Goal: Task Accomplishment & Management: Manage account settings

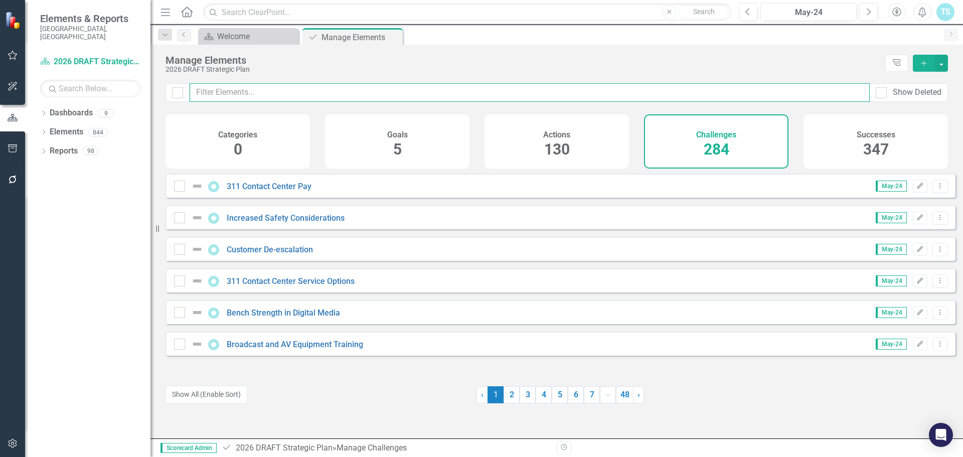
click at [312, 93] on input "text" at bounding box center [530, 92] width 680 height 19
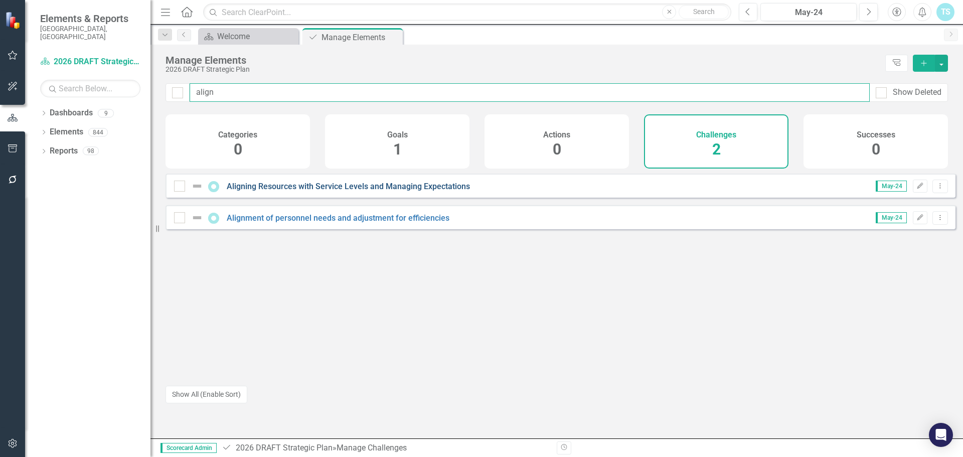
type input "align"
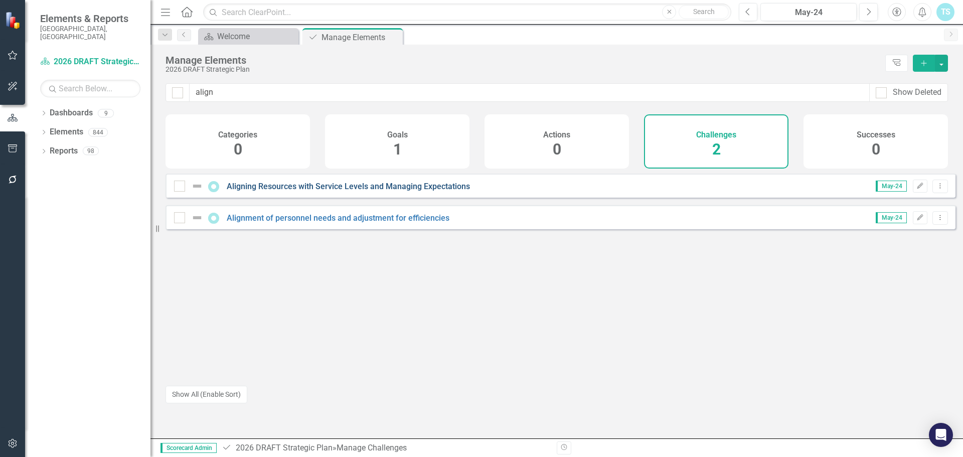
click at [278, 191] on link "Aligning Resources with Service Levels and Managing Expectations" at bounding box center [348, 187] width 243 height 10
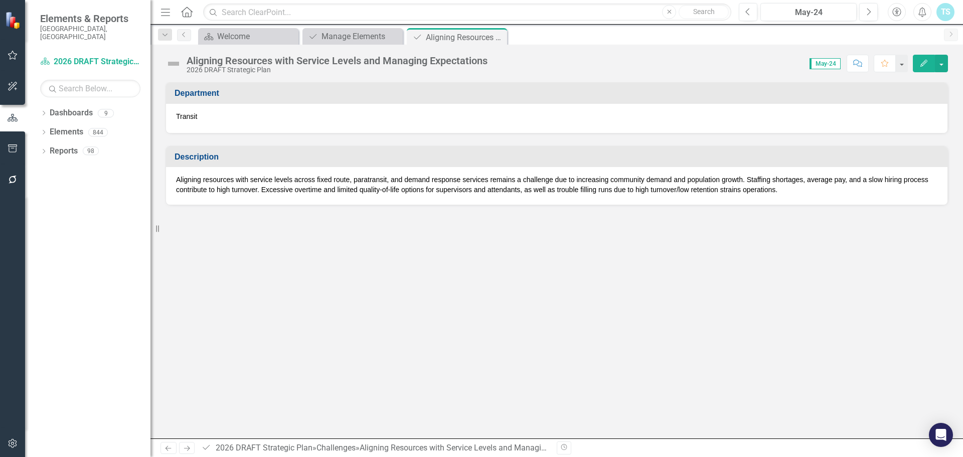
click at [924, 62] on icon "Edit" at bounding box center [923, 63] width 9 height 7
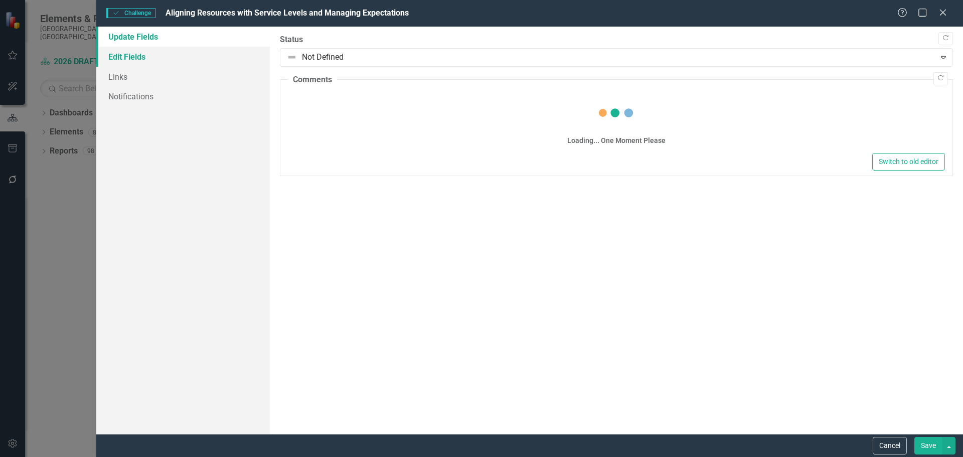
click at [156, 58] on link "Edit Fields" at bounding box center [183, 57] width 174 height 20
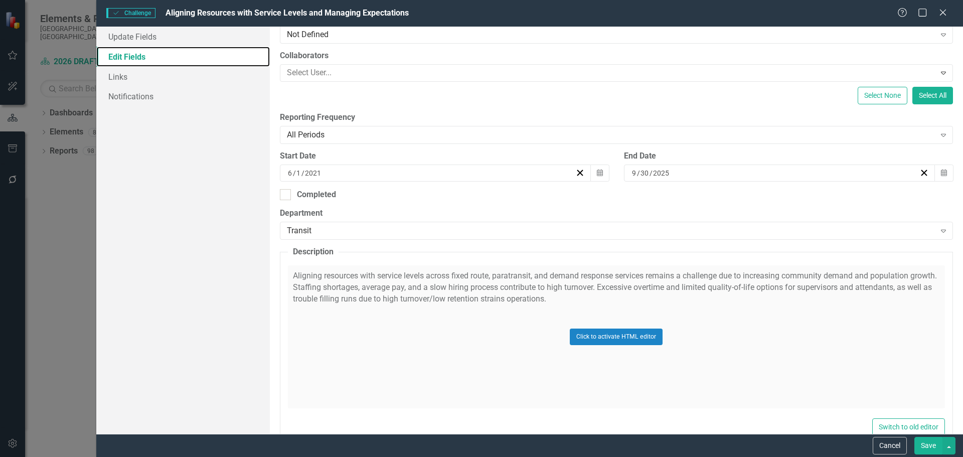
scroll to position [150, 0]
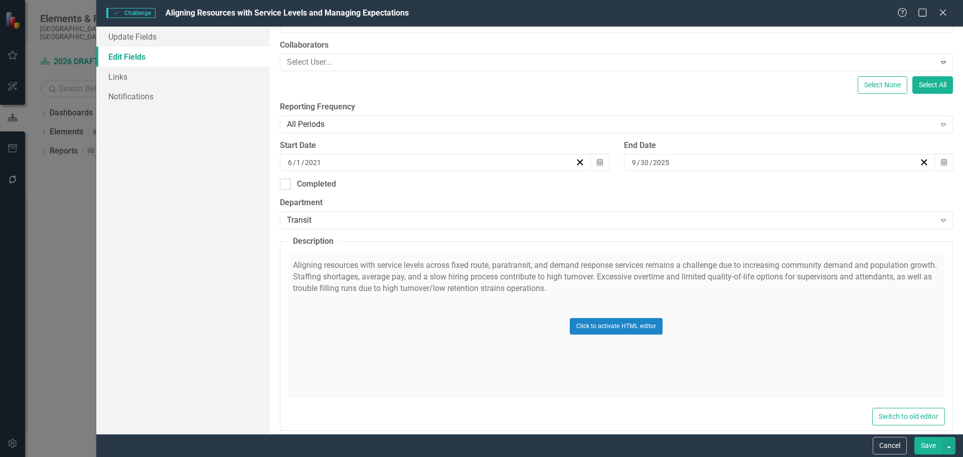
click at [592, 277] on div "Click to activate HTML editor" at bounding box center [616, 326] width 657 height 143
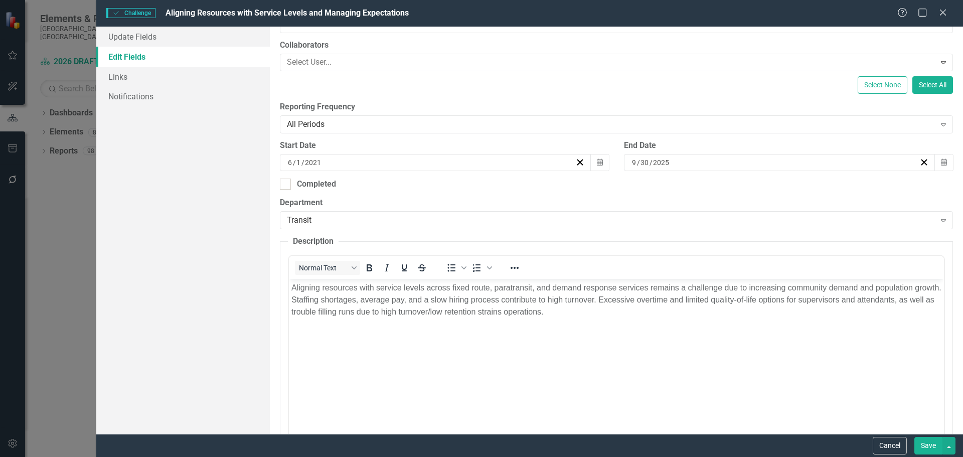
scroll to position [0, 0]
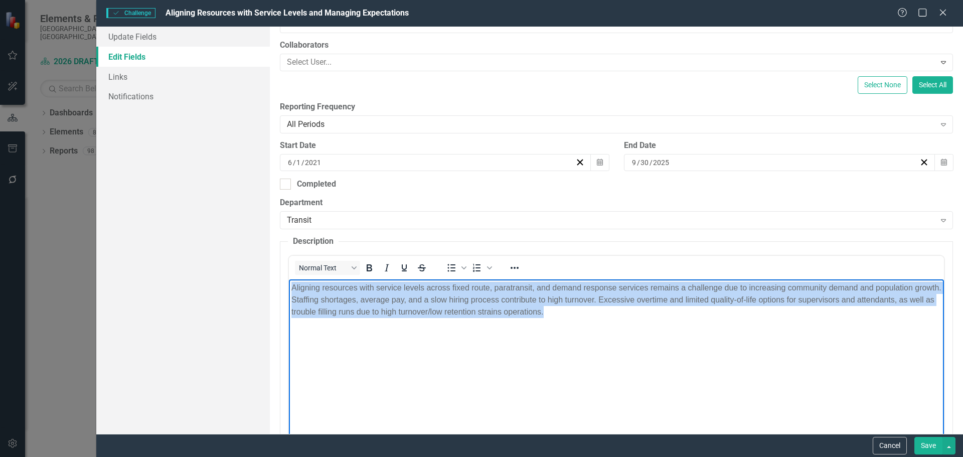
drag, startPoint x: 553, startPoint y: 310, endPoint x: 288, endPoint y: 275, distance: 266.5
click at [288, 279] on html "Aligning resources with service levels across fixed route, paratransit, and dem…" at bounding box center [615, 354] width 655 height 150
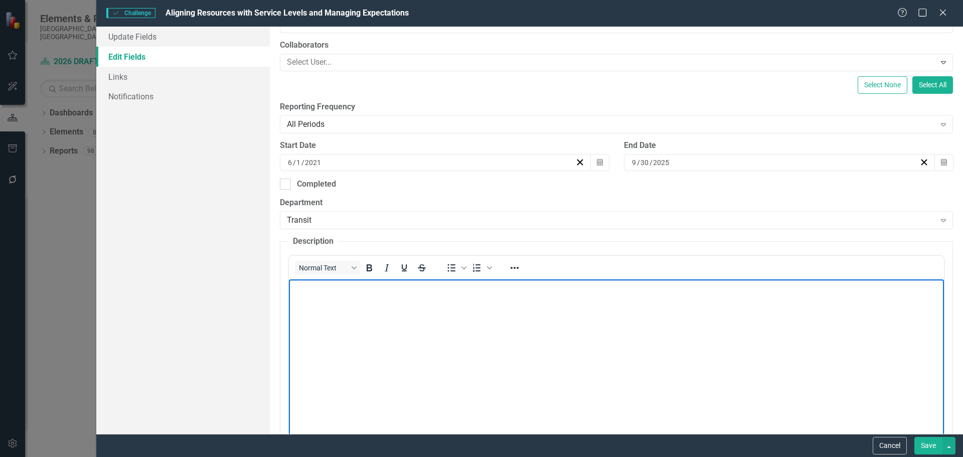
drag, startPoint x: 576, startPoint y: 589, endPoint x: 358, endPoint y: 306, distance: 357.6
click at [298, 309] on body "Rich Text Area. Press ALT-0 for help." at bounding box center [615, 354] width 655 height 150
click at [300, 310] on body "Rich Text Area. Press ALT-0 for help." at bounding box center [615, 354] width 655 height 150
paste body "Rich Text Area. Press ALT-0 for help."
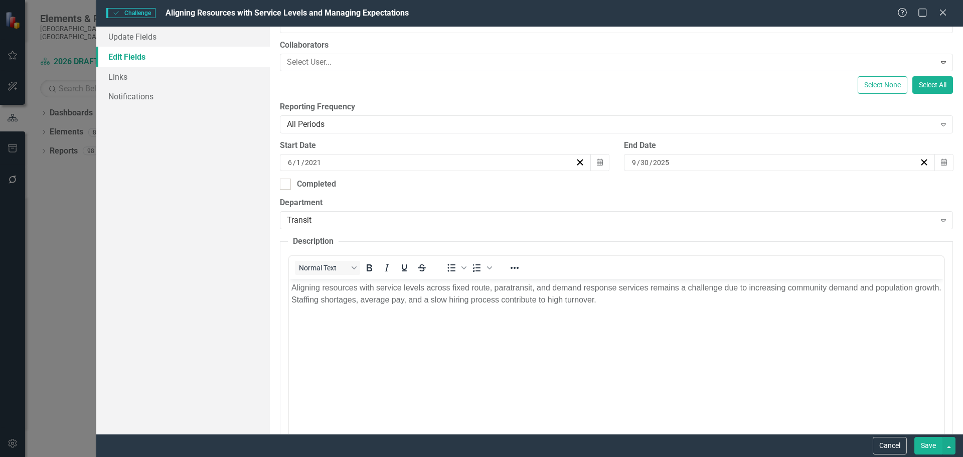
click at [924, 444] on button "Save" at bounding box center [928, 446] width 28 height 18
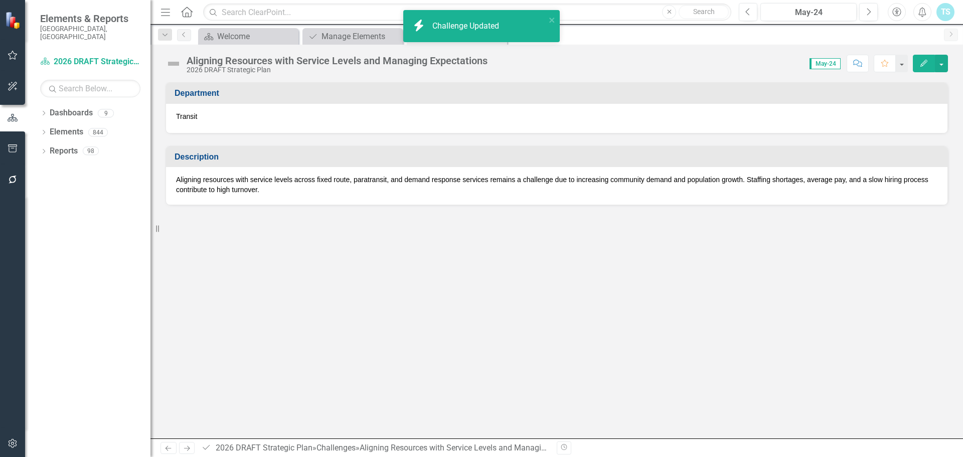
click at [626, 59] on div "Score: N/A May-24 Completed Comment Favorite Edit" at bounding box center [719, 63] width 455 height 17
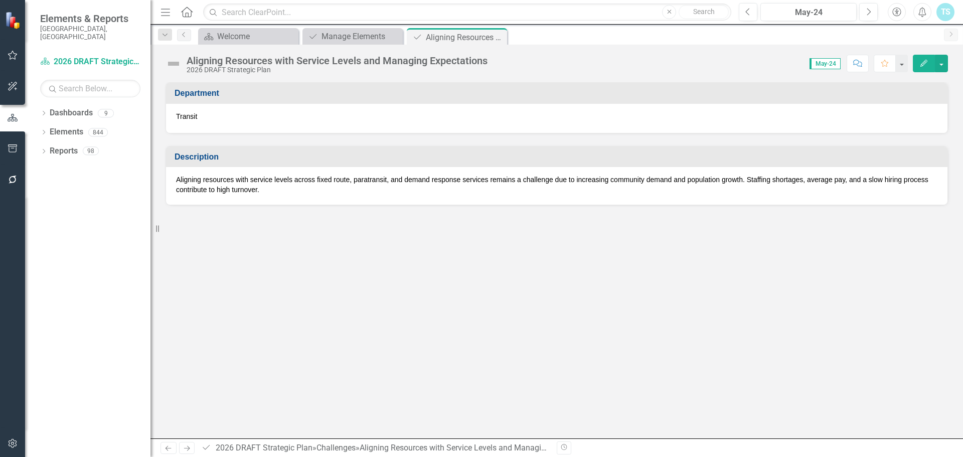
click at [0, 0] on icon "Close" at bounding box center [0, 0] width 0 height 0
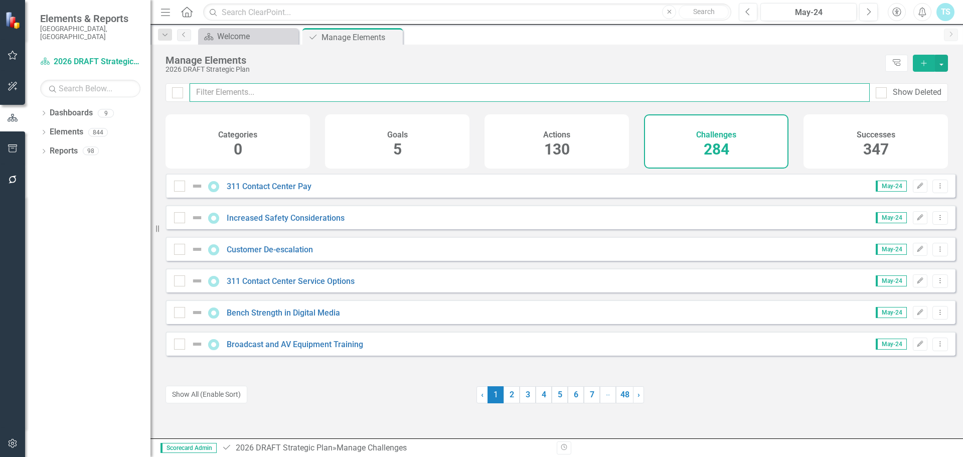
click at [239, 92] on input "text" at bounding box center [530, 92] width 680 height 19
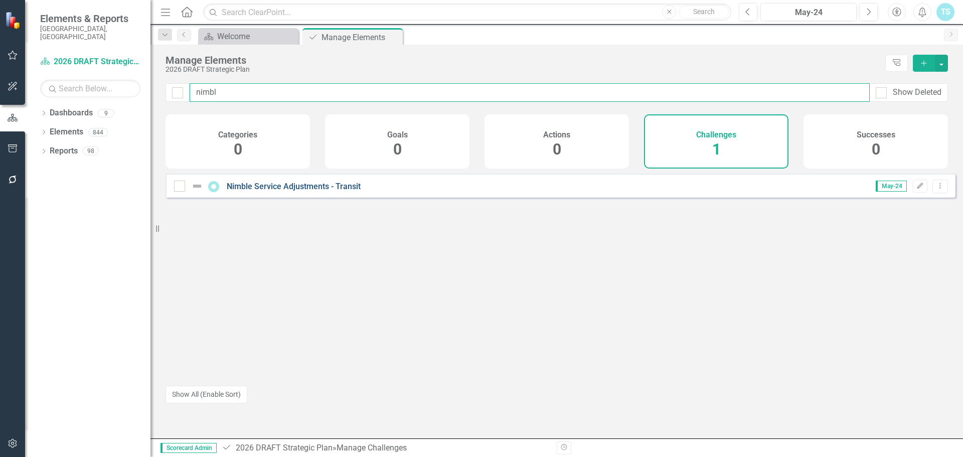
type input "nimbl"
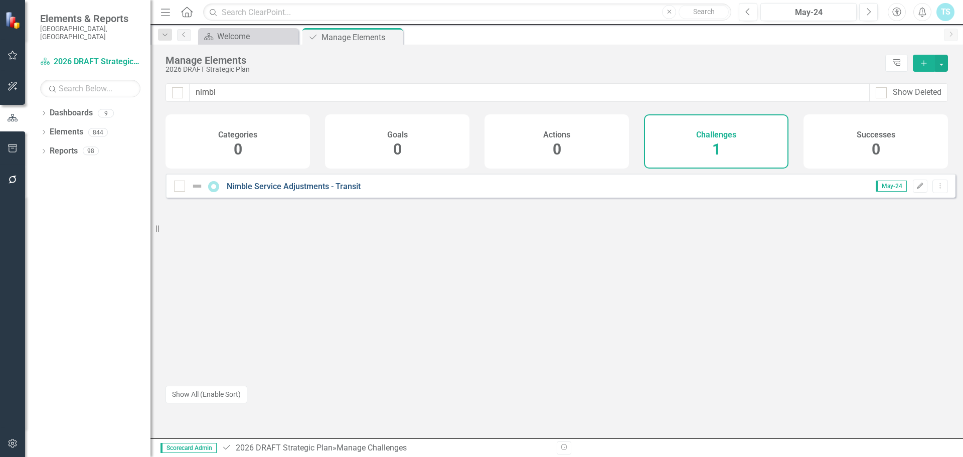
click at [317, 191] on link "Nimble Service Adjustments - Transit" at bounding box center [294, 187] width 134 height 10
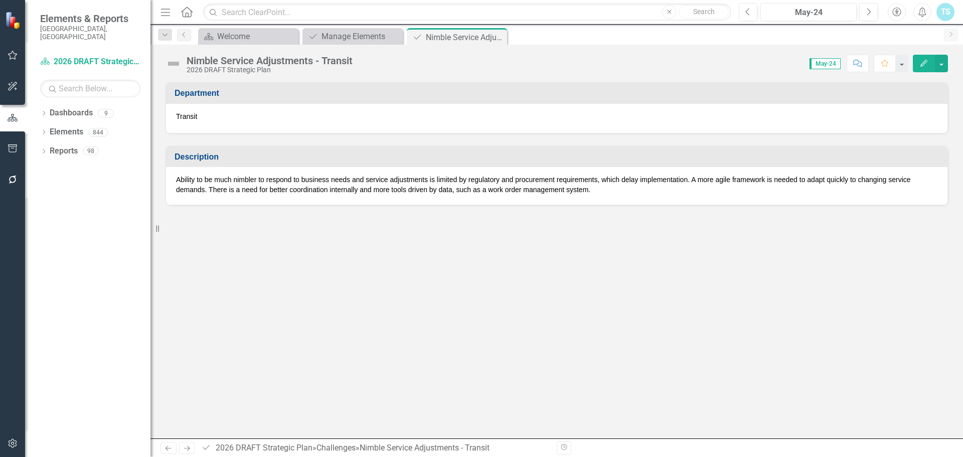
click at [797, 180] on p "Ability to be much nimbler to respond to business needs and service adjustments…" at bounding box center [556, 185] width 761 height 20
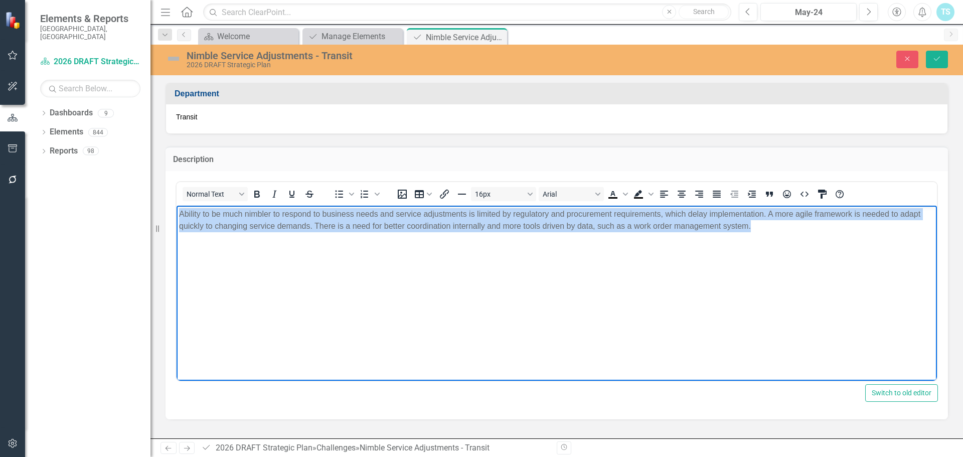
drag, startPoint x: 768, startPoint y: 232, endPoint x: 152, endPoint y: 198, distance: 616.8
click at [177, 205] on html "Ability to be much nimbler to respond to business needs and service adjustments…" at bounding box center [557, 280] width 760 height 150
click at [758, 219] on p "Ability to be much nimbler to respond to business needs and service adjustments…" at bounding box center [556, 220] width 755 height 24
drag, startPoint x: 719, startPoint y: 228, endPoint x: 40, endPoint y: 169, distance: 681.6
click at [177, 205] on html "Ability to be much nimbler to respond to business needs and service adjustments…" at bounding box center [557, 280] width 760 height 150
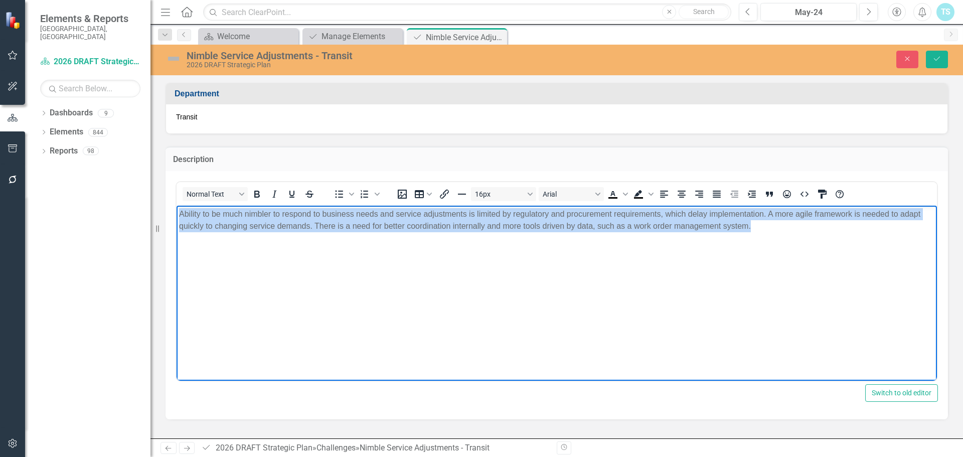
paste body "Rich Text Area. Press ALT-0 for help."
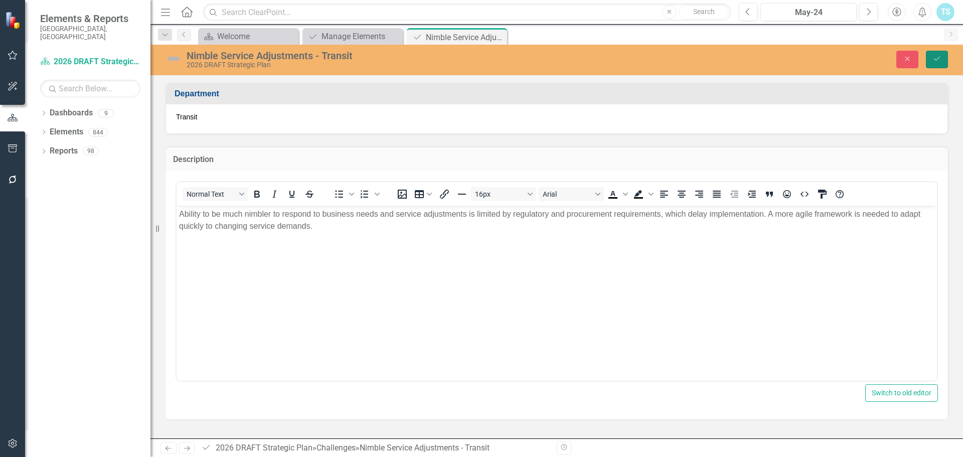
click at [934, 60] on icon "Save" at bounding box center [936, 58] width 9 height 7
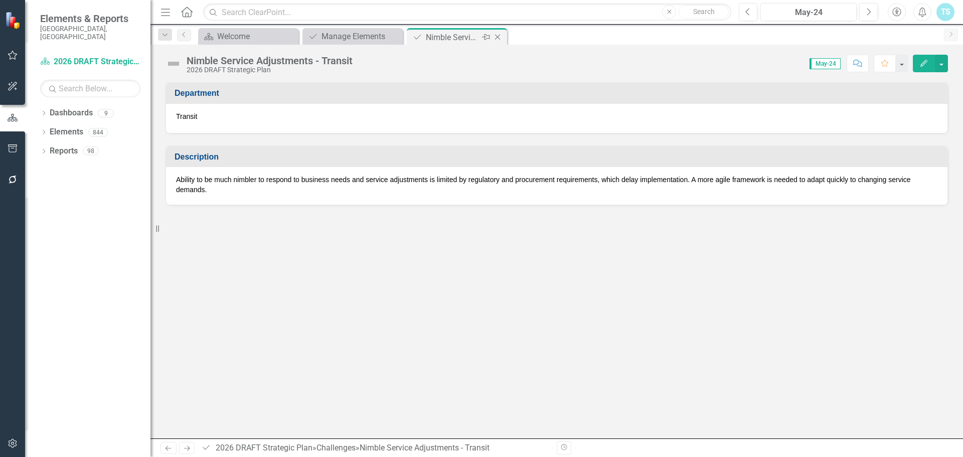
click at [497, 38] on icon at bounding box center [498, 38] width 6 height 6
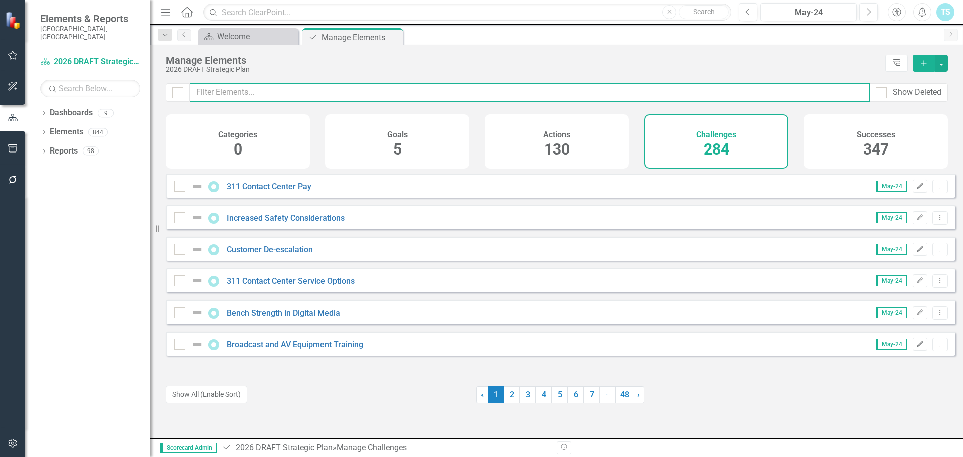
click at [518, 96] on input "text" at bounding box center [530, 92] width 680 height 19
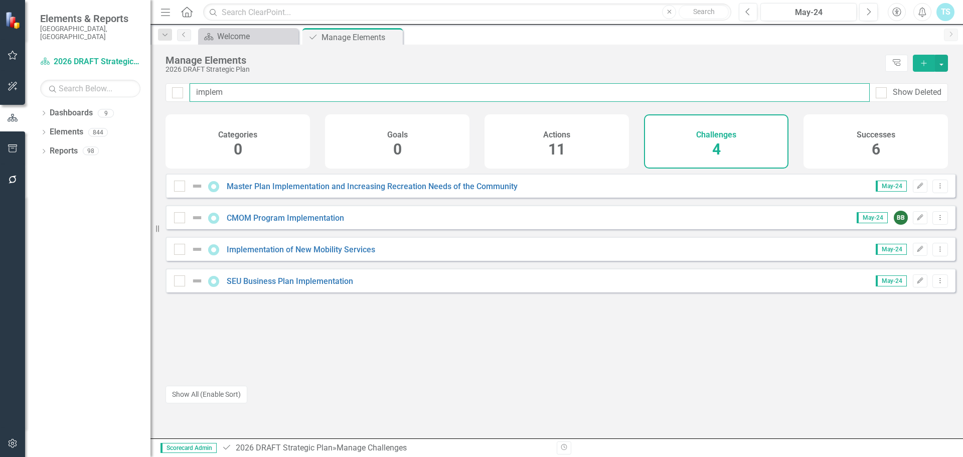
type input "implem"
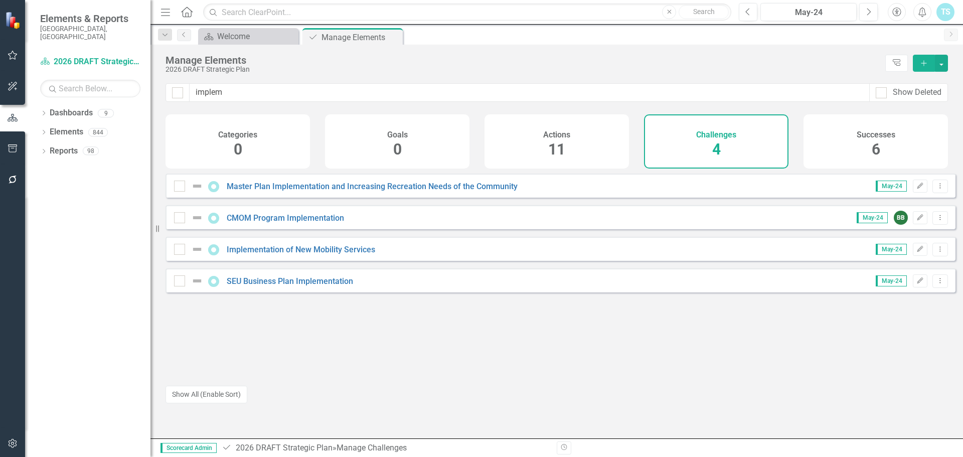
click at [314, 255] on div "Implementation of New Mobility Services" at bounding box center [276, 249] width 204 height 12
click at [314, 254] on link "Implementation of New Mobility Services" at bounding box center [301, 250] width 148 height 10
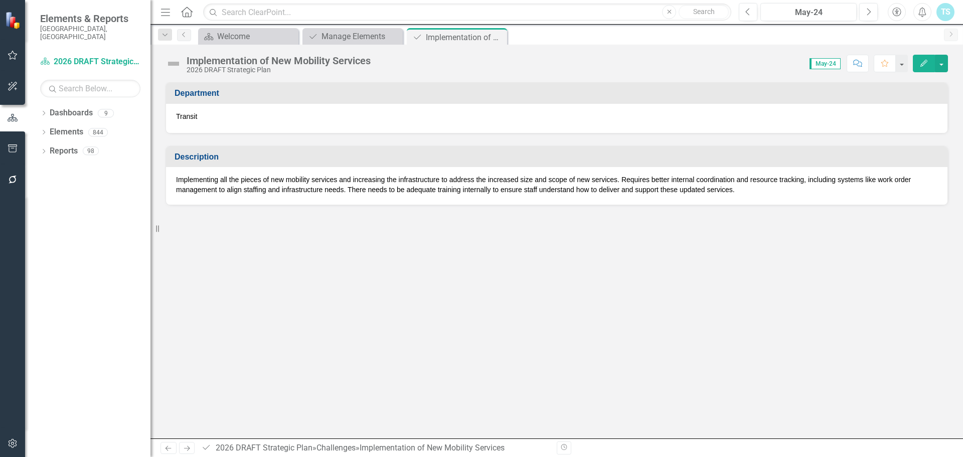
click at [368, 191] on p "Implementing all the pieces of new mobility services and increasing the infrast…" at bounding box center [556, 185] width 761 height 20
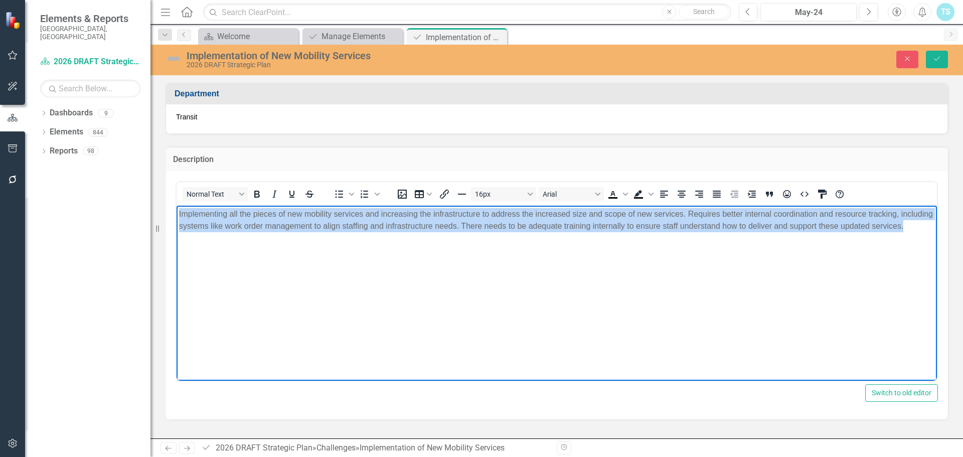
drag, startPoint x: 905, startPoint y: 225, endPoint x: 79, endPoint y: 213, distance: 826.1
click at [177, 213] on html "Implementing all the pieces of new mobility services and increasing the infrast…" at bounding box center [557, 280] width 760 height 150
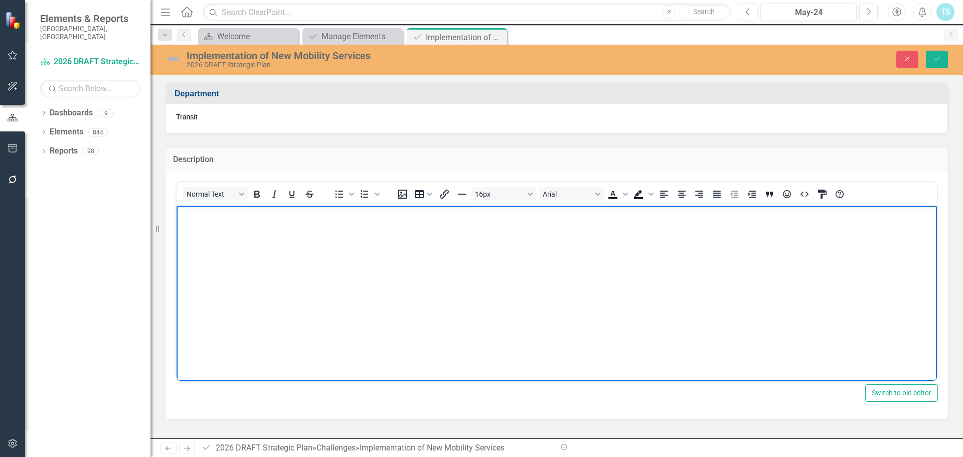
click at [257, 242] on body "Rich Text Area. Press ALT-0 for help." at bounding box center [557, 280] width 760 height 150
paste body "Rich Text Area. Press ALT-0 for help."
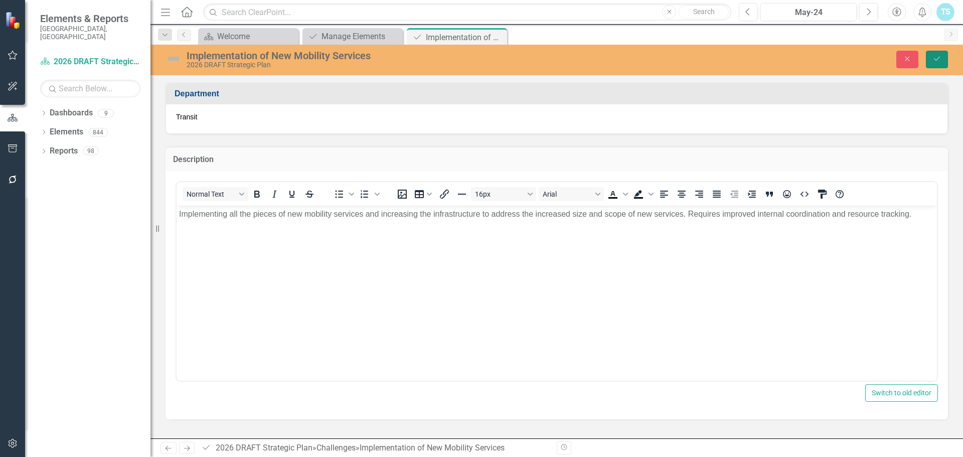
click at [935, 55] on button "Save" at bounding box center [937, 60] width 22 height 18
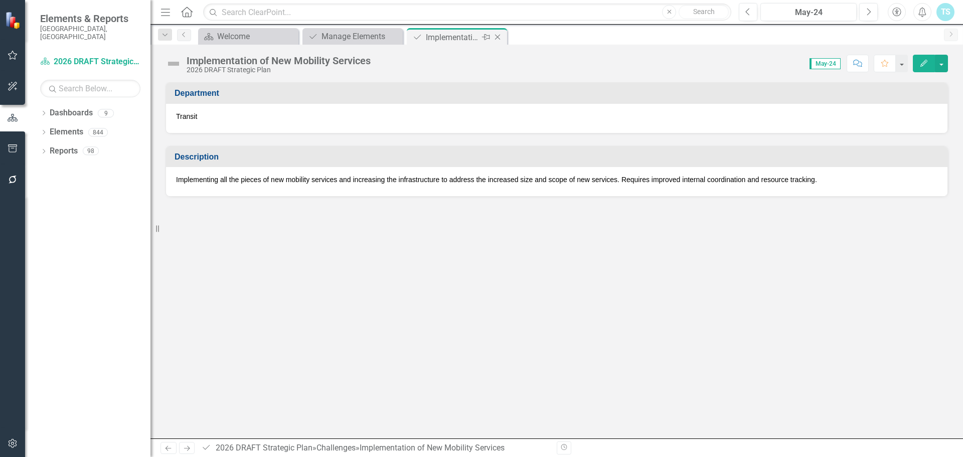
click at [498, 38] on icon "Close" at bounding box center [497, 37] width 10 height 8
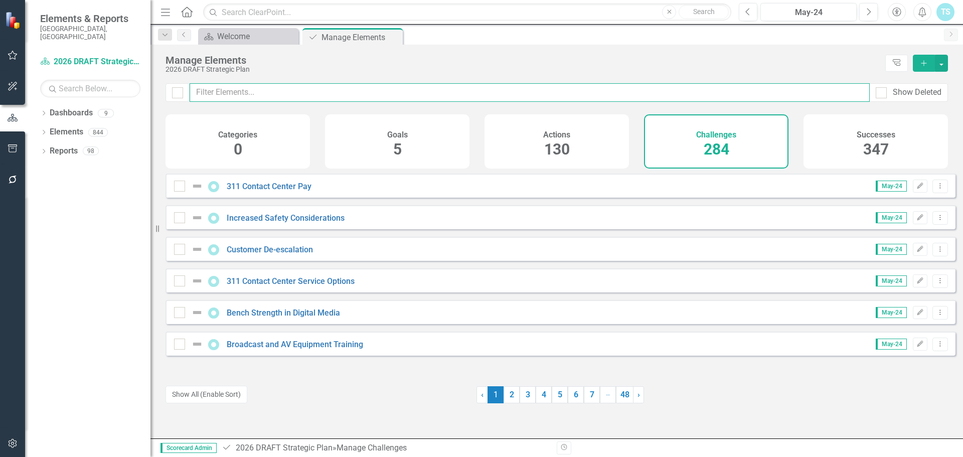
click at [296, 94] on input "text" at bounding box center [530, 92] width 680 height 19
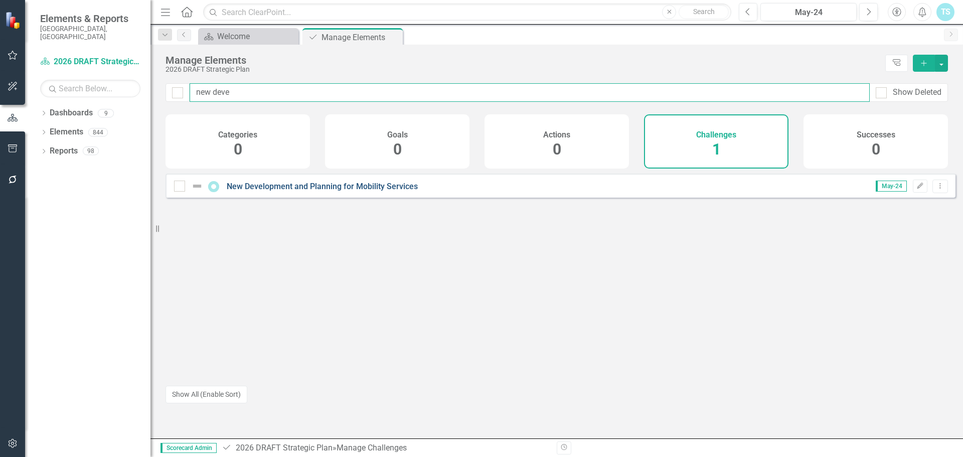
type input "new deve"
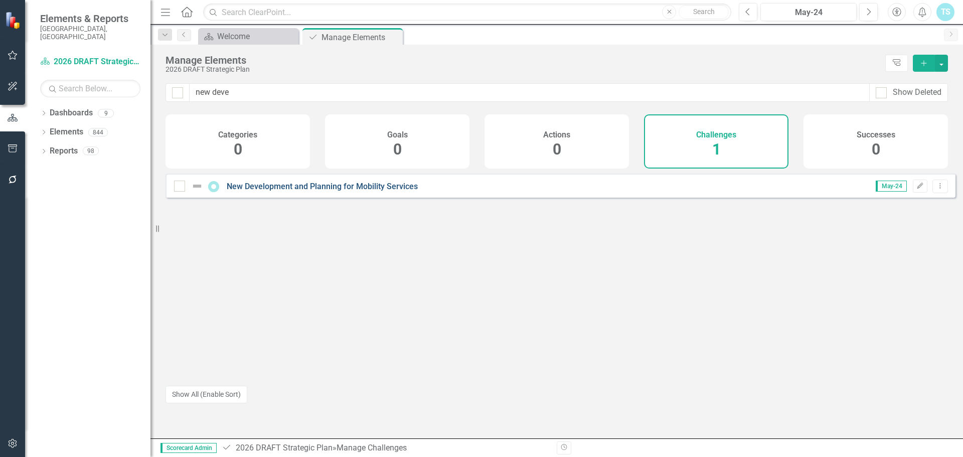
click at [269, 191] on link "New Development and Planning for Mobility Services" at bounding box center [322, 187] width 191 height 10
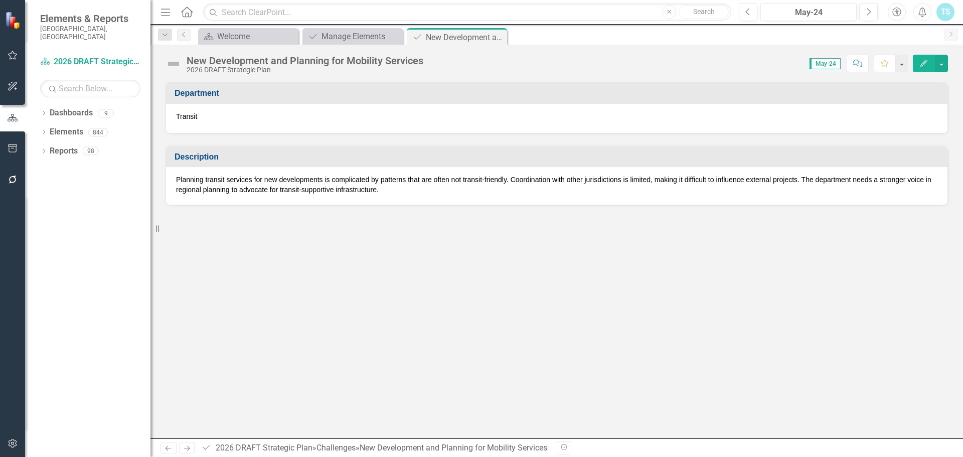
click at [578, 197] on div "Planning transit services for new developments is complicated by patterns that …" at bounding box center [556, 186] width 781 height 38
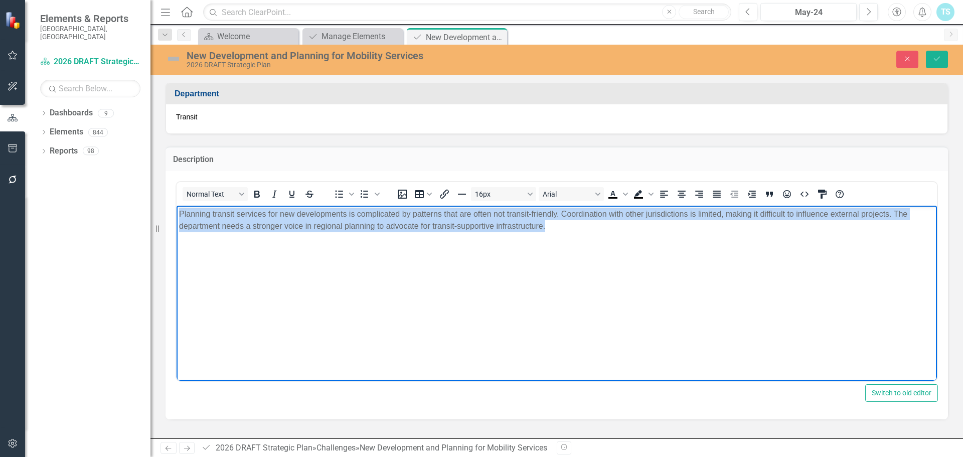
drag, startPoint x: 592, startPoint y: 233, endPoint x: 177, endPoint y: 207, distance: 416.0
click at [177, 207] on body "Planning transit services for new developments is complicated by patterns that …" at bounding box center [557, 280] width 760 height 150
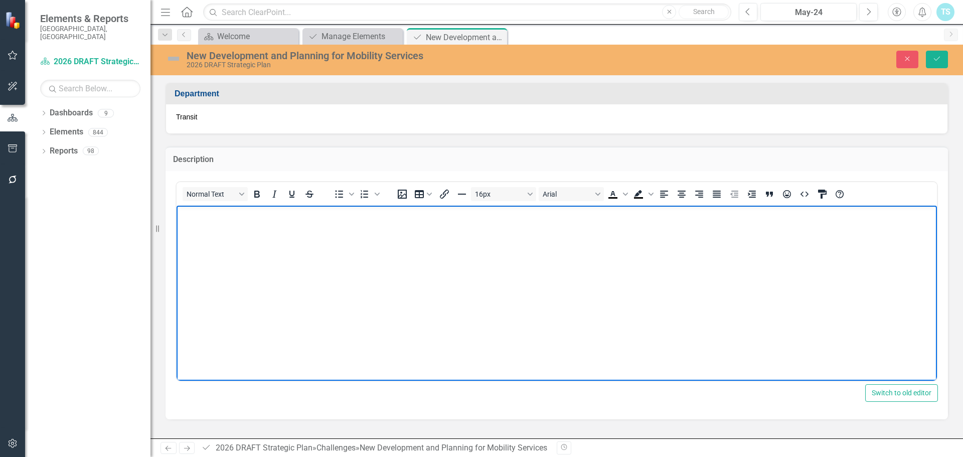
click at [252, 233] on body "Rich Text Area. Press ALT-0 for help." at bounding box center [557, 280] width 760 height 150
paste body "Rich Text Area. Press ALT-0 for help."
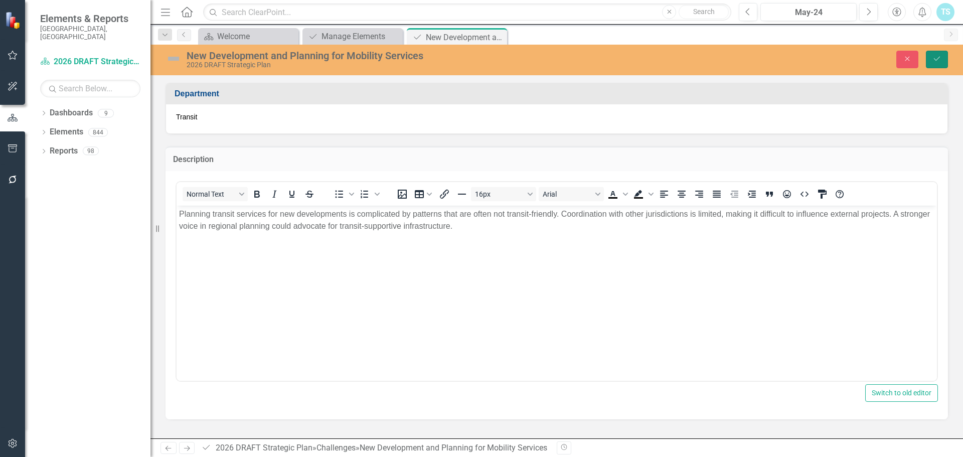
click at [941, 60] on button "Save" at bounding box center [937, 60] width 22 height 18
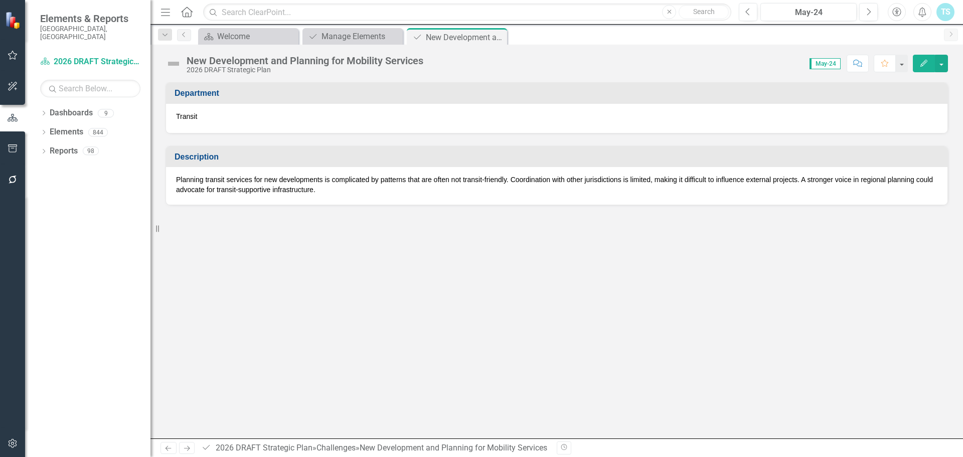
click at [220, 223] on div "Department Transit Description Planning transit services for new developments i…" at bounding box center [556, 260] width 812 height 356
click at [0, 0] on icon "Close" at bounding box center [0, 0] width 0 height 0
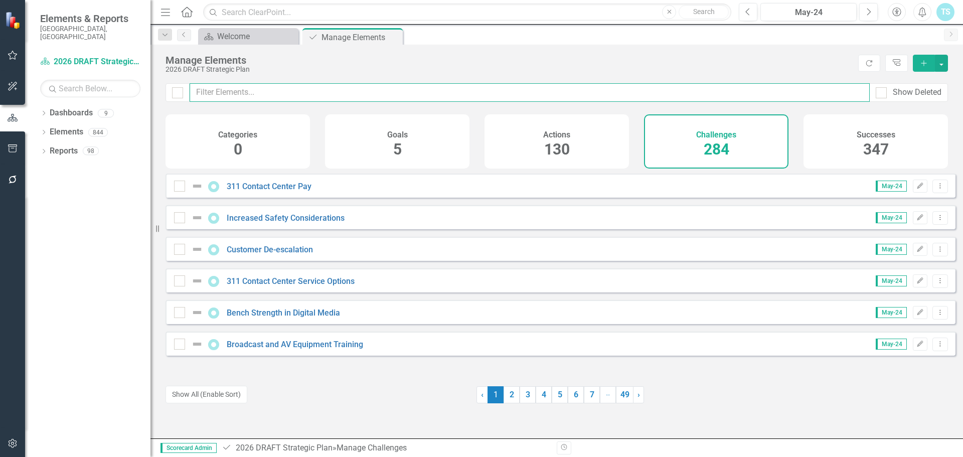
click at [327, 102] on input "text" at bounding box center [530, 92] width 680 height 19
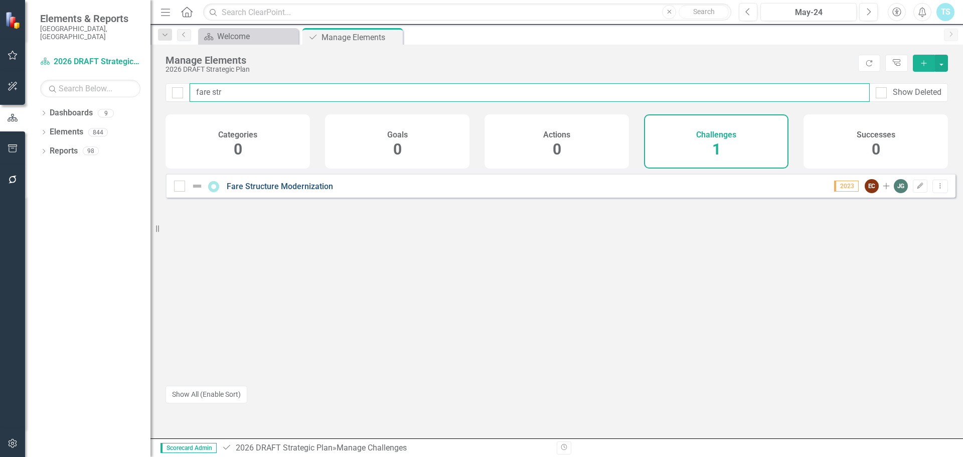
type input "fare str"
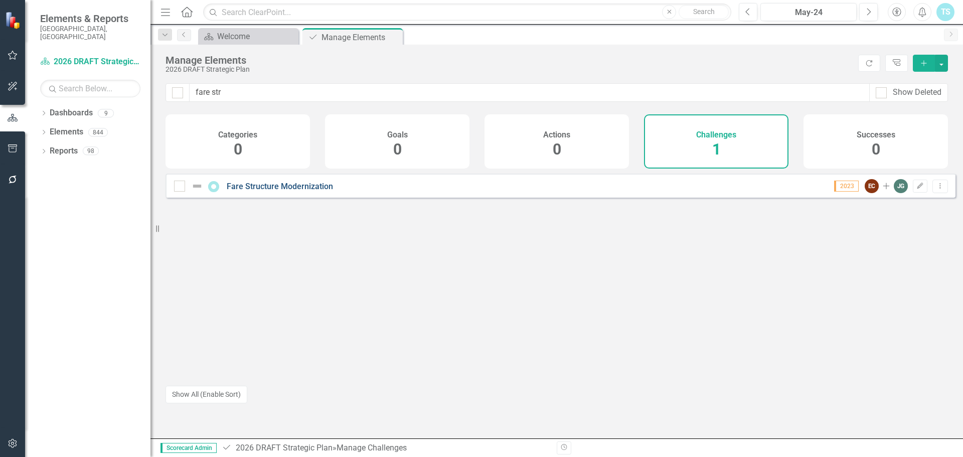
click at [295, 191] on link "Fare Structure Modernization" at bounding box center [280, 187] width 106 height 10
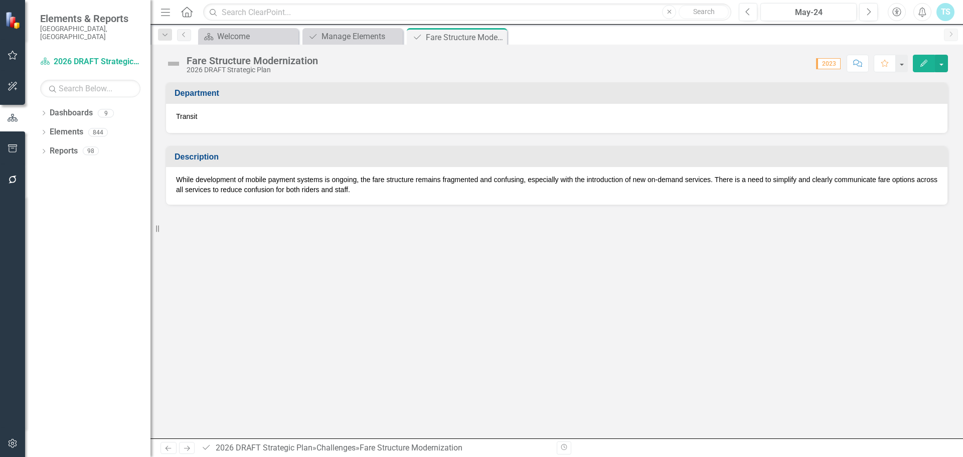
click at [292, 183] on p "While development of mobile payment systems is ongoing, the fare structure rema…" at bounding box center [556, 185] width 761 height 20
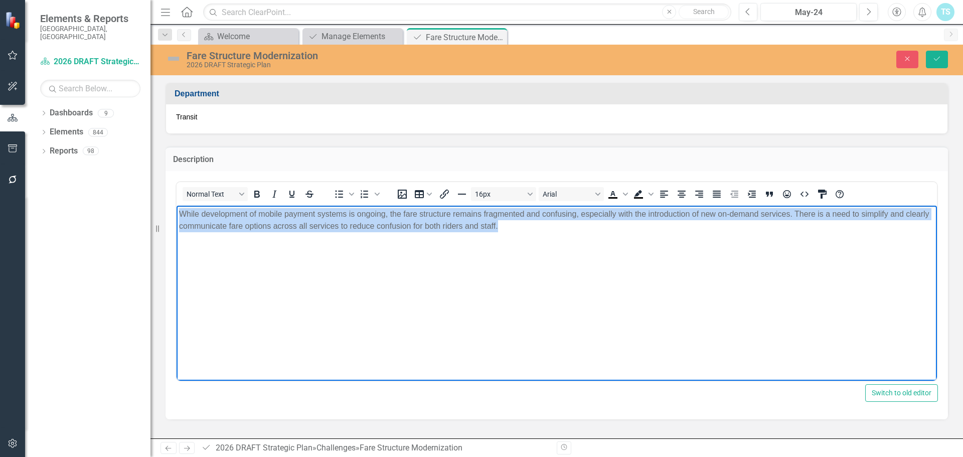
drag, startPoint x: 555, startPoint y: 230, endPoint x: 115, endPoint y: 209, distance: 440.3
click at [177, 209] on html "While development of mobile payment systems is ongoing, the fare structure rema…" at bounding box center [557, 280] width 760 height 150
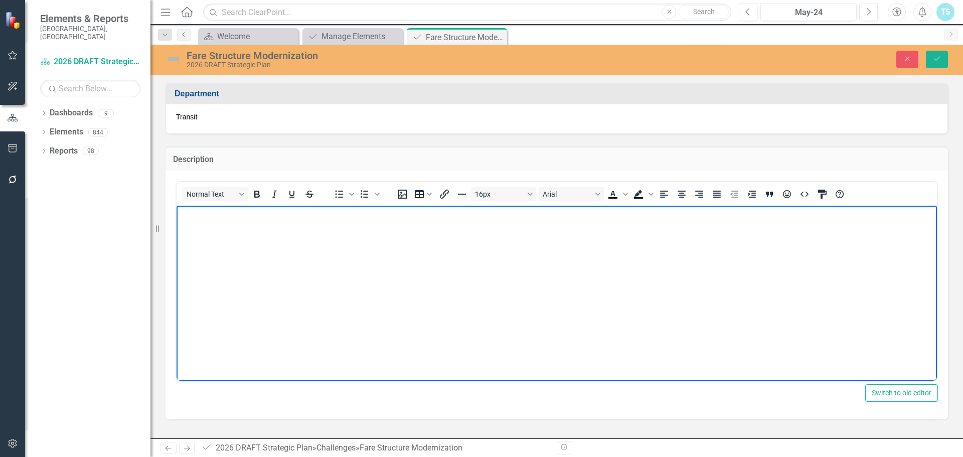
click at [255, 224] on body "Rich Text Area. Press ALT-0 for help." at bounding box center [557, 280] width 760 height 150
paste body "Rich Text Area. Press ALT-0 for help."
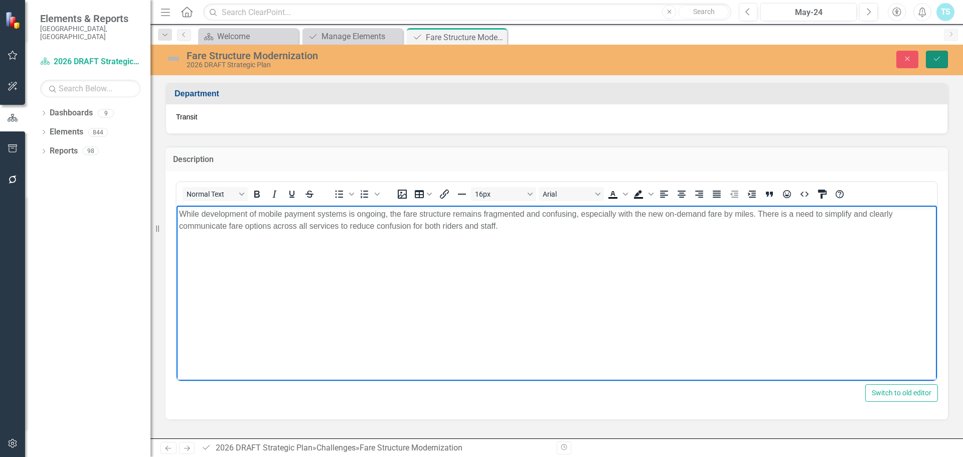
click at [936, 62] on icon "Save" at bounding box center [936, 58] width 9 height 7
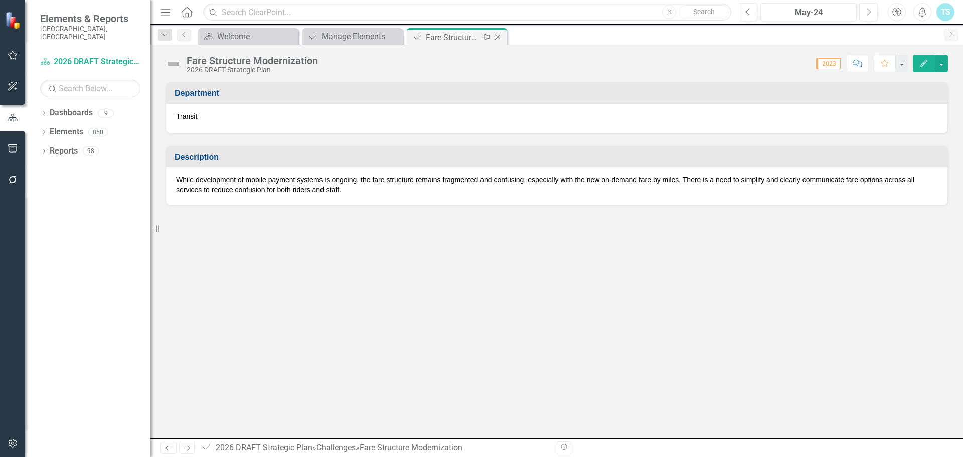
click at [497, 37] on icon at bounding box center [498, 38] width 6 height 6
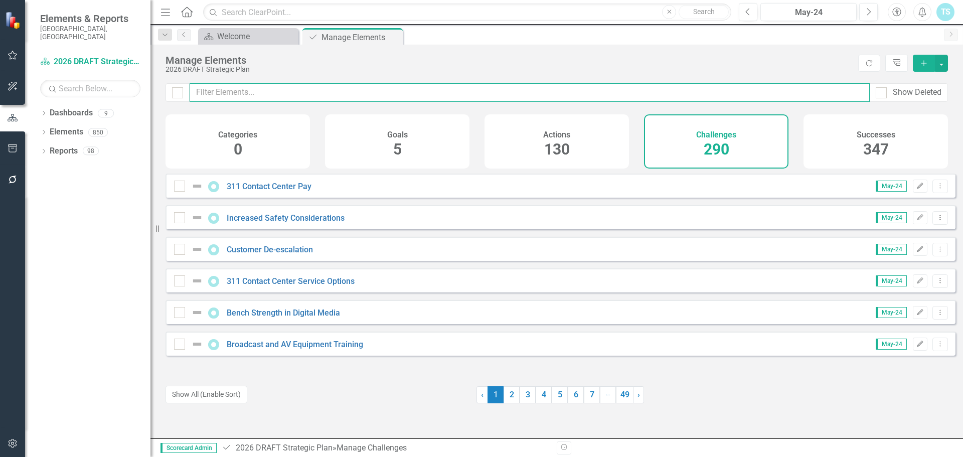
click at [294, 95] on input "text" at bounding box center [530, 92] width 680 height 19
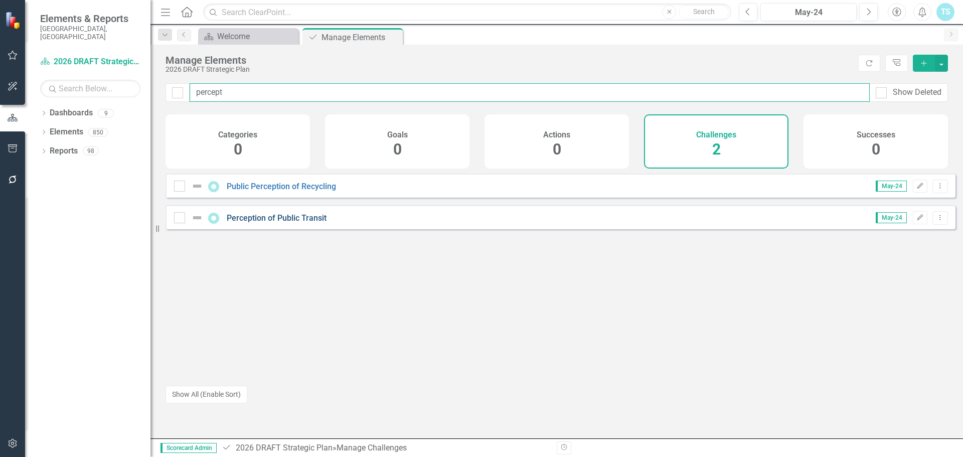
type input "percept"
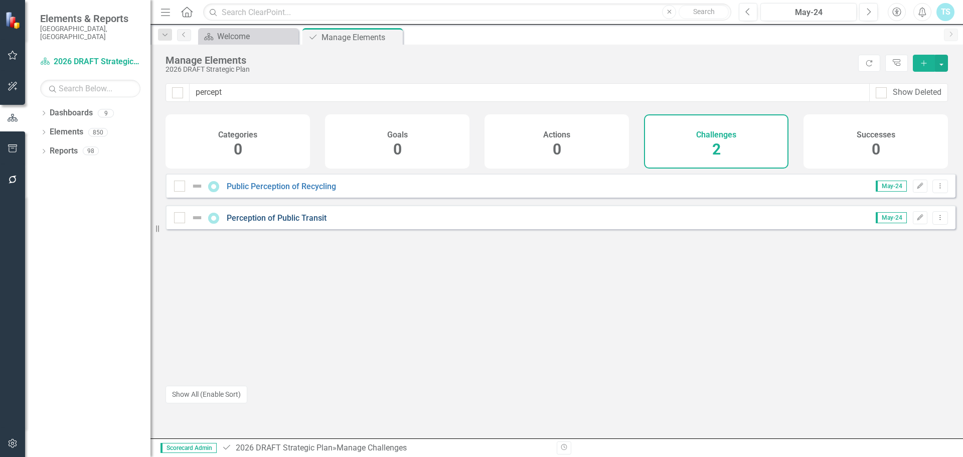
click at [274, 223] on link "Perception of Public Transit" at bounding box center [277, 218] width 100 height 10
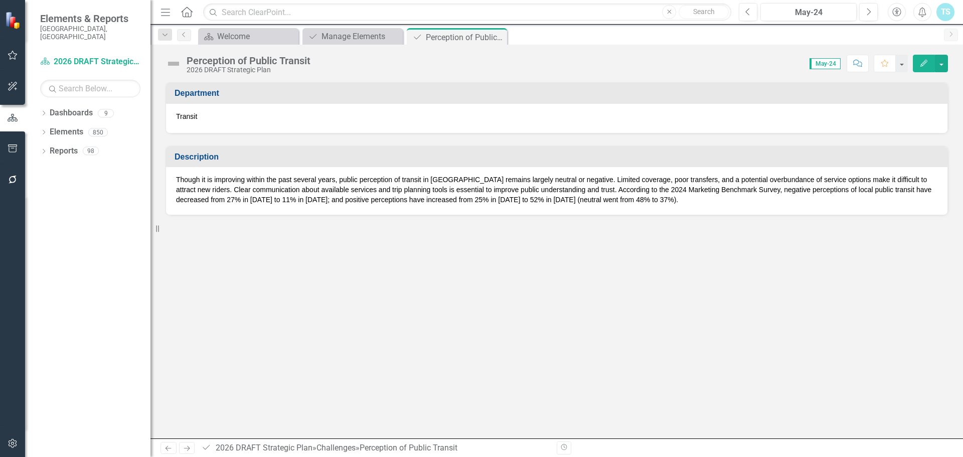
click at [373, 193] on p "Though it is improving within the past several years, public perception of tran…" at bounding box center [556, 190] width 761 height 30
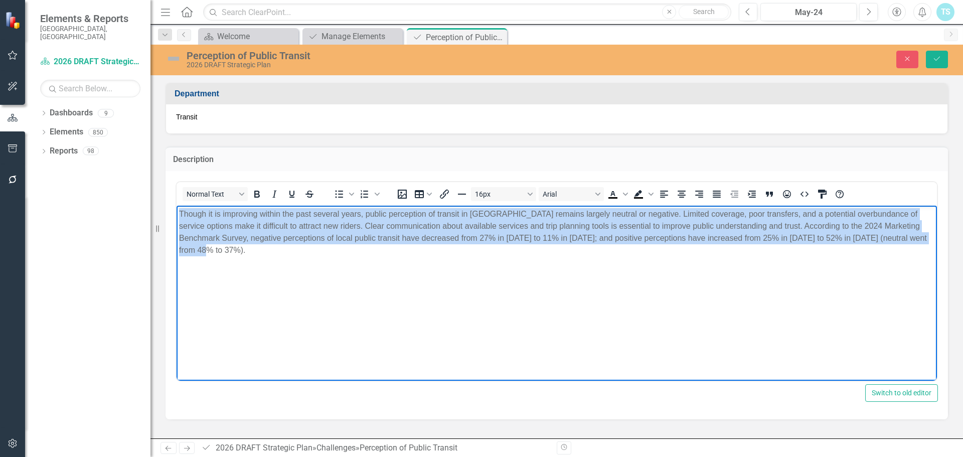
drag, startPoint x: 447, startPoint y: 266, endPoint x: 28, endPoint y: 173, distance: 429.0
click at [177, 205] on html "Though it is improving within the past several years, public perception of tran…" at bounding box center [557, 280] width 760 height 150
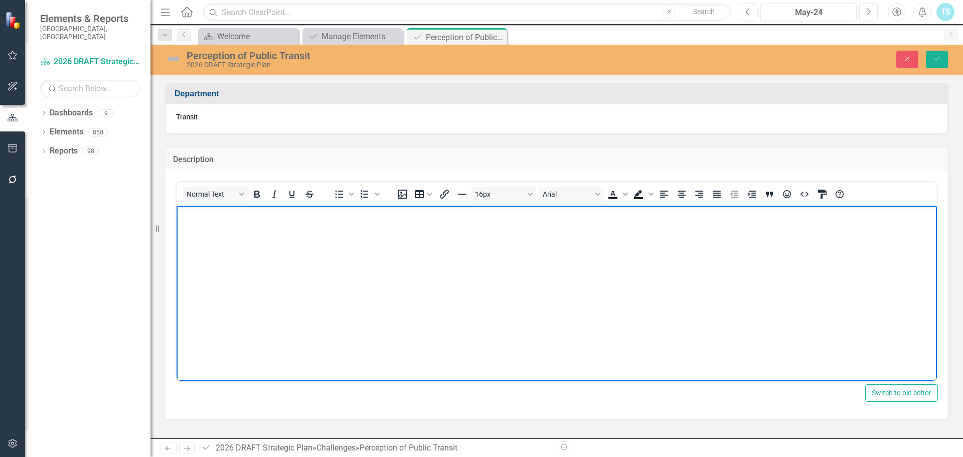
click at [296, 245] on body "Rich Text Area. Press ALT-0 for help." at bounding box center [557, 280] width 760 height 150
paste body "Rich Text Area. Press ALT-0 for help."
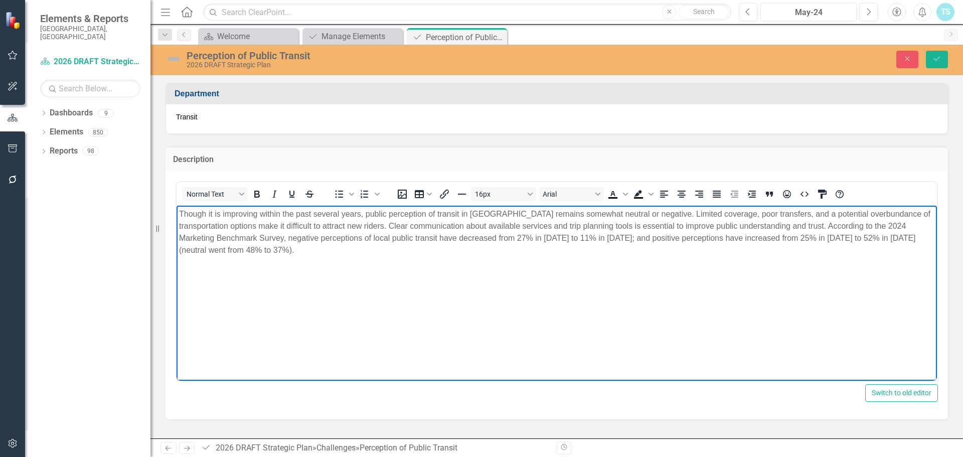
click at [867, 213] on p "Though it is improving within the past several years, public perception of tran…" at bounding box center [556, 232] width 755 height 48
click at [861, 212] on p "Though it is improving within the past several years, public perception of tran…" at bounding box center [556, 232] width 755 height 48
click at [835, 256] on body "Though it is improving within the past several years, public perception of tran…" at bounding box center [557, 280] width 760 height 150
click at [323, 254] on p "Though it is improving within the past several years, public perception of tran…" at bounding box center [556, 232] width 755 height 48
click at [935, 58] on icon "Save" at bounding box center [936, 58] width 9 height 7
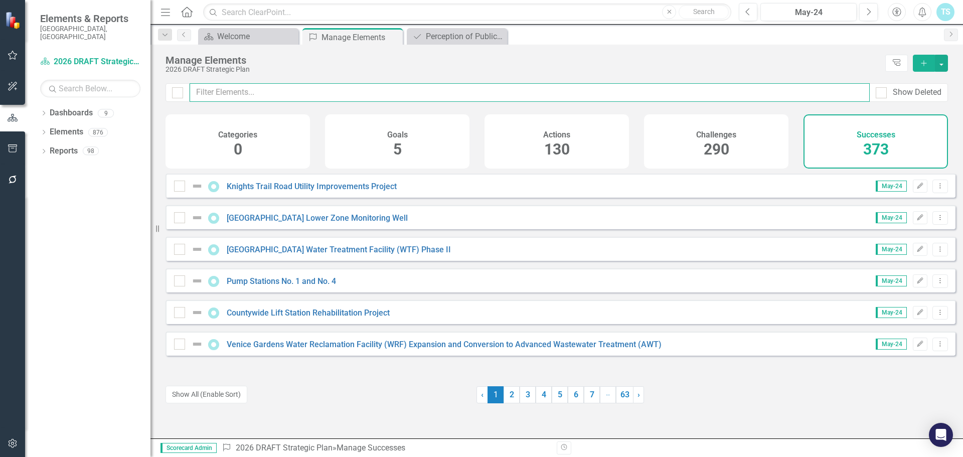
click at [213, 90] on input "text" at bounding box center [530, 92] width 680 height 19
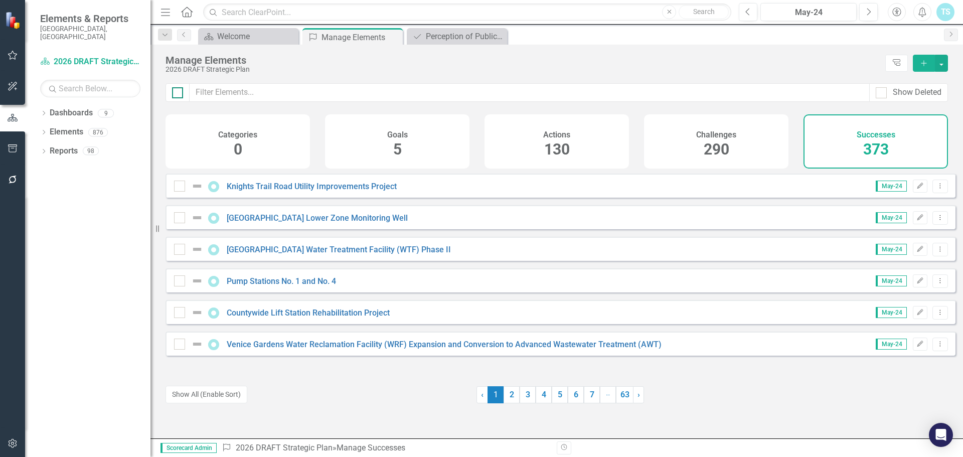
click at [178, 93] on input "checkbox" at bounding box center [175, 90] width 7 height 7
checkbox input "true"
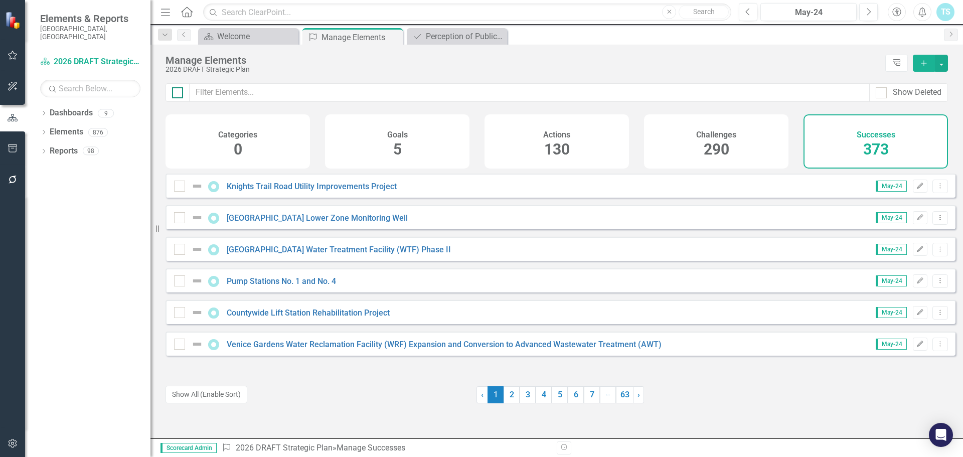
checkbox input "true"
click at [178, 93] on input "checkbox" at bounding box center [175, 90] width 7 height 7
checkbox input "false"
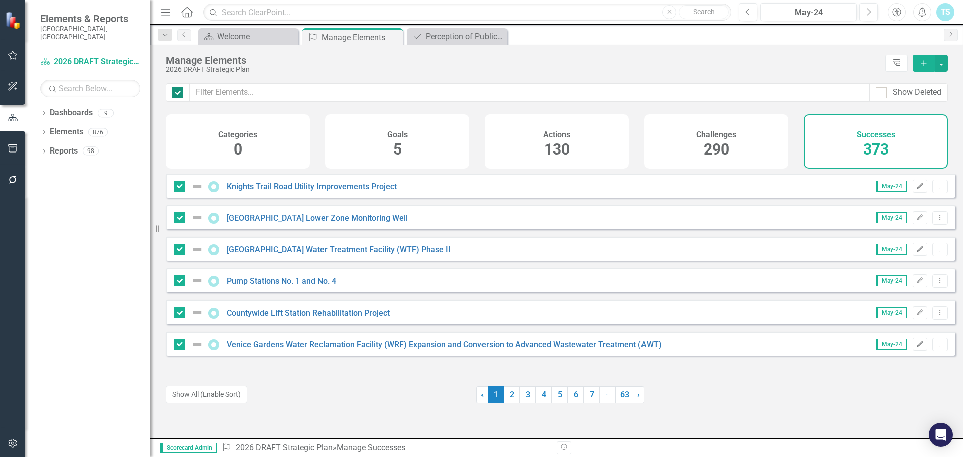
checkbox input "false"
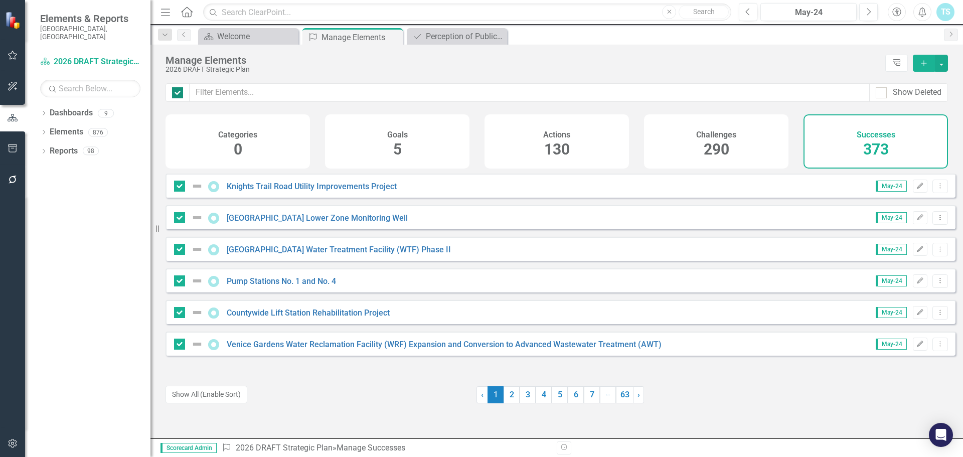
checkbox input "false"
click at [224, 391] on button "Show All (Enable Sort)" at bounding box center [206, 395] width 82 height 18
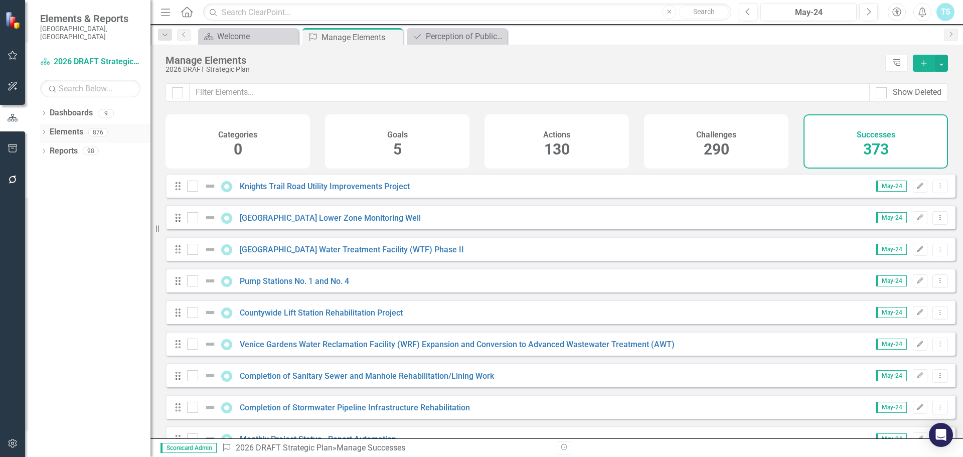
click at [42, 129] on div "Dropdown" at bounding box center [43, 133] width 7 height 9
click at [48, 206] on icon "Dropdown" at bounding box center [48, 209] width 7 height 6
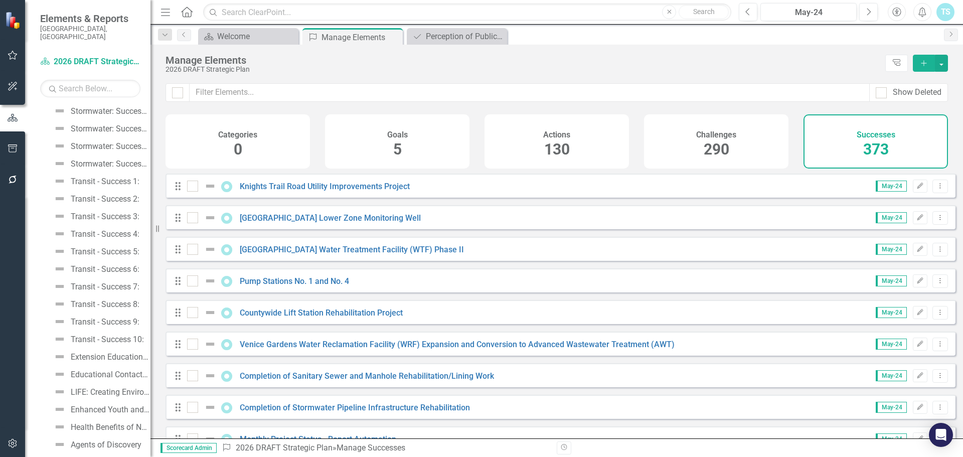
scroll to position [4114, 0]
click at [87, 196] on div "Transit - Success 1:" at bounding box center [105, 200] width 69 height 9
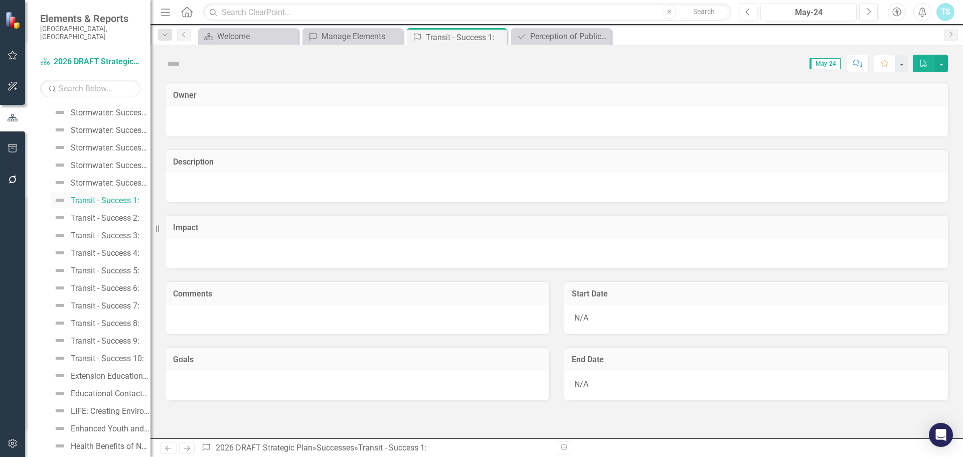
scroll to position [3857, 0]
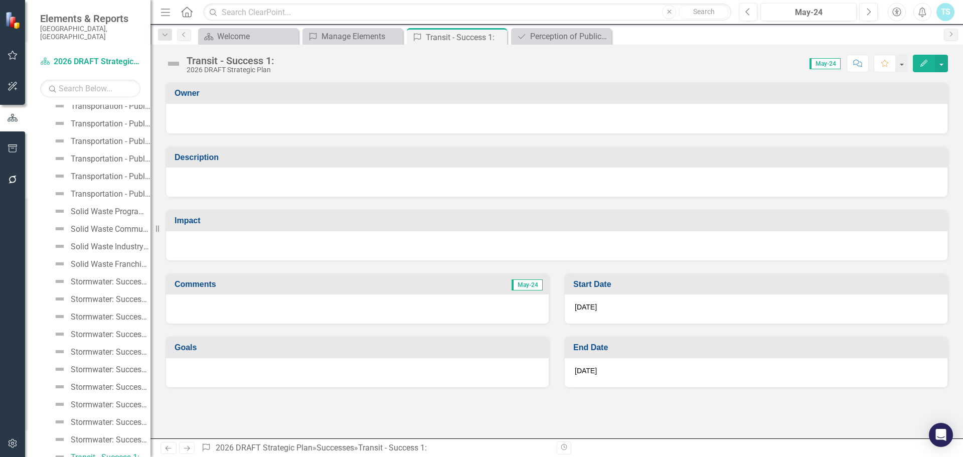
click at [239, 188] on div at bounding box center [556, 182] width 781 height 29
click at [922, 62] on icon "Edit" at bounding box center [923, 63] width 9 height 7
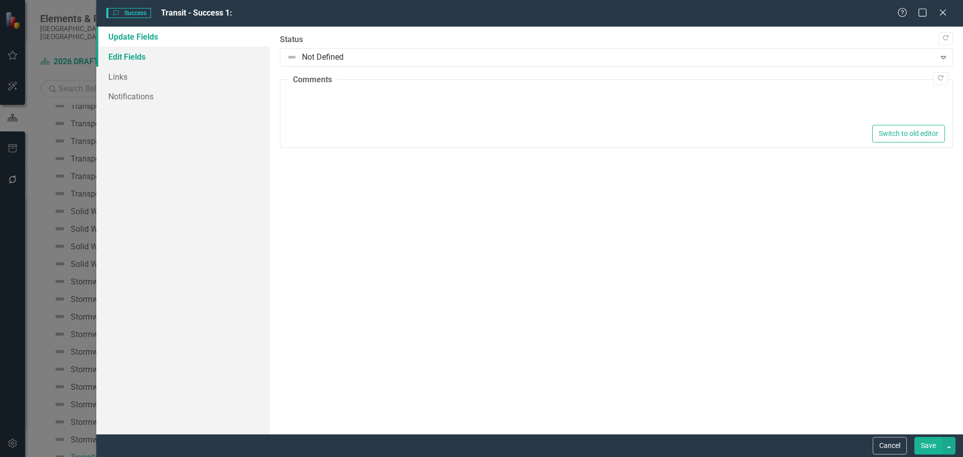
click at [128, 61] on link "Edit Fields" at bounding box center [183, 57] width 174 height 20
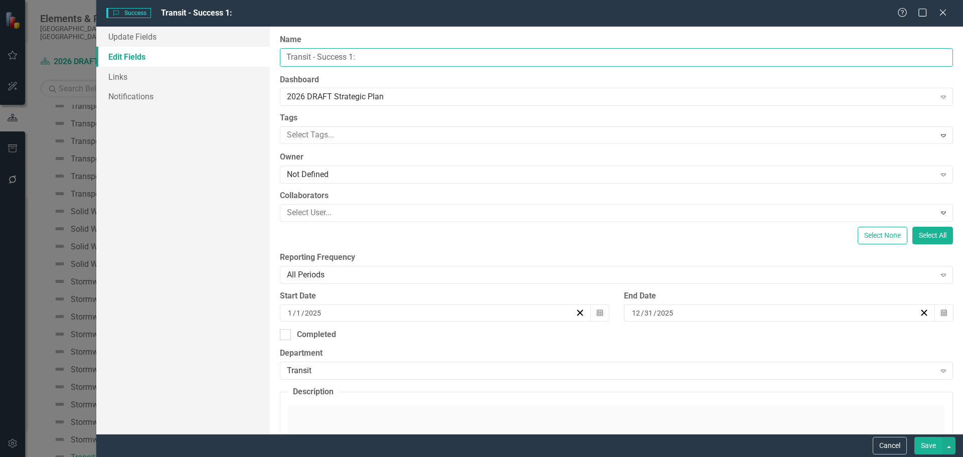
scroll to position [0, 0]
drag, startPoint x: 373, startPoint y: 54, endPoint x: 190, endPoint y: 52, distance: 183.1
click at [190, 52] on div "Update Fields Edit Fields Links Notifications "Update" fields in ClearPoint are…" at bounding box center [529, 230] width 867 height 407
click at [423, 55] on input "Transit - Success 1:" at bounding box center [616, 57] width 673 height 19
drag, startPoint x: 385, startPoint y: 63, endPoint x: 319, endPoint y: 67, distance: 65.9
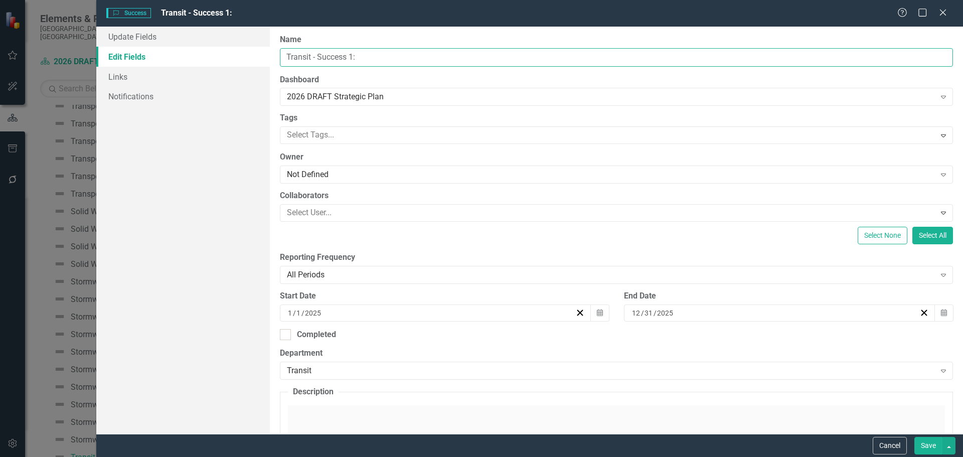
click at [319, 67] on div "ClearPoint Can Do More! How ClearPoint Can Help Close Enterprise plans can auto…" at bounding box center [616, 230] width 693 height 407
click at [940, 10] on icon "Close" at bounding box center [942, 13] width 13 height 10
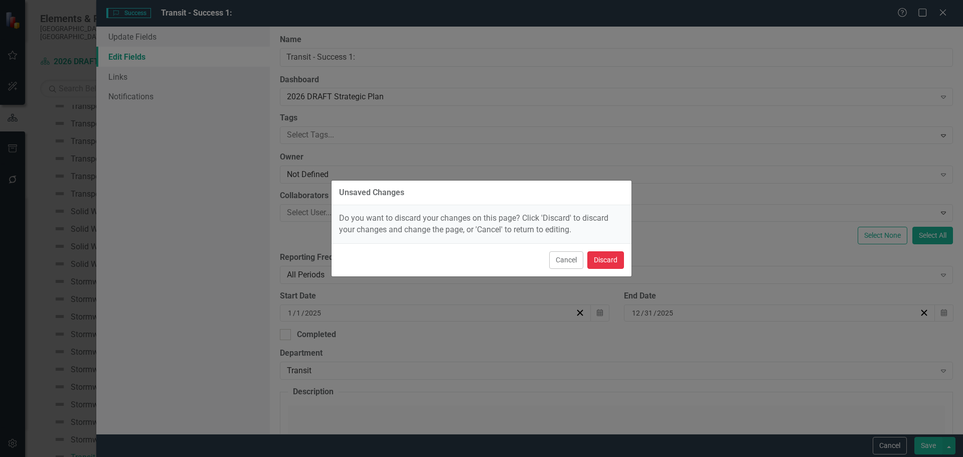
click at [598, 253] on button "Discard" at bounding box center [605, 260] width 37 height 18
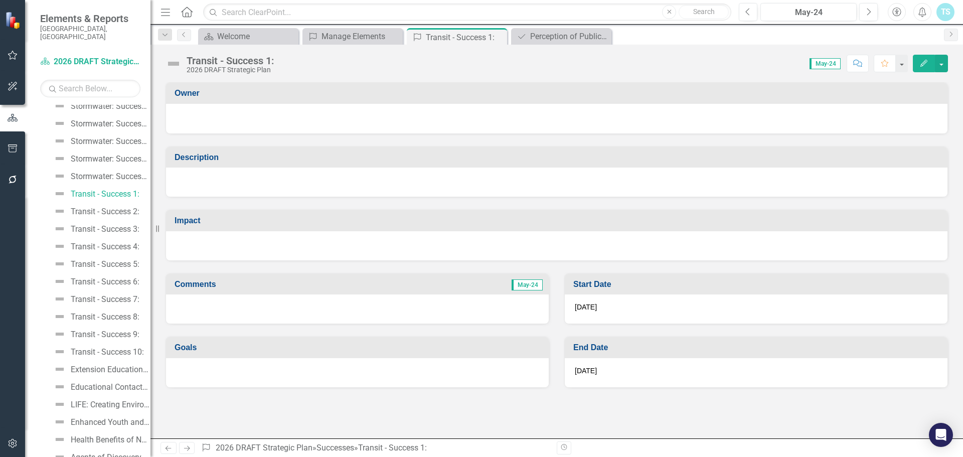
scroll to position [4108, 0]
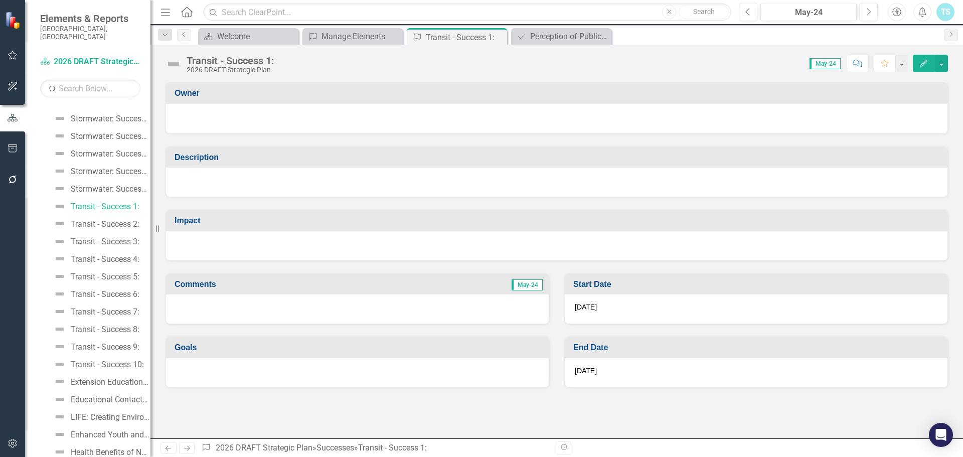
click at [925, 64] on icon "button" at bounding box center [923, 63] width 7 height 7
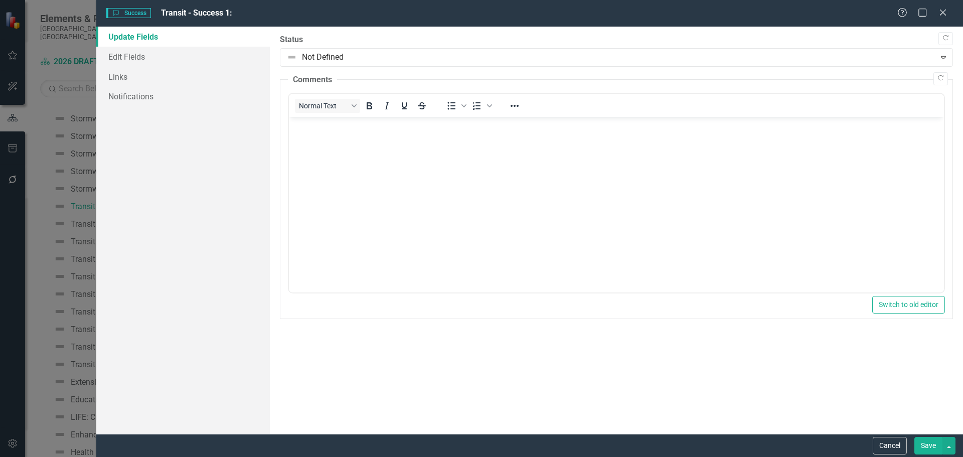
scroll to position [0, 0]
click at [166, 60] on link "Edit Fields" at bounding box center [183, 57] width 174 height 20
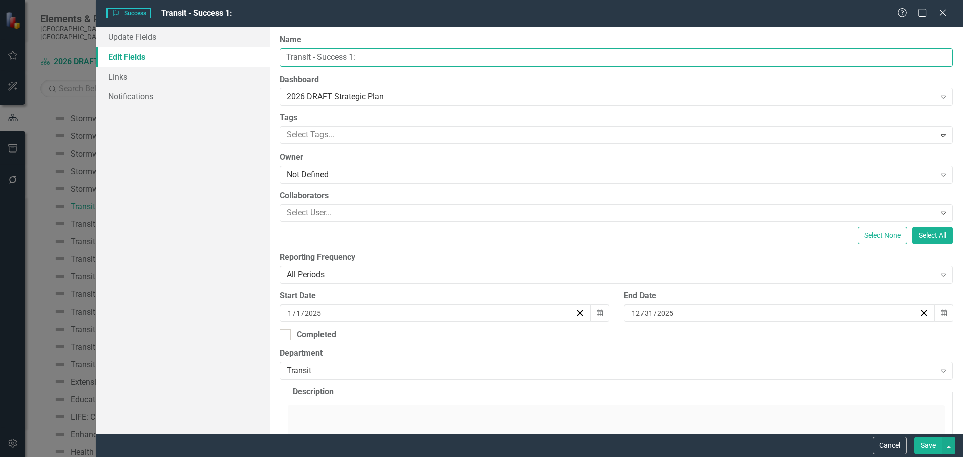
drag, startPoint x: 390, startPoint y: 53, endPoint x: 211, endPoint y: 52, distance: 178.5
click at [211, 52] on div "Update Fields Edit Fields Links Notifications "Update" fields in ClearPoint are…" at bounding box center [529, 230] width 867 height 407
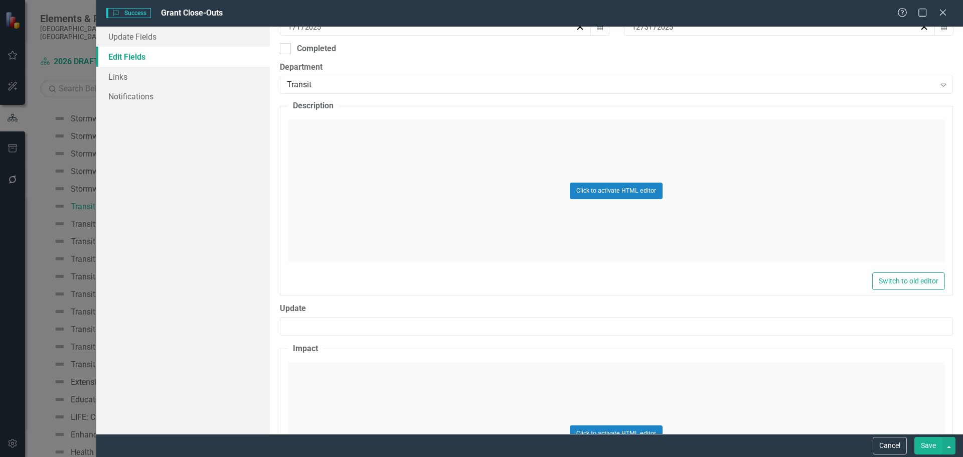
scroll to position [301, 0]
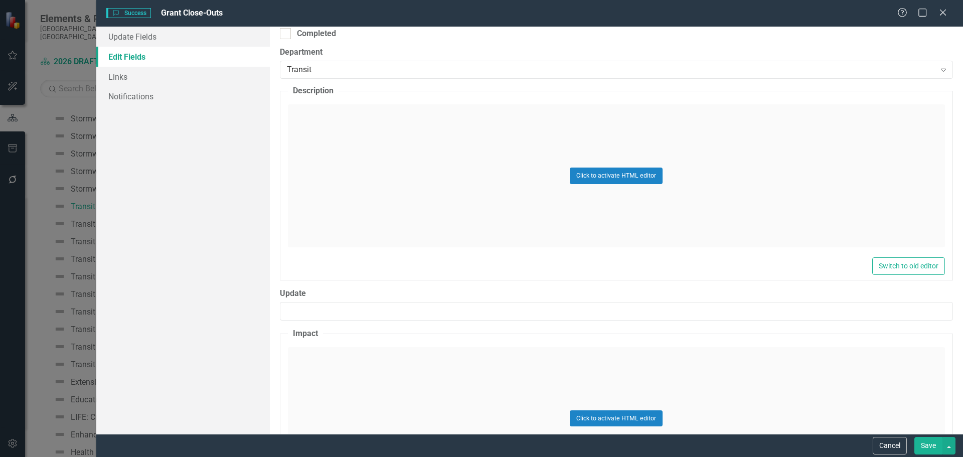
type input "Grant Close-Outs"
click at [321, 138] on div "Click to activate HTML editor" at bounding box center [616, 175] width 657 height 143
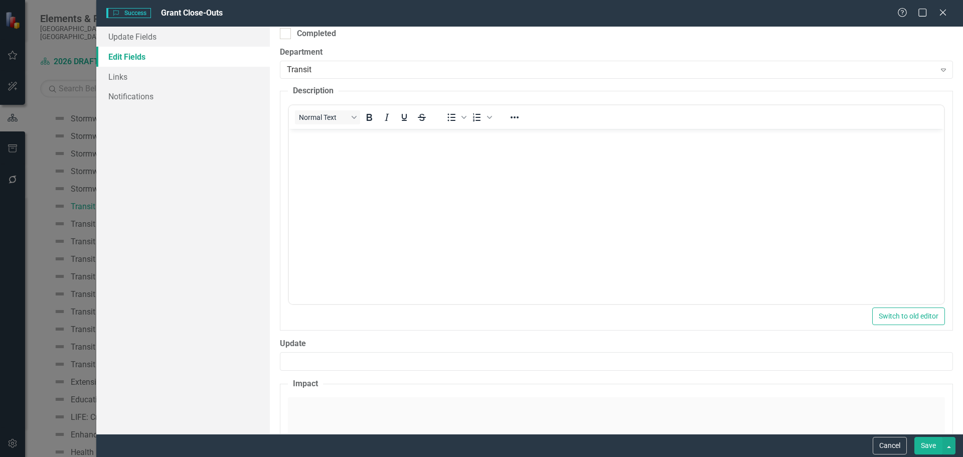
scroll to position [0, 0]
click at [306, 152] on body "Rich Text Area. Press ALT-0 for help." at bounding box center [615, 204] width 655 height 150
click at [288, 203] on div "Normal Text To open the popup, press Shift+Enter To open the popup, press Shift…" at bounding box center [616, 204] width 657 height 201
click at [346, 185] on body "Rich Text Area. Press ALT-0 for help." at bounding box center [615, 204] width 655 height 150
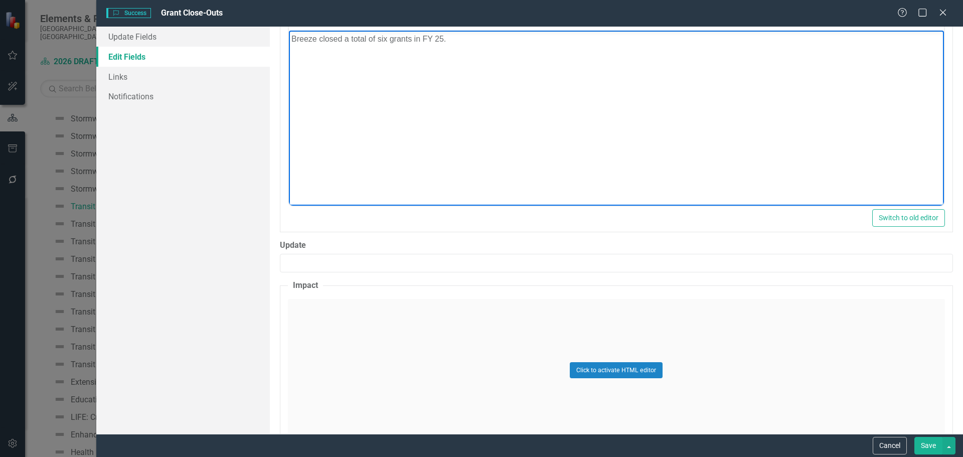
scroll to position [401, 0]
click at [347, 312] on div "Click to activate HTML editor" at bounding box center [616, 368] width 657 height 143
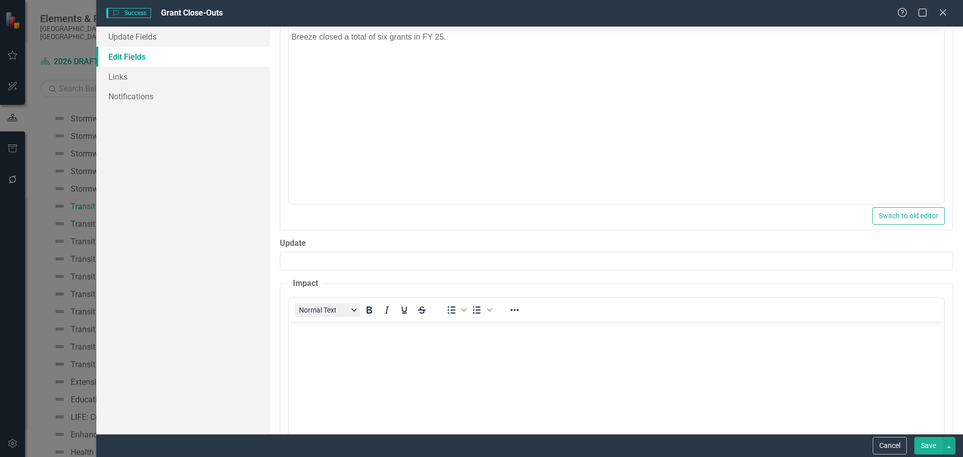
scroll to position [0, 0]
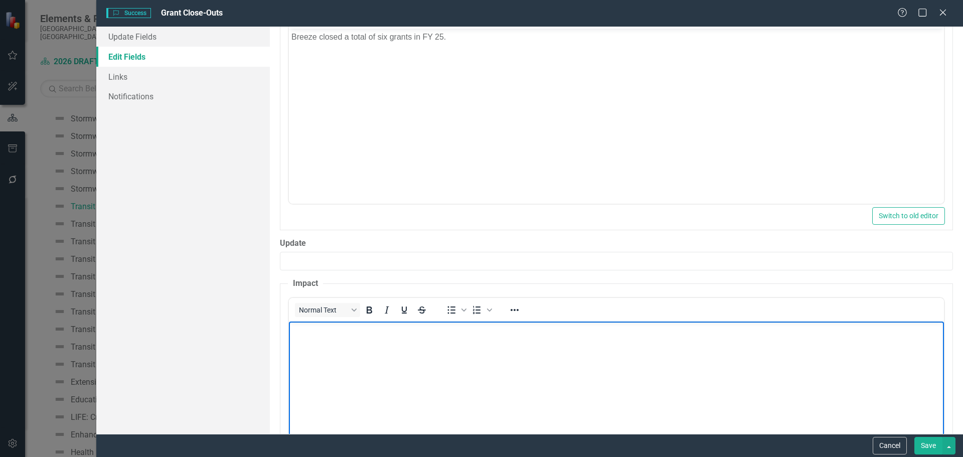
click at [317, 341] on body "Rich Text Area. Press ALT-0 for help." at bounding box center [615, 396] width 655 height 150
click at [312, 270] on div "ClearPoint Can Do More! How ClearPoint Can Help Close Enterprise plans can auto…" at bounding box center [616, 230] width 693 height 407
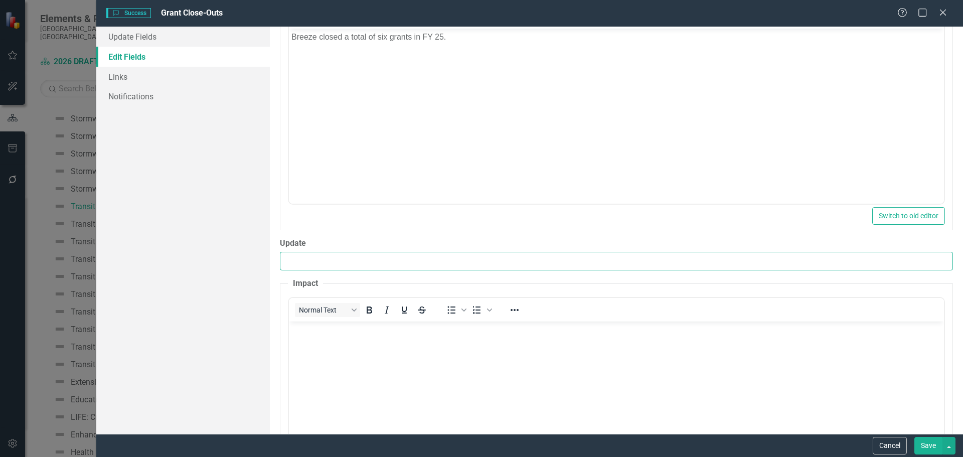
click at [315, 263] on input "Update" at bounding box center [616, 261] width 673 height 19
click at [313, 329] on p "Rich Text Area. Press ALT-0 for help." at bounding box center [616, 329] width 650 height 12
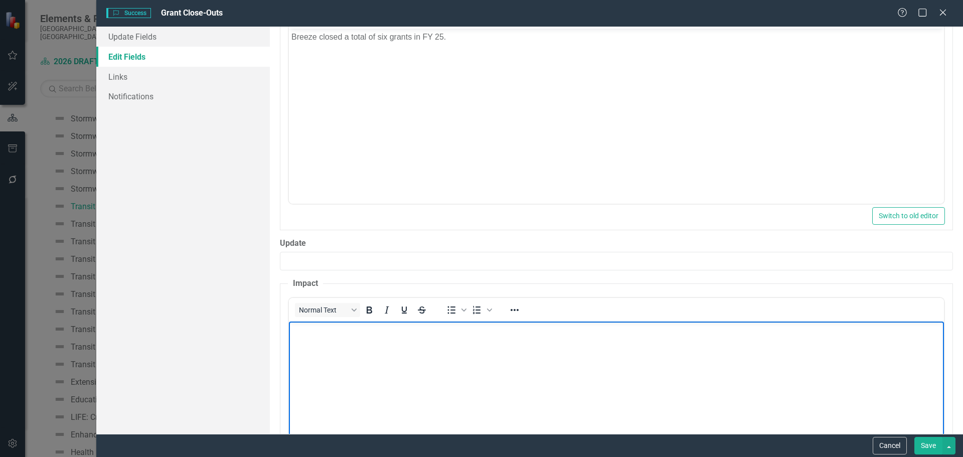
click at [335, 374] on body "Rich Text Area. Press ALT-0 for help." at bounding box center [615, 396] width 655 height 150
paste body "Rich Text Area. Press ALT-0 for help."
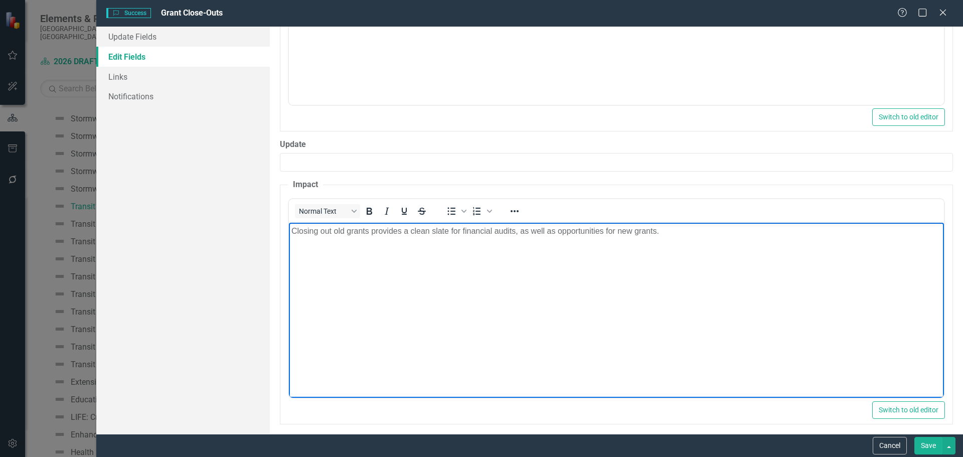
scroll to position [506, 0]
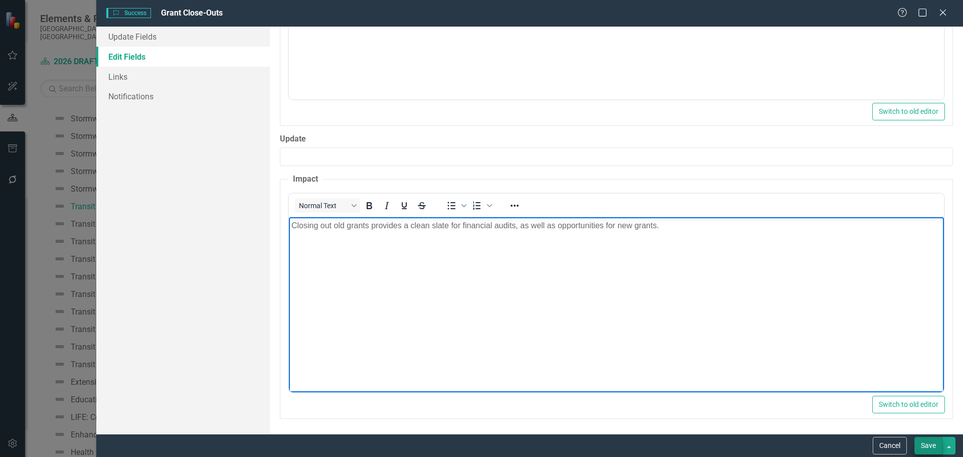
click at [922, 447] on button "Save" at bounding box center [928, 446] width 28 height 18
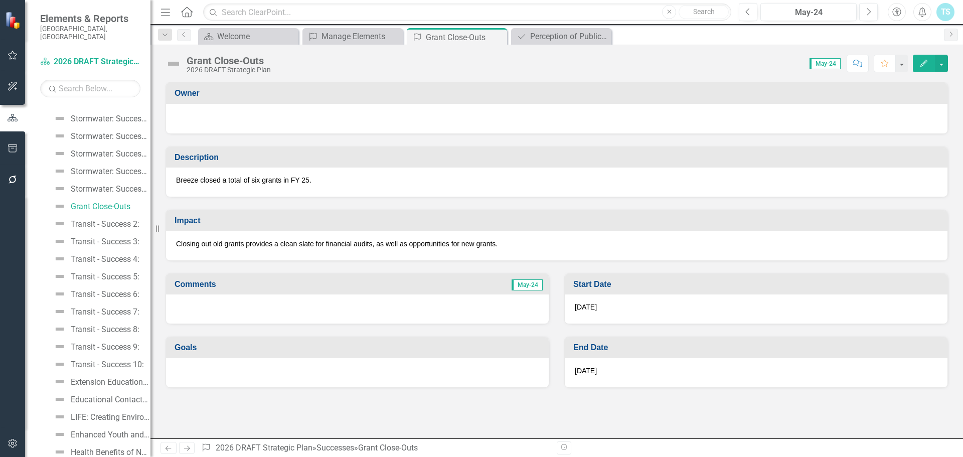
click at [921, 64] on icon "Edit" at bounding box center [923, 63] width 9 height 7
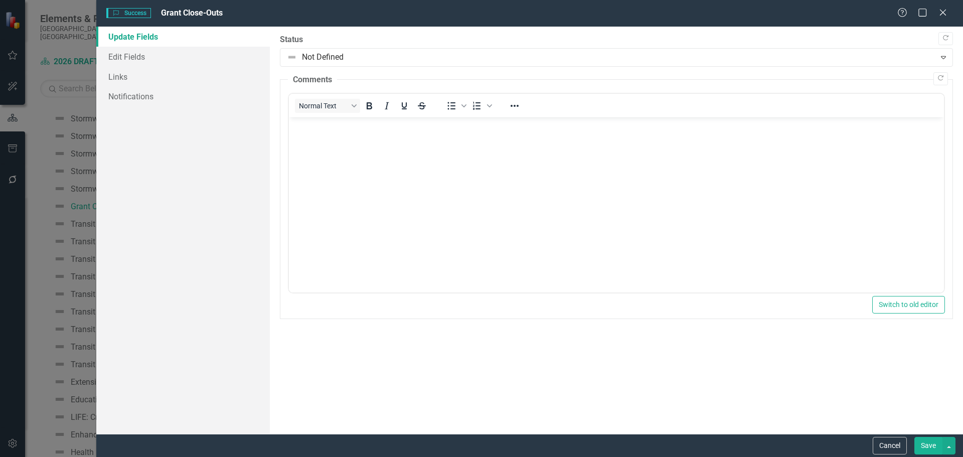
scroll to position [0, 0]
click at [145, 60] on link "Edit Fields" at bounding box center [183, 57] width 174 height 20
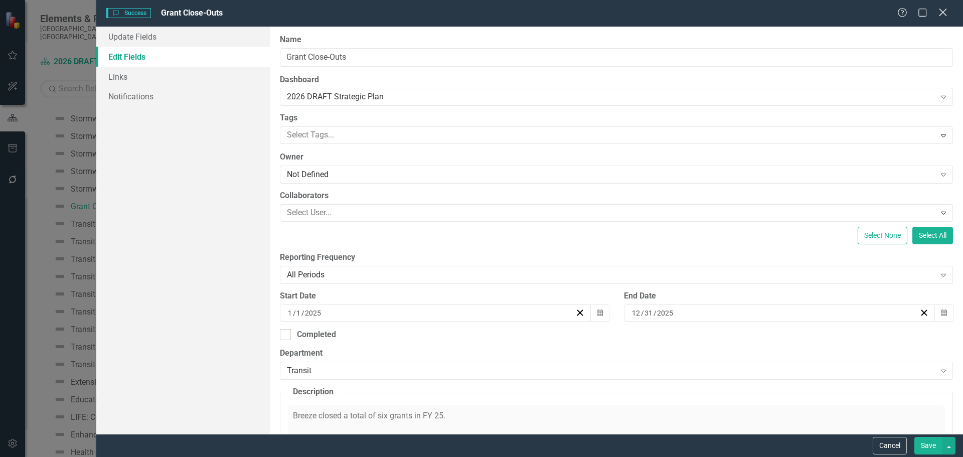
click at [938, 16] on icon "Close" at bounding box center [942, 13] width 13 height 10
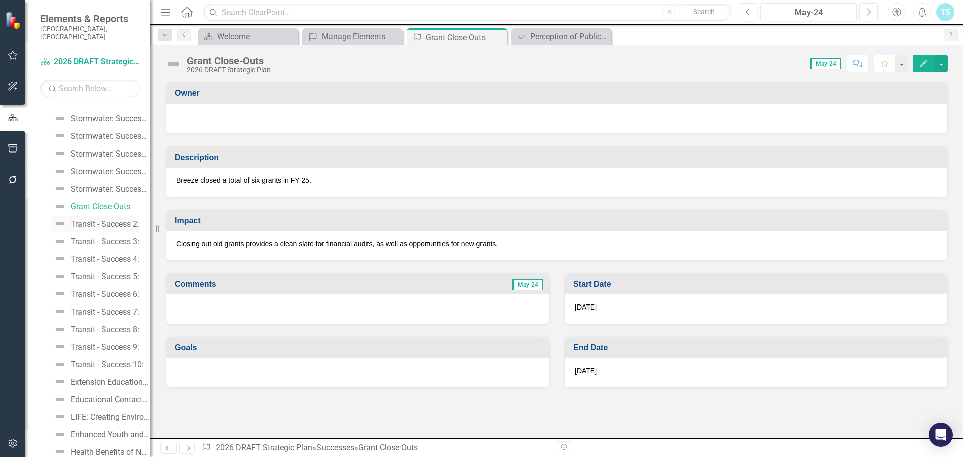
click at [105, 220] on div "Transit - Success 2:" at bounding box center [105, 224] width 69 height 9
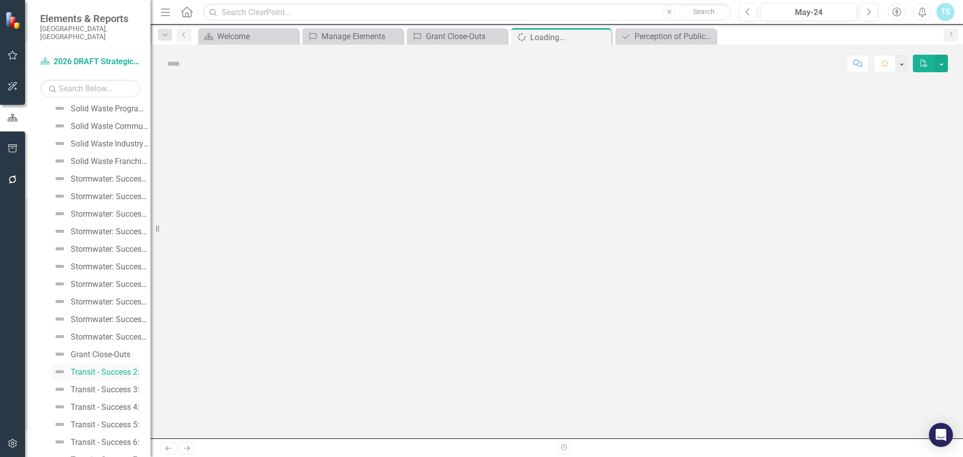
scroll to position [3875, 0]
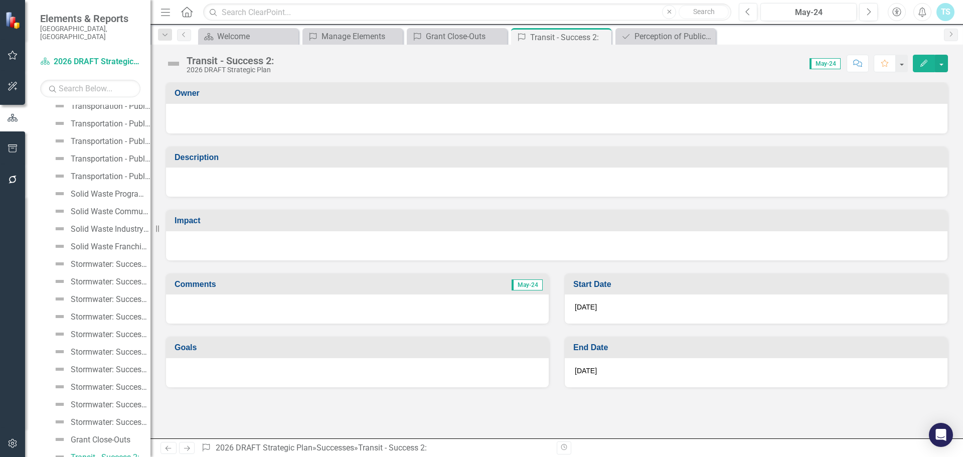
click at [927, 60] on icon "button" at bounding box center [923, 63] width 7 height 7
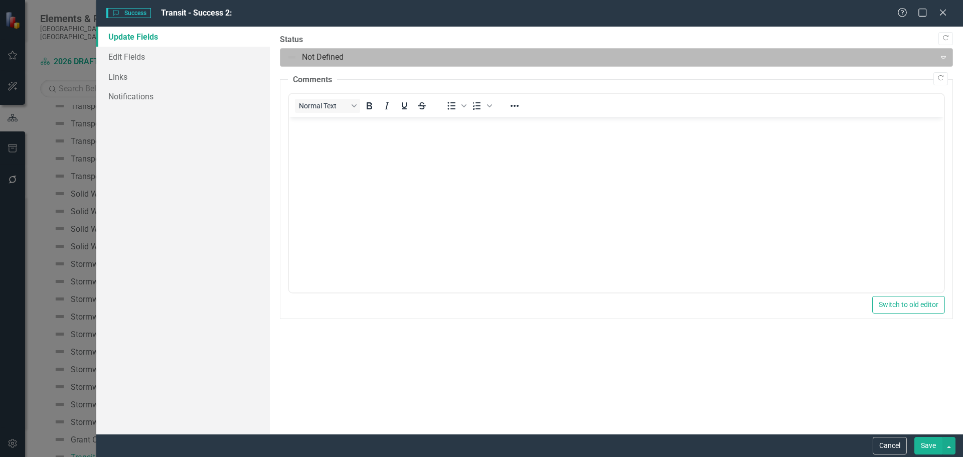
scroll to position [0, 0]
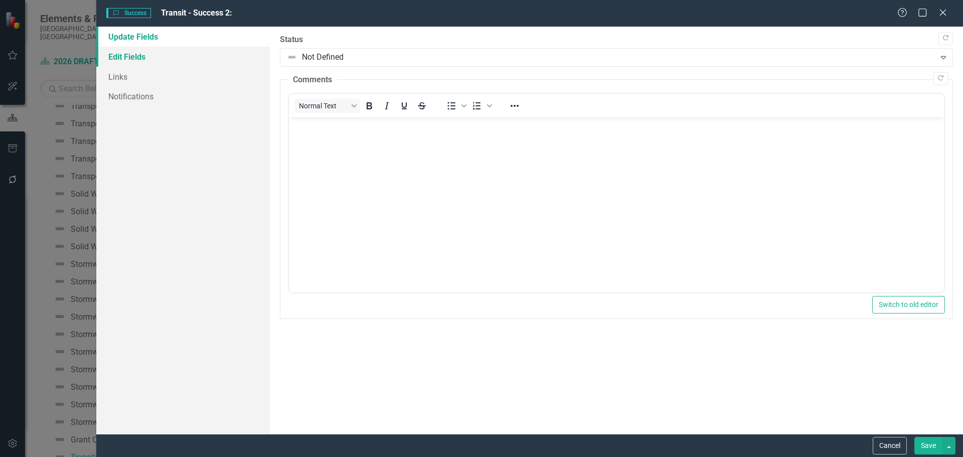
click at [160, 59] on link "Edit Fields" at bounding box center [183, 57] width 174 height 20
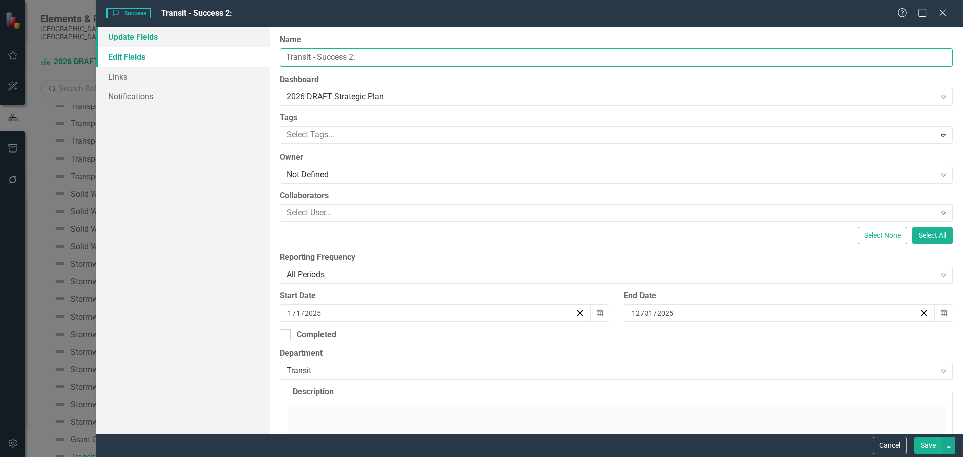
drag, startPoint x: 420, startPoint y: 59, endPoint x: 154, endPoint y: 39, distance: 266.6
click at [154, 39] on div "Update Fields Edit Fields Links Notifications "Update" fields in ClearPoint are…" at bounding box center [529, 230] width 867 height 407
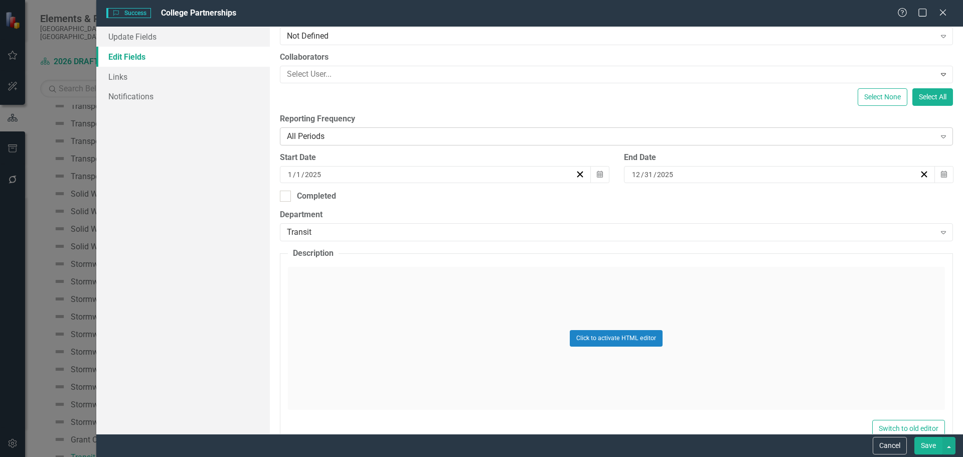
scroll to position [201, 0]
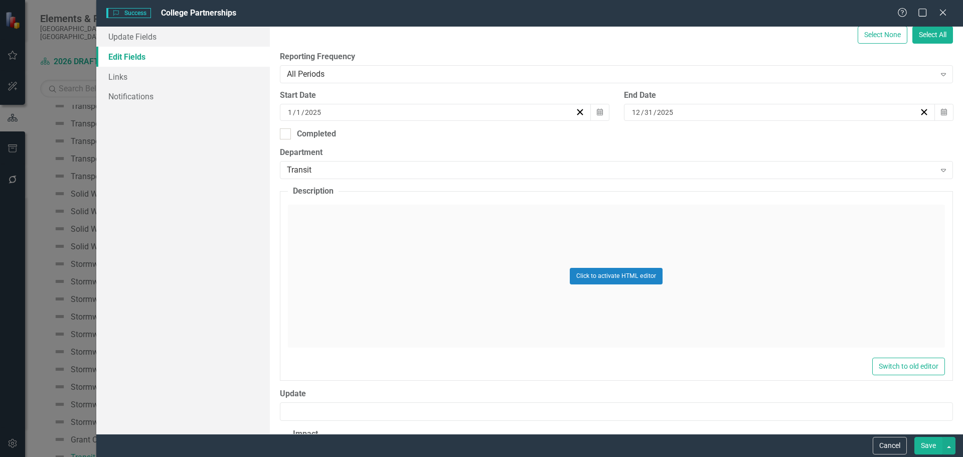
type input "College Partnerships"
click at [331, 234] on div "Click to activate HTML editor" at bounding box center [616, 276] width 657 height 143
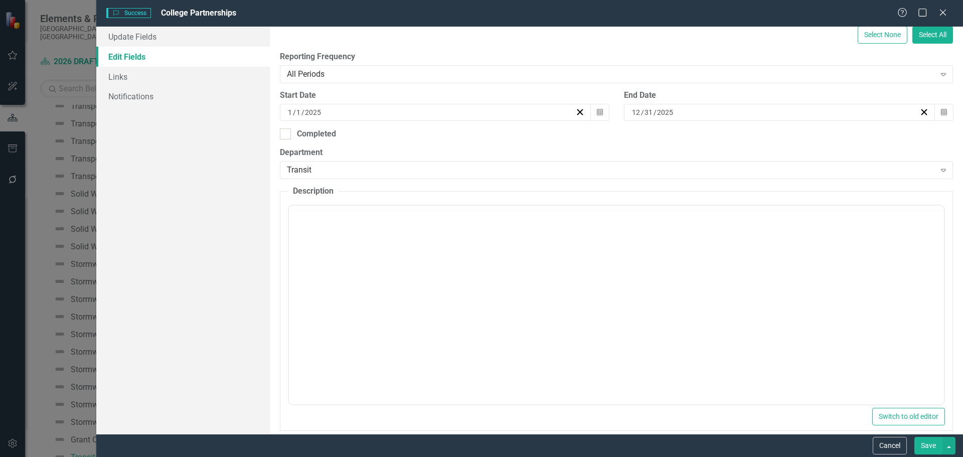
scroll to position [0, 0]
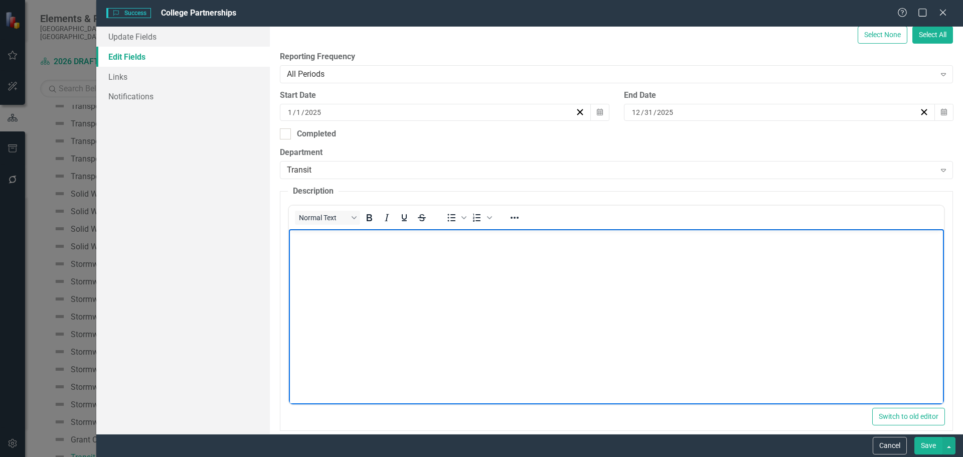
click at [291, 241] on p "Rich Text Area. Press ALT-0 for help." at bounding box center [616, 238] width 650 height 12
click at [401, 264] on body "Rich Text Area. Press ALT-0 for help." at bounding box center [615, 304] width 655 height 150
paste body "Rich Text Area. Press ALT-0 for help."
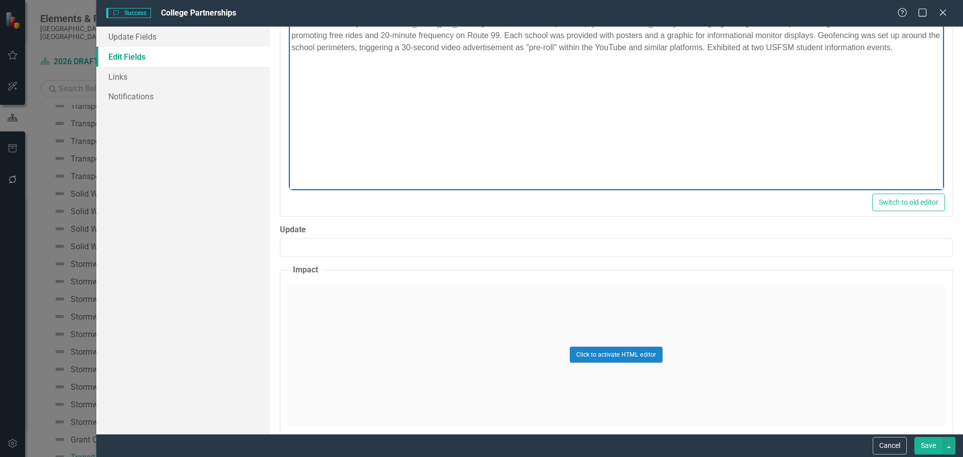
scroll to position [455, 0]
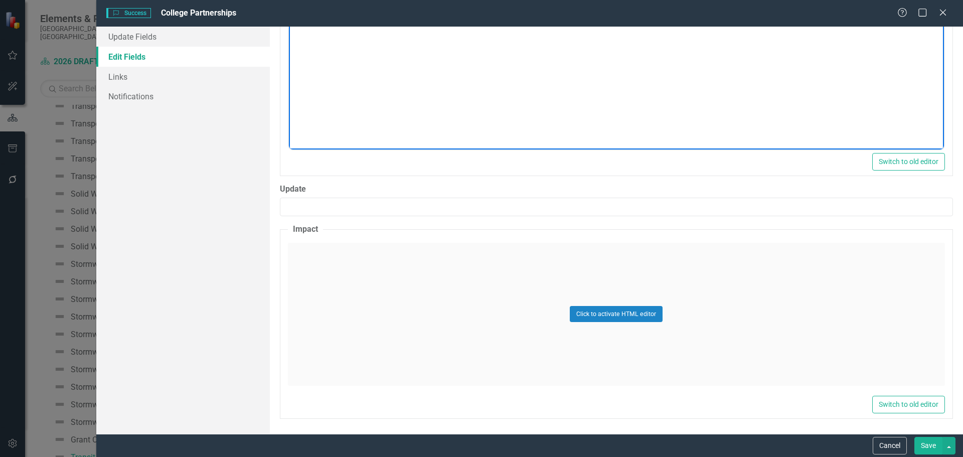
click at [417, 255] on div "Click to activate HTML editor" at bounding box center [616, 314] width 657 height 143
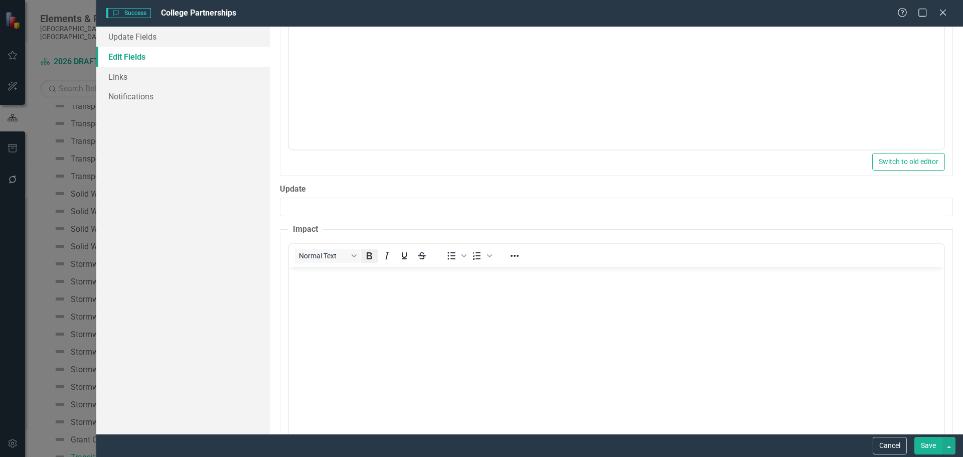
scroll to position [0, 0]
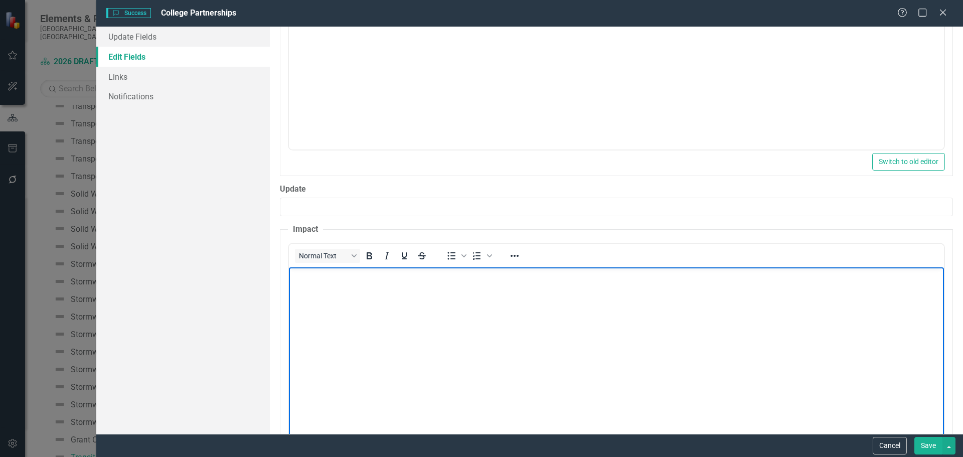
click at [359, 286] on body "Rich Text Area. Press ALT-0 for help." at bounding box center [615, 342] width 655 height 150
click at [354, 316] on body "Rich Text Area. Press ALT-0 for help." at bounding box center [615, 342] width 655 height 150
paste body "Rich Text Area. Press ALT-0 for help."
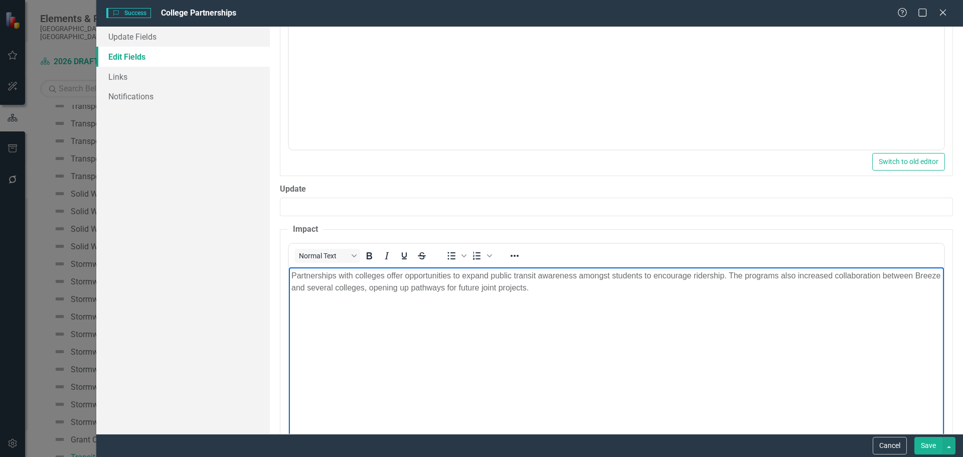
scroll to position [506, 0]
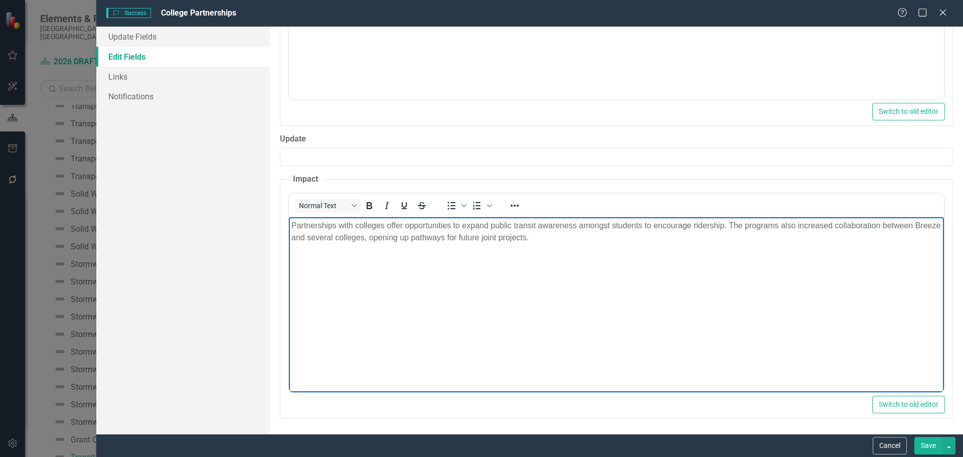
click at [926, 444] on button "Save" at bounding box center [928, 446] width 28 height 18
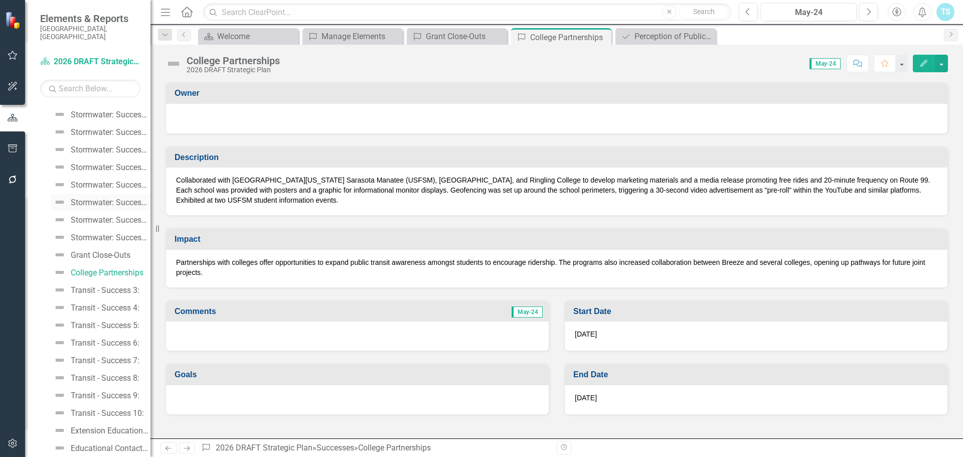
scroll to position [4075, 0]
click at [111, 270] on div "Transit - Success 3:" at bounding box center [105, 274] width 69 height 9
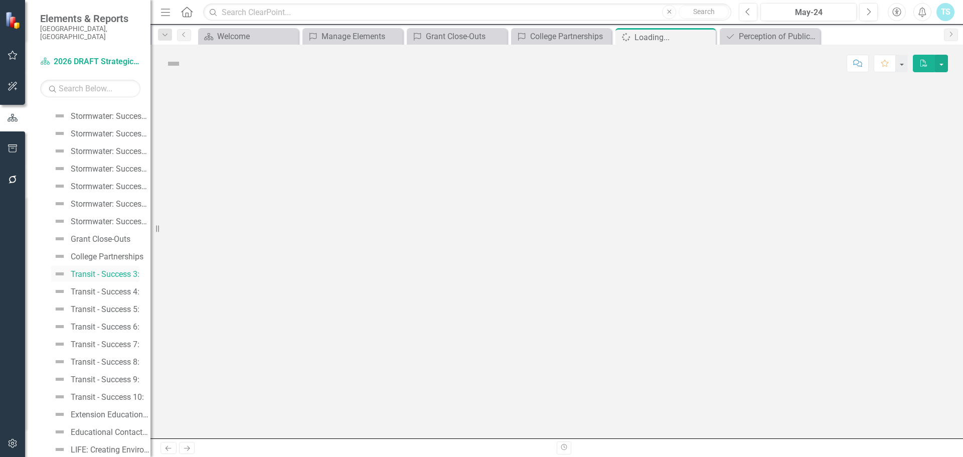
scroll to position [3892, 0]
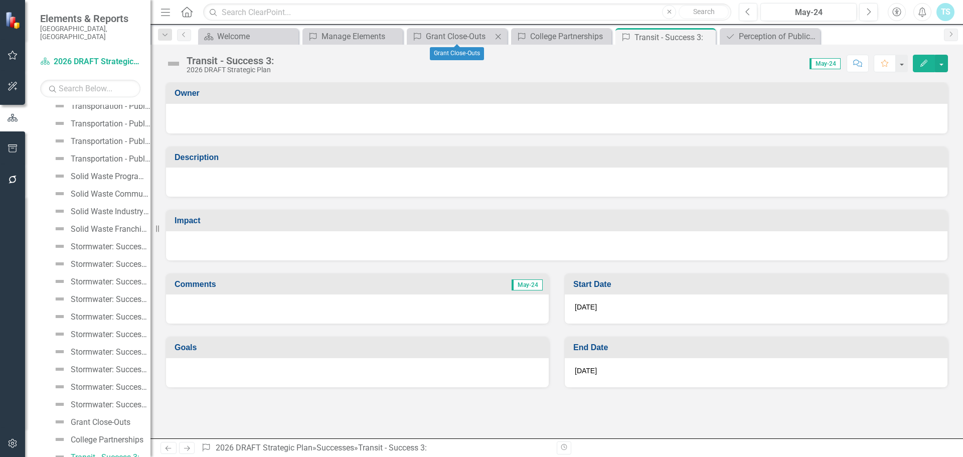
click at [498, 36] on icon "Close" at bounding box center [498, 37] width 10 height 8
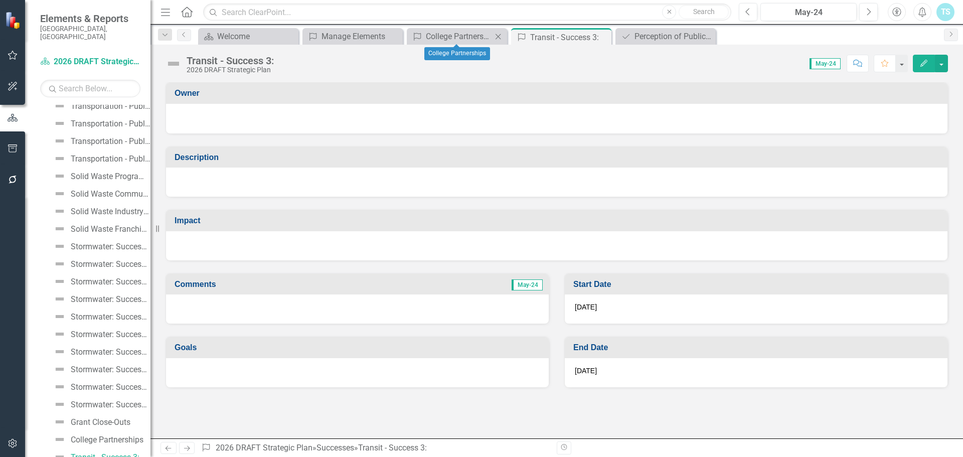
click at [498, 36] on icon "Close" at bounding box center [498, 37] width 10 height 8
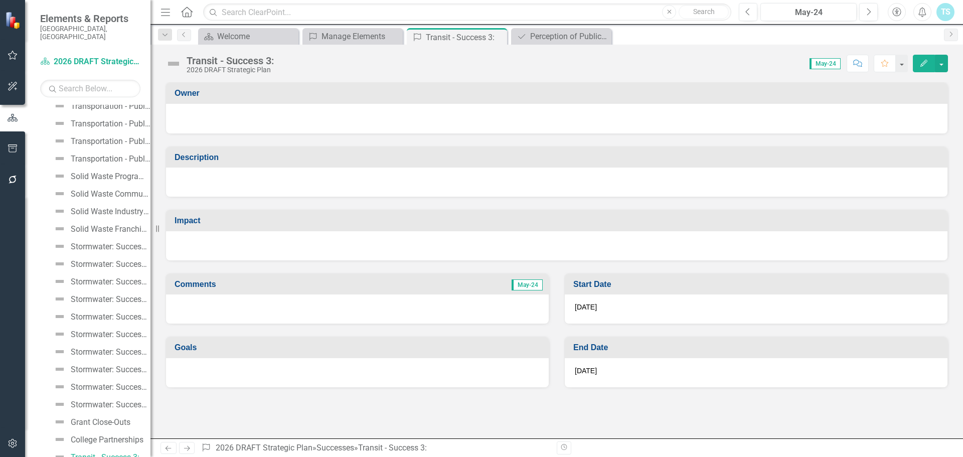
click at [926, 65] on icon "Edit" at bounding box center [923, 63] width 9 height 7
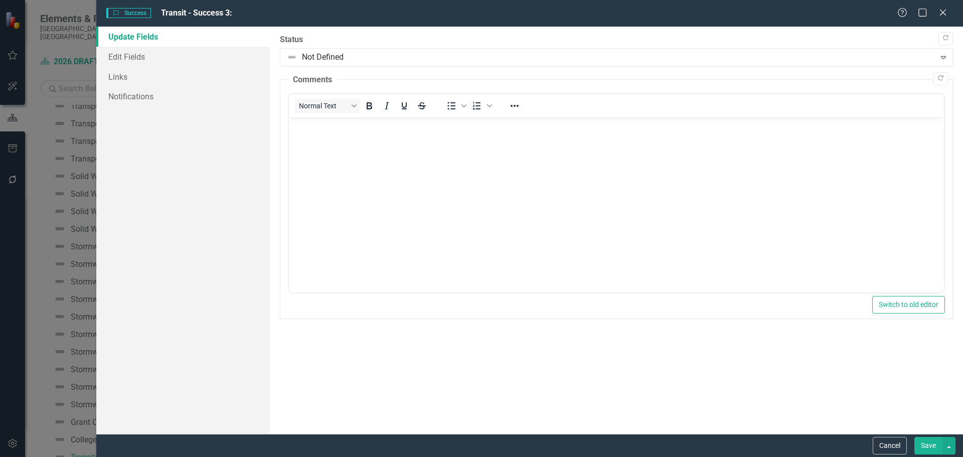
scroll to position [0, 0]
click at [190, 61] on link "Edit Fields" at bounding box center [183, 57] width 174 height 20
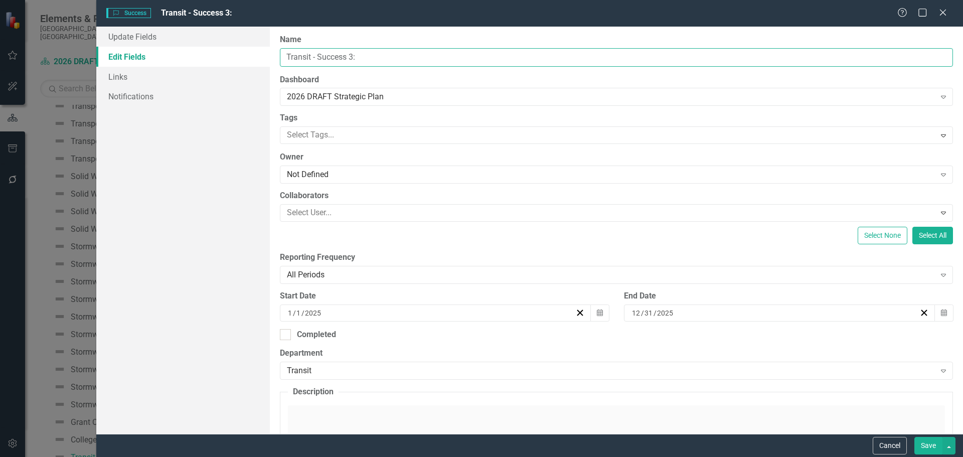
drag, startPoint x: 388, startPoint y: 59, endPoint x: 216, endPoint y: 59, distance: 171.5
click at [216, 59] on div "Update Fields Edit Fields Links Notifications "Update" fields in ClearPoint are…" at bounding box center [529, 230] width 867 height 407
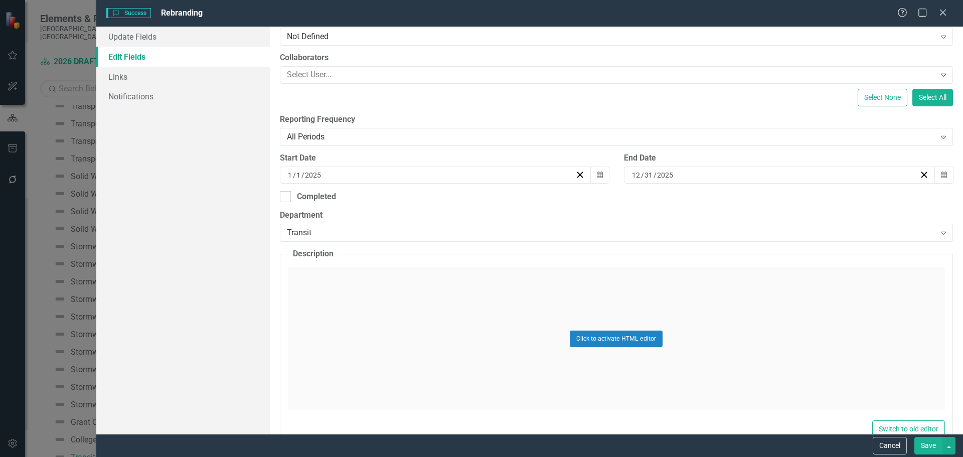
scroll to position [150, 0]
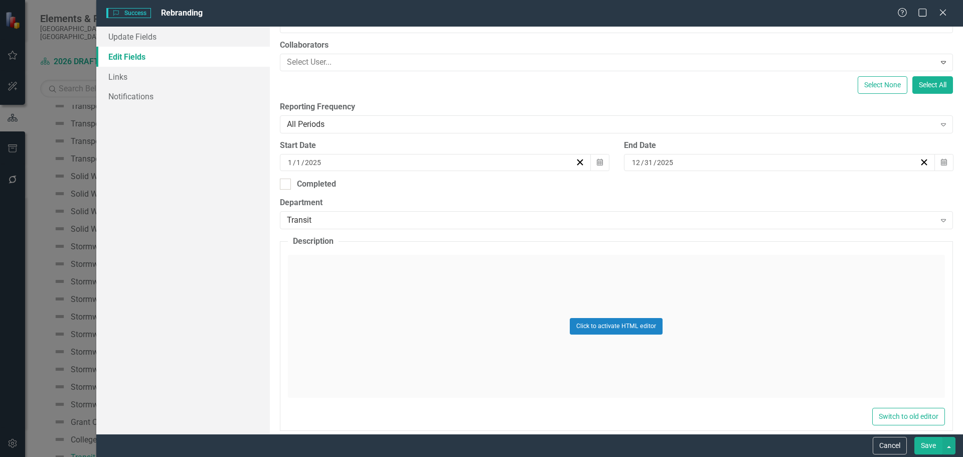
type input "Rebranding"
click at [381, 281] on div "Click to activate HTML editor" at bounding box center [616, 326] width 657 height 143
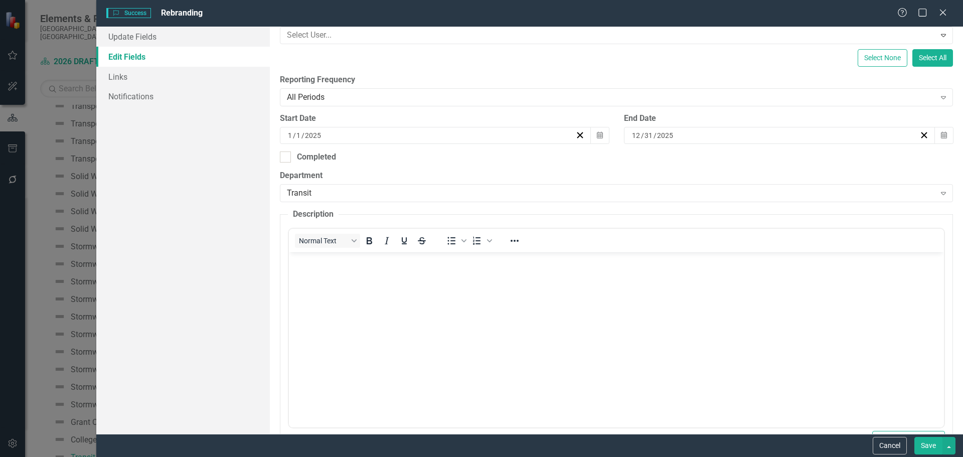
scroll to position [201, 0]
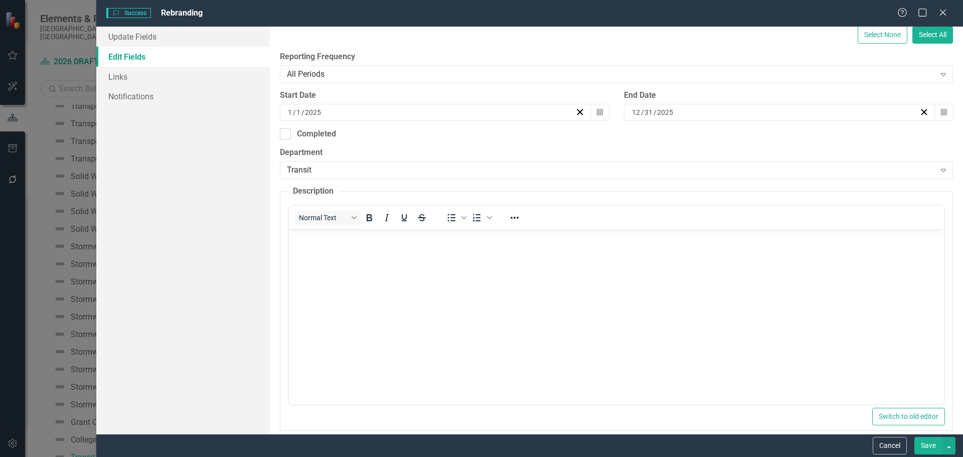
click at [325, 273] on body "Rich Text Area. Press ALT-0 for help." at bounding box center [615, 304] width 655 height 150
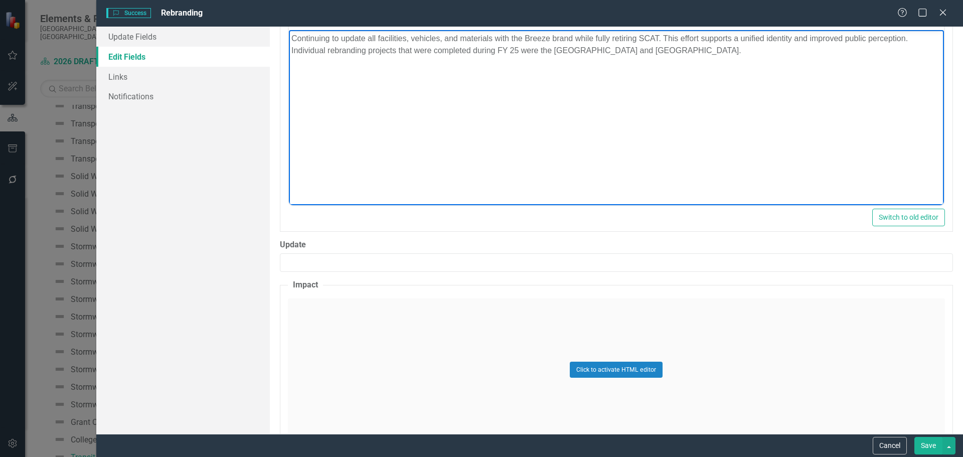
scroll to position [401, 0]
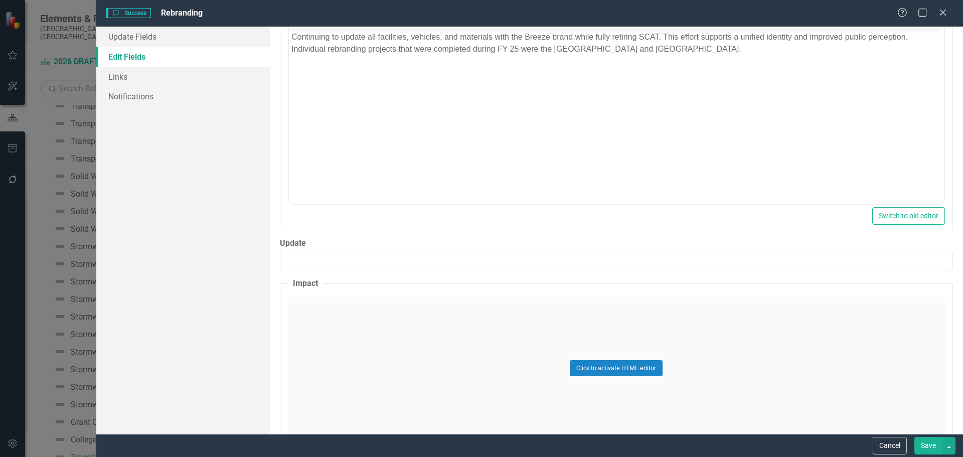
click at [346, 323] on div "Click to activate HTML editor" at bounding box center [616, 368] width 657 height 143
click at [411, 372] on body "Rich Text Area. Press ALT-0 for help." at bounding box center [615, 396] width 655 height 150
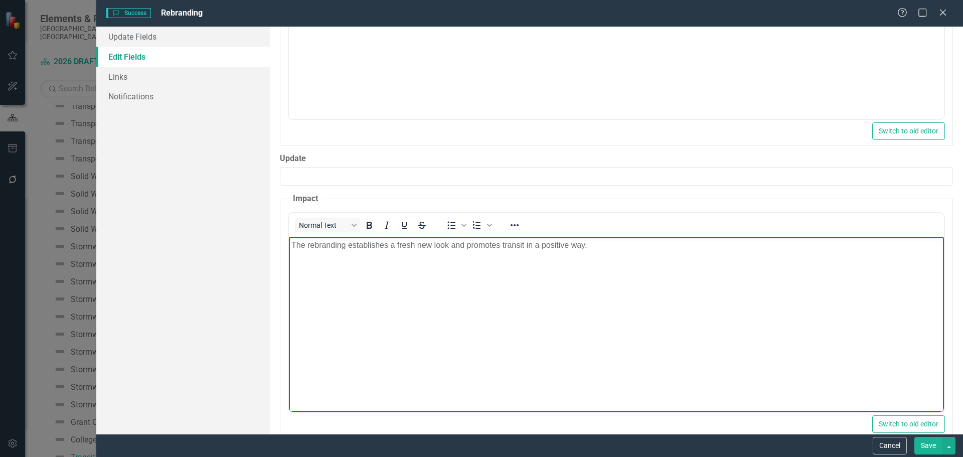
scroll to position [506, 0]
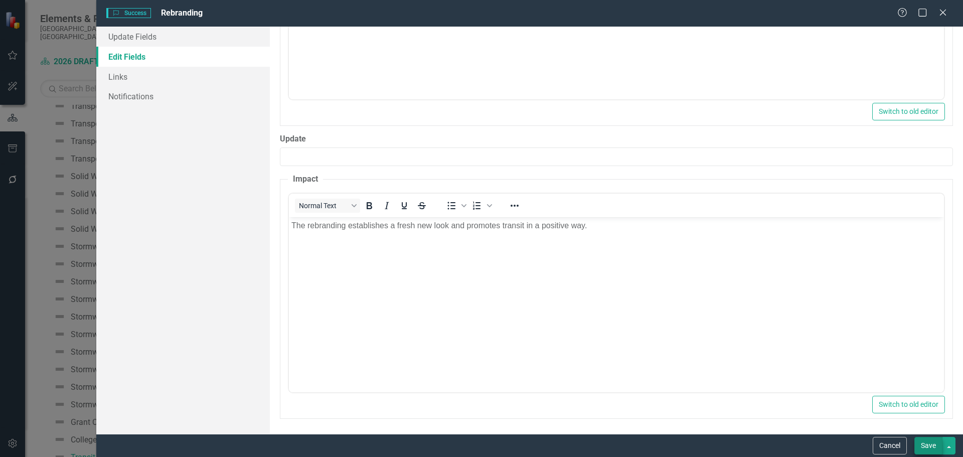
click at [926, 441] on button "Save" at bounding box center [928, 446] width 28 height 18
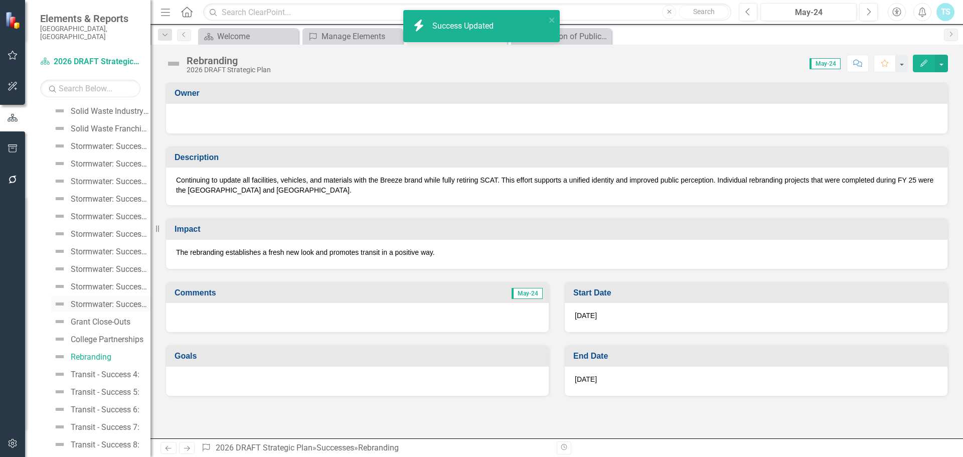
scroll to position [4043, 0]
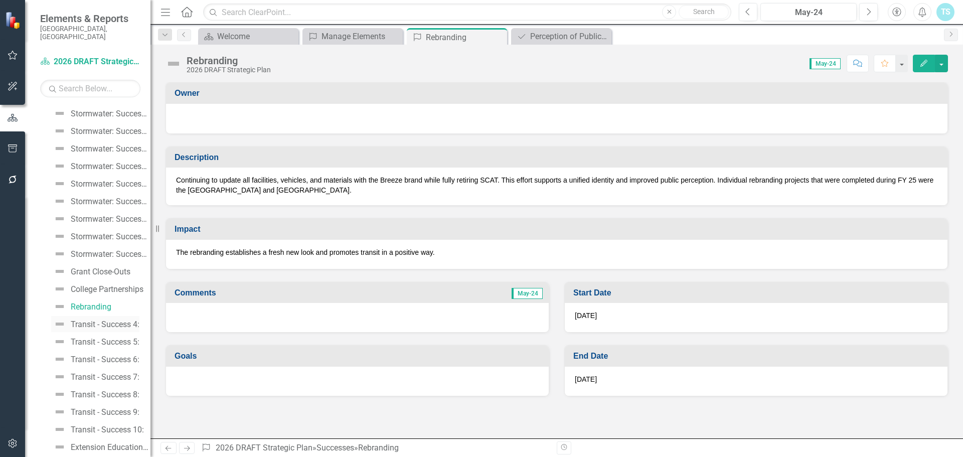
click at [110, 320] on div "Transit - Success 4:" at bounding box center [105, 324] width 69 height 9
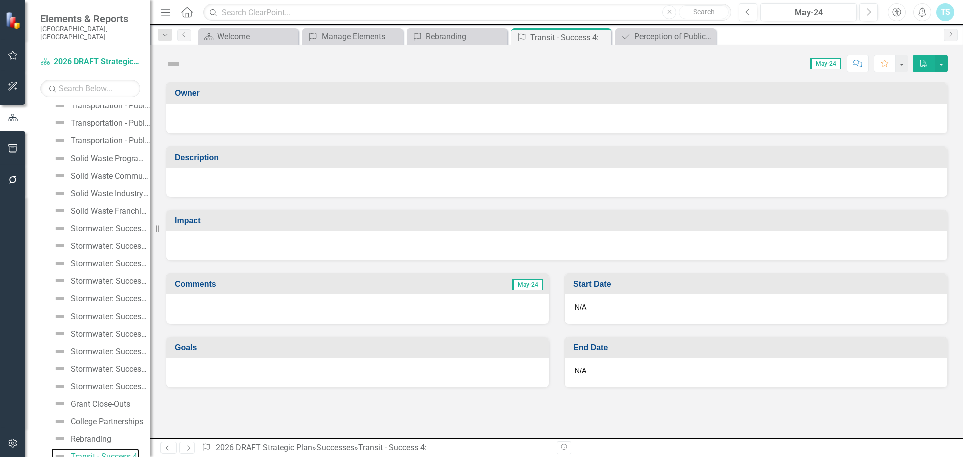
scroll to position [3910, 0]
click at [924, 60] on icon "Edit" at bounding box center [923, 63] width 9 height 7
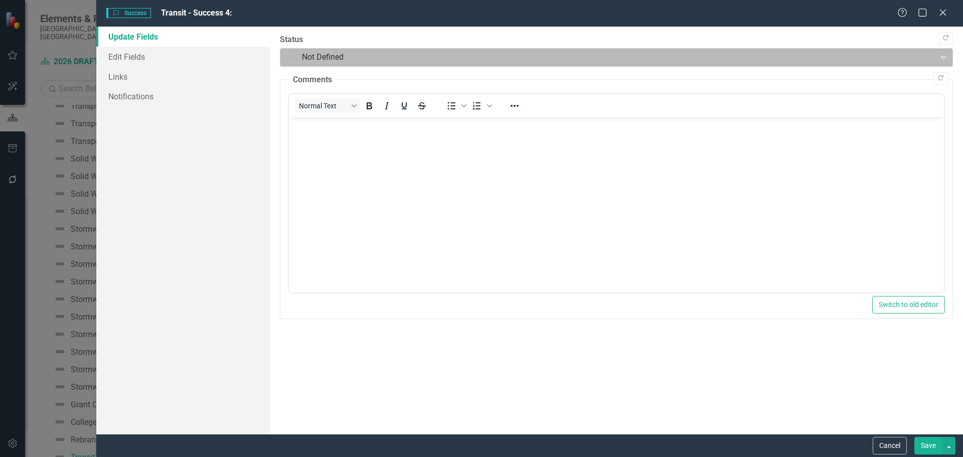
scroll to position [0, 0]
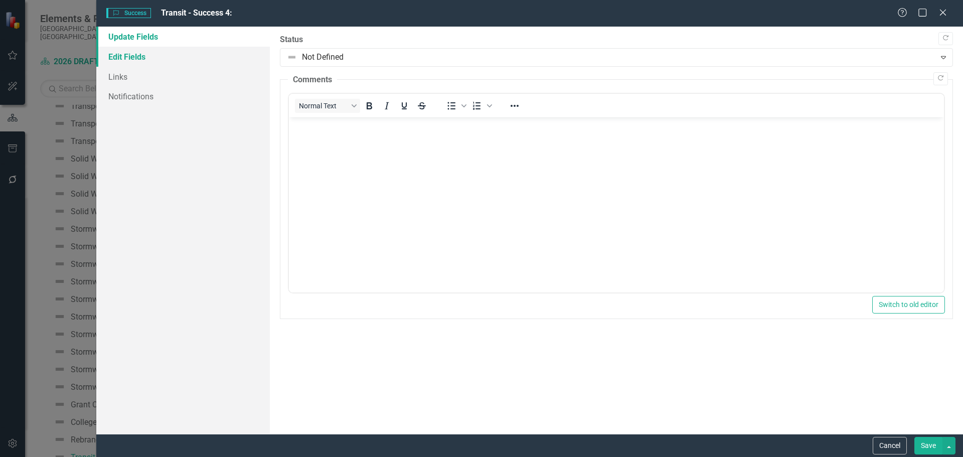
click at [168, 60] on link "Edit Fields" at bounding box center [183, 57] width 174 height 20
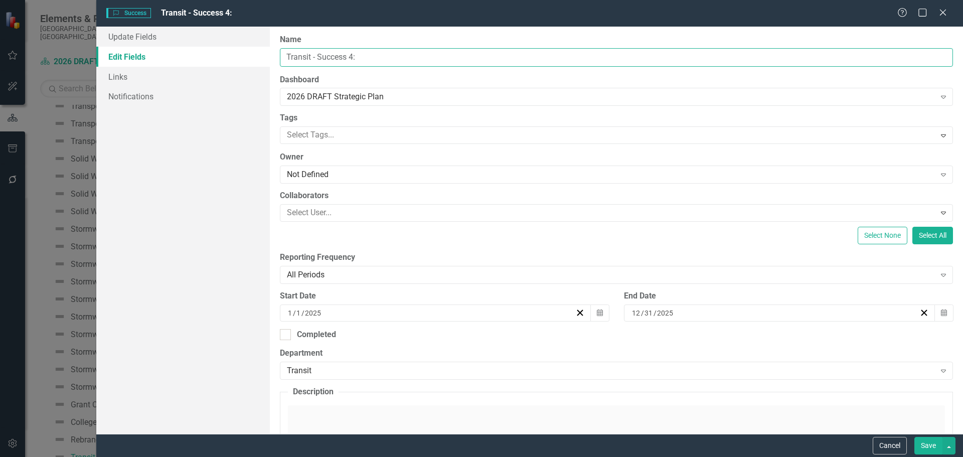
click at [366, 48] on input "Transit - Success 4:" at bounding box center [616, 57] width 673 height 19
drag, startPoint x: 276, startPoint y: 55, endPoint x: 215, endPoint y: 55, distance: 61.7
click at [215, 55] on div "Update Fields Edit Fields Links Notifications "Update" fields in ClearPoint are…" at bounding box center [529, 230] width 867 height 407
type input "Launch of Updated Technology Systems"
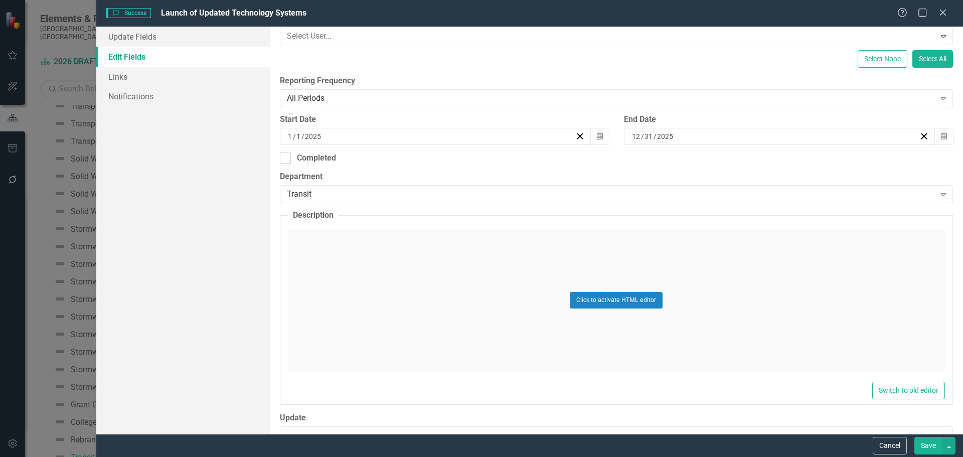
scroll to position [201, 0]
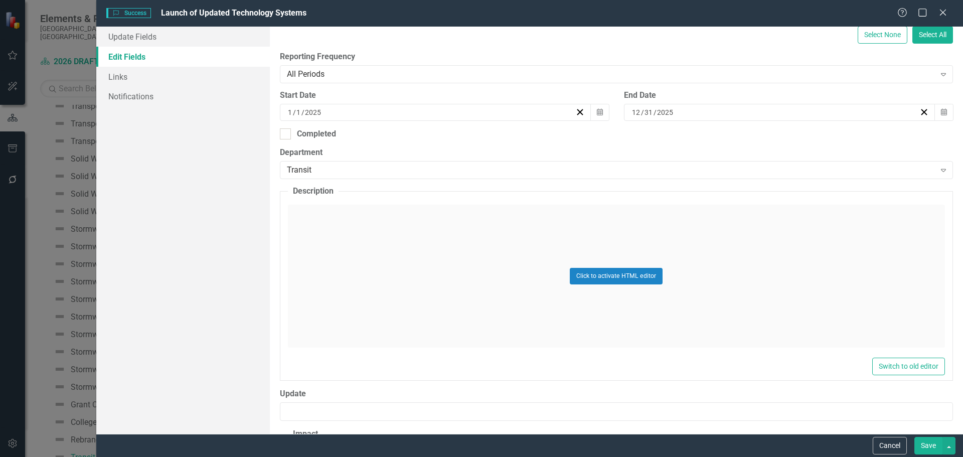
click at [339, 247] on div "Click to activate HTML editor" at bounding box center [616, 276] width 657 height 143
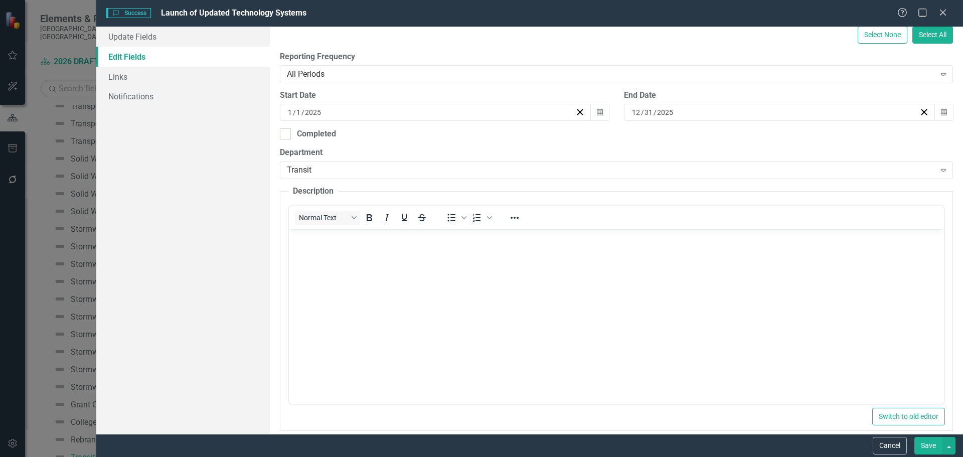
scroll to position [0, 0]
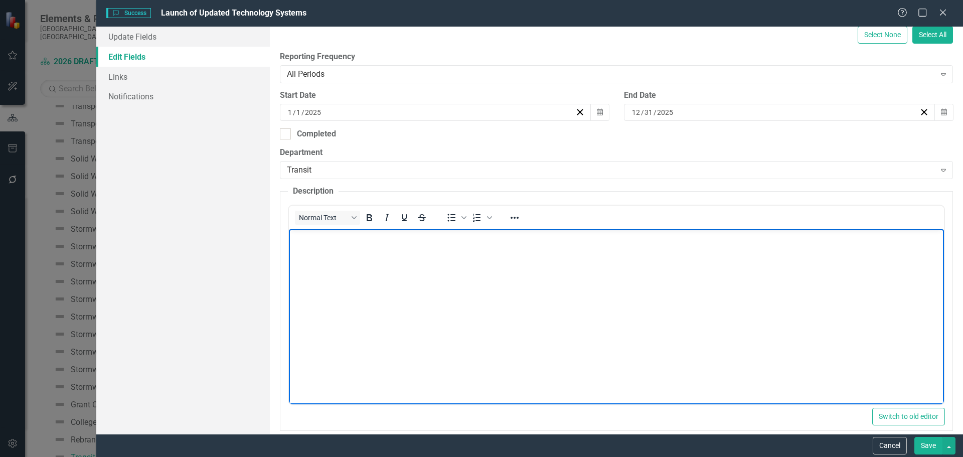
click at [338, 246] on body "Rich Text Area. Press ALT-0 for help." at bounding box center [615, 304] width 655 height 150
click at [312, 257] on body "Rich Text Area. Press ALT-0 for help." at bounding box center [615, 304] width 655 height 150
paste body "Rich Text Area. Press ALT-0 for help."
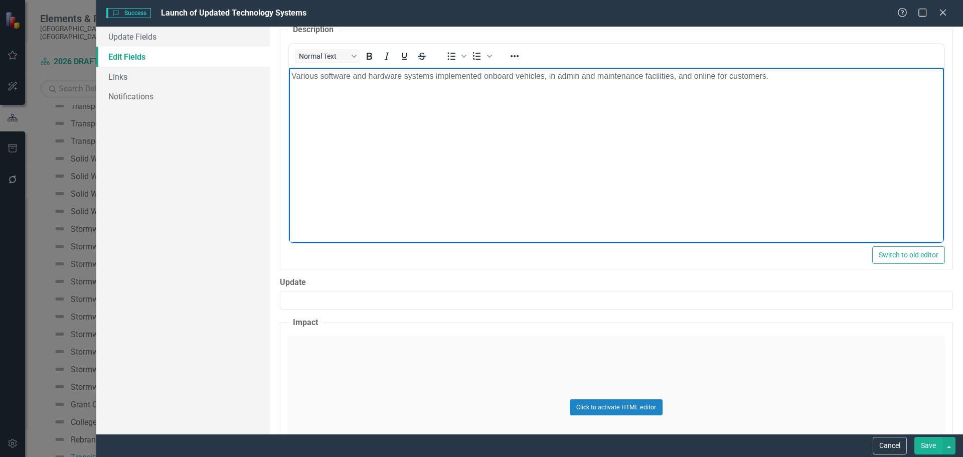
scroll to position [451, 0]
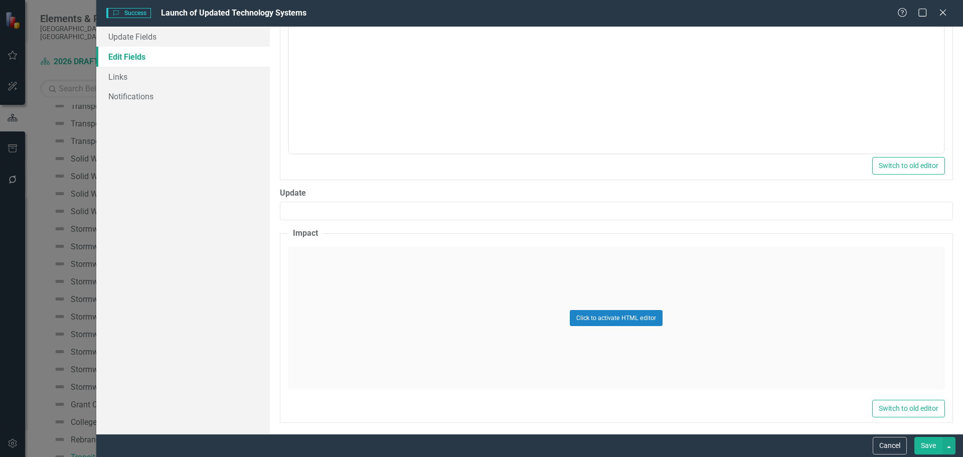
click at [382, 331] on div "Click to activate HTML editor" at bounding box center [616, 318] width 657 height 143
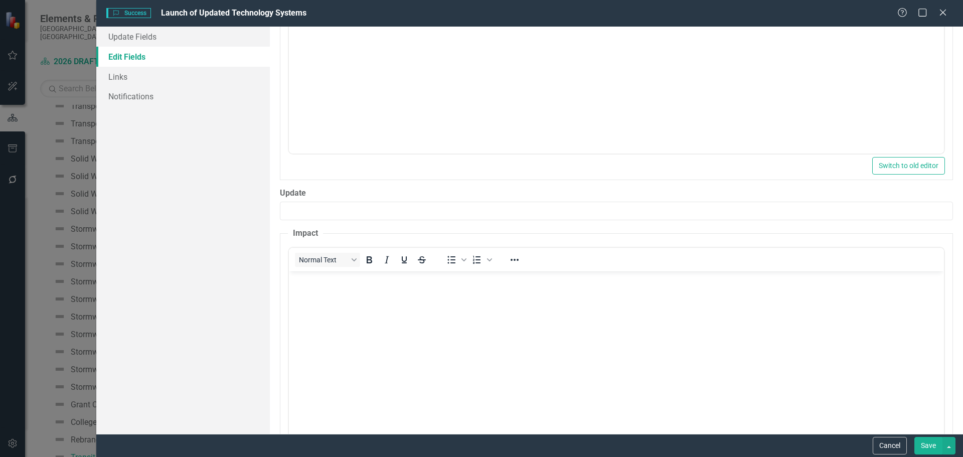
scroll to position [0, 0]
click at [358, 312] on body "Rich Text Area. Press ALT-0 for help." at bounding box center [615, 346] width 655 height 150
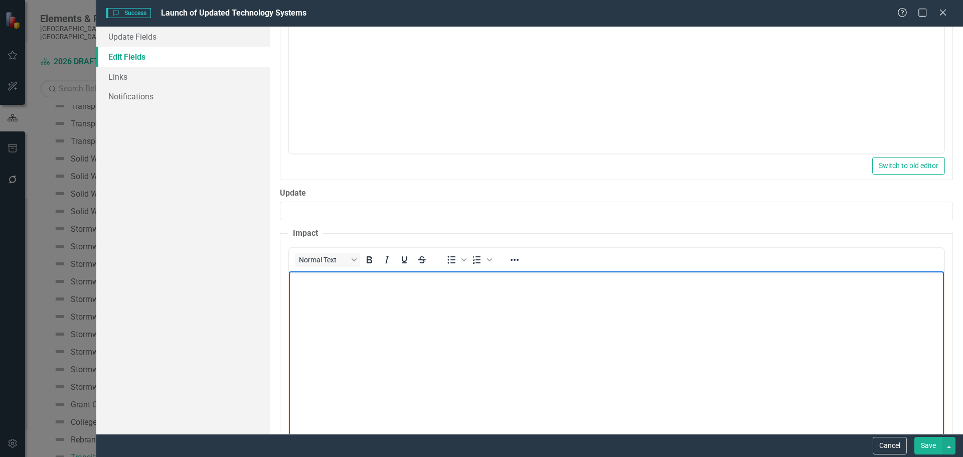
click at [354, 316] on body "Rich Text Area. Press ALT-0 for help." at bounding box center [615, 346] width 655 height 150
paste body "Rich Text Area. Press ALT-0 for help."
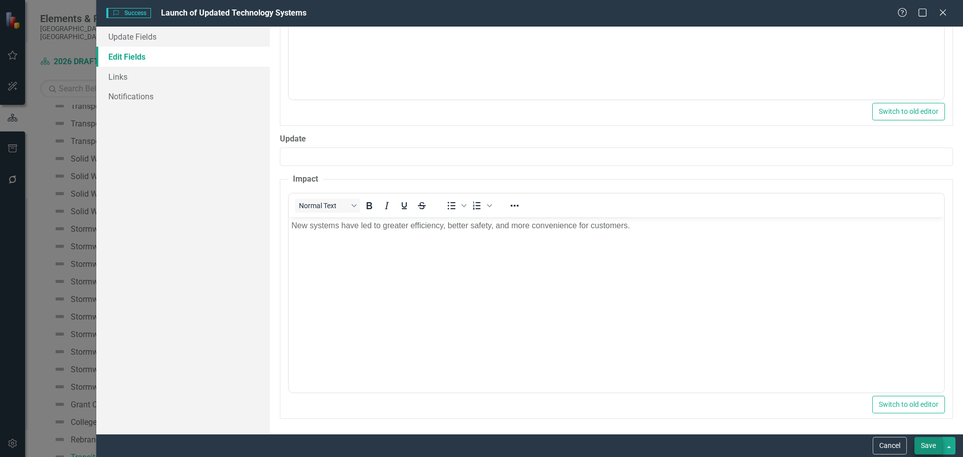
click at [932, 446] on button "Save" at bounding box center [928, 446] width 28 height 18
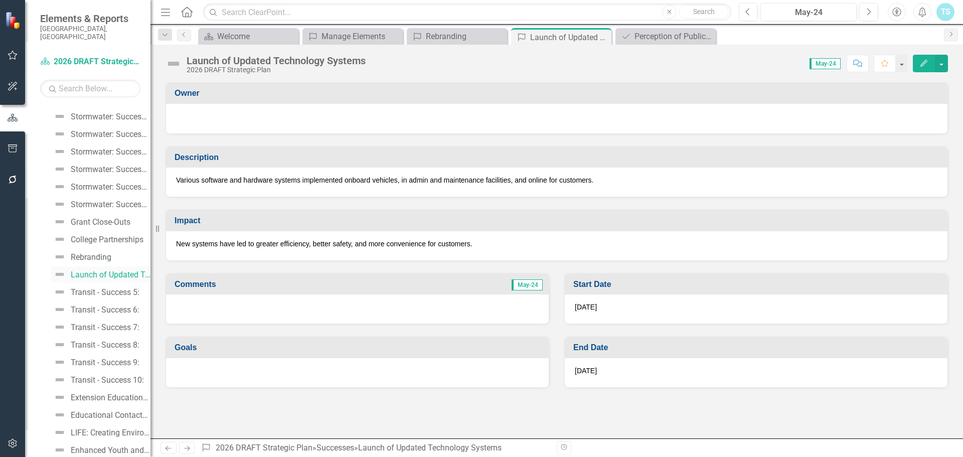
scroll to position [4110, 0]
click at [95, 266] on link "Transit - Success 5:" at bounding box center [95, 274] width 88 height 16
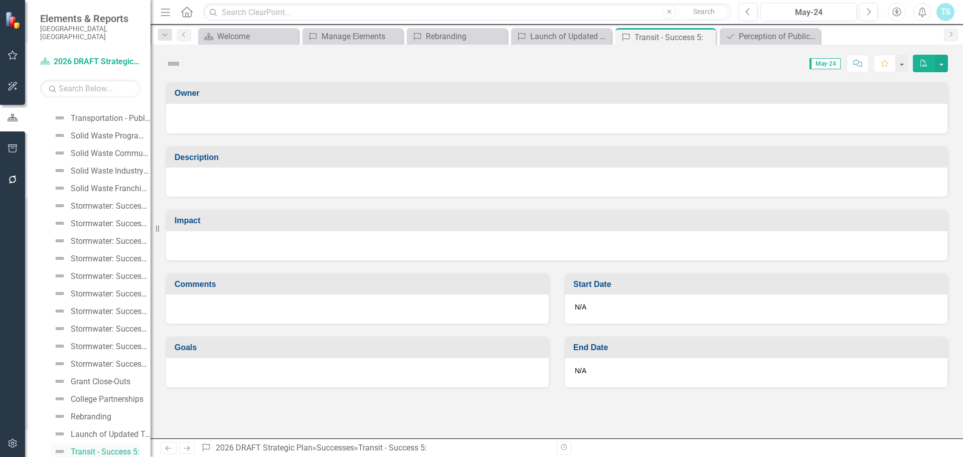
scroll to position [3927, 0]
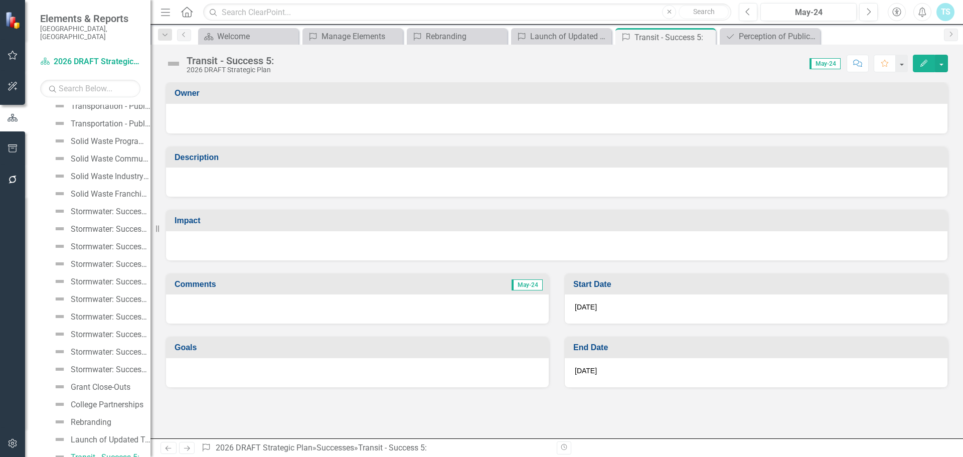
click at [924, 62] on icon "Edit" at bounding box center [923, 63] width 9 height 7
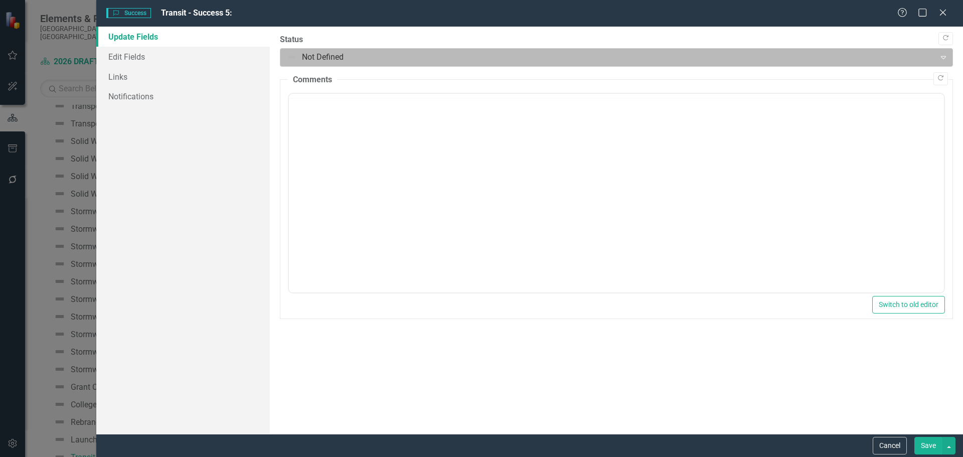
scroll to position [0, 0]
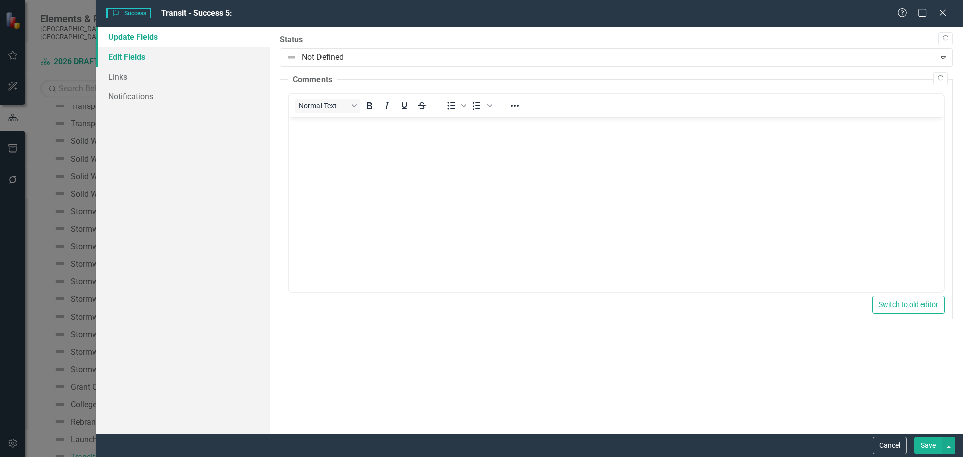
click at [150, 55] on link "Edit Fields" at bounding box center [183, 57] width 174 height 20
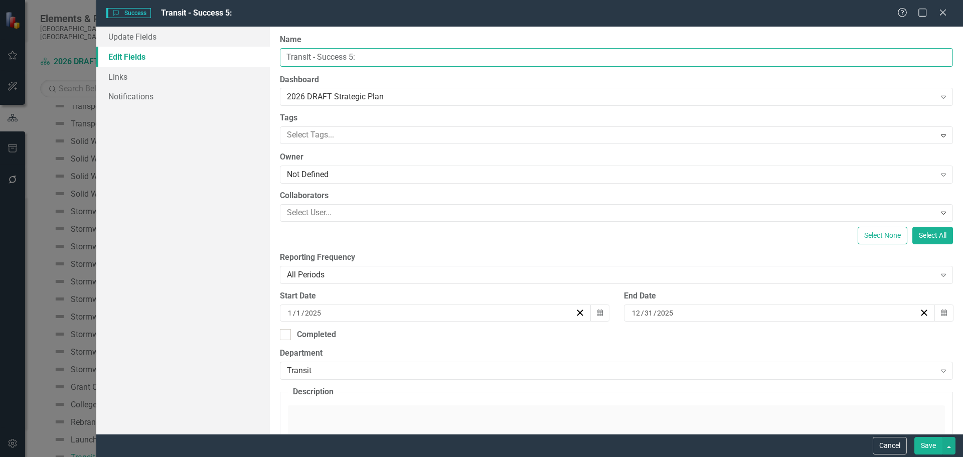
drag, startPoint x: 374, startPoint y: 61, endPoint x: 164, endPoint y: 61, distance: 209.6
click at [164, 61] on div "Update Fields Edit Fields Links Notifications "Update" fields in ClearPoint are…" at bounding box center [529, 230] width 867 height 407
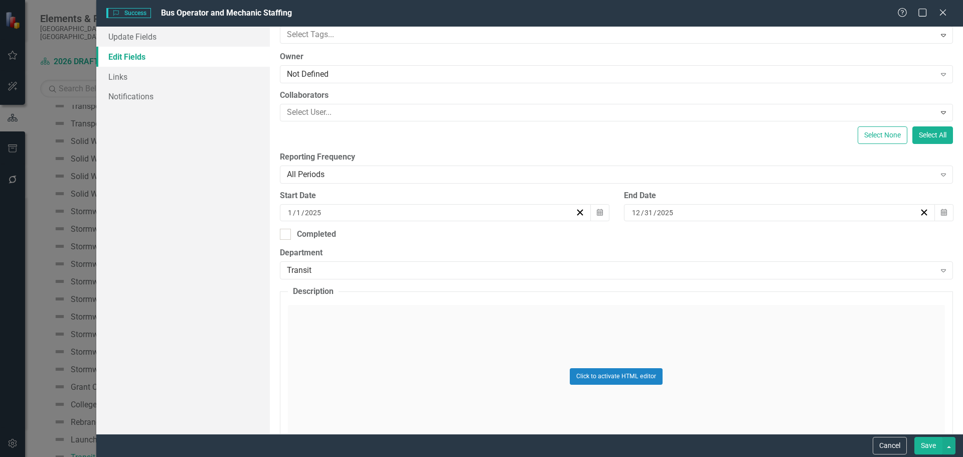
scroll to position [150, 0]
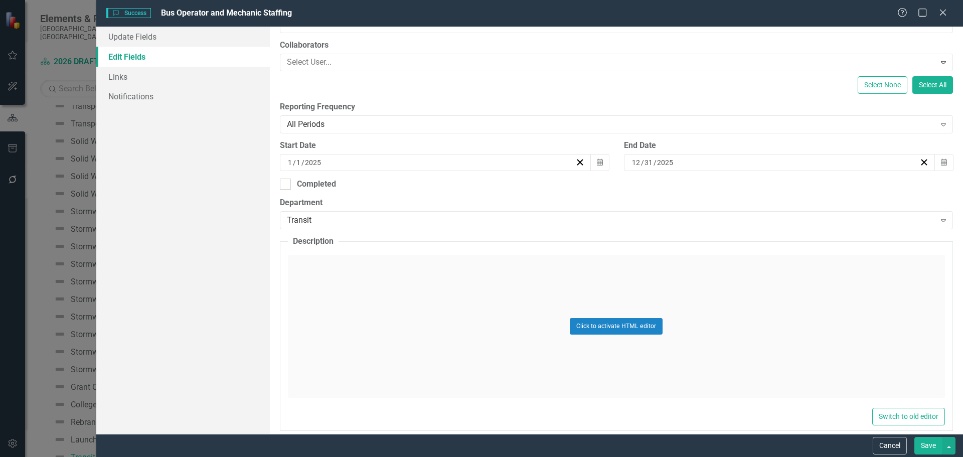
type input "Bus Operator and Mechanic Staffing"
click at [344, 259] on div "Click to activate HTML editor" at bounding box center [616, 326] width 657 height 143
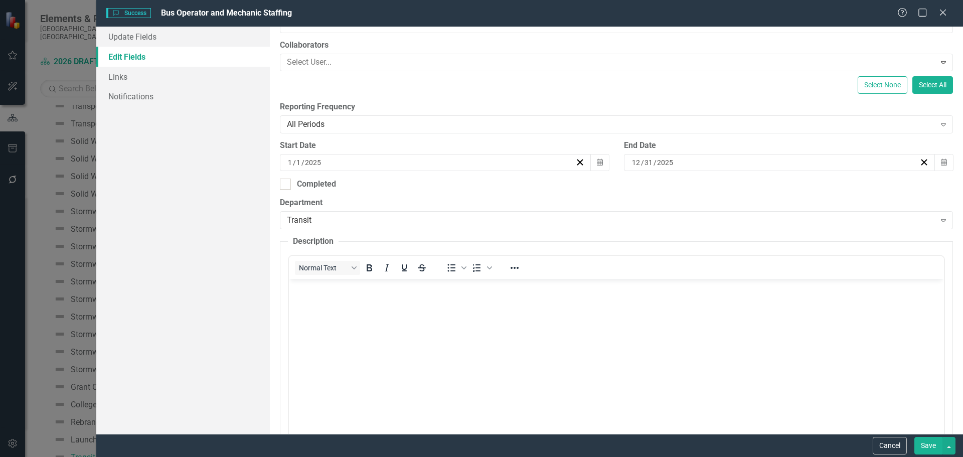
scroll to position [0, 0]
click at [337, 290] on p "Rich Text Area. Press ALT-0 for help." at bounding box center [616, 288] width 650 height 12
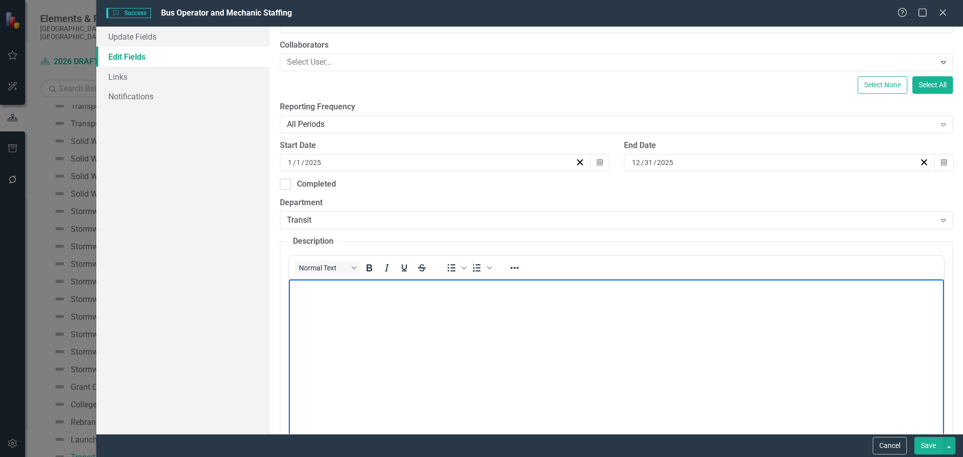
click at [361, 300] on body "Rich Text Area. Press ALT-0 for help." at bounding box center [615, 354] width 655 height 150
paste body "Rich Text Area. Press ALT-0 for help."
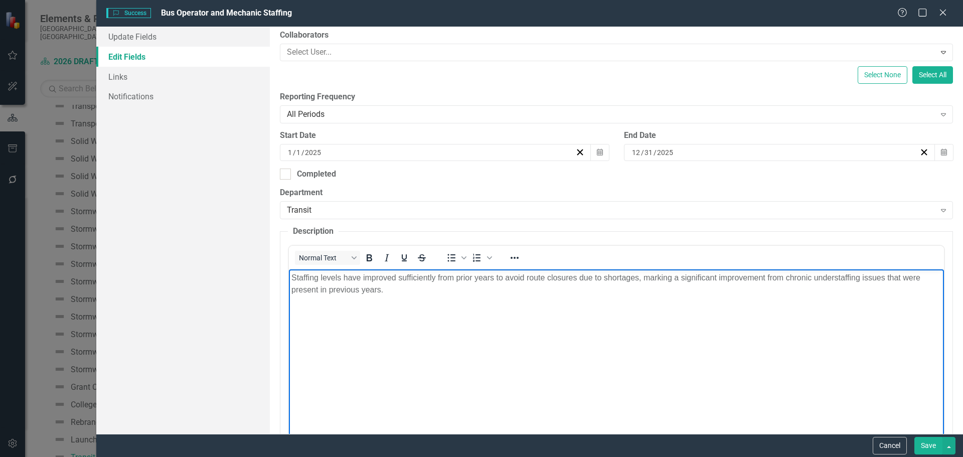
scroll to position [201, 0]
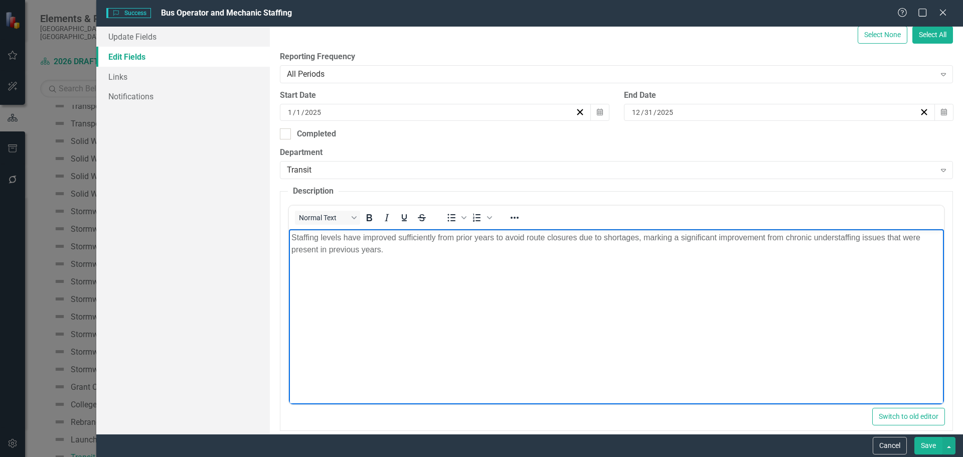
click at [931, 443] on button "Save" at bounding box center [928, 446] width 28 height 18
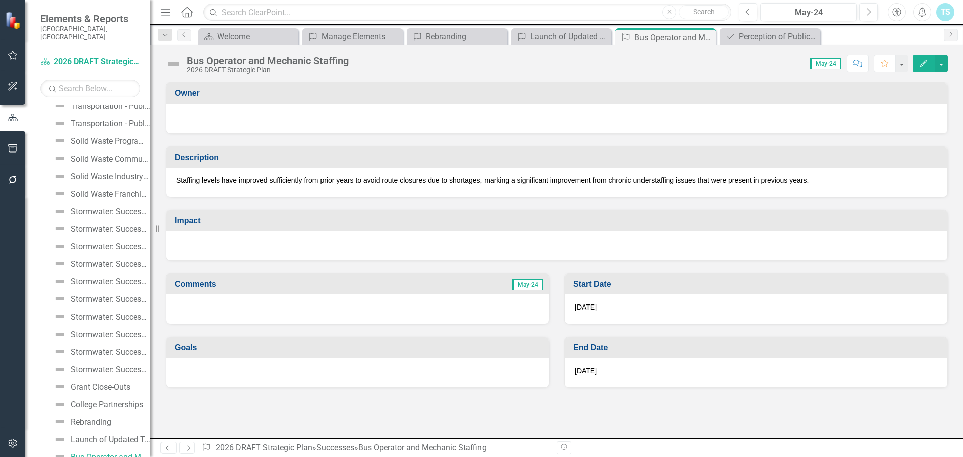
click at [921, 65] on icon "Edit" at bounding box center [923, 63] width 9 height 7
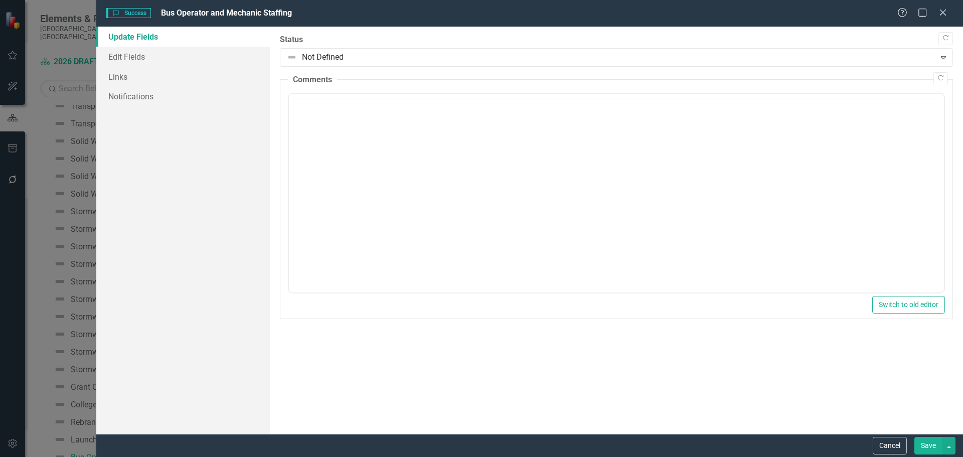
scroll to position [0, 0]
click at [135, 54] on link "Edit Fields" at bounding box center [183, 57] width 174 height 20
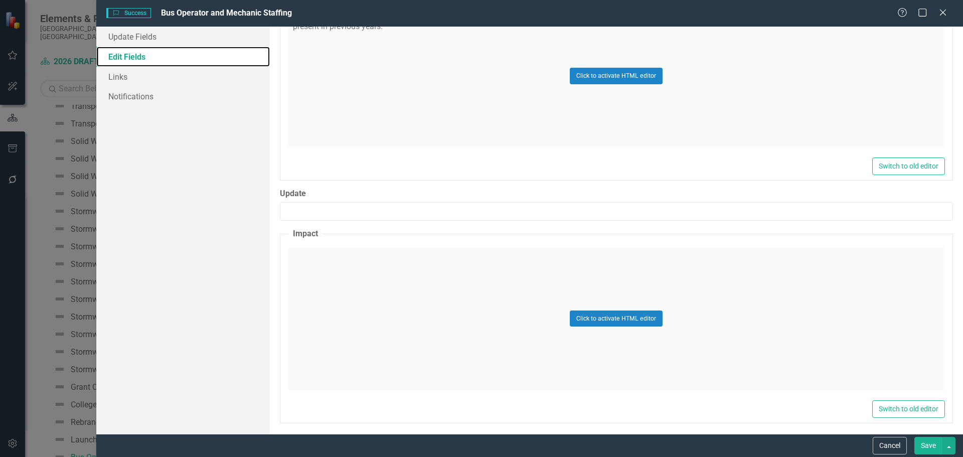
scroll to position [401, 0]
click at [392, 269] on div "Click to activate HTML editor" at bounding box center [616, 318] width 657 height 143
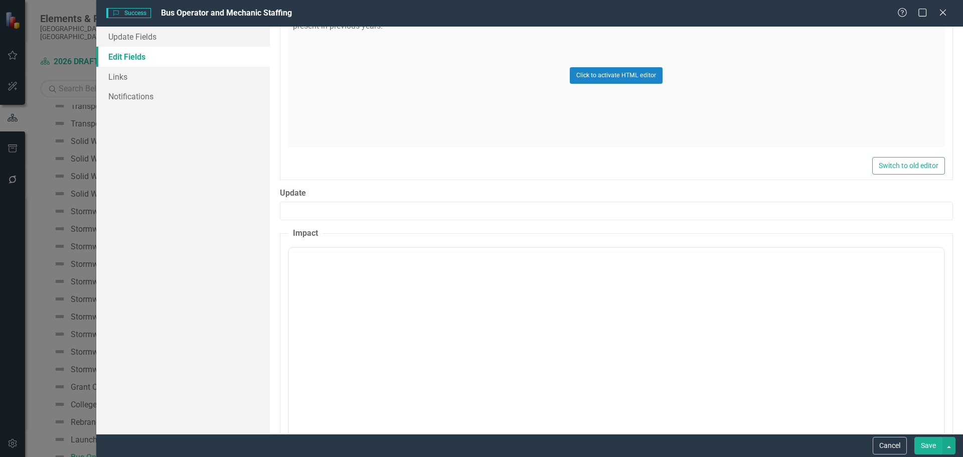
scroll to position [0, 0]
click at [384, 303] on body "Rich Text Area. Press ALT-0 for help." at bounding box center [615, 346] width 655 height 150
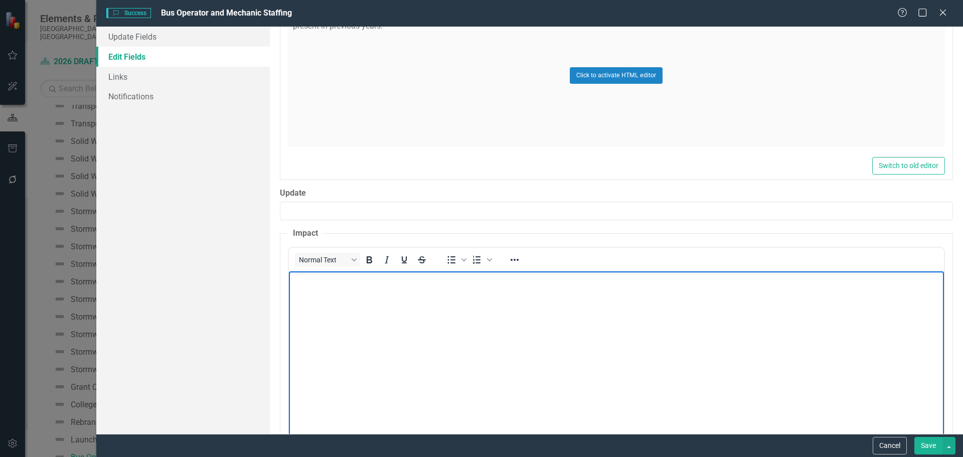
paste body "Rich Text Area. Press ALT-0 for help."
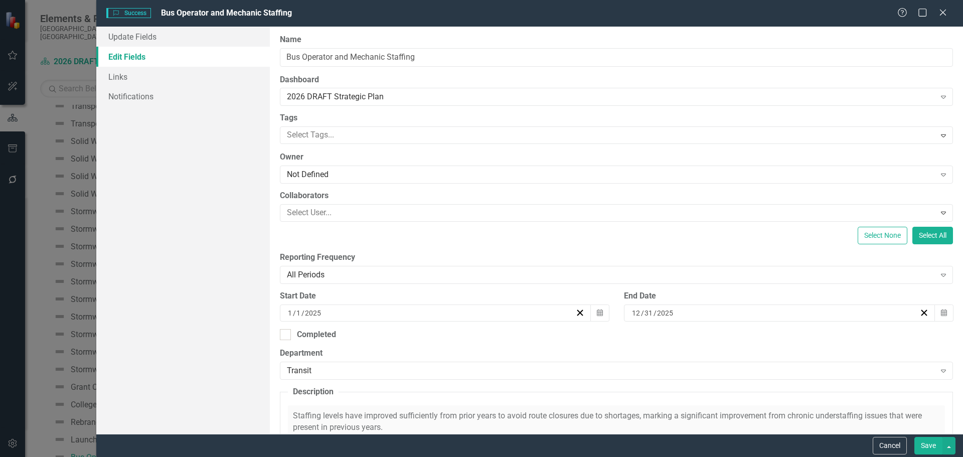
click at [928, 446] on button "Save" at bounding box center [928, 446] width 28 height 18
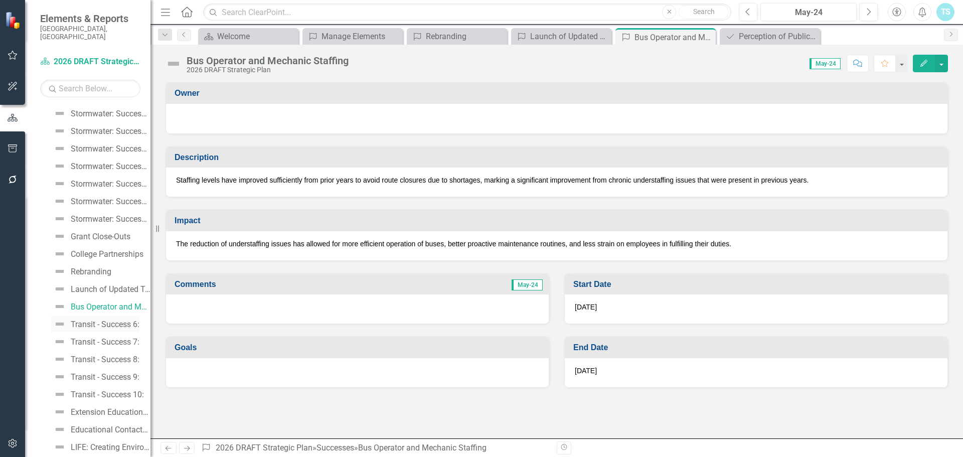
click at [112, 320] on div "Transit - Success 6:" at bounding box center [105, 324] width 69 height 9
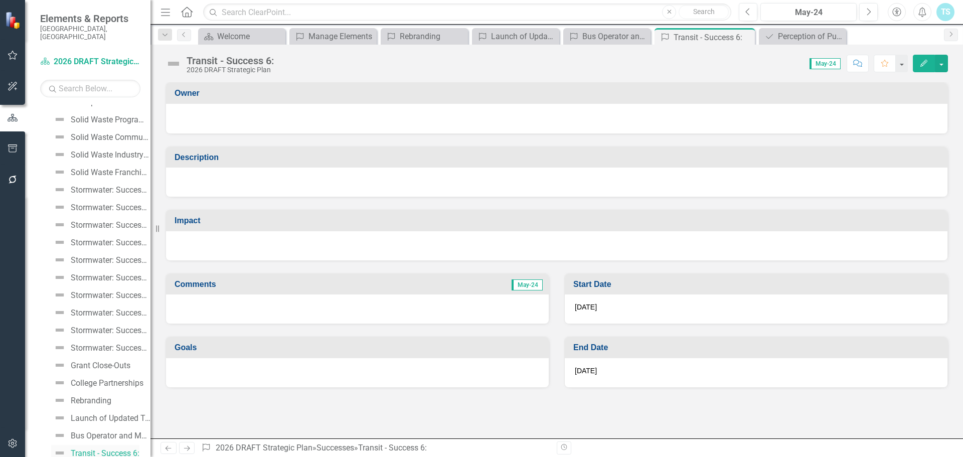
scroll to position [3945, 0]
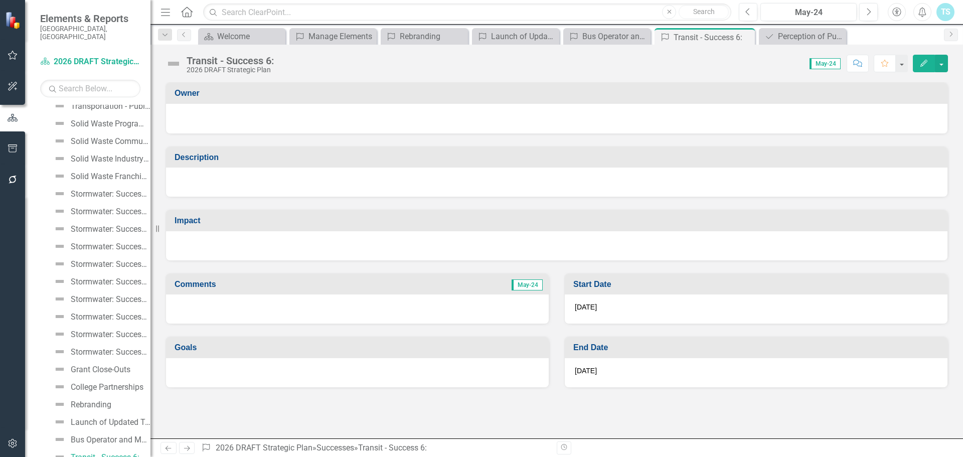
click at [923, 63] on icon "Edit" at bounding box center [923, 63] width 9 height 7
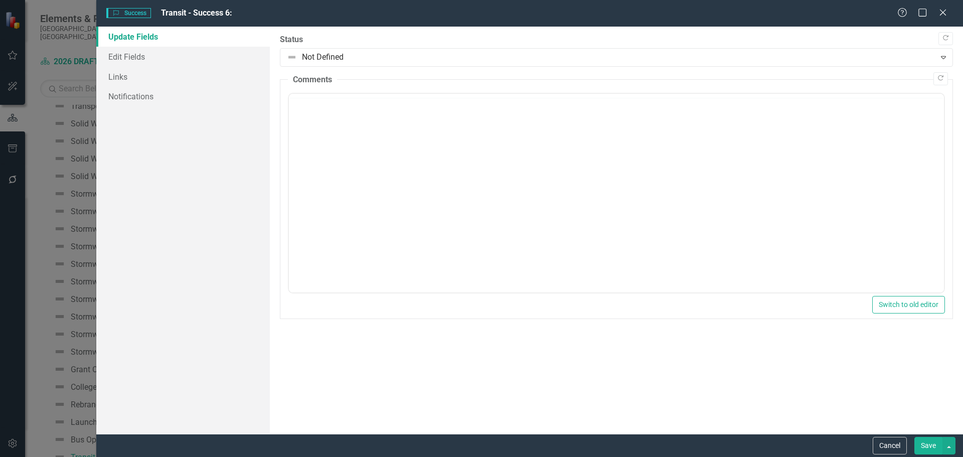
scroll to position [0, 0]
click at [122, 54] on link "Edit Fields" at bounding box center [183, 57] width 174 height 20
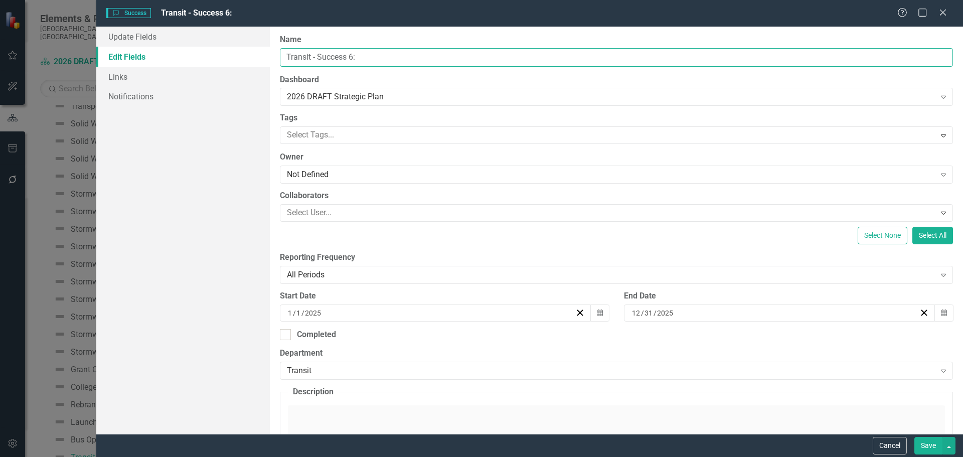
drag, startPoint x: 402, startPoint y: 52, endPoint x: 111, endPoint y: 12, distance: 293.1
click at [111, 12] on form "Success Success Transit - Success 6: Help Maximize Close Update Fields Edit Fie…" at bounding box center [529, 228] width 867 height 457
type input "[MEDICAL_DATA] Leadership"
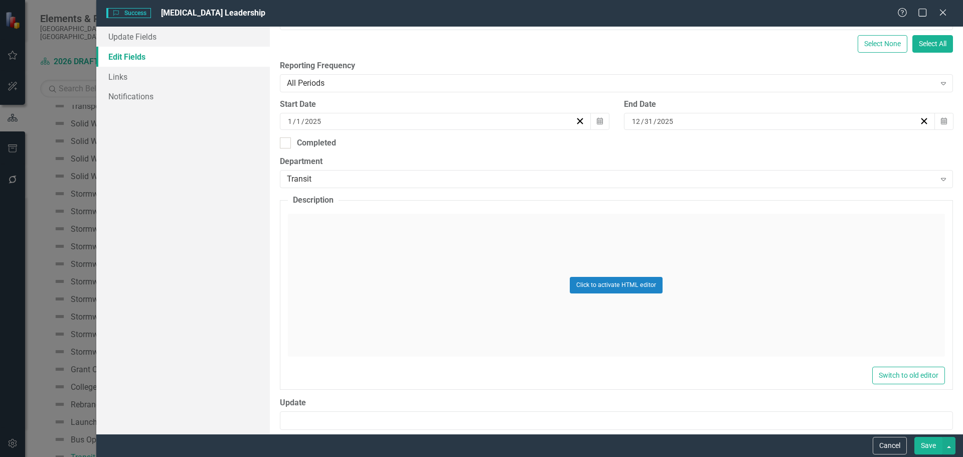
scroll to position [201, 0]
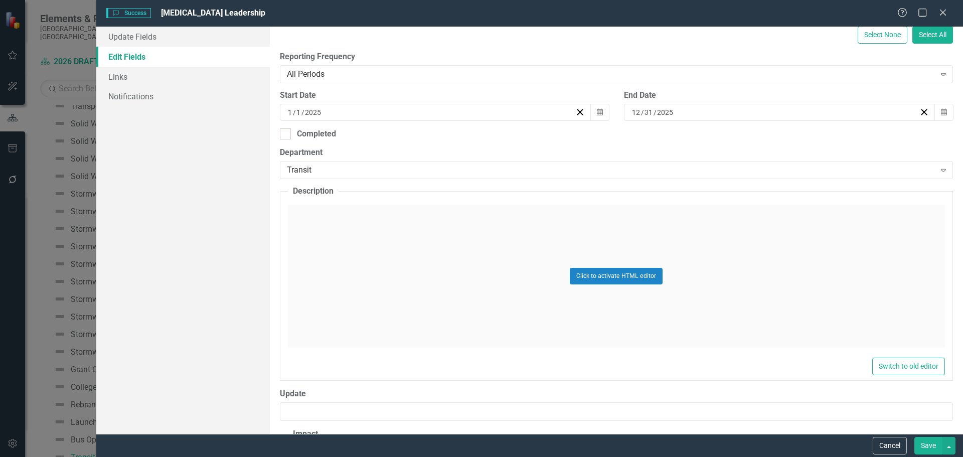
click at [373, 256] on div "Click to activate HTML editor" at bounding box center [616, 276] width 657 height 143
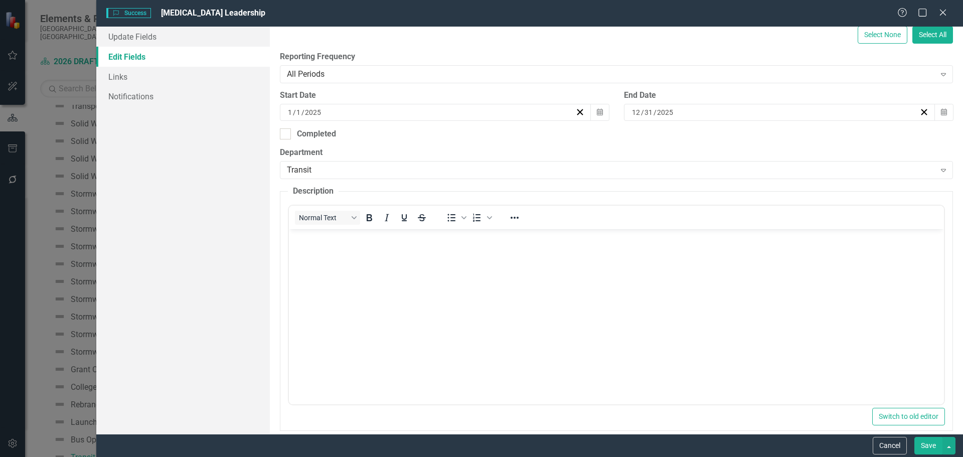
scroll to position [0, 0]
click at [319, 241] on p "Rich Text Area. Press ALT-0 for help." at bounding box center [616, 238] width 650 height 12
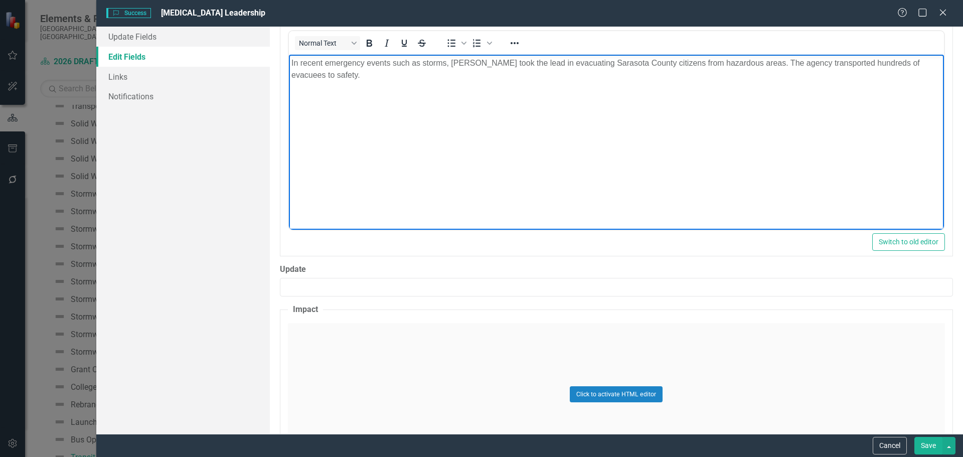
scroll to position [401, 0]
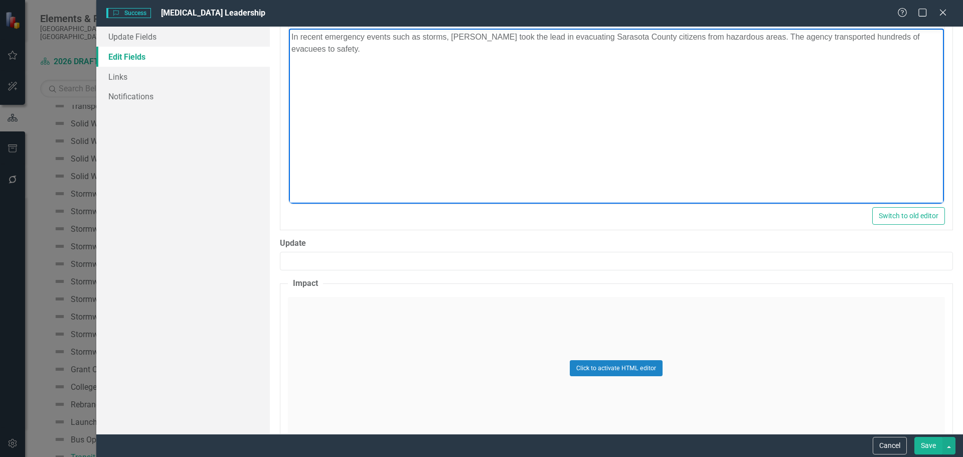
click at [331, 315] on div "Click to activate HTML editor" at bounding box center [616, 368] width 657 height 143
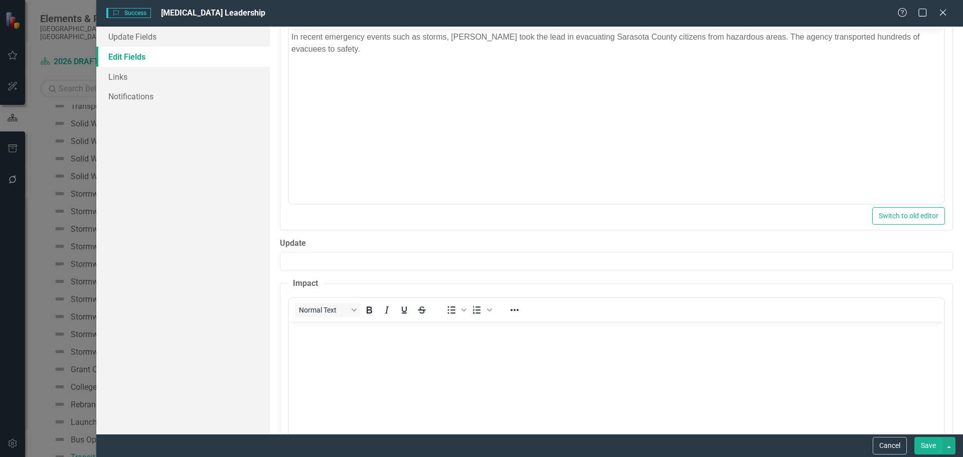
scroll to position [0, 0]
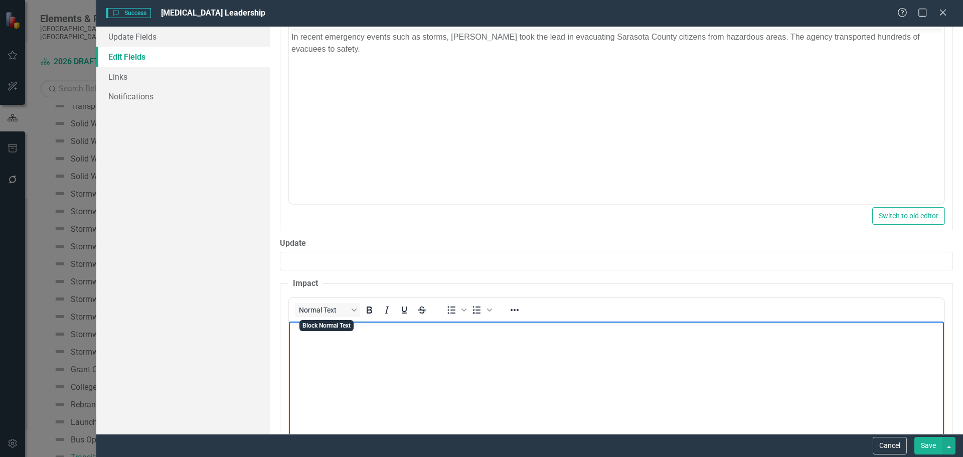
click at [309, 352] on body "Rich Text Area. Press ALT-0 for help." at bounding box center [615, 396] width 655 height 150
click at [443, 375] on body "Rich Text Area. Press ALT-0 for help." at bounding box center [615, 396] width 655 height 150
paste body "Rich Text Area. Press ALT-0 for help."
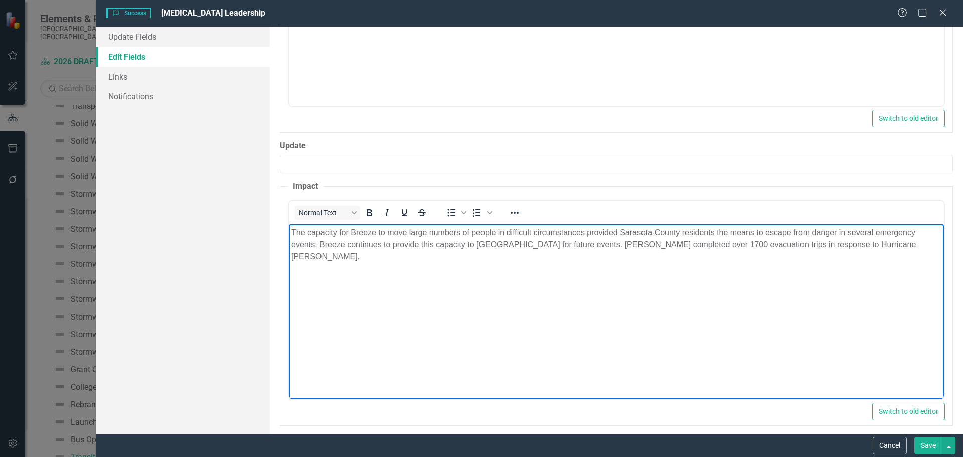
scroll to position [506, 0]
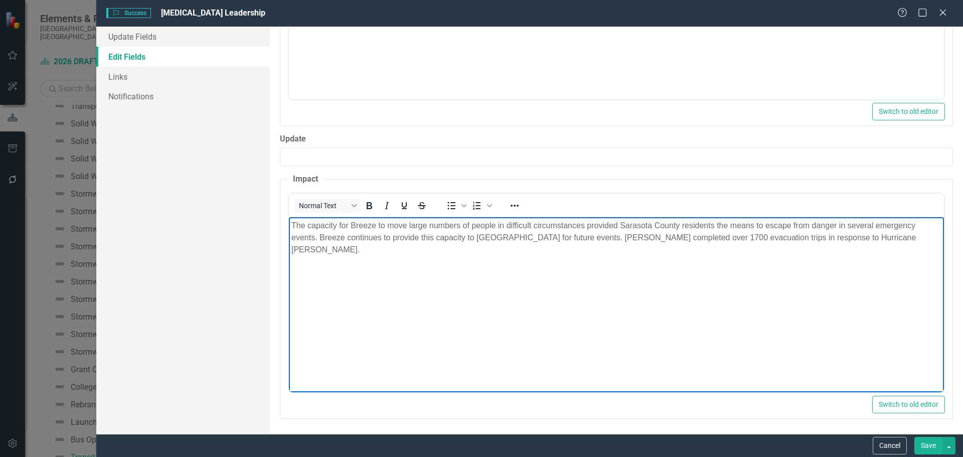
click at [922, 438] on button "Save" at bounding box center [928, 446] width 28 height 18
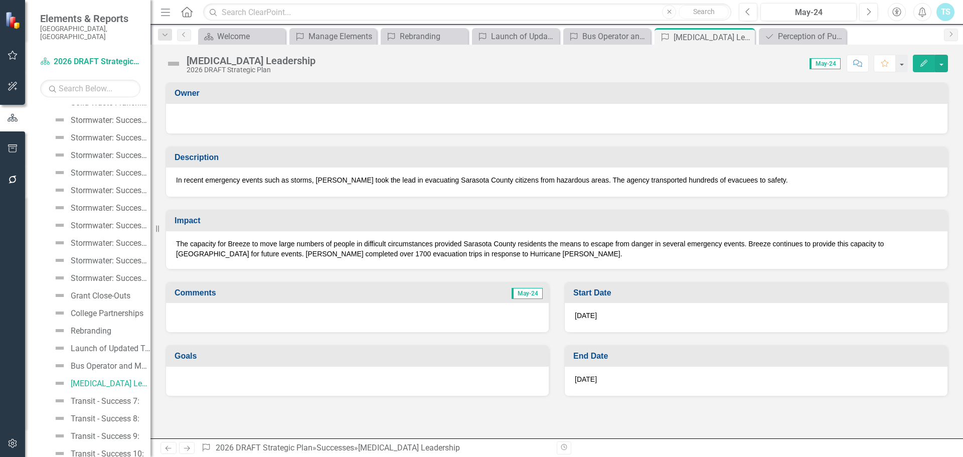
scroll to position [4045, 0]
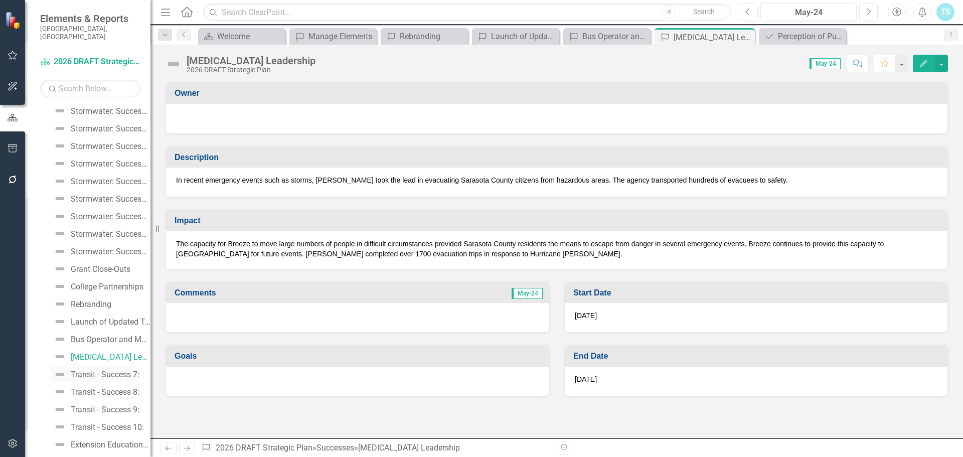
click at [102, 370] on div "Transit - Success 7:" at bounding box center [105, 374] width 69 height 9
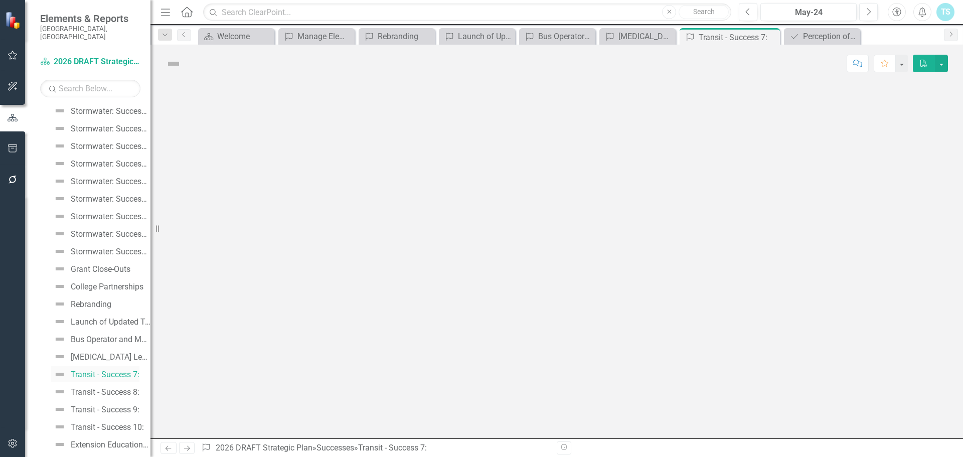
scroll to position [3962, 0]
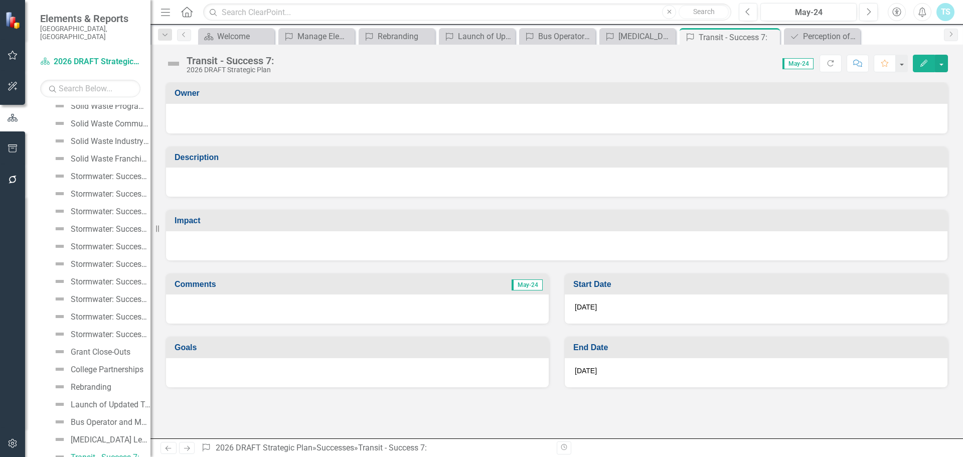
click at [922, 63] on icon "Edit" at bounding box center [923, 63] width 9 height 7
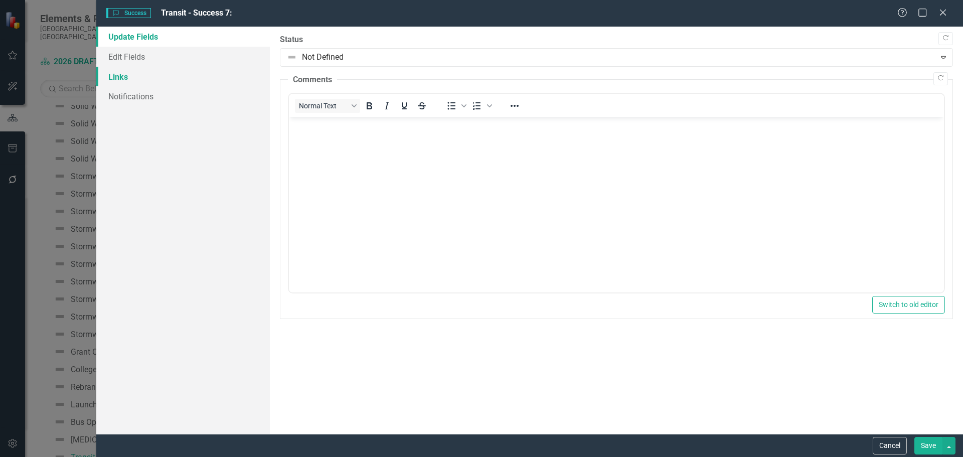
scroll to position [0, 0]
click at [122, 56] on link "Edit Fields" at bounding box center [183, 57] width 174 height 20
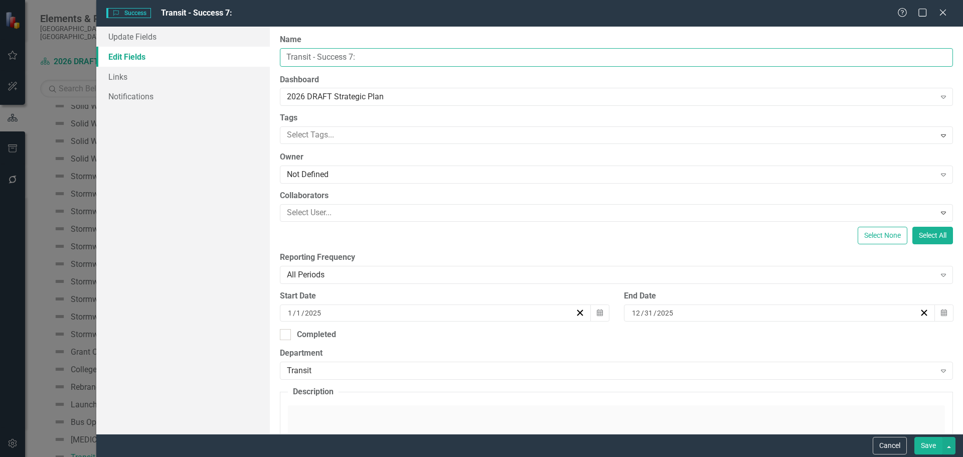
drag, startPoint x: 311, startPoint y: 52, endPoint x: 164, endPoint y: 52, distance: 146.9
click at [164, 52] on div "Update Fields Edit Fields Links Notifications "Update" fields in ClearPoint are…" at bounding box center [529, 230] width 867 height 407
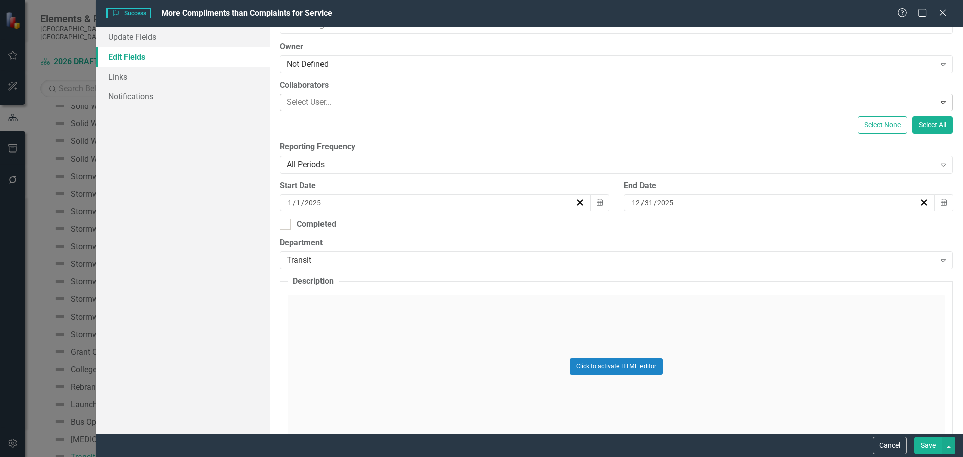
scroll to position [201, 0]
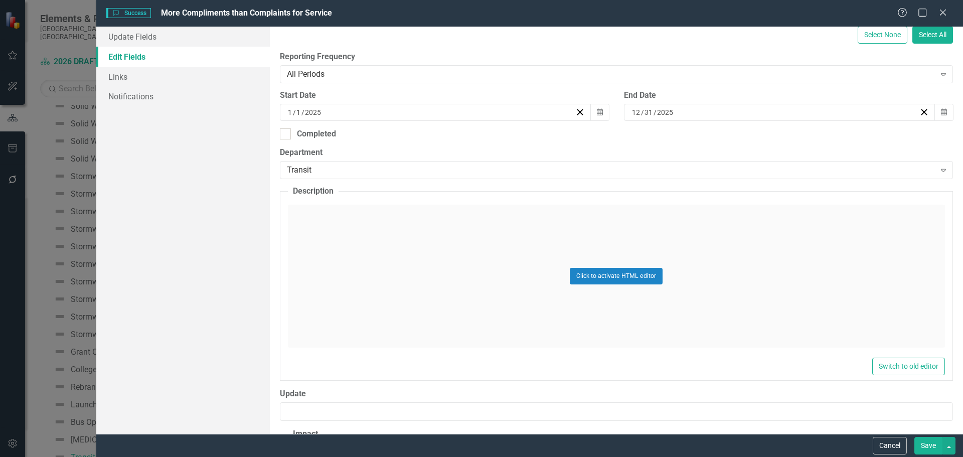
type input "More Compliments than Complaints for Service"
click at [337, 236] on div "Click to activate HTML editor" at bounding box center [616, 276] width 657 height 143
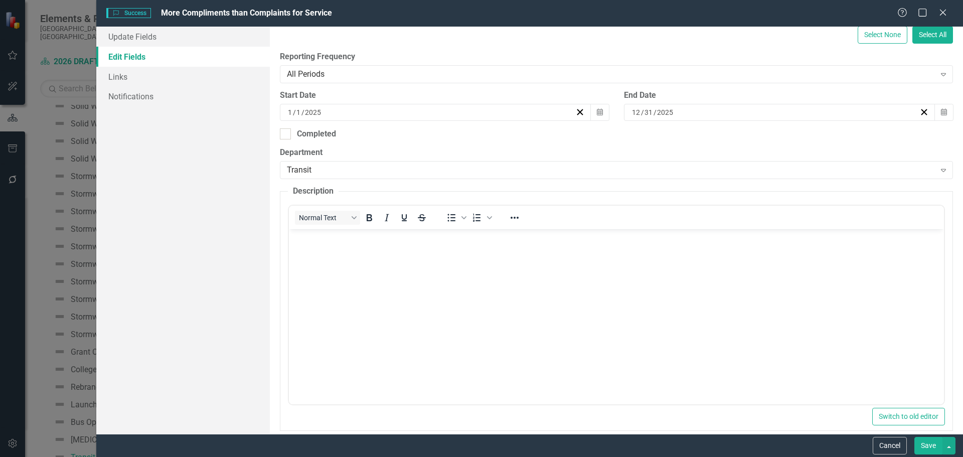
scroll to position [0, 0]
click at [330, 244] on body "Rich Text Area. Press ALT-0 for help." at bounding box center [615, 304] width 655 height 150
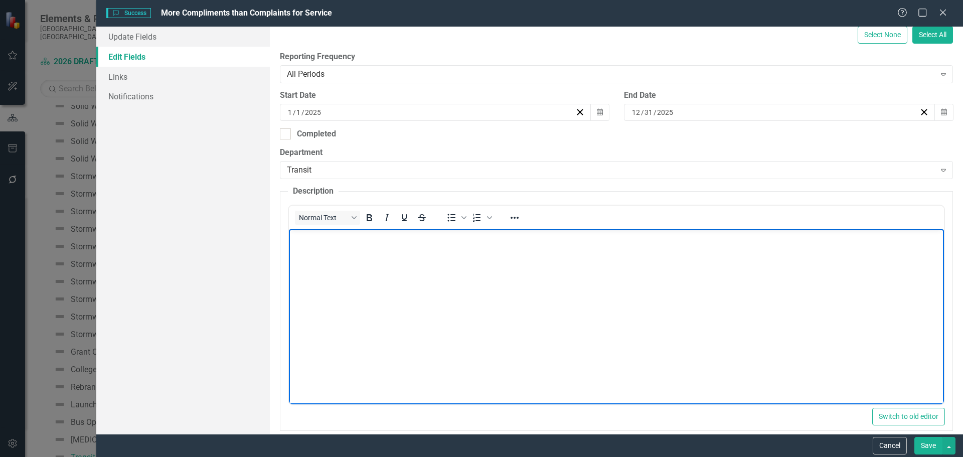
click at [407, 263] on body "Rich Text Area. Press ALT-0 for help." at bounding box center [615, 304] width 655 height 150
paste body "Rich Text Area. Press ALT-0 for help."
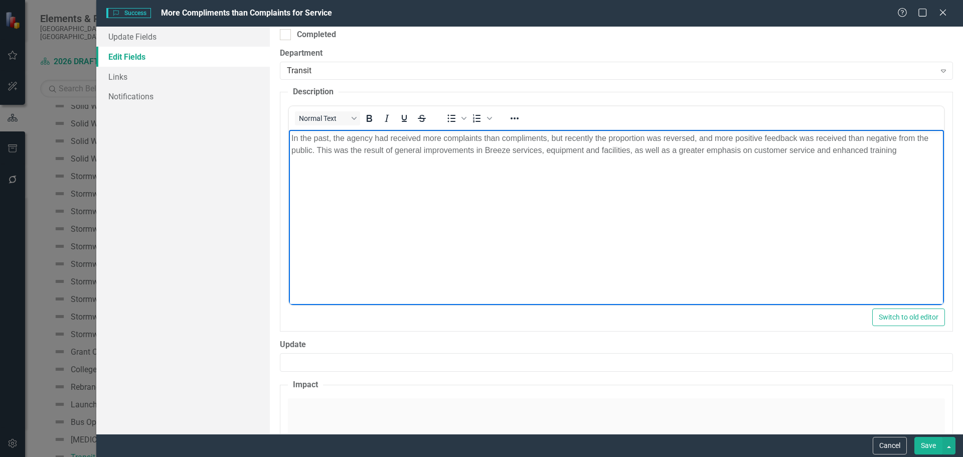
scroll to position [401, 0]
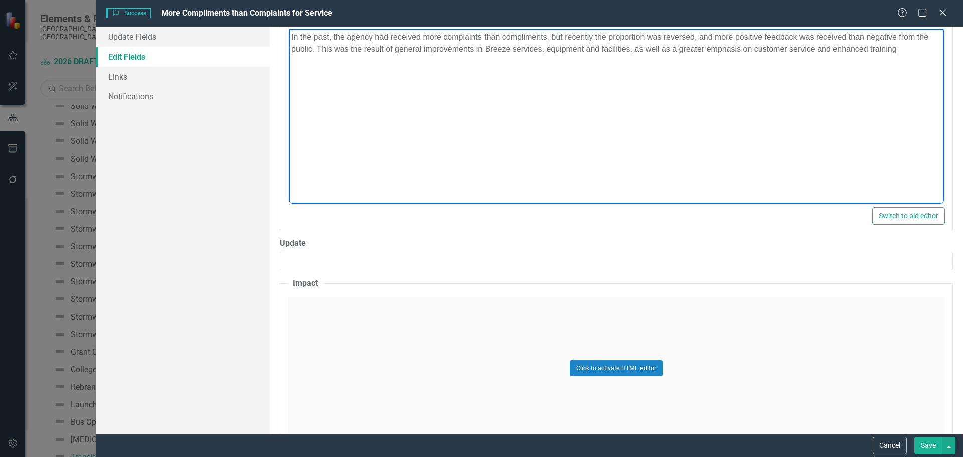
click at [350, 308] on div "Click to activate HTML editor" at bounding box center [616, 368] width 657 height 143
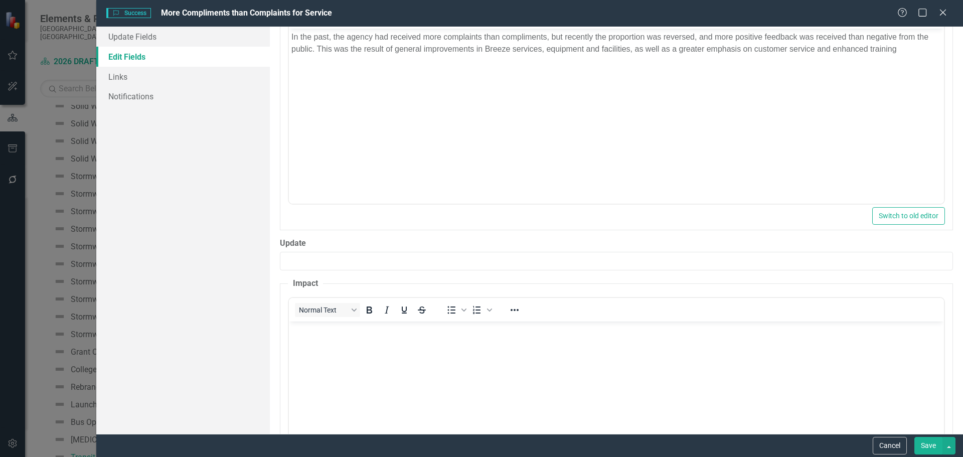
scroll to position [0, 0]
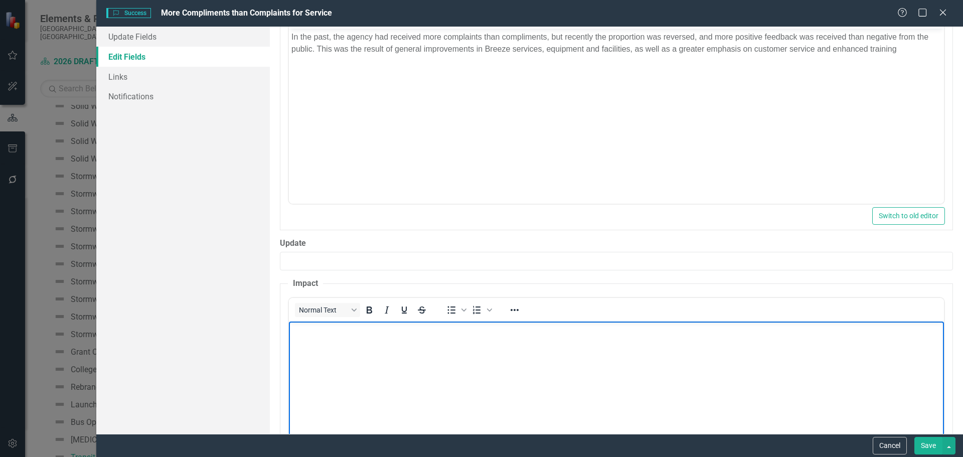
click at [310, 332] on p "Rich Text Area. Press ALT-0 for help." at bounding box center [616, 329] width 650 height 12
click at [327, 336] on body "Rich Text Area. Press ALT-0 for help." at bounding box center [615, 396] width 655 height 150
paste body "Rich Text Area. Press ALT-0 for help."
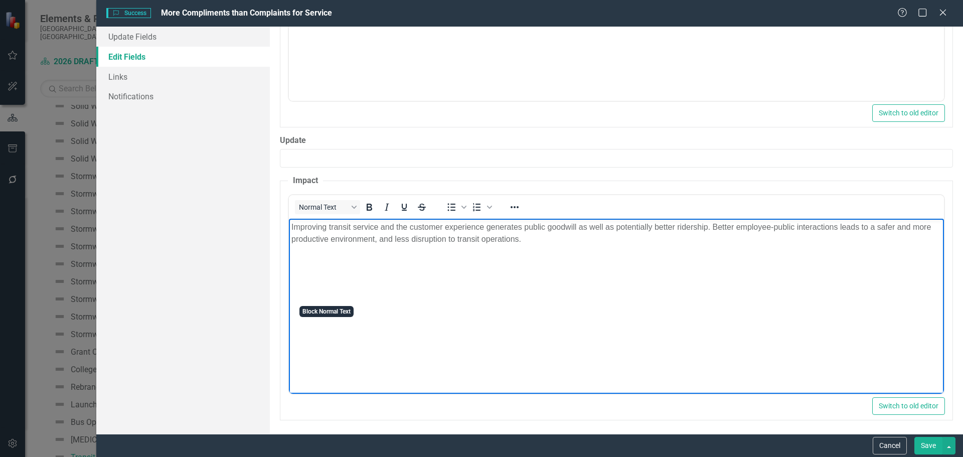
scroll to position [506, 0]
click at [928, 447] on button "Save" at bounding box center [928, 446] width 28 height 18
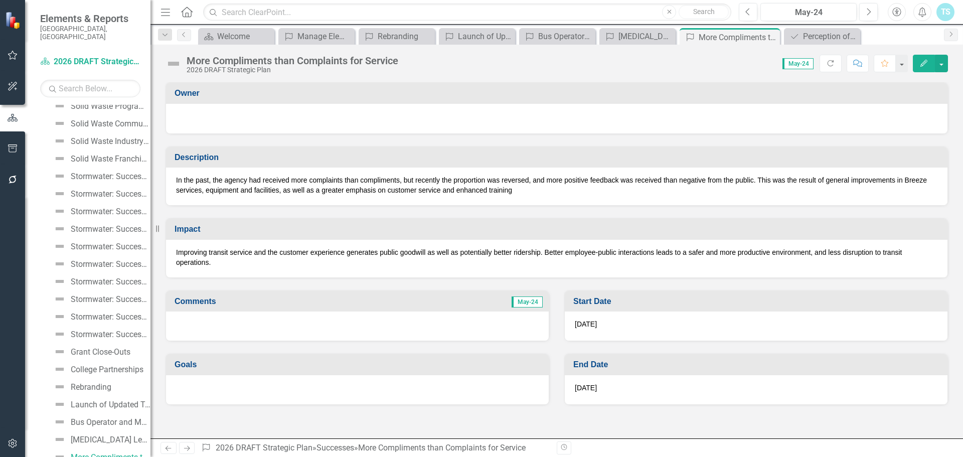
click at [923, 64] on icon "button" at bounding box center [923, 63] width 7 height 7
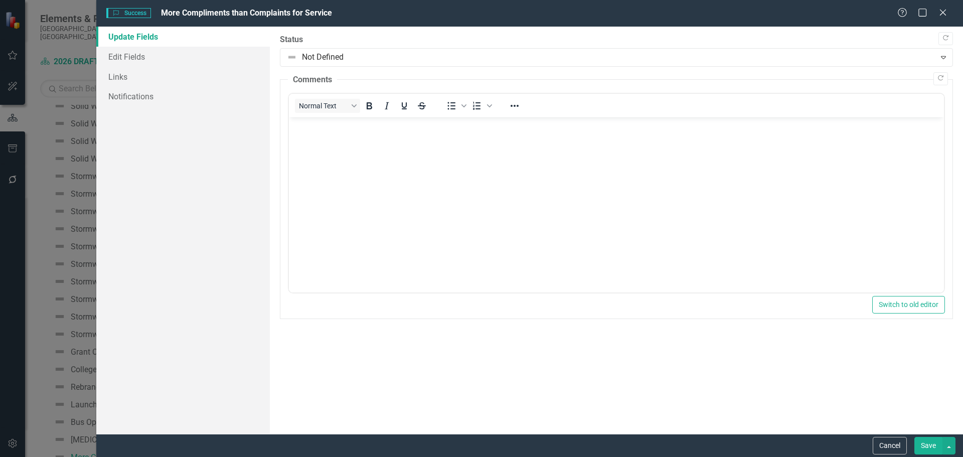
scroll to position [0, 0]
click at [139, 63] on link "Edit Fields" at bounding box center [183, 57] width 174 height 20
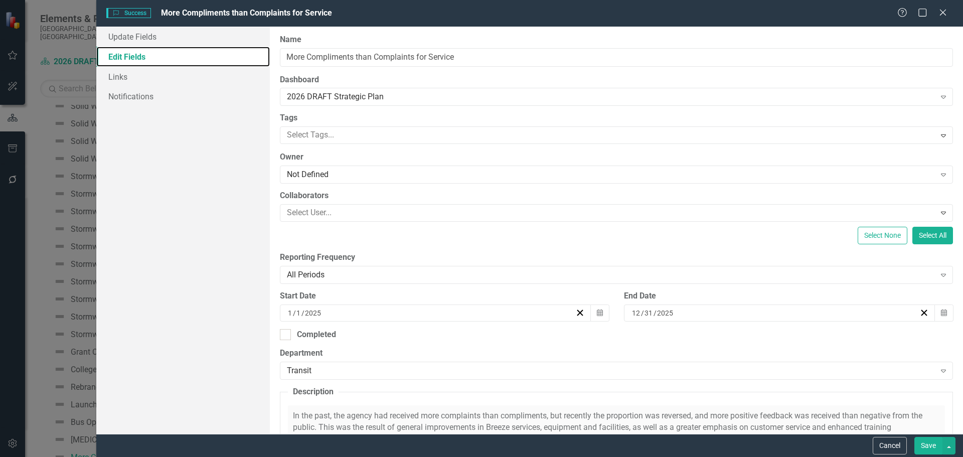
scroll to position [150, 0]
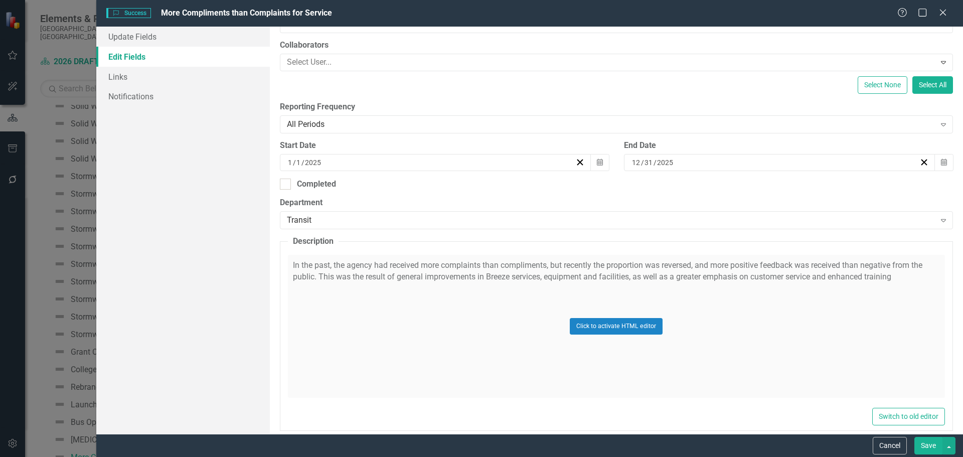
click at [891, 305] on div "Click to activate HTML editor" at bounding box center [616, 326] width 657 height 143
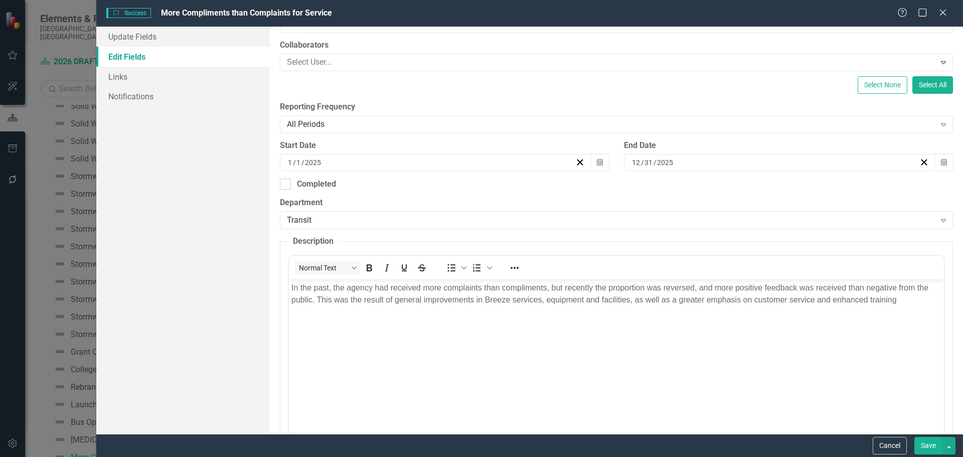
scroll to position [0, 0]
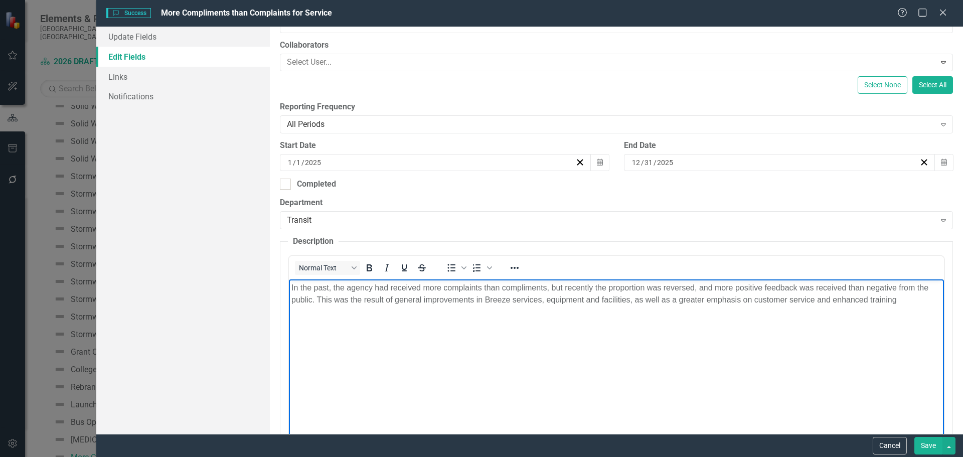
click at [906, 298] on p "In the past, the agency had received more complaints than compliments, but rece…" at bounding box center [616, 294] width 650 height 24
click at [933, 443] on button "Save" at bounding box center [928, 446] width 28 height 18
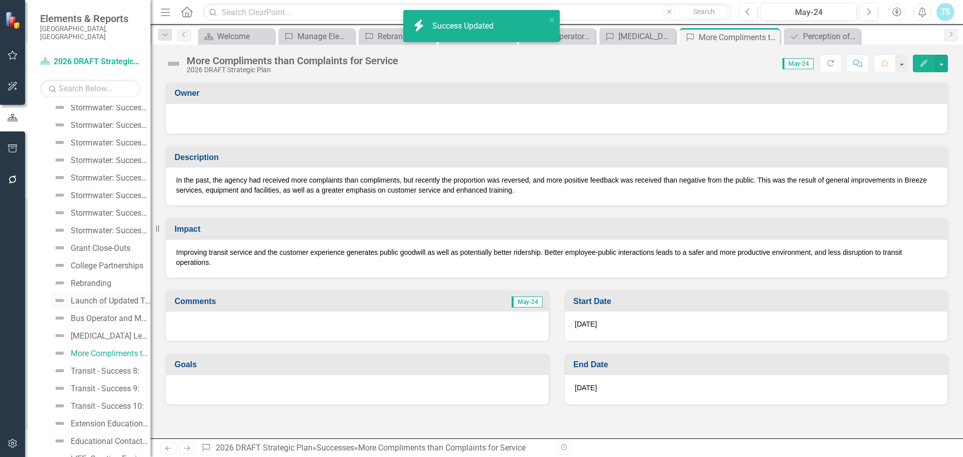
scroll to position [4113, 0]
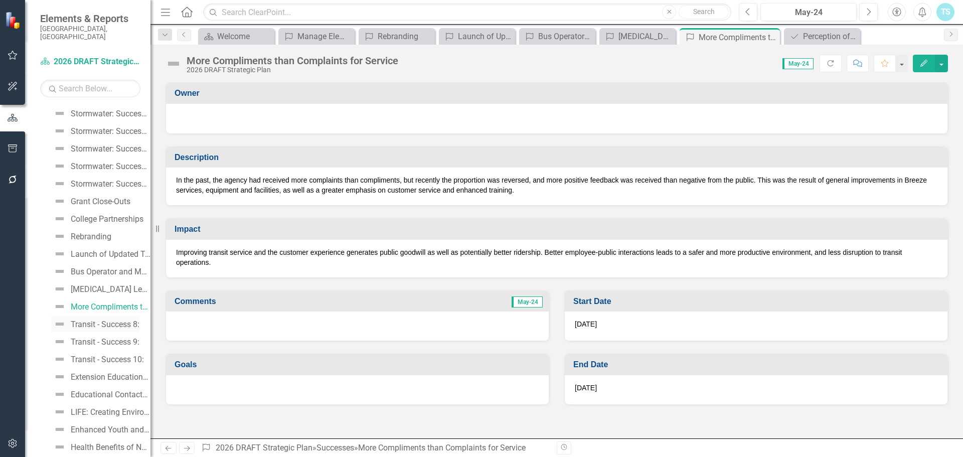
click at [102, 320] on div "Transit - Success 8:" at bounding box center [105, 324] width 69 height 9
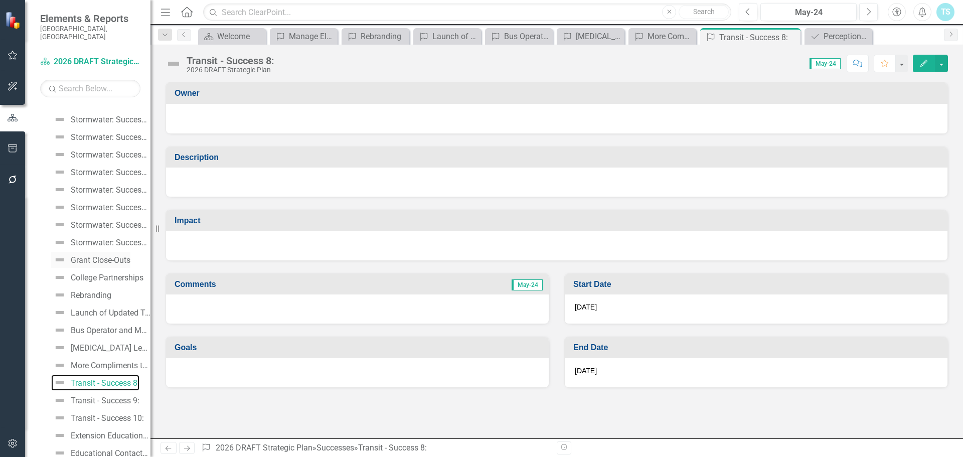
scroll to position [4080, 0]
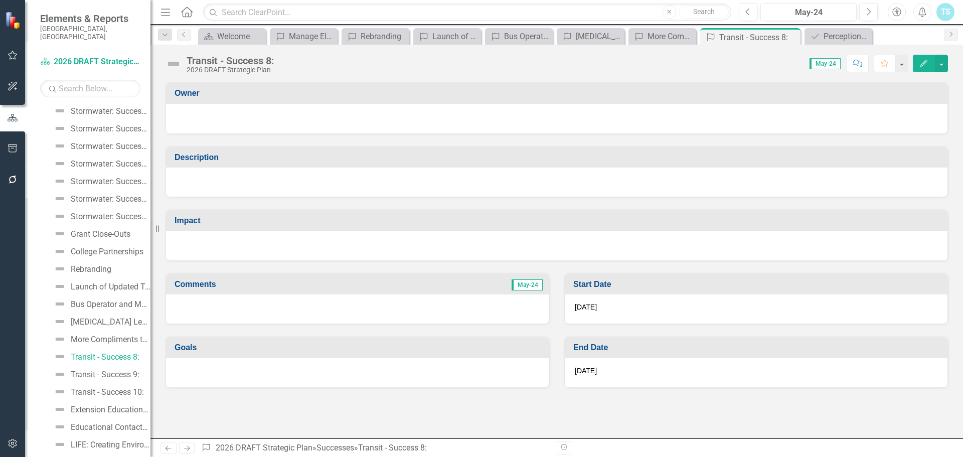
click at [925, 60] on icon "Edit" at bounding box center [923, 63] width 9 height 7
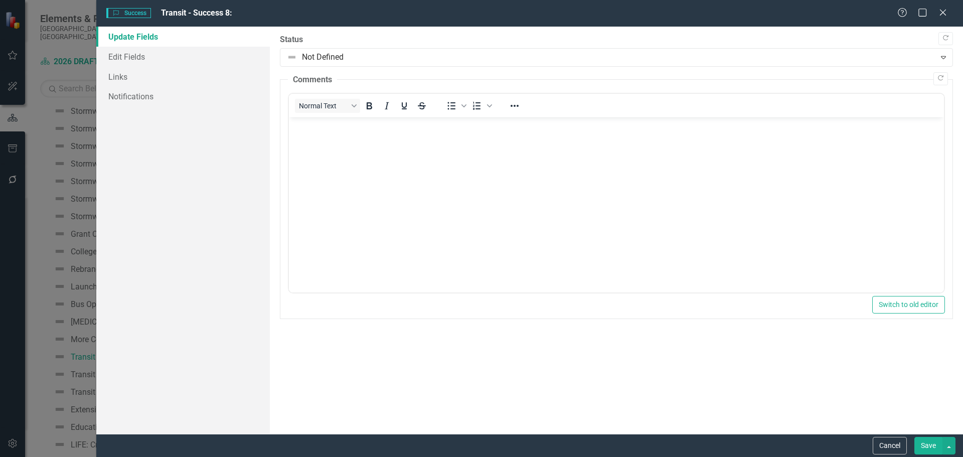
scroll to position [0, 0]
click at [112, 59] on link "Edit Fields" at bounding box center [183, 57] width 174 height 20
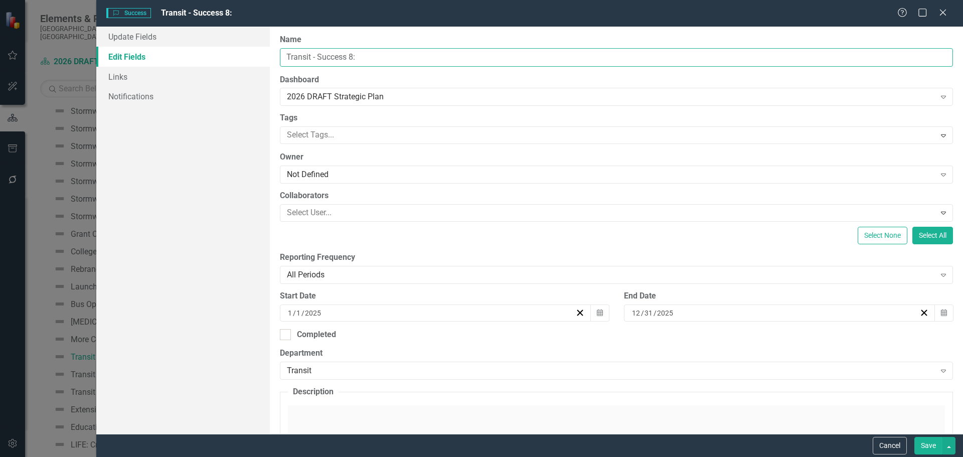
drag, startPoint x: 373, startPoint y: 61, endPoint x: 152, endPoint y: 59, distance: 220.7
click at [152, 59] on div "Update Fields Edit Fields Links Notifications "Update" fields in ClearPoint are…" at bounding box center [529, 230] width 867 height 407
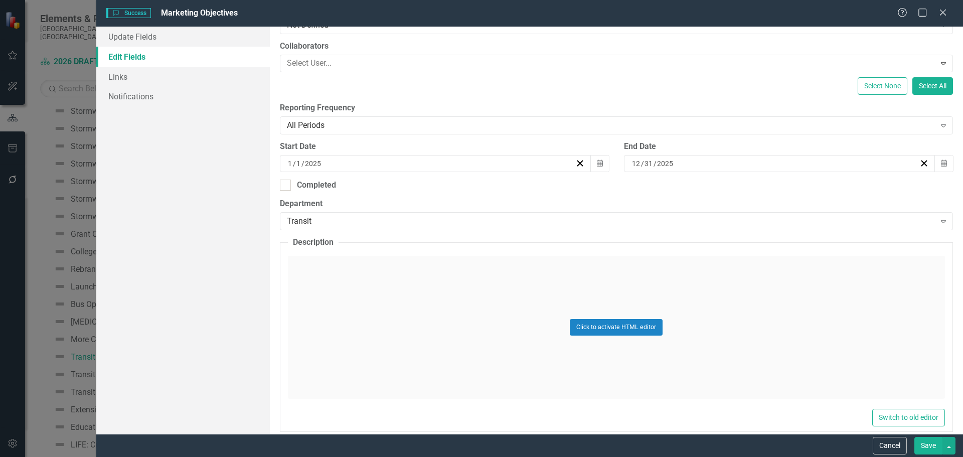
scroll to position [150, 0]
type input "Marketing Objectives"
click at [377, 306] on div "Click to activate HTML editor" at bounding box center [616, 326] width 657 height 143
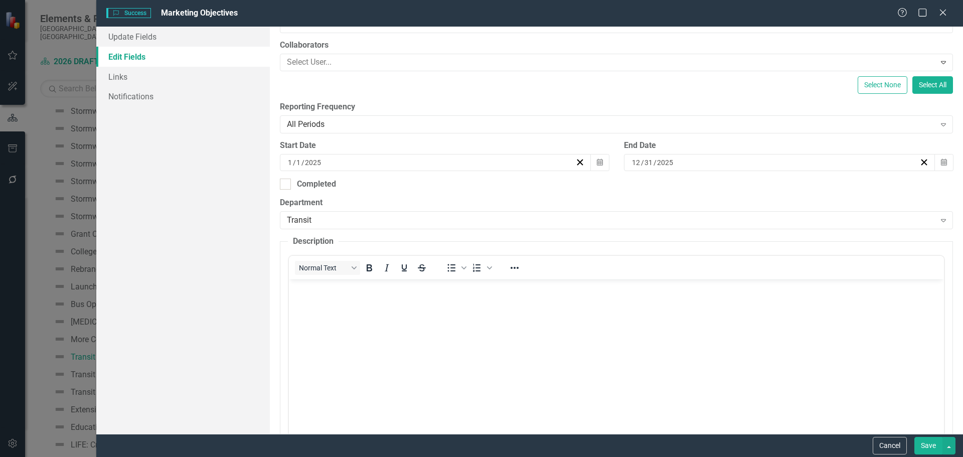
scroll to position [0, 0]
click at [426, 321] on body "Rich Text Area. Press ALT-0 for help." at bounding box center [615, 354] width 655 height 150
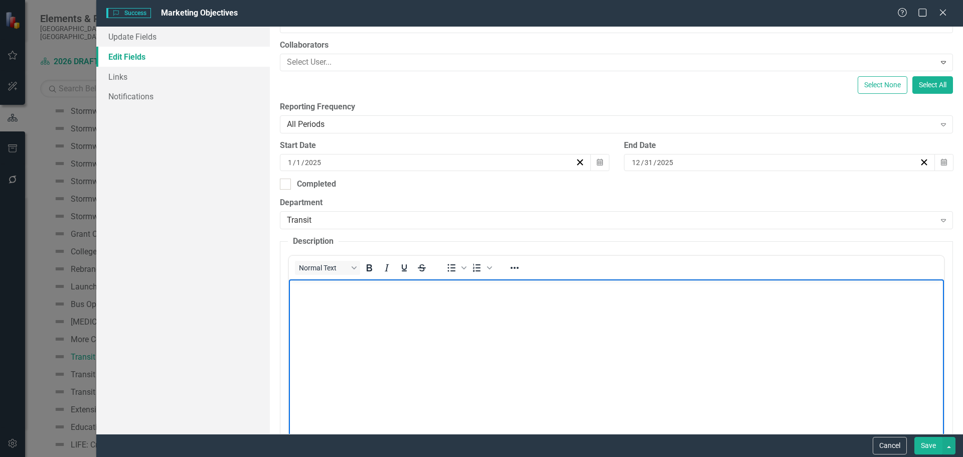
click at [363, 313] on body "Rich Text Area. Press ALT-0 for help." at bounding box center [615, 354] width 655 height 150
paste body "Rich Text Area. Press ALT-0 for help."
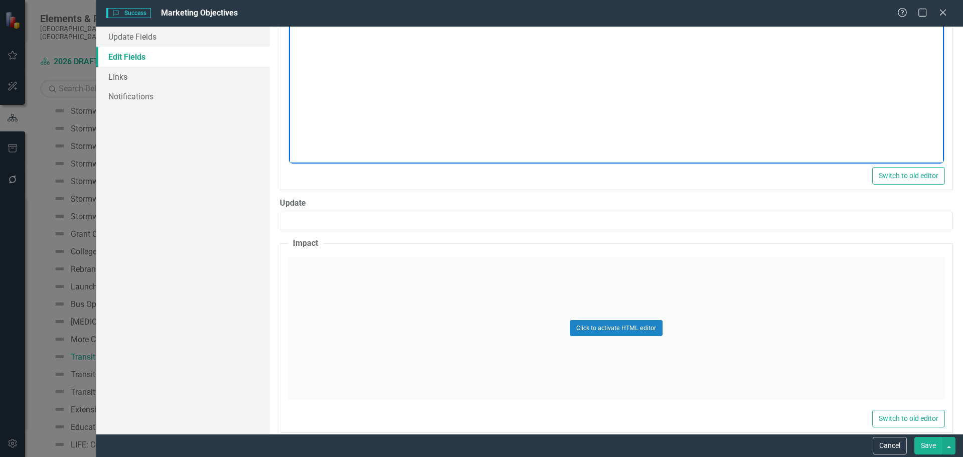
scroll to position [455, 0]
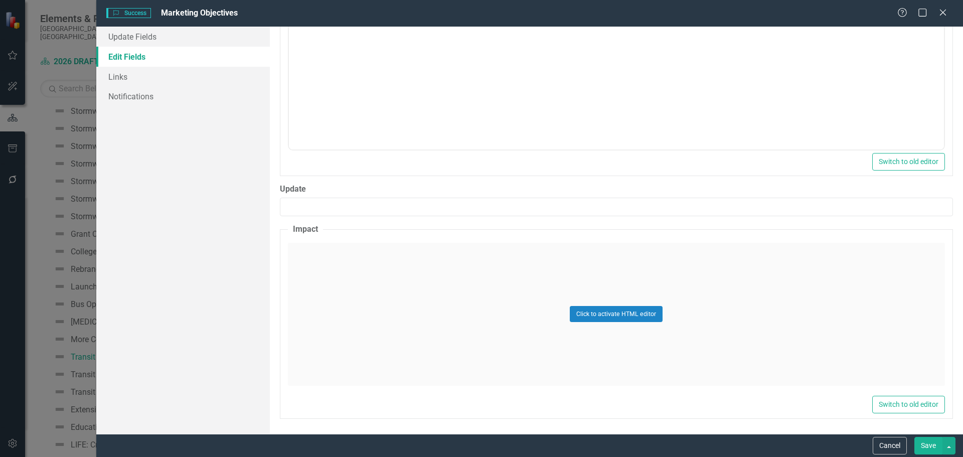
click at [380, 258] on div "Click to activate HTML editor" at bounding box center [616, 314] width 657 height 143
click at [329, 282] on body "Rich Text Area. Press ALT-0 for help." at bounding box center [615, 342] width 655 height 150
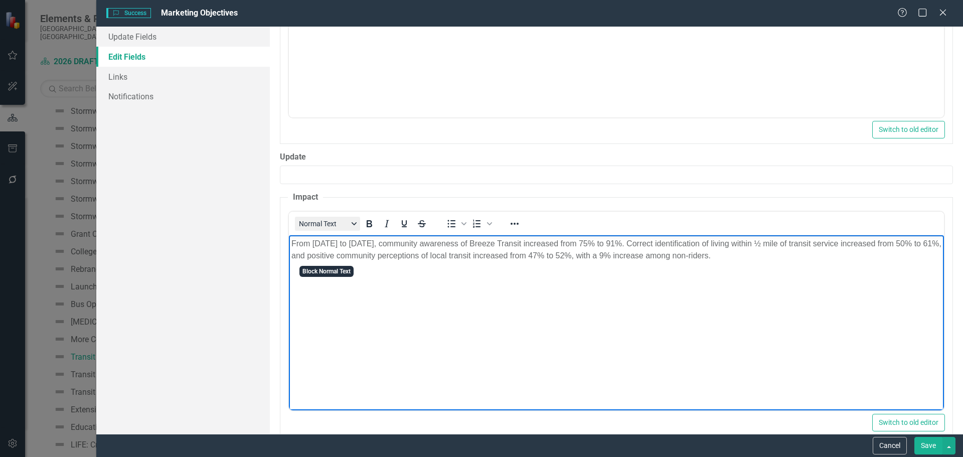
scroll to position [506, 0]
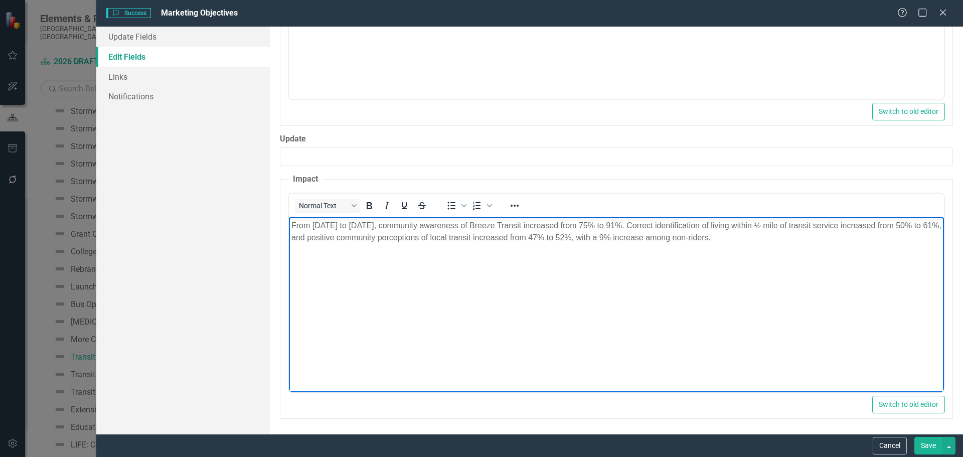
click at [924, 444] on button "Save" at bounding box center [928, 446] width 28 height 18
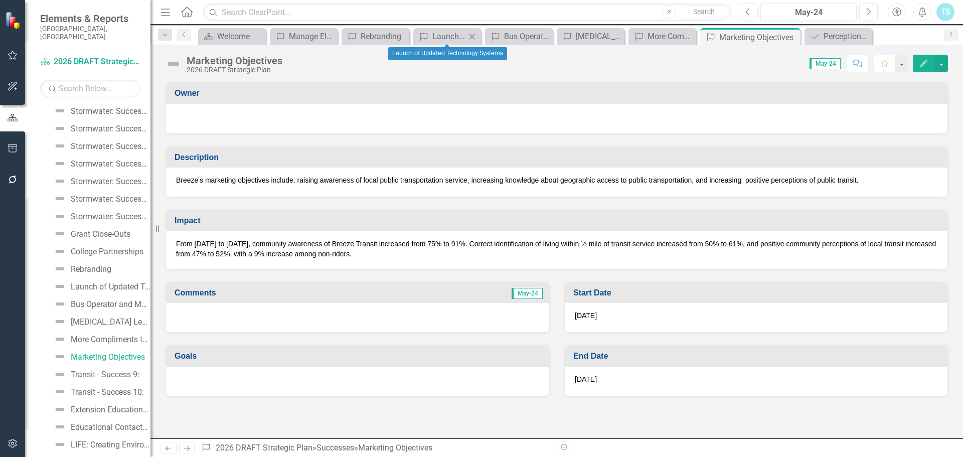
click at [474, 37] on icon "Close" at bounding box center [472, 37] width 10 height 8
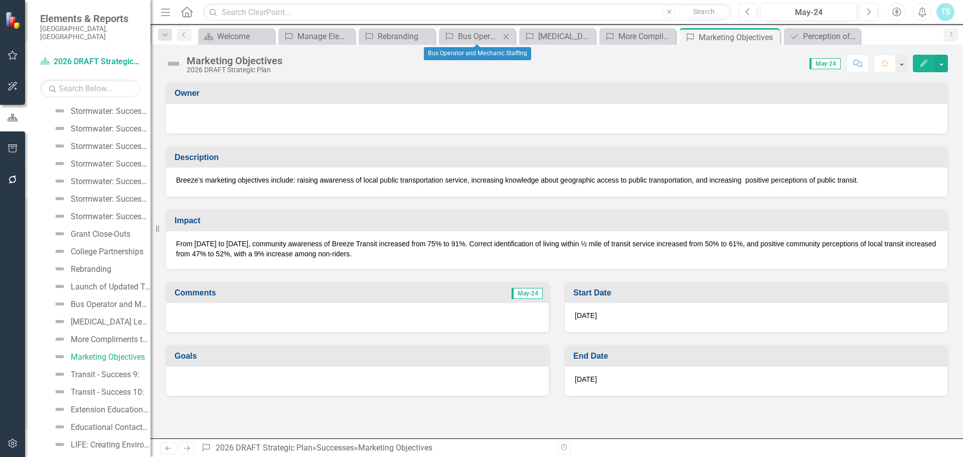
click at [507, 37] on icon at bounding box center [507, 37] width 6 height 6
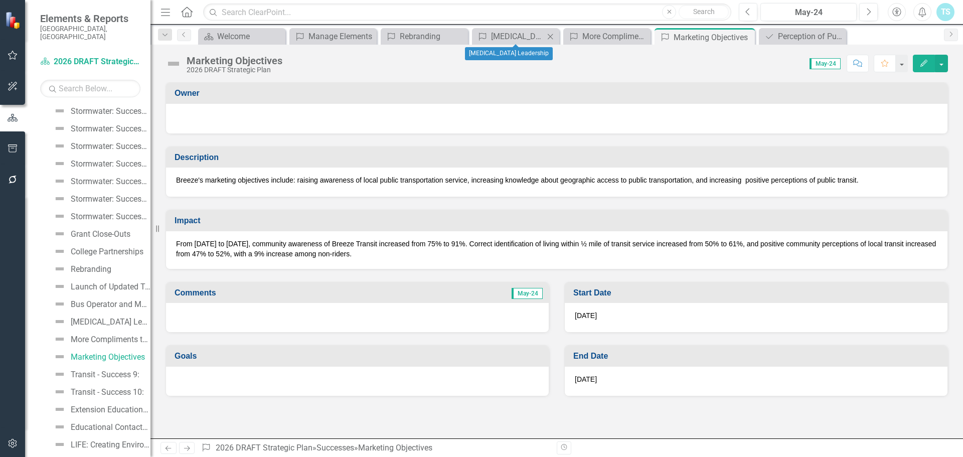
click at [551, 36] on icon "Close" at bounding box center [550, 37] width 10 height 8
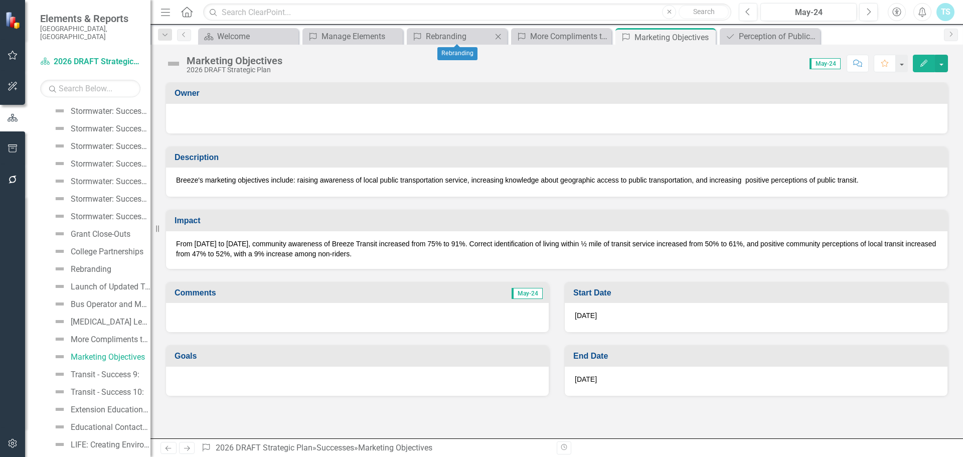
click at [499, 34] on icon "Close" at bounding box center [498, 37] width 10 height 8
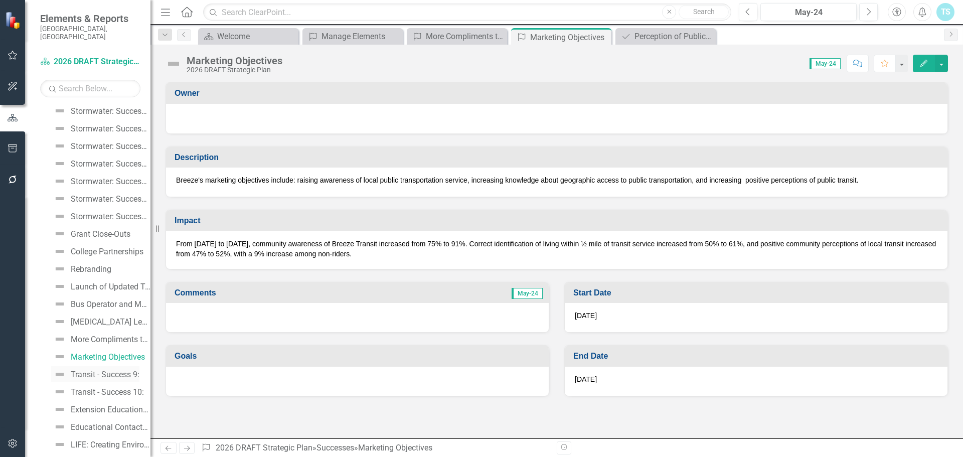
click at [91, 366] on link "Transit - Success 9:" at bounding box center [95, 374] width 88 height 16
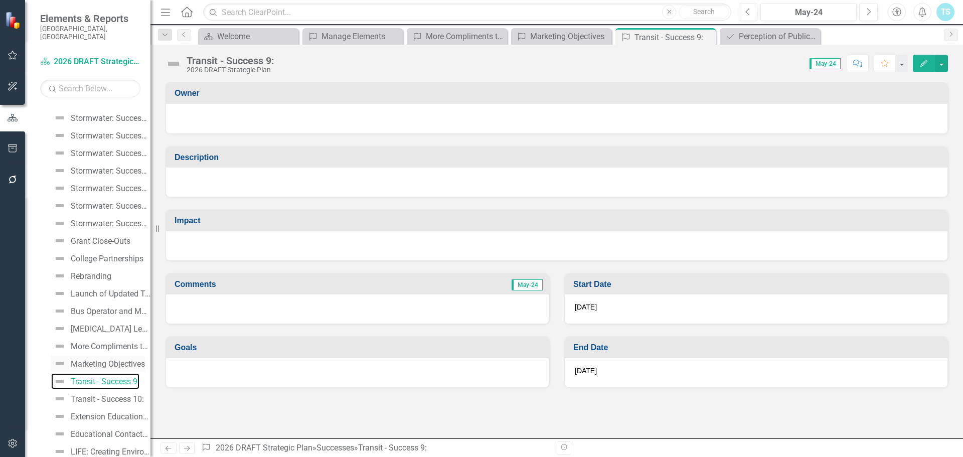
scroll to position [4098, 0]
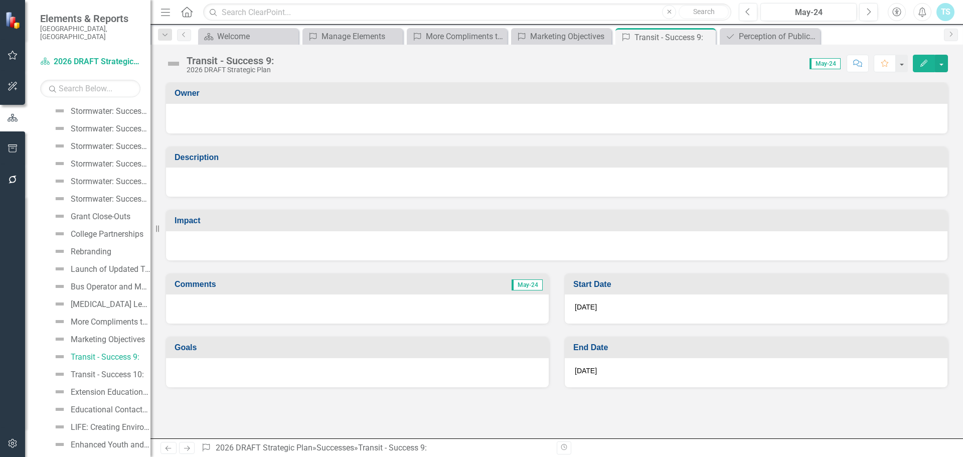
click at [922, 60] on icon "Edit" at bounding box center [923, 63] width 9 height 7
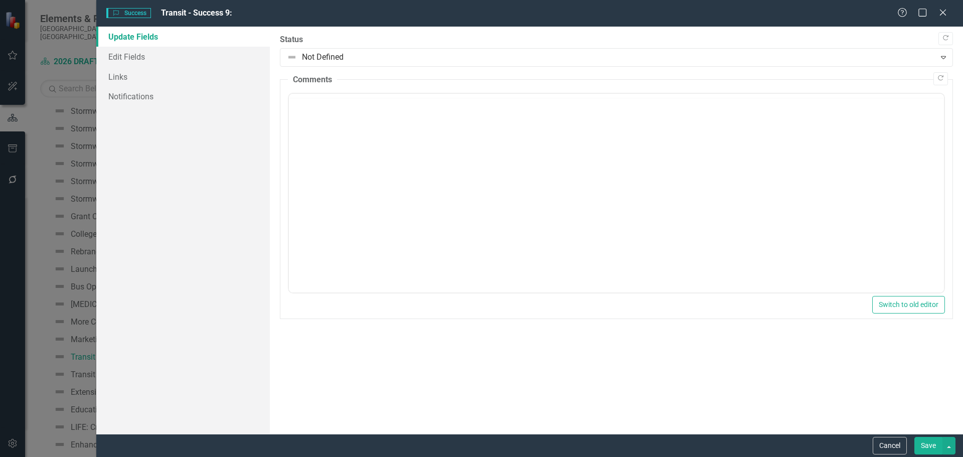
scroll to position [0, 0]
click at [119, 62] on link "Edit Fields" at bounding box center [183, 57] width 174 height 20
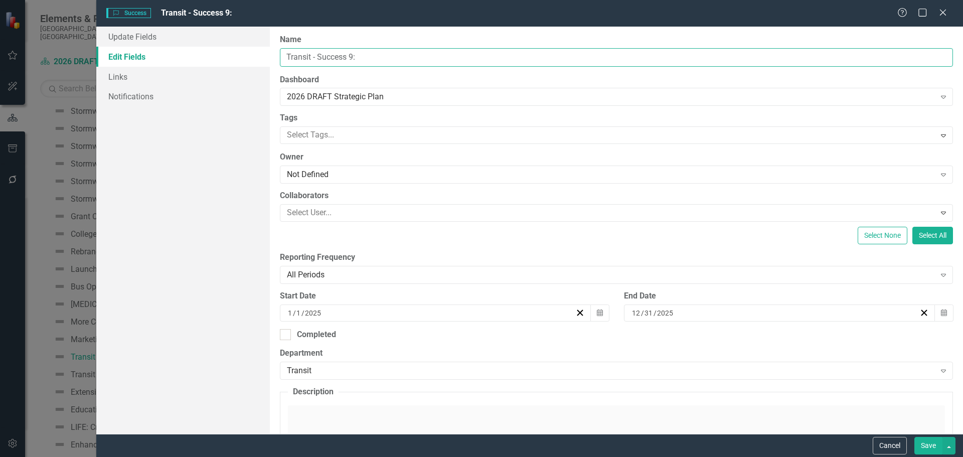
drag, startPoint x: 380, startPoint y: 61, endPoint x: 156, endPoint y: 61, distance: 224.2
click at [156, 61] on div "Update Fields Edit Fields Links Notifications "Update" fields in ClearPoint are…" at bounding box center [529, 230] width 867 height 407
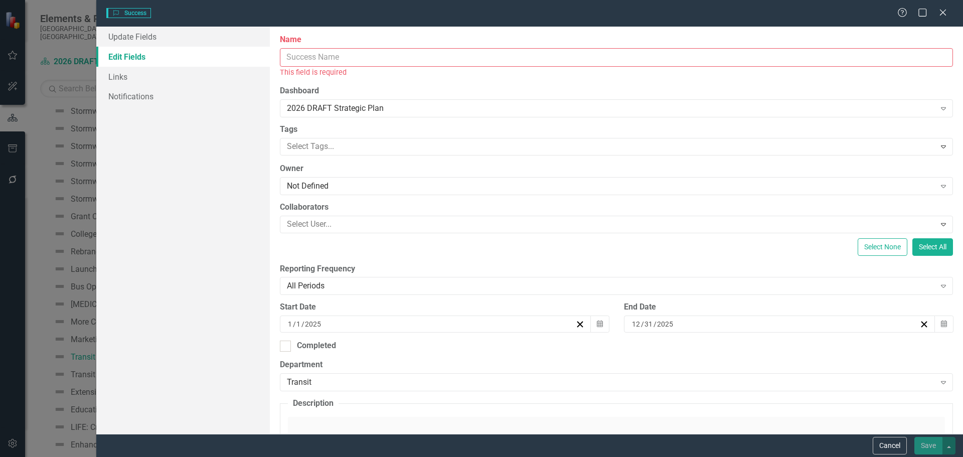
click at [331, 55] on input "Name" at bounding box center [616, 57] width 673 height 19
paste input "5 Year Fixed Route Fleet replacement plan"
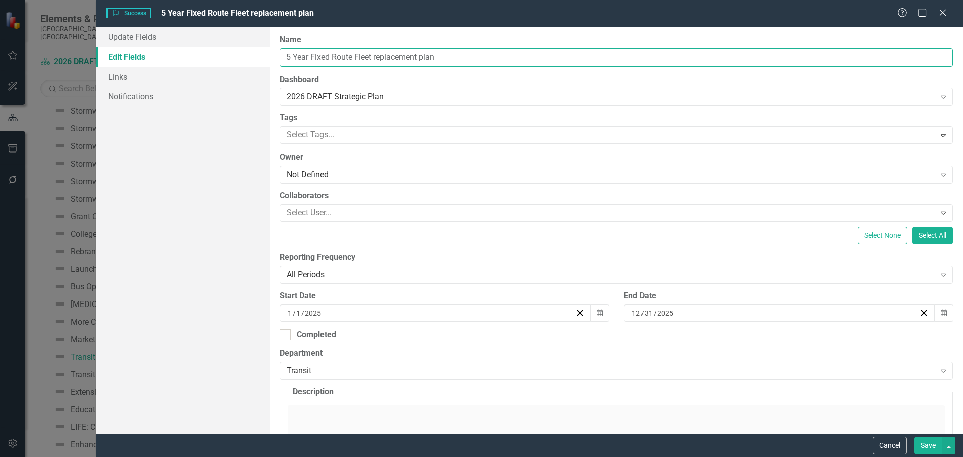
click at [377, 56] on input "5 Year Fixed Route Fleet replacement plan" at bounding box center [616, 57] width 673 height 19
click at [433, 55] on input "5 Year Fixed Route Fleet Replacement plan" at bounding box center [616, 57] width 673 height 19
click at [294, 55] on input "5 Year Fixed Route Fleet Replacement Plan" at bounding box center [616, 57] width 673 height 19
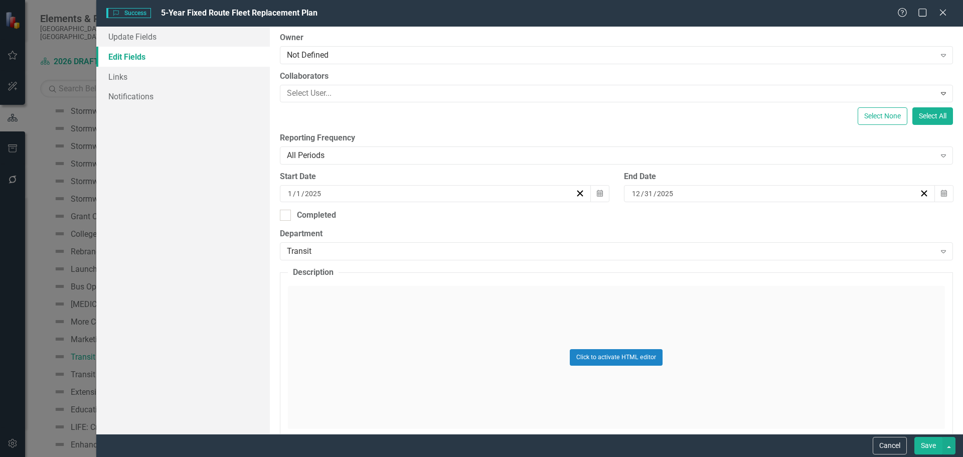
scroll to position [150, 0]
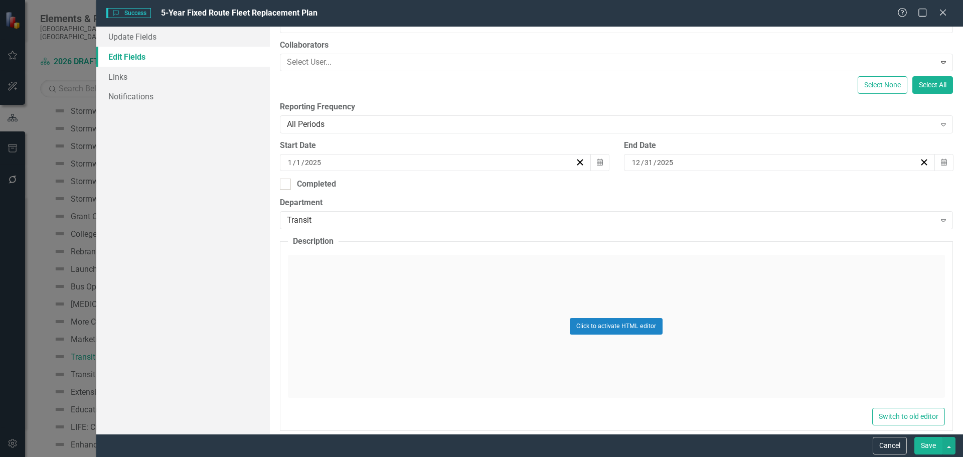
type input "5-Year Fixed Route Fleet Replacement Plan"
click at [342, 262] on div "Click to activate HTML editor" at bounding box center [616, 326] width 657 height 143
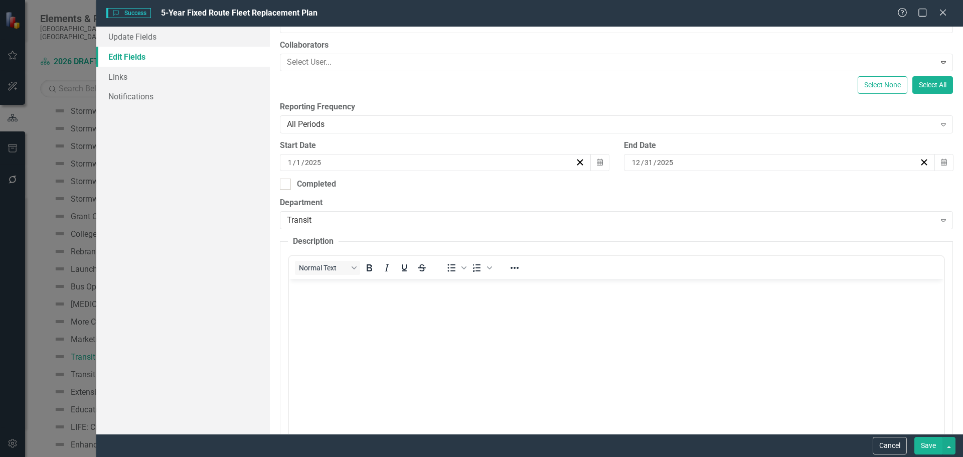
scroll to position [0, 0]
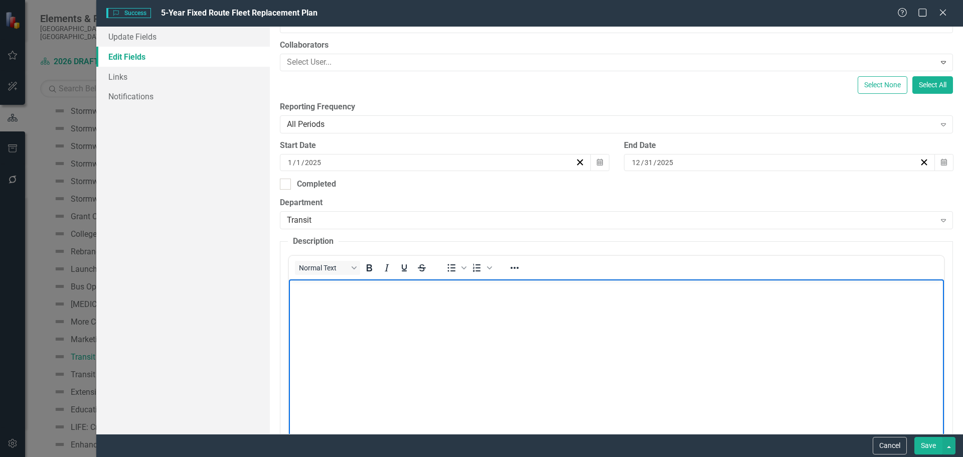
click at [332, 299] on body "Rich Text Area. Press ALT-0 for help." at bounding box center [615, 354] width 655 height 150
click at [338, 296] on body "Rich Text Area. Press ALT-0 for help." at bounding box center [615, 354] width 655 height 150
paste body "Rich Text Area. Press ALT-0 for help."
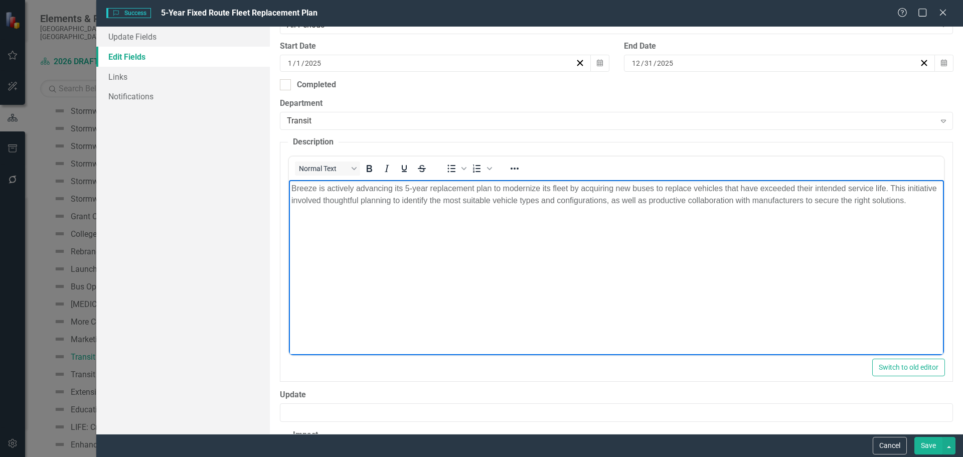
scroll to position [351, 0]
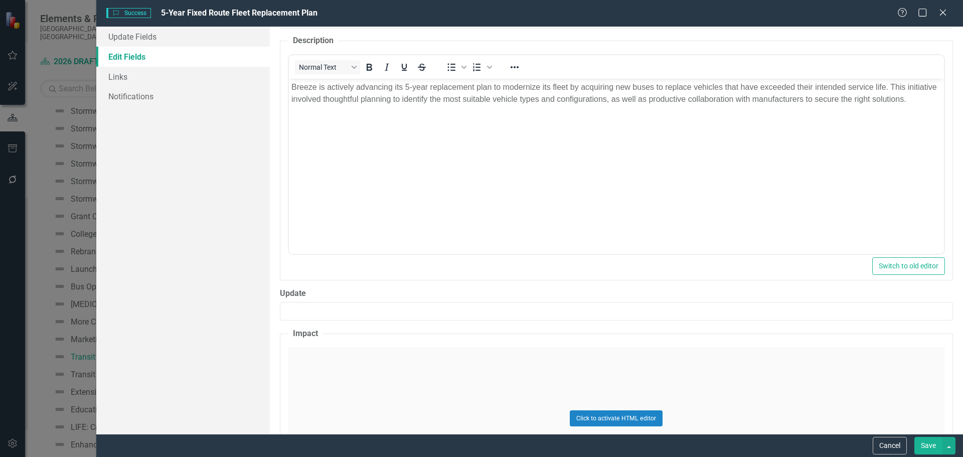
click at [352, 344] on fieldset "Impact Click to activate HTML editor Switch to old editor" at bounding box center [616, 425] width 673 height 195
click at [345, 360] on div "Click to activate HTML editor" at bounding box center [616, 418] width 657 height 143
click at [328, 392] on body "Rich Text Area. Press ALT-0 for help." at bounding box center [615, 446] width 655 height 150
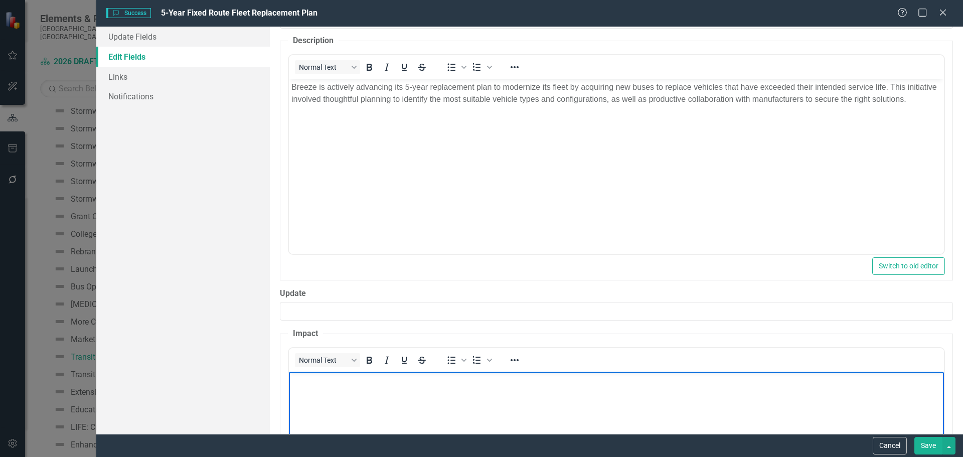
click at [411, 404] on body "Rich Text Area. Press ALT-0 for help." at bounding box center [615, 446] width 655 height 150
paste body "Rich Text Area. Press ALT-0 for help."
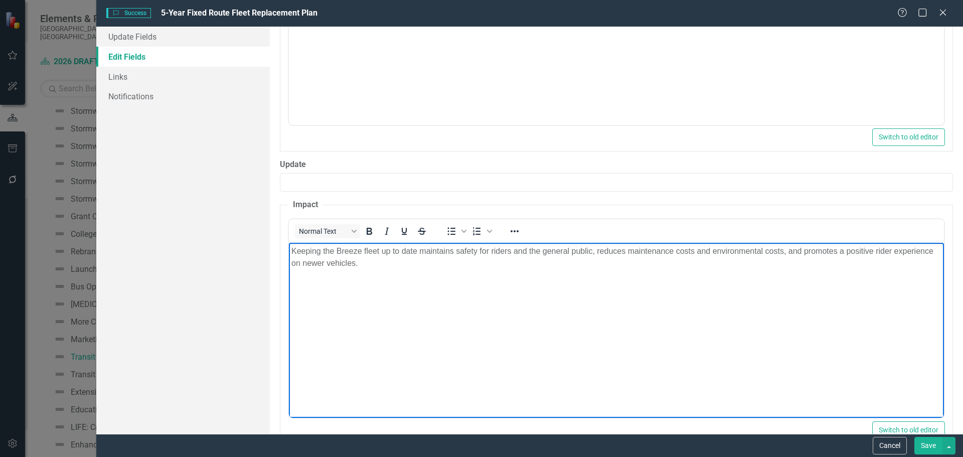
scroll to position [506, 0]
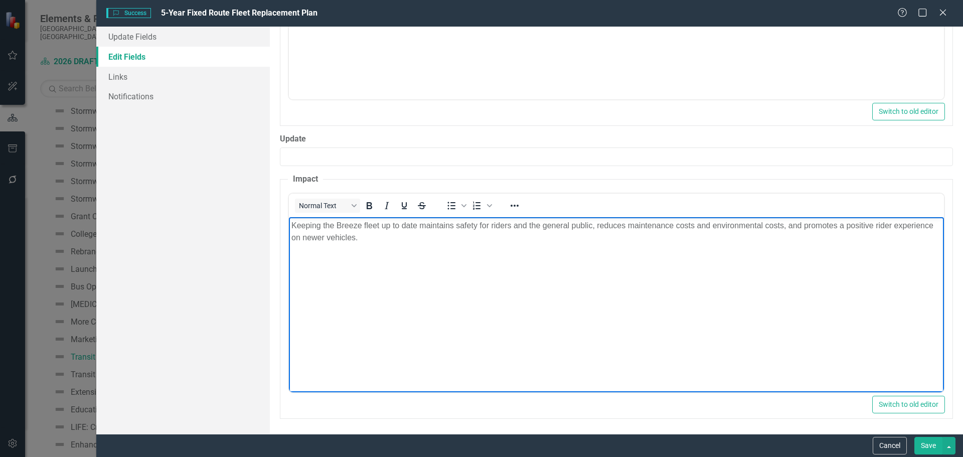
click at [925, 439] on button "Save" at bounding box center [928, 446] width 28 height 18
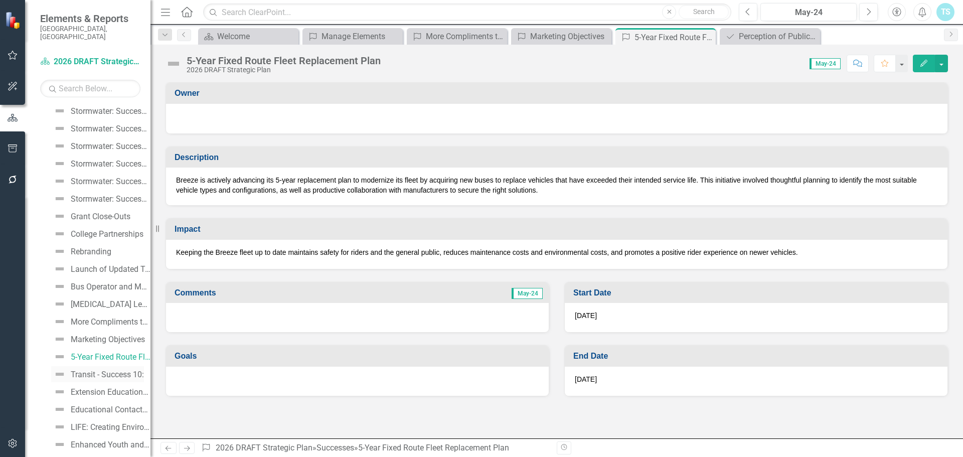
click at [74, 370] on div "Transit - Success 10:" at bounding box center [107, 374] width 73 height 9
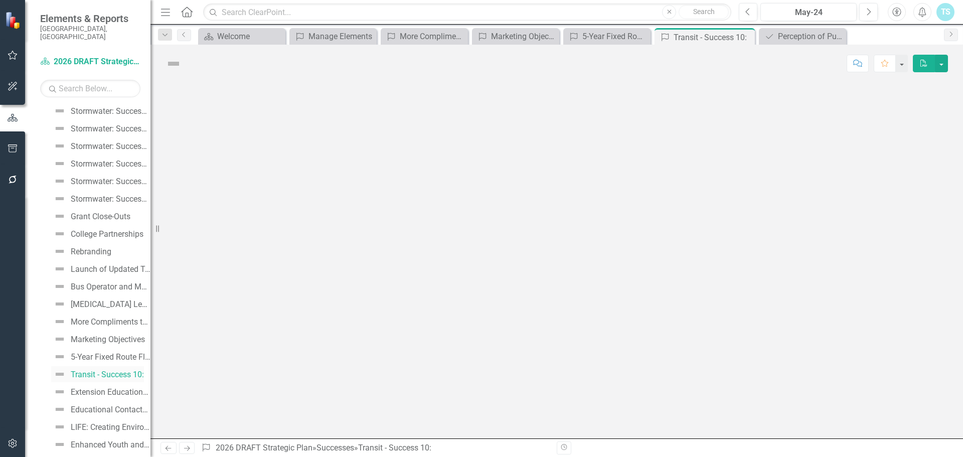
scroll to position [4015, 0]
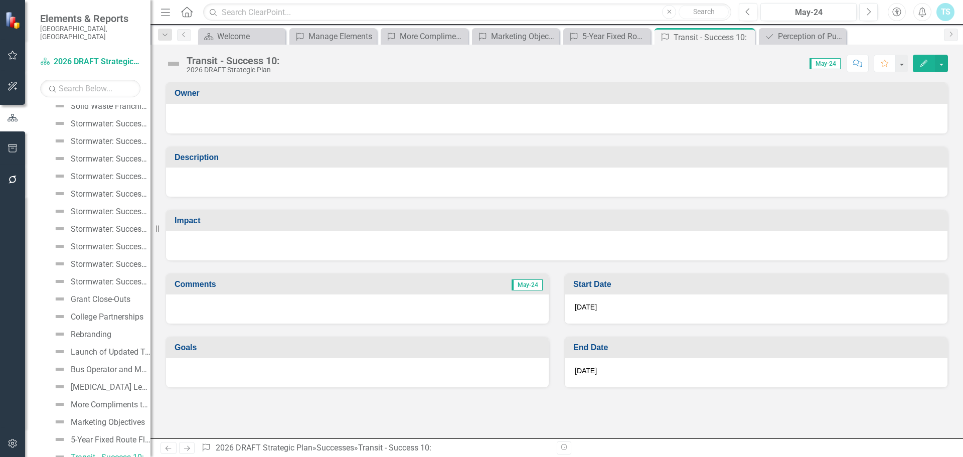
click at [921, 61] on icon "Edit" at bounding box center [923, 63] width 9 height 7
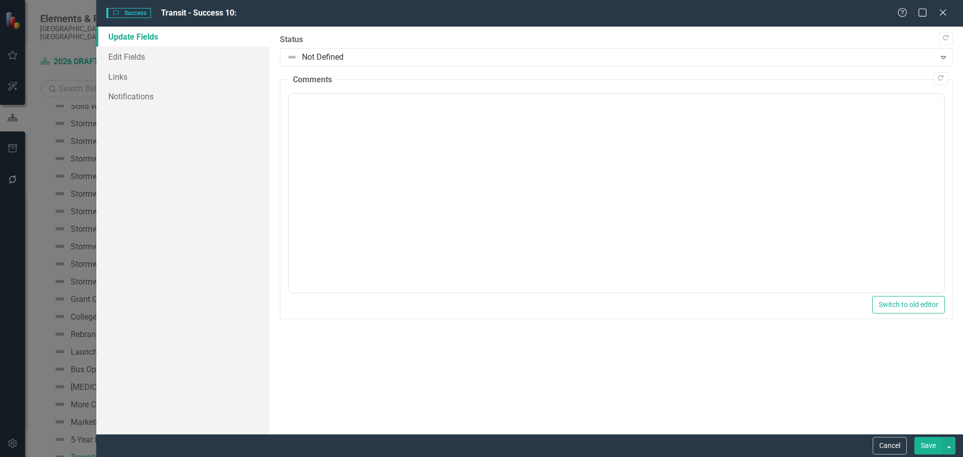
scroll to position [0, 0]
click at [133, 54] on link "Edit Fields" at bounding box center [183, 57] width 174 height 20
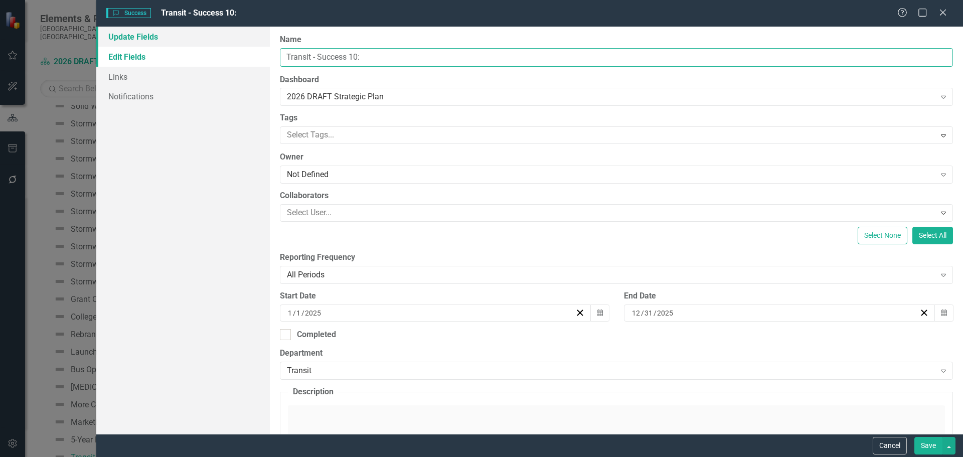
drag, startPoint x: 377, startPoint y: 57, endPoint x: 144, endPoint y: 44, distance: 232.6
click at [144, 44] on div "Update Fields Edit Fields Links Notifications "Update" fields in ClearPoint are…" at bounding box center [529, 230] width 867 height 407
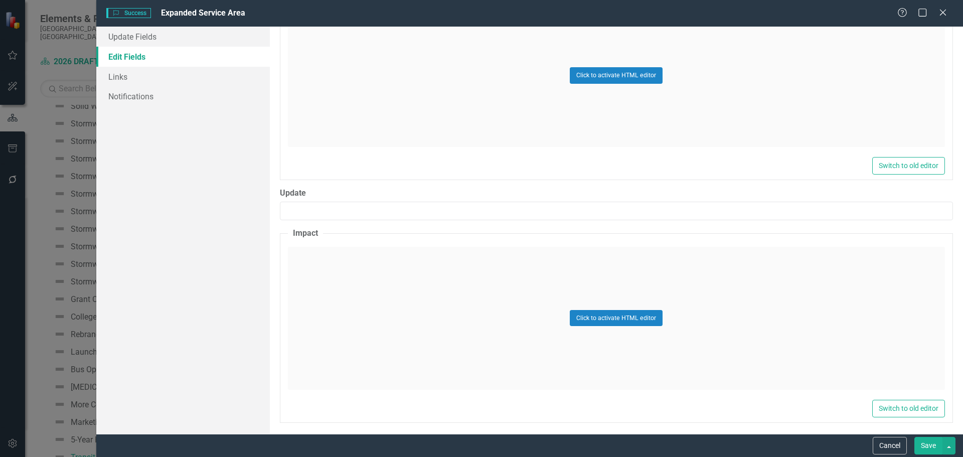
scroll to position [251, 0]
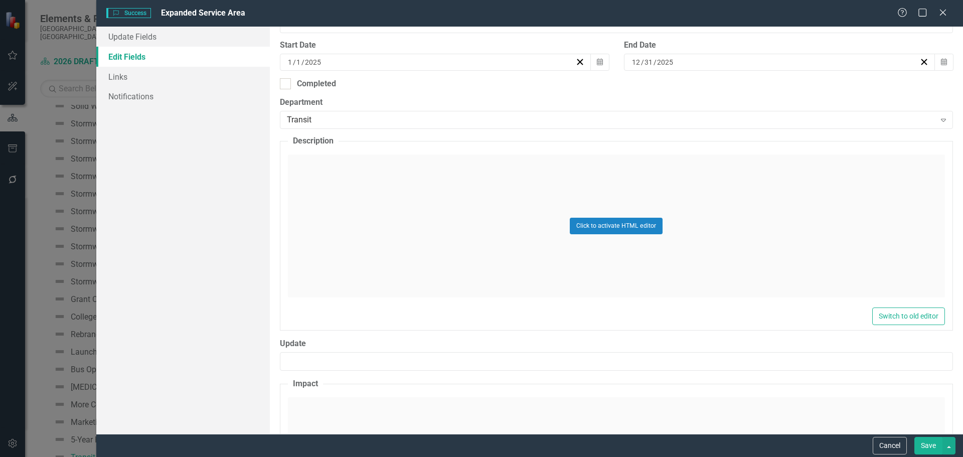
type input "Expanded Service Area"
click at [452, 250] on div "Click to activate HTML editor" at bounding box center [616, 225] width 657 height 143
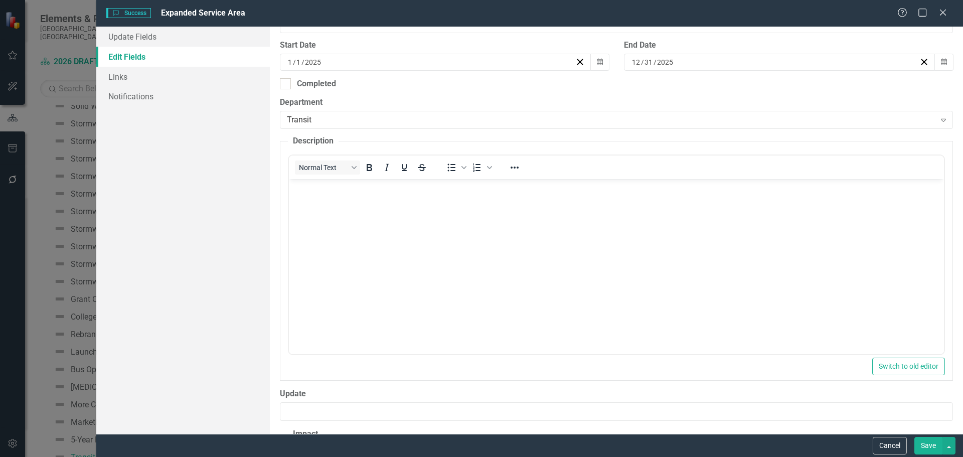
scroll to position [0, 0]
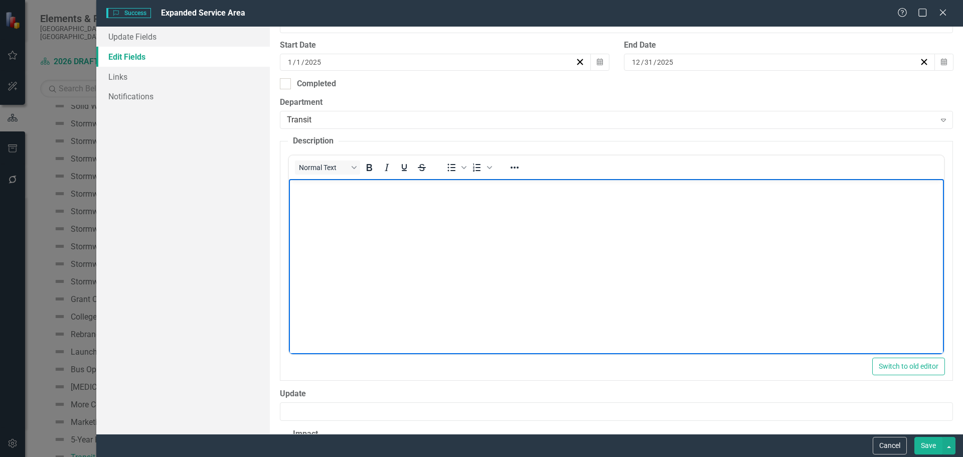
click at [357, 232] on body "Rich Text Area. Press ALT-0 for help." at bounding box center [615, 254] width 655 height 150
click at [317, 203] on body "Rich Text Area. Press ALT-0 for help." at bounding box center [615, 254] width 655 height 150
paste body "Rich Text Area. Press ALT-0 for help."
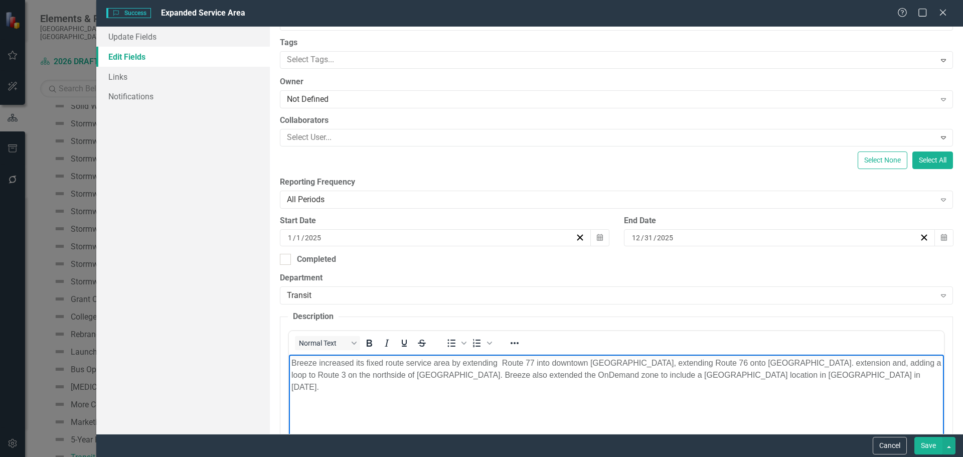
scroll to position [100, 0]
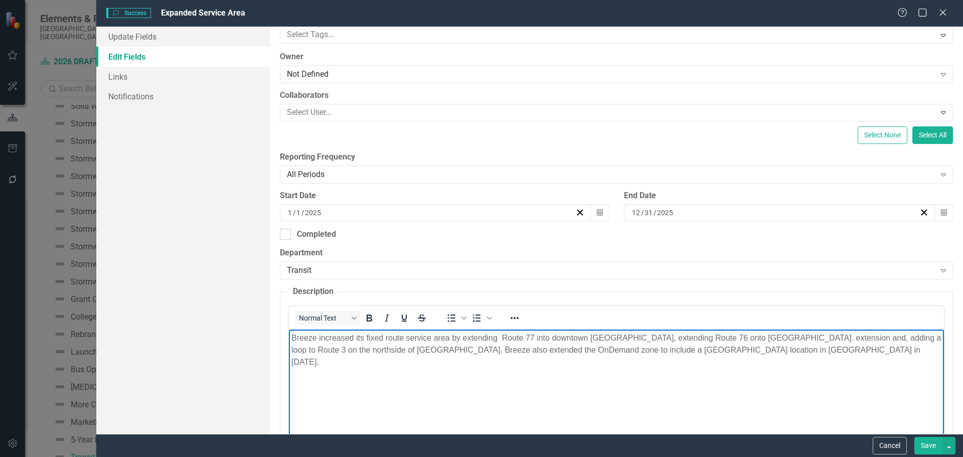
click at [757, 337] on p "Breeze increased its fixed route service area by extending Route 77 into downto…" at bounding box center [616, 350] width 650 height 36
click at [805, 339] on p "Breeze increased its fixed route service area by extending Route 77 into downto…" at bounding box center [616, 350] width 650 height 36
click at [787, 337] on p "Breeze increased its fixed route service area by extending Route 77 into downto…" at bounding box center [616, 350] width 650 height 36
click at [813, 335] on p "Breeze increased its fixed route service area by extending Route 77 into downto…" at bounding box center [616, 350] width 650 height 36
click at [811, 335] on p "Breeze increased its fixed route service area by extending Route 77 into downto…" at bounding box center [616, 350] width 650 height 36
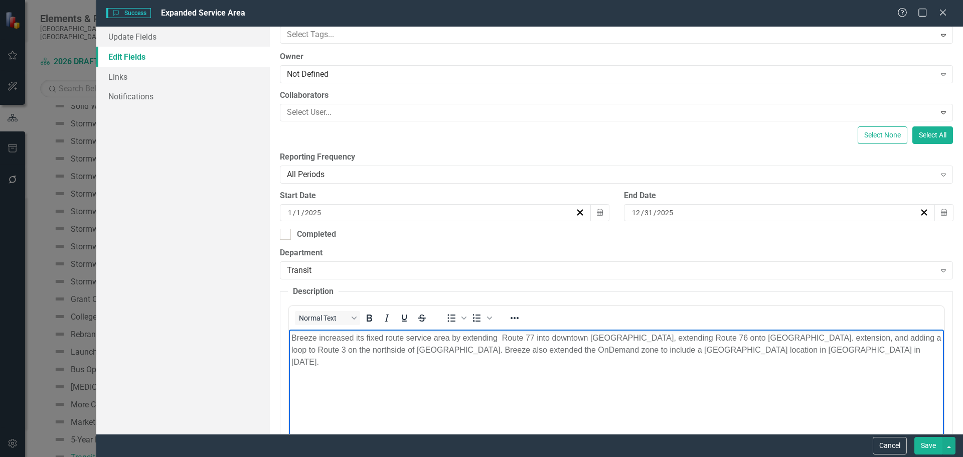
click at [854, 349] on p "Breeze increased its fixed route service area by extending Route 77 into downto…" at bounding box center [616, 350] width 650 height 36
click at [498, 336] on p "Breeze increased its fixed route service area by extending Route 77 into downto…" at bounding box center [616, 350] width 650 height 36
click at [502, 336] on p "Breeze increased its fixed route service area by extending Route 77 into downto…" at bounding box center [616, 350] width 650 height 36
click at [793, 348] on p "Breeze increased its fixed route service area by extending Route 77 into downto…" at bounding box center [616, 350] width 650 height 36
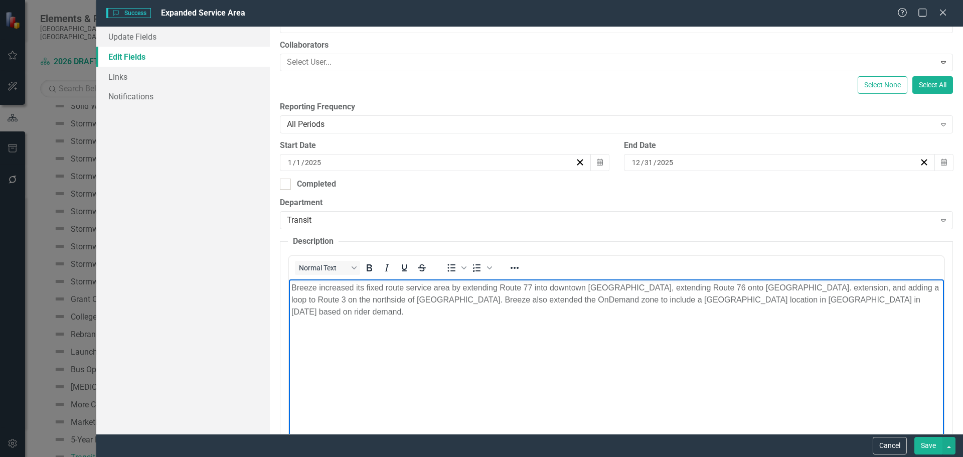
click at [771, 297] on p "Breeze increased its fixed route service area by extending Route 77 into downto…" at bounding box center [616, 300] width 650 height 36
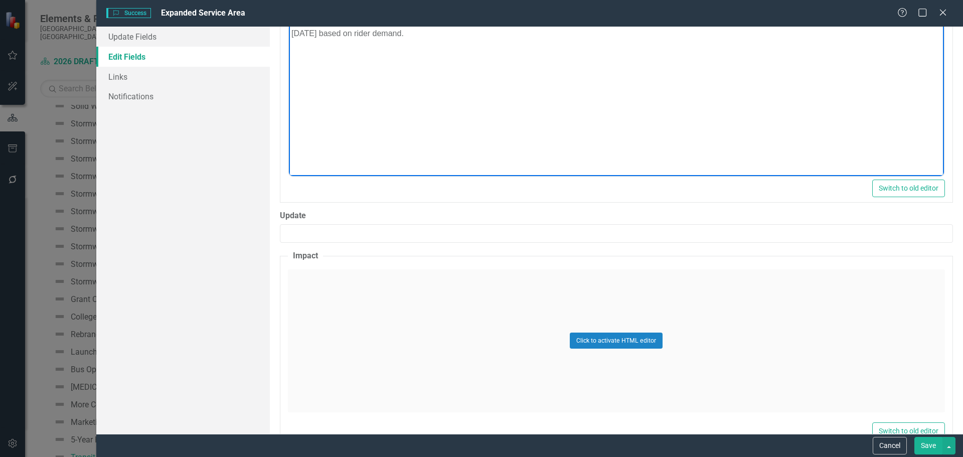
scroll to position [451, 0]
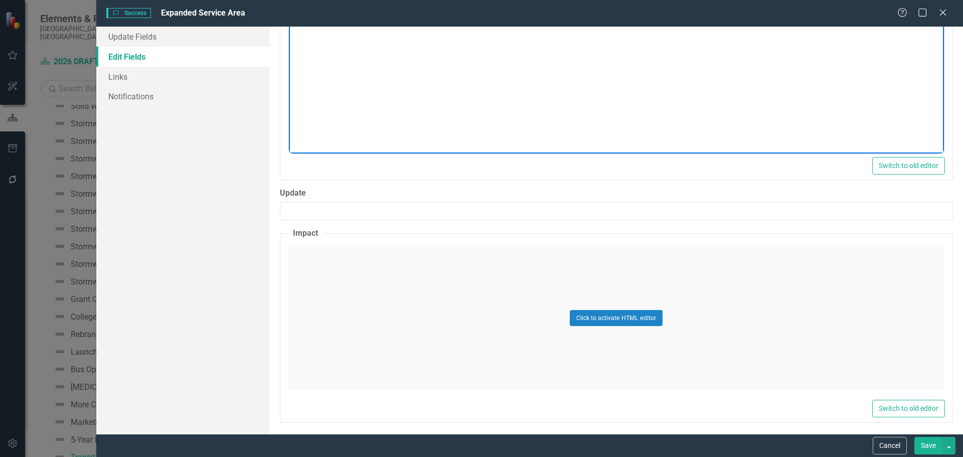
click at [378, 265] on div "Click to activate HTML editor" at bounding box center [616, 318] width 657 height 143
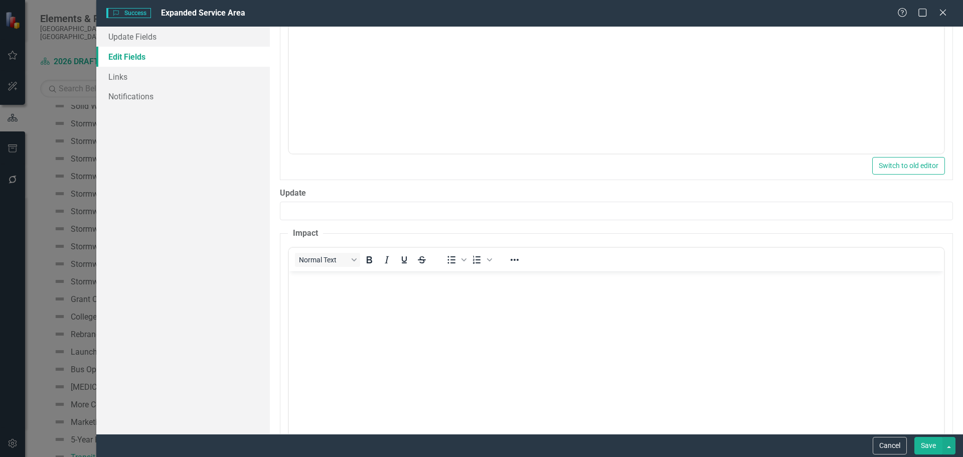
scroll to position [0, 0]
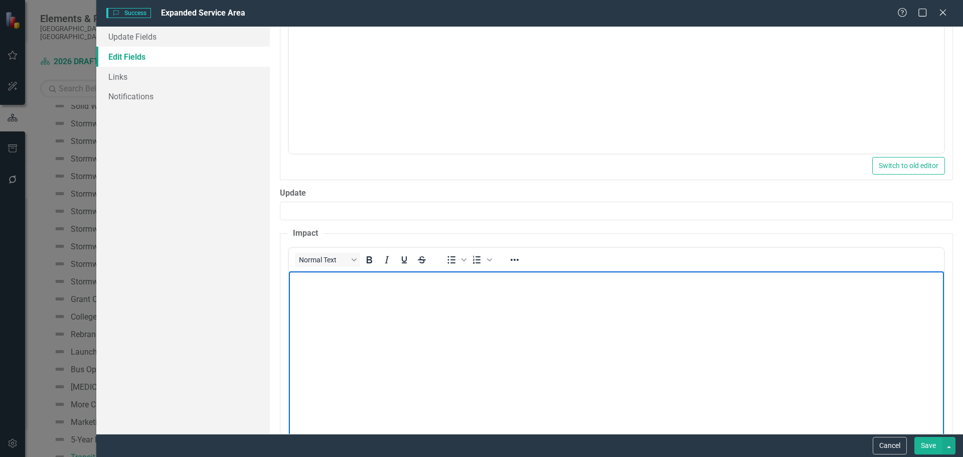
click at [337, 301] on body "Rich Text Area. Press ALT-0 for help." at bounding box center [615, 346] width 655 height 150
click at [355, 344] on body "Rich Text Area. Press ALT-0 for help." at bounding box center [615, 346] width 655 height 150
paste body "Rich Text Area. Press ALT-0 for help."
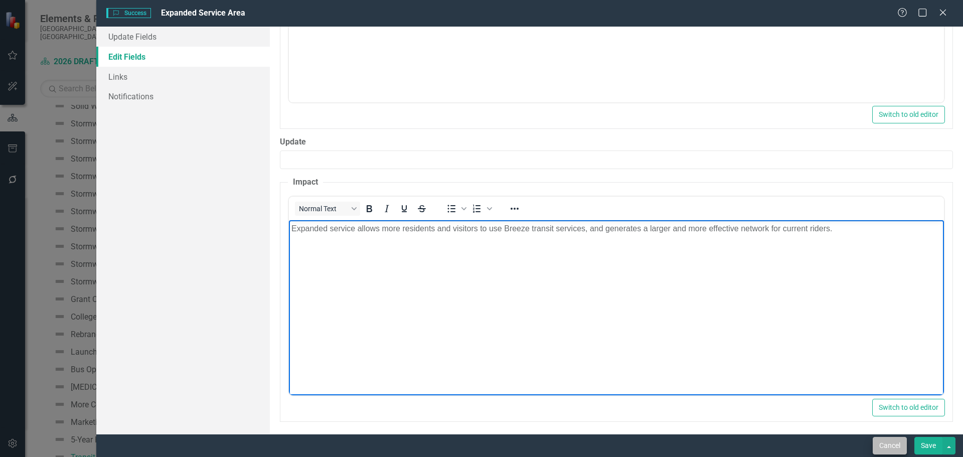
scroll to position [506, 0]
click at [925, 441] on button "Save" at bounding box center [928, 446] width 28 height 18
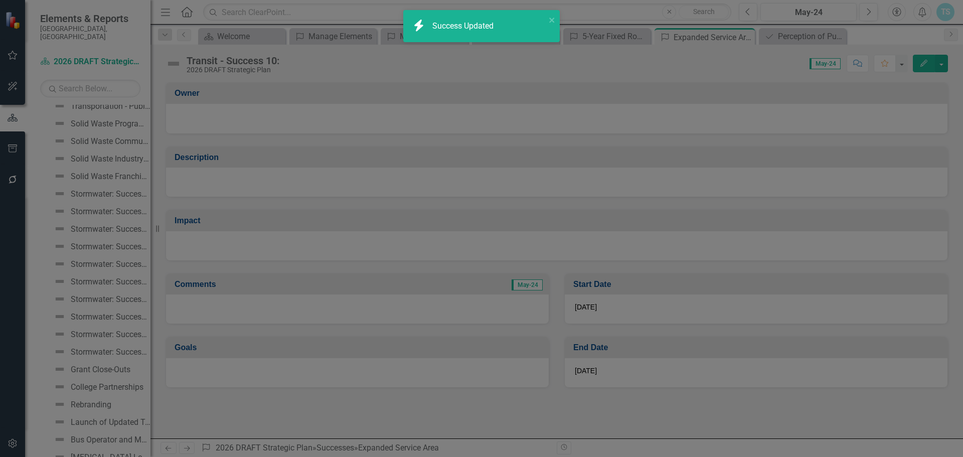
scroll to position [4085, 0]
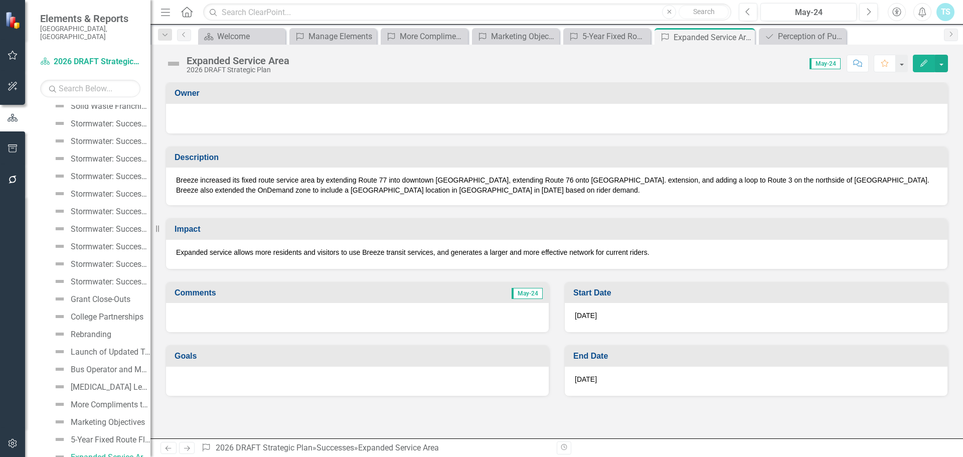
click at [842, 192] on p "Breeze increased its fixed route service area by extending Route 77 into downto…" at bounding box center [556, 185] width 761 height 20
click at [598, 34] on div "5-Year Fixed Route Fleet Replacement Plan" at bounding box center [608, 36] width 53 height 13
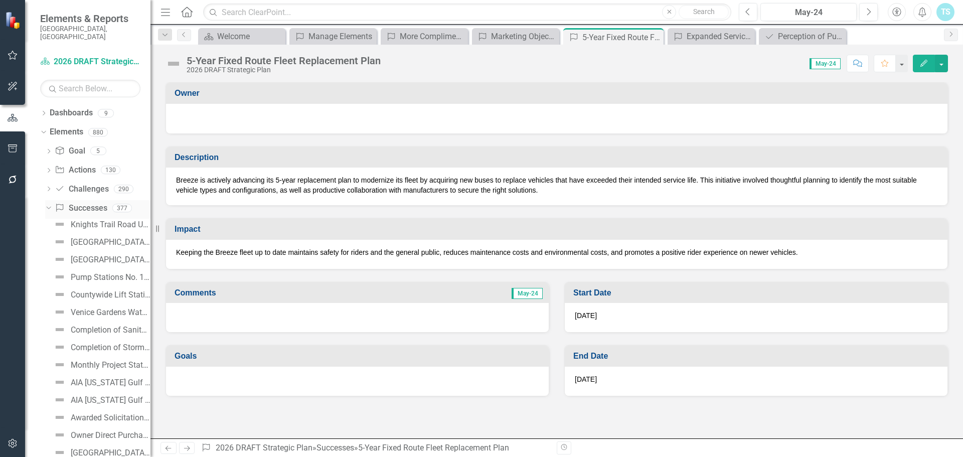
click at [92, 203] on link "Success Successes" at bounding box center [81, 209] width 52 height 12
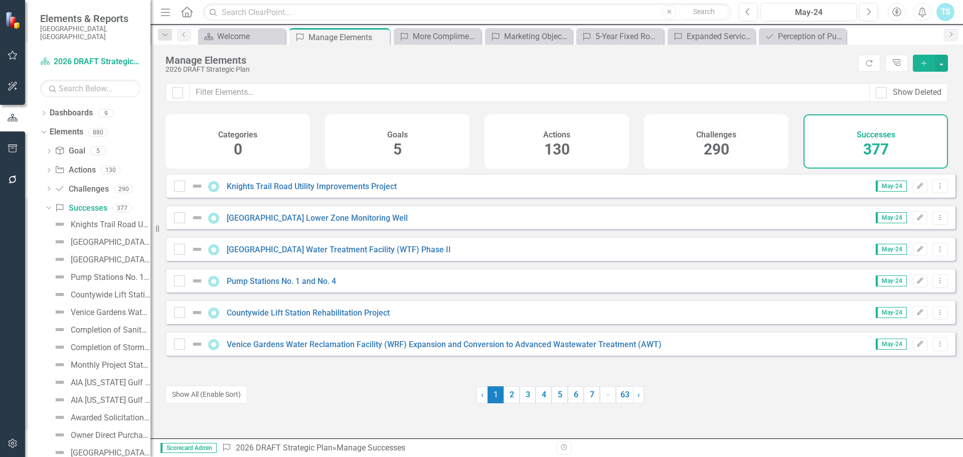
click at [925, 62] on icon "Add" at bounding box center [923, 63] width 9 height 7
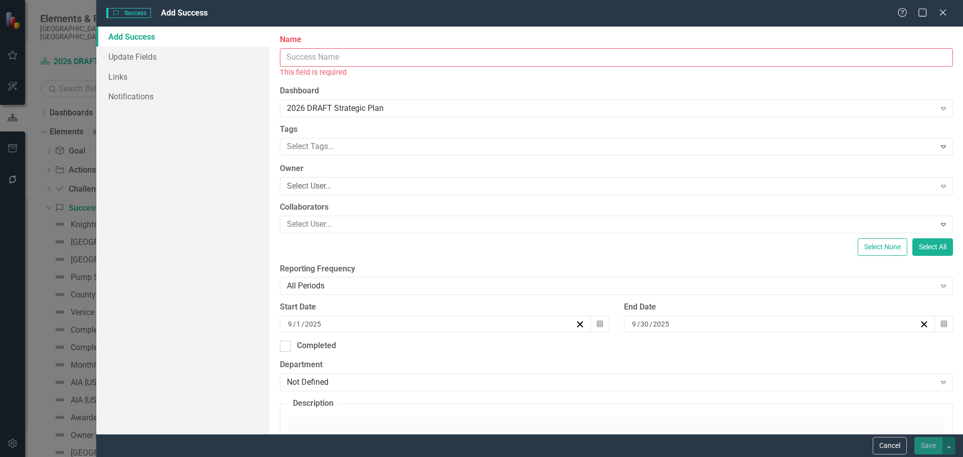
click at [305, 54] on input "Name" at bounding box center [616, 57] width 673 height 19
click at [303, 63] on input "Name" at bounding box center [616, 57] width 673 height 19
paste input "Change Management and Process Improvements"
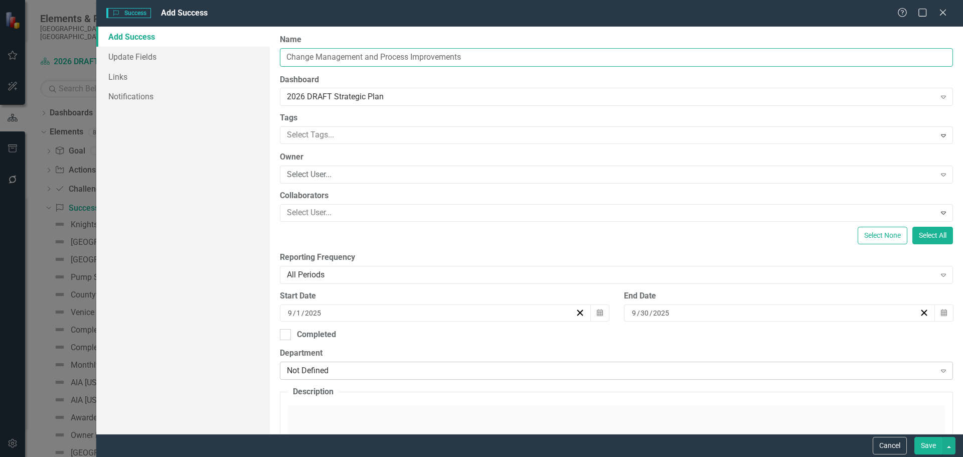
type input "Change Management and Process Improvements"
click at [332, 368] on div "Not Defined" at bounding box center [611, 371] width 648 height 12
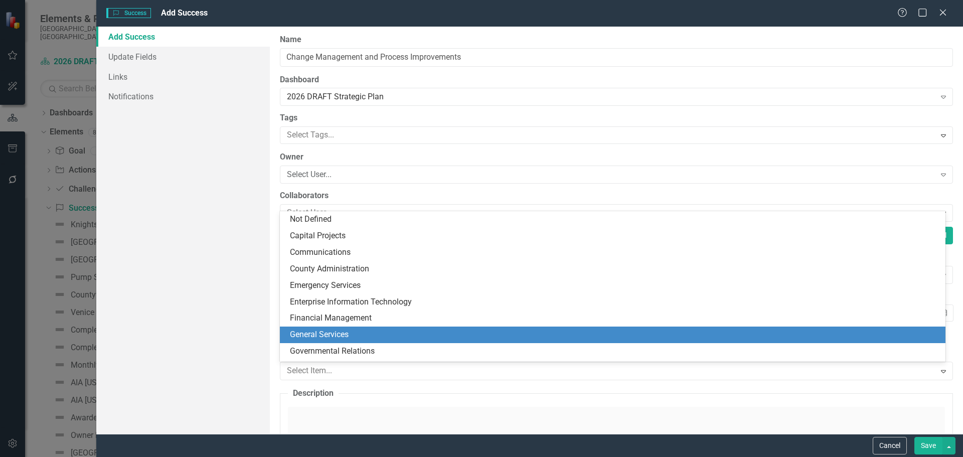
scroll to position [196, 0]
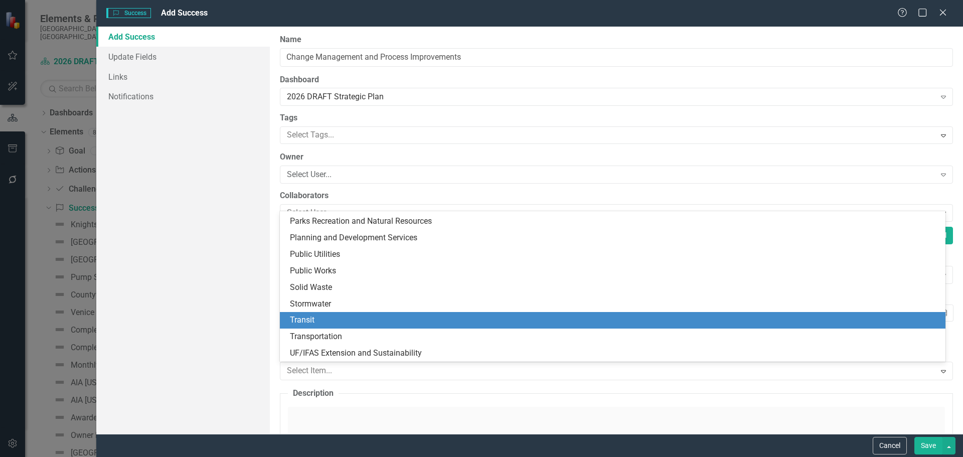
click at [313, 322] on div "Transit" at bounding box center [614, 320] width 649 height 12
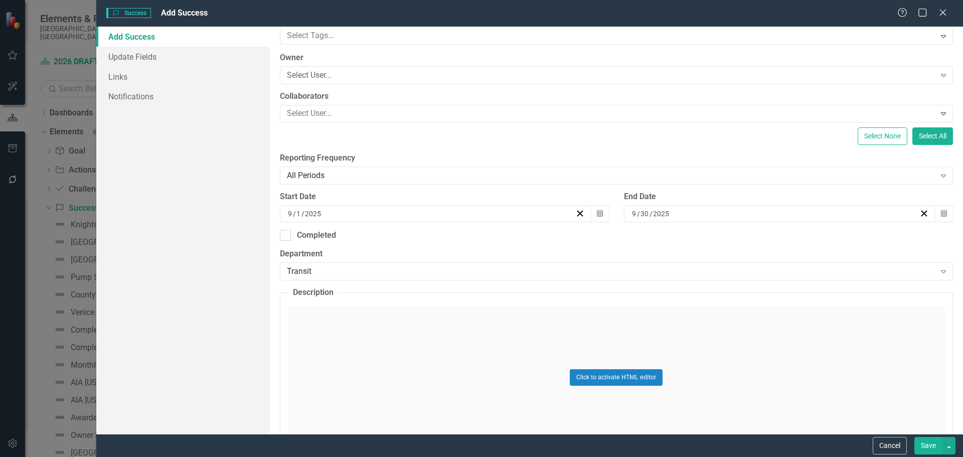
scroll to position [100, 0]
click at [364, 334] on div "Click to activate HTML editor" at bounding box center [616, 376] width 657 height 143
click at [397, 358] on body "Rich Text Area. Press ALT-0 for help." at bounding box center [615, 404] width 655 height 150
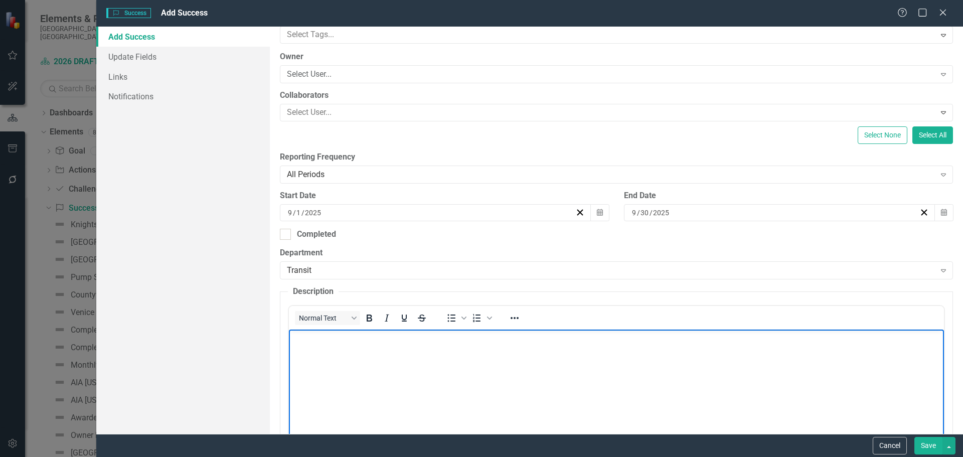
click at [388, 343] on p "Rich Text Area. Press ALT-0 for help." at bounding box center [616, 338] width 650 height 12
paste body "Rich Text Area. Press ALT-0 for help."
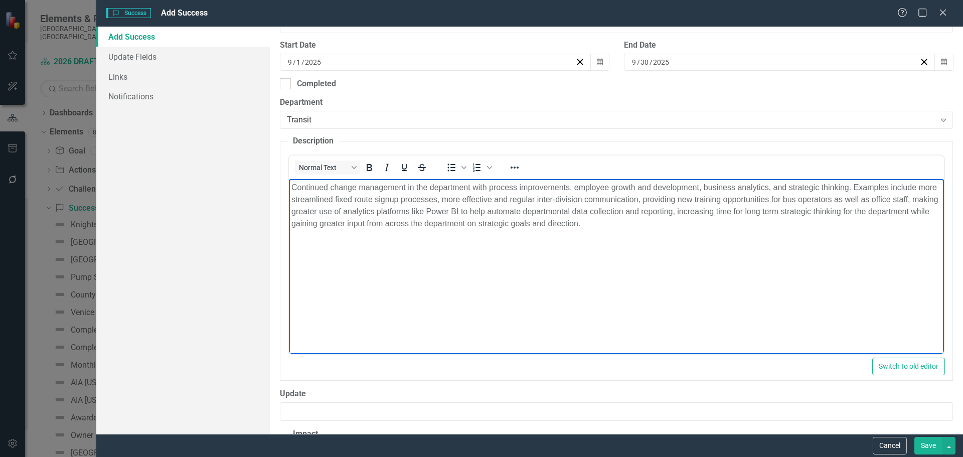
scroll to position [401, 0]
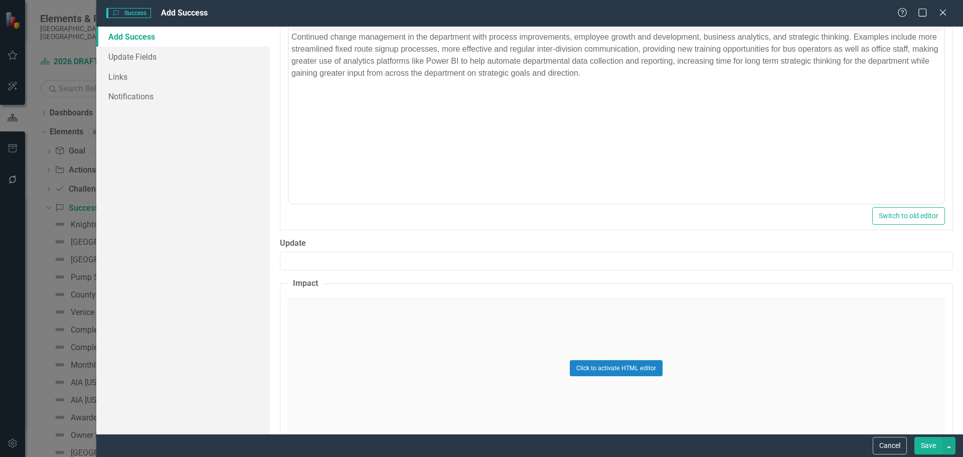
click at [368, 316] on div "Click to activate HTML editor" at bounding box center [616, 368] width 657 height 143
click at [338, 335] on p "Rich Text Area. Press ALT-0 for help." at bounding box center [616, 329] width 650 height 12
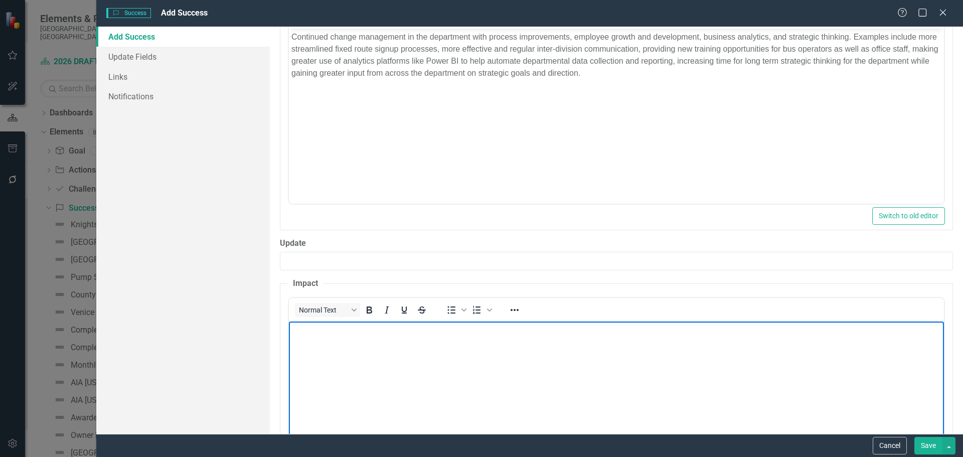
click at [477, 361] on body "Rich Text Area. Press ALT-0 for help." at bounding box center [615, 396] width 655 height 150
paste body "Rich Text Area. Press ALT-0 for help."
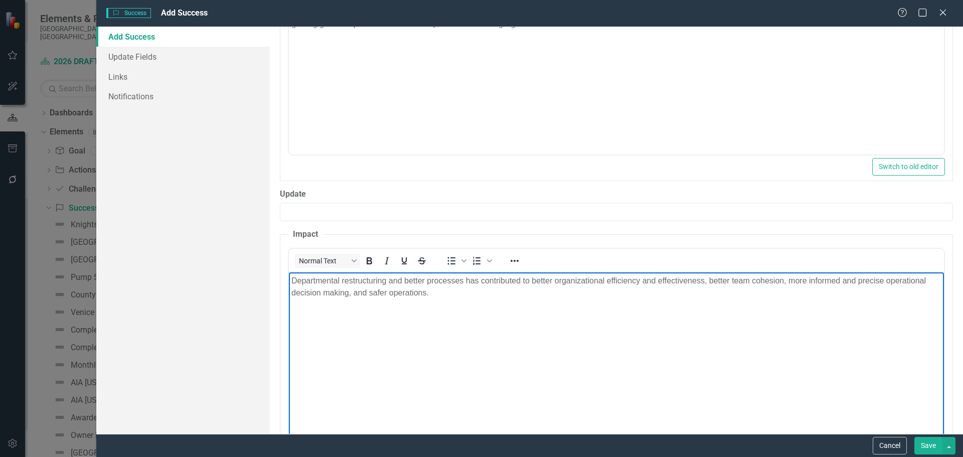
scroll to position [506, 0]
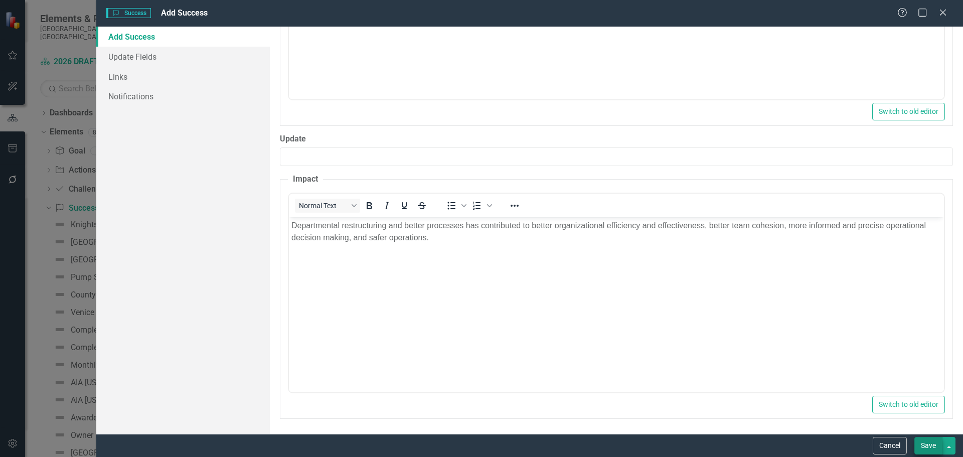
click at [930, 444] on button "Save" at bounding box center [928, 446] width 28 height 18
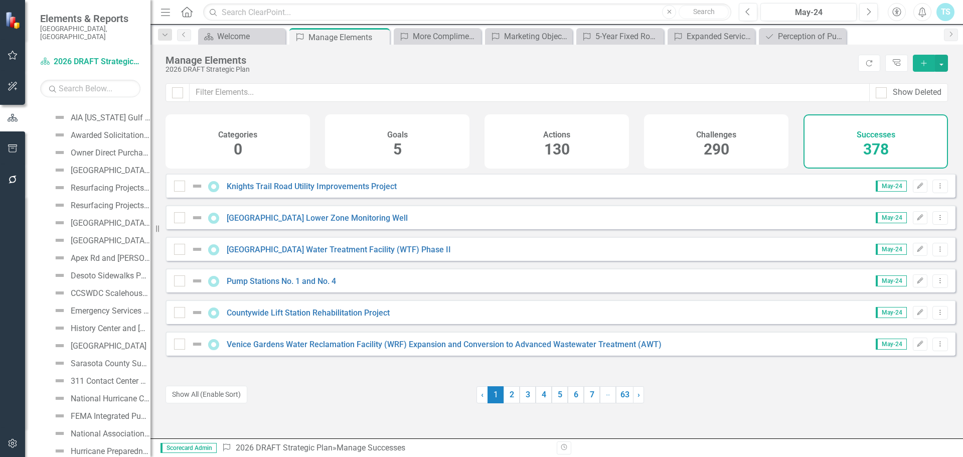
scroll to position [0, 0]
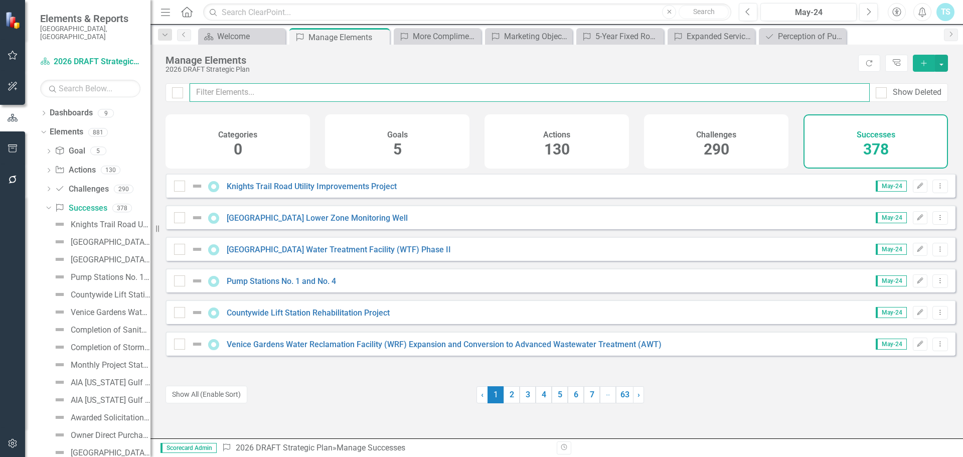
click at [284, 92] on input "text" at bounding box center [530, 92] width 680 height 19
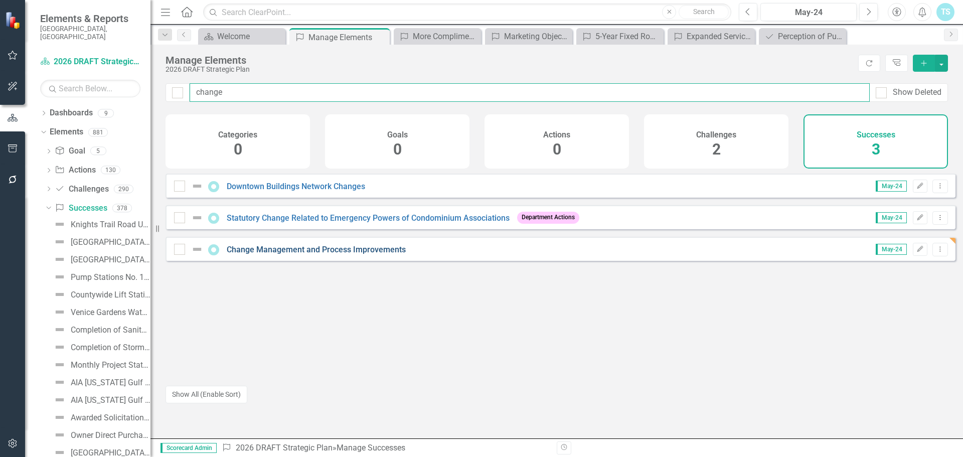
type input "change"
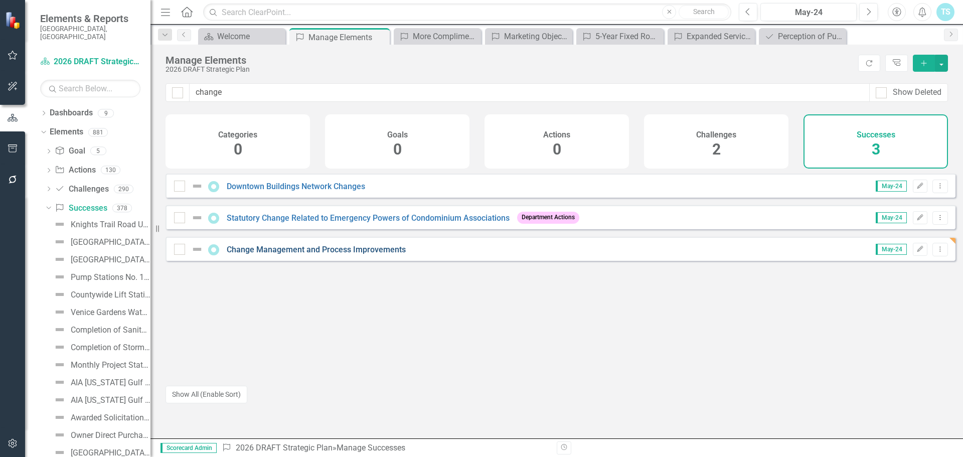
click at [308, 254] on link "Change Management and Process Improvements" at bounding box center [316, 250] width 179 height 10
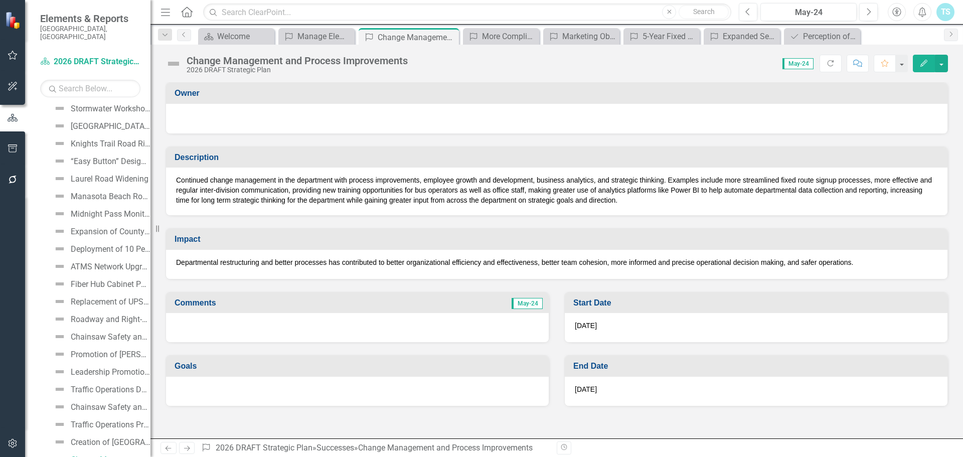
scroll to position [6385, 0]
click at [922, 64] on icon "Edit" at bounding box center [923, 63] width 9 height 7
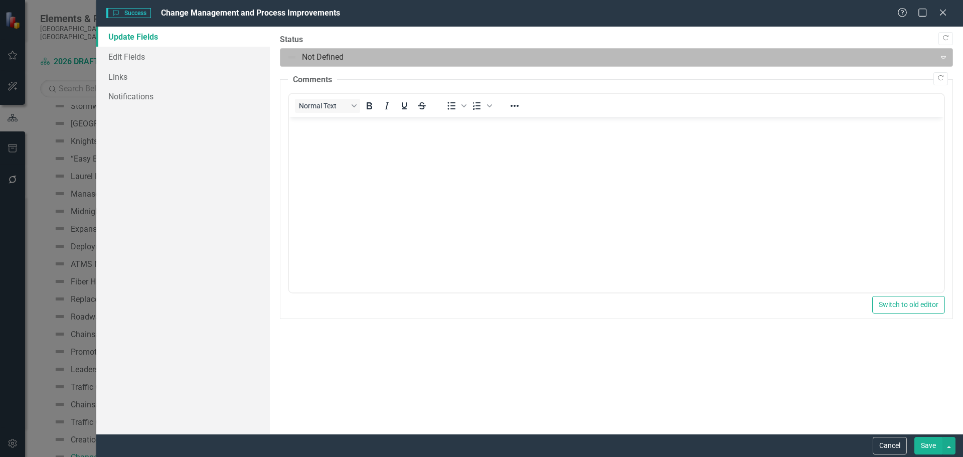
scroll to position [0, 0]
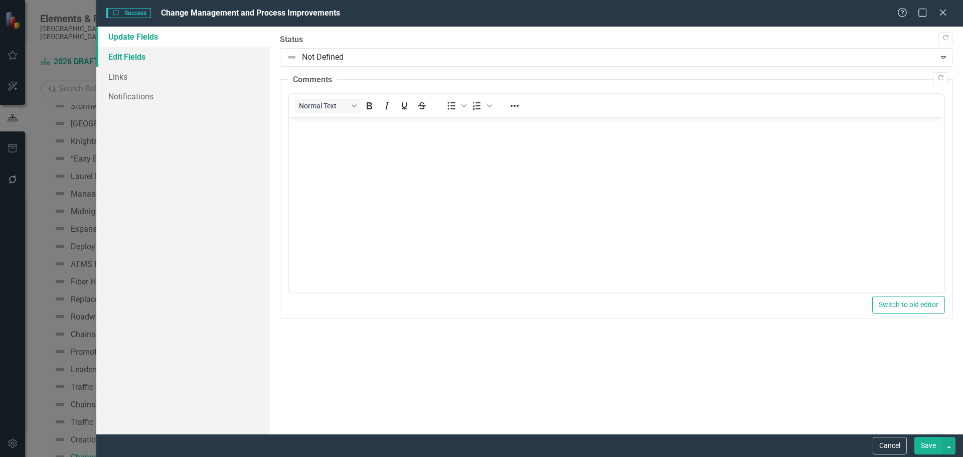
click at [132, 59] on link "Edit Fields" at bounding box center [183, 57] width 174 height 20
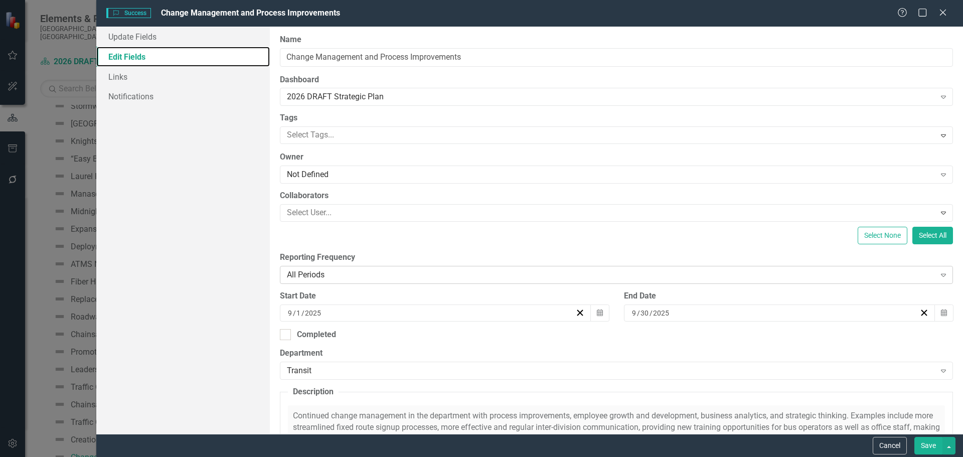
scroll to position [50, 0]
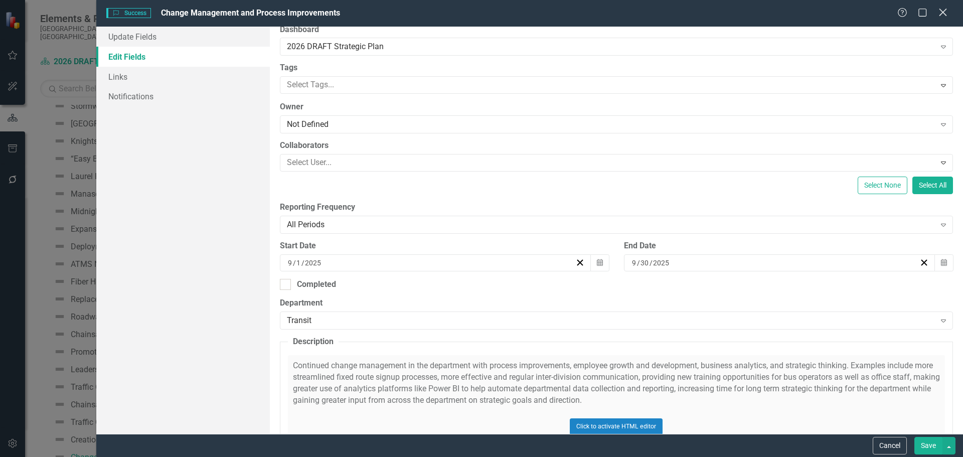
click at [944, 10] on icon "Close" at bounding box center [942, 13] width 13 height 10
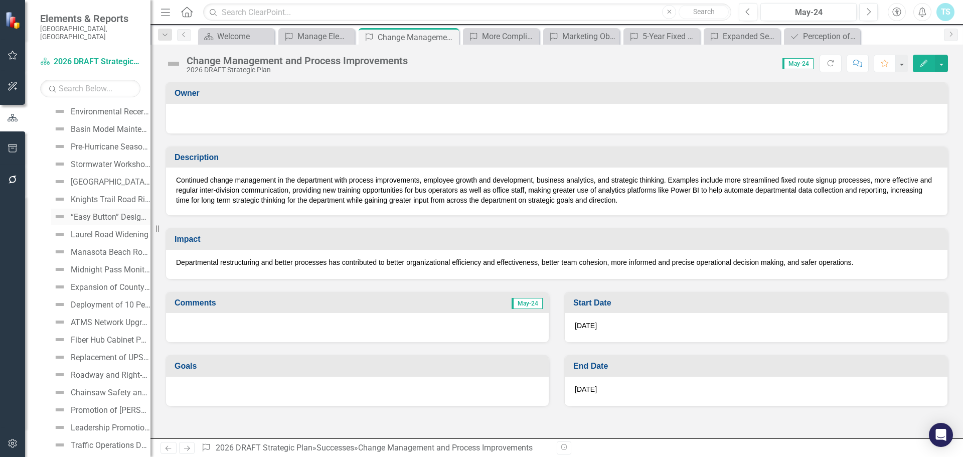
scroll to position [6234, 0]
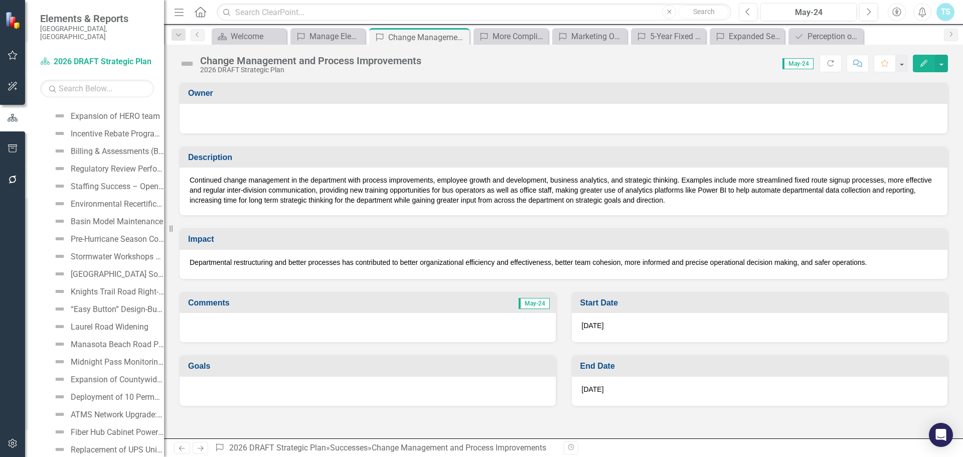
drag, startPoint x: 153, startPoint y: 170, endPoint x: 164, endPoint y: 174, distance: 11.6
click at [164, 174] on div "Resize" at bounding box center [168, 228] width 8 height 457
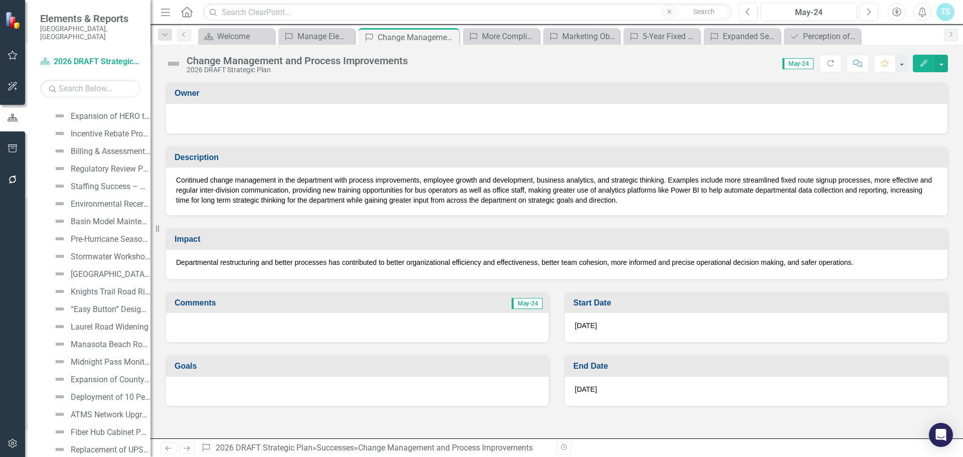
drag, startPoint x: 166, startPoint y: 115, endPoint x: 145, endPoint y: 113, distance: 21.1
click at [145, 113] on div "Elements & Reports Sarasota County, FL Dashboard 2026 DRAFT Strategic Plan Sear…" at bounding box center [75, 228] width 150 height 457
click at [148, 111] on div "Elements & Reports Sarasota County, FL Dashboard 2026 DRAFT Strategic Plan Sear…" at bounding box center [75, 228] width 150 height 457
click at [329, 36] on div "Manage Elements" at bounding box center [318, 36] width 42 height 13
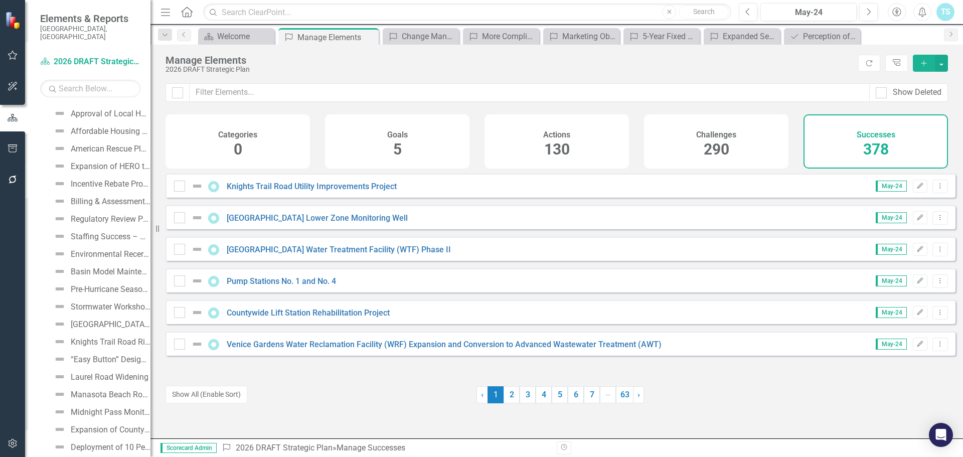
click at [916, 64] on button "Add" at bounding box center [924, 63] width 22 height 17
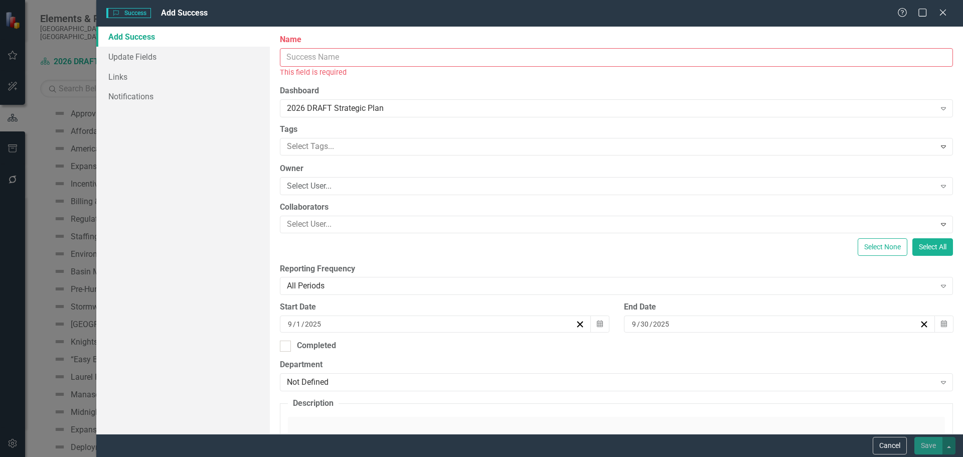
click at [290, 57] on input "Name" at bounding box center [616, 57] width 673 height 19
click at [333, 58] on input "Name" at bounding box center [616, 57] width 673 height 19
paste input "Federal Transit Administration (FTA) Drug and Alcohol audit"
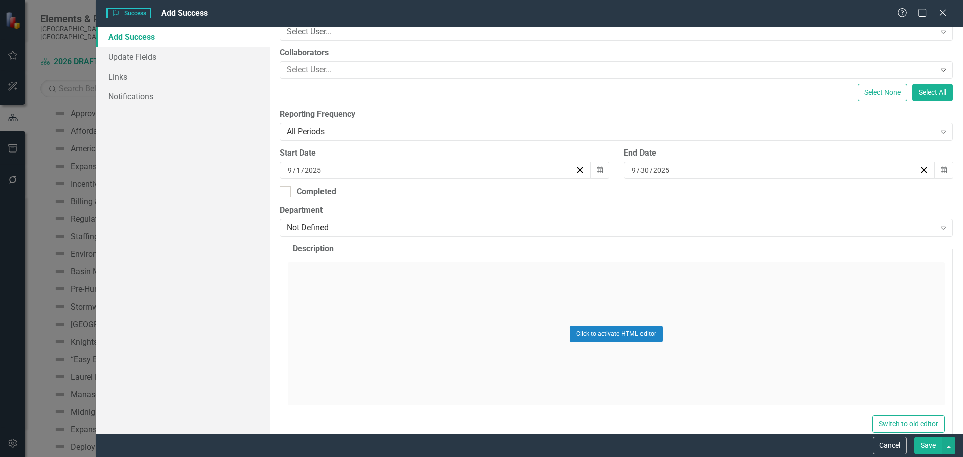
scroll to position [150, 0]
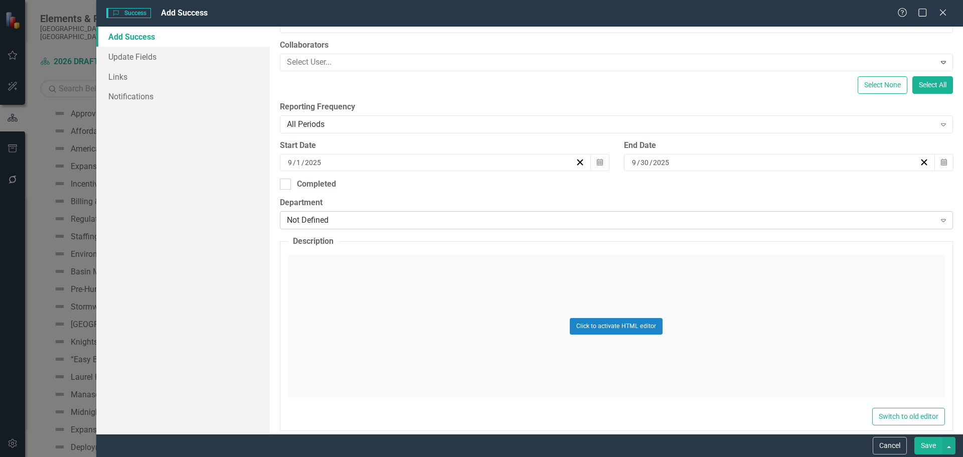
type input "Federal Transit Administration (FTA) Drug and Alcohol audit"
click at [329, 219] on div "Not Defined" at bounding box center [611, 221] width 648 height 12
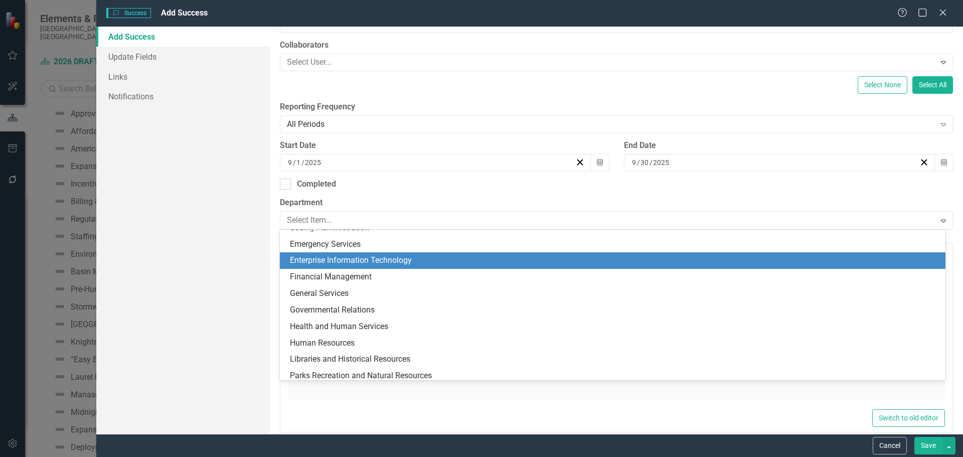
scroll to position [196, 0]
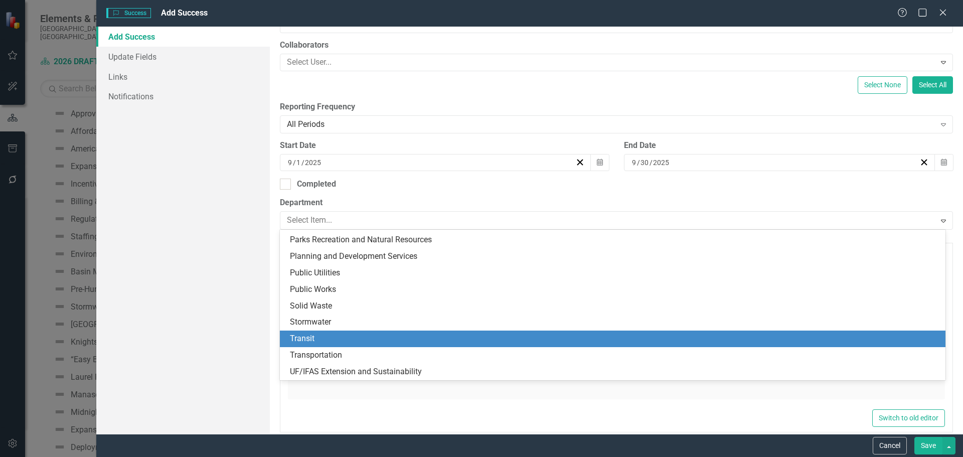
click at [340, 331] on div "Transit" at bounding box center [612, 338] width 665 height 17
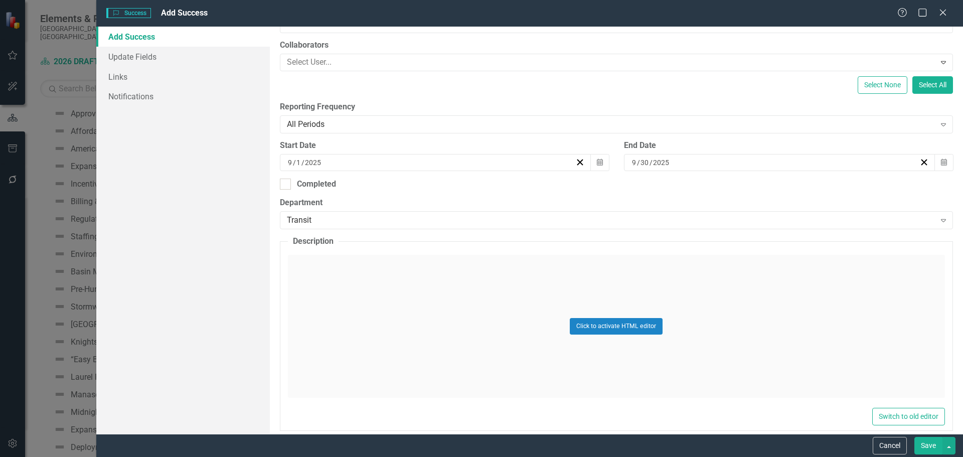
click at [362, 295] on div "Click to activate HTML editor" at bounding box center [616, 326] width 657 height 143
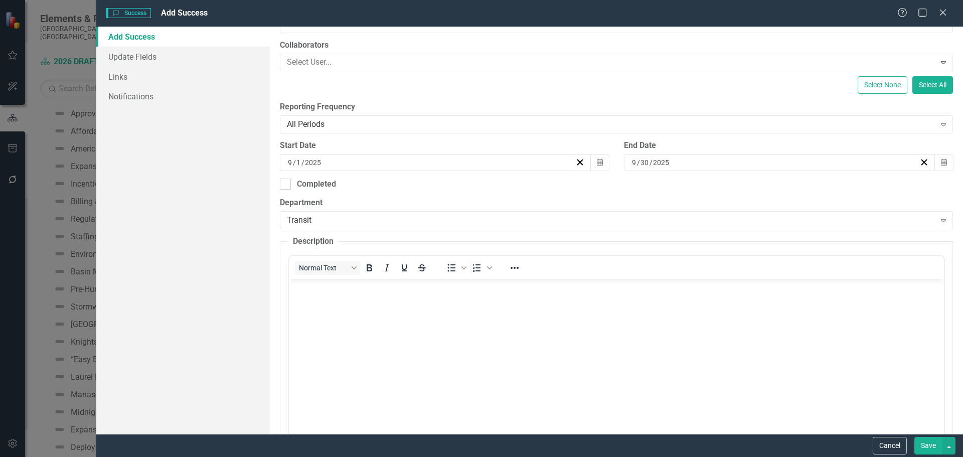
scroll to position [0, 0]
click at [345, 293] on p "Rich Text Area. Press ALT-0 for help." at bounding box center [616, 288] width 650 height 12
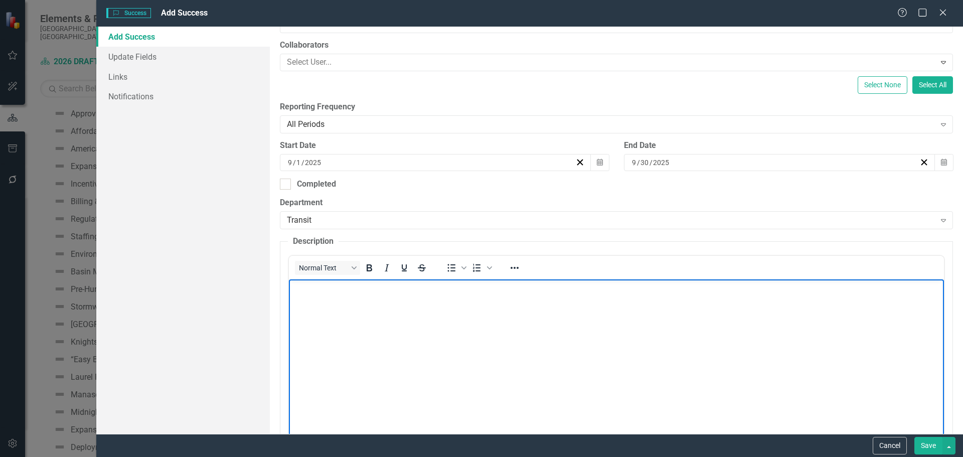
click at [372, 330] on body "Rich Text Area. Press ALT-0 for help." at bounding box center [615, 354] width 655 height 150
paste body "Rich Text Area. Press ALT-0 for help."
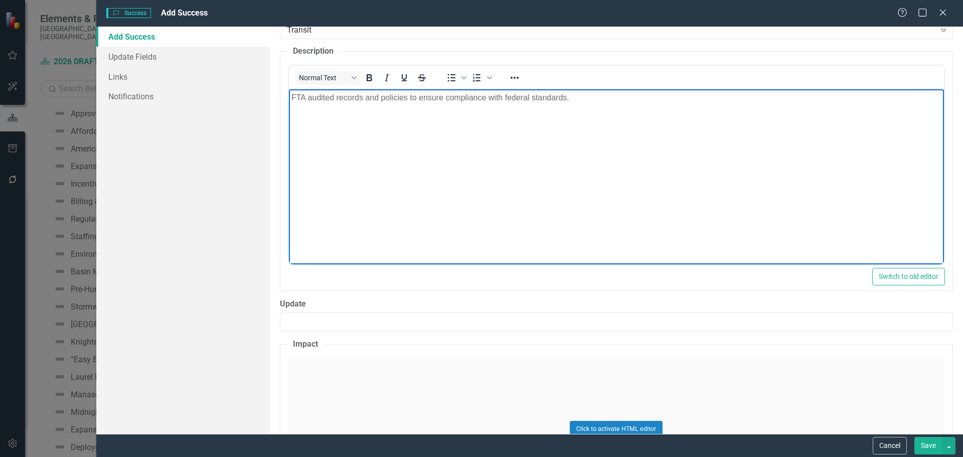
scroll to position [451, 0]
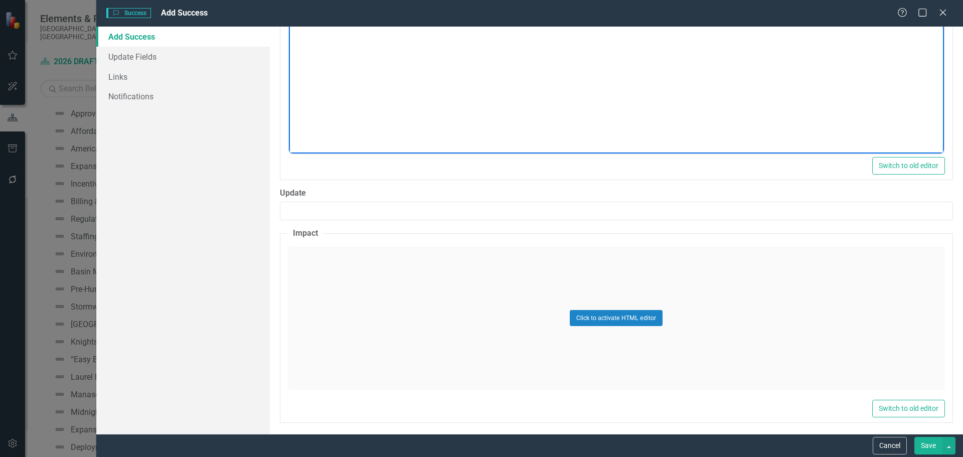
click at [346, 276] on div "Click to activate HTML editor" at bounding box center [616, 318] width 657 height 143
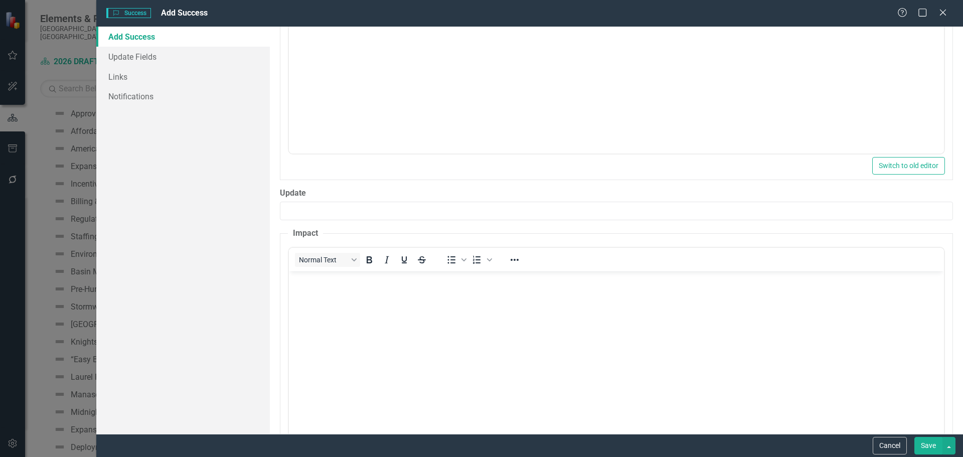
scroll to position [0, 0]
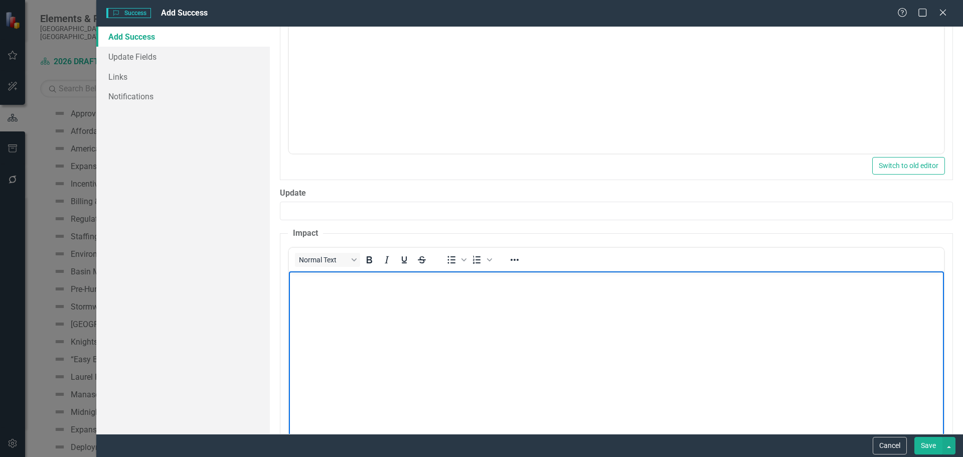
click at [353, 294] on body "Rich Text Area. Press ALT-0 for help." at bounding box center [615, 346] width 655 height 150
click at [420, 325] on body "Rich Text Area. Press ALT-0 for help." at bounding box center [615, 346] width 655 height 150
paste body "Rich Text Area. Press ALT-0 for help."
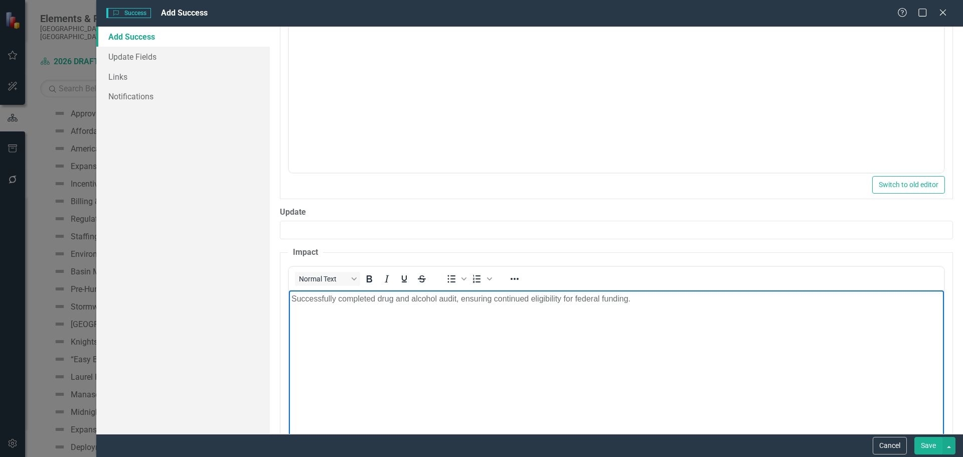
scroll to position [506, 0]
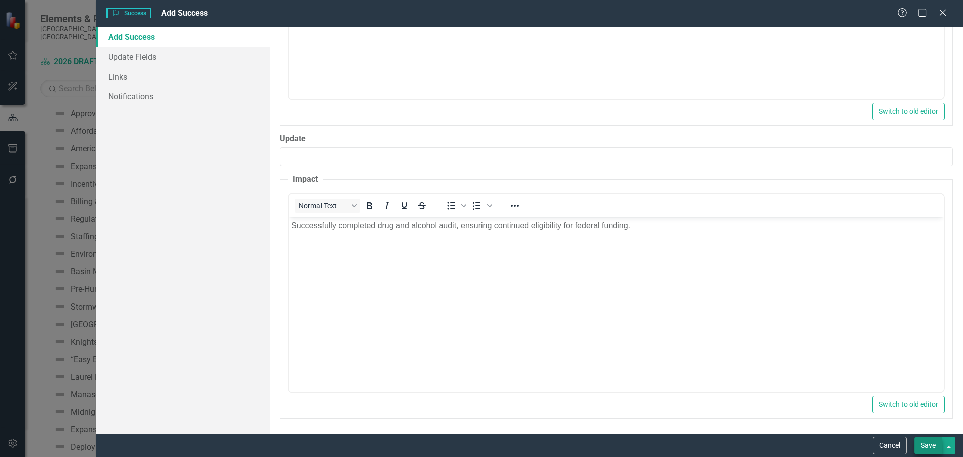
click at [928, 447] on button "Save" at bounding box center [928, 446] width 28 height 18
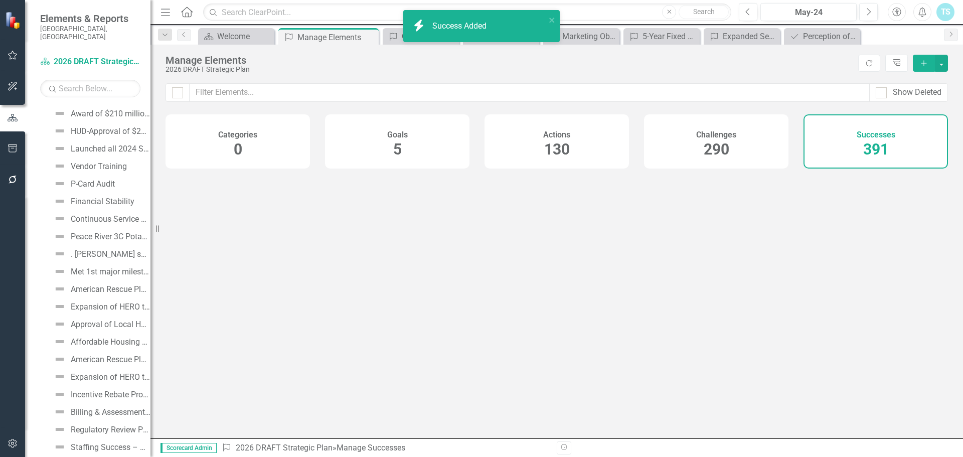
scroll to position [6395, 0]
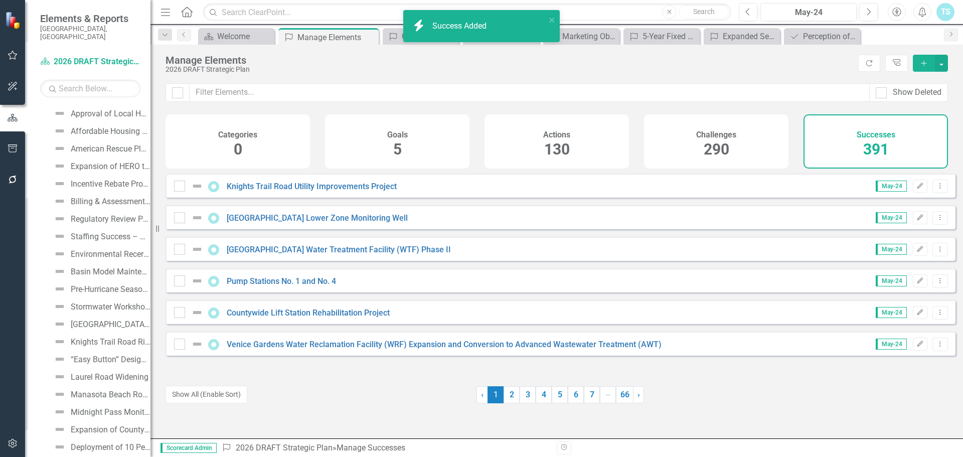
click at [922, 63] on icon "Add" at bounding box center [923, 63] width 9 height 7
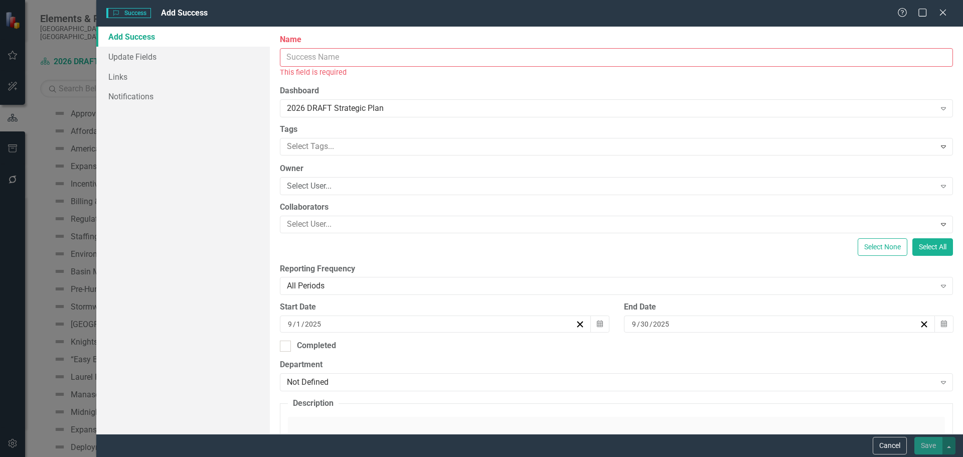
click at [328, 50] on input "Name" at bounding box center [616, 57] width 673 height 19
paste input "Federal Transit Administration (FTA) Triennial"
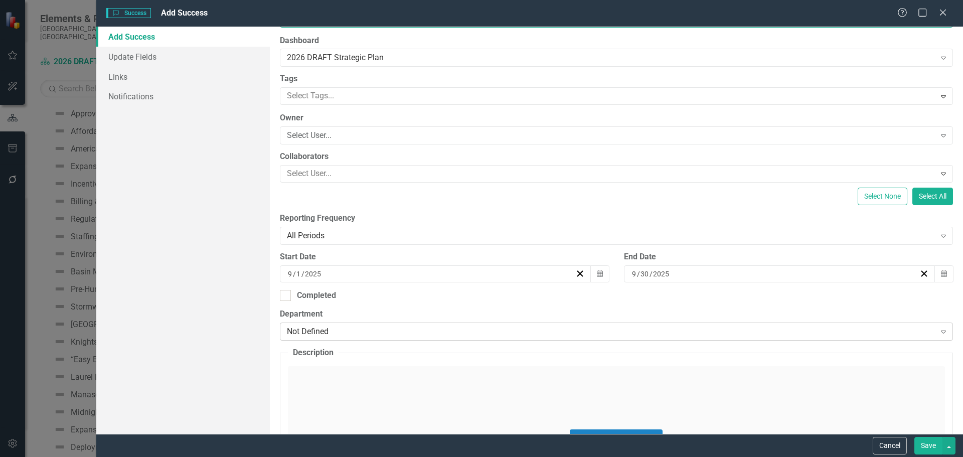
scroll to position [100, 0]
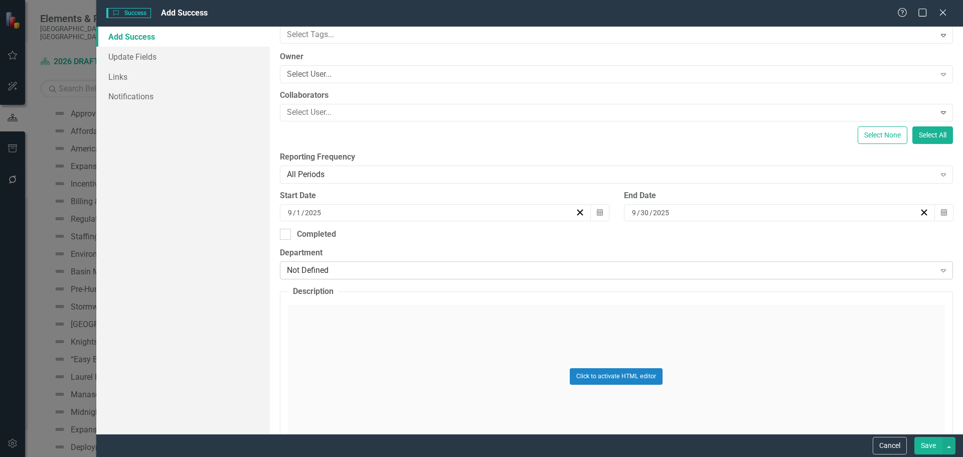
type input "Federal Transit Administration (FTA) Triennial"
click at [340, 270] on div "Not Defined" at bounding box center [611, 271] width 648 height 12
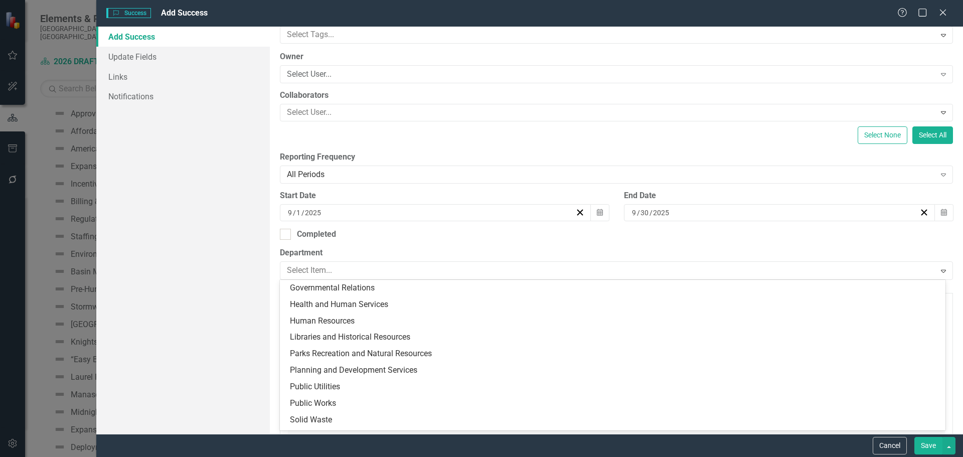
scroll to position [196, 0]
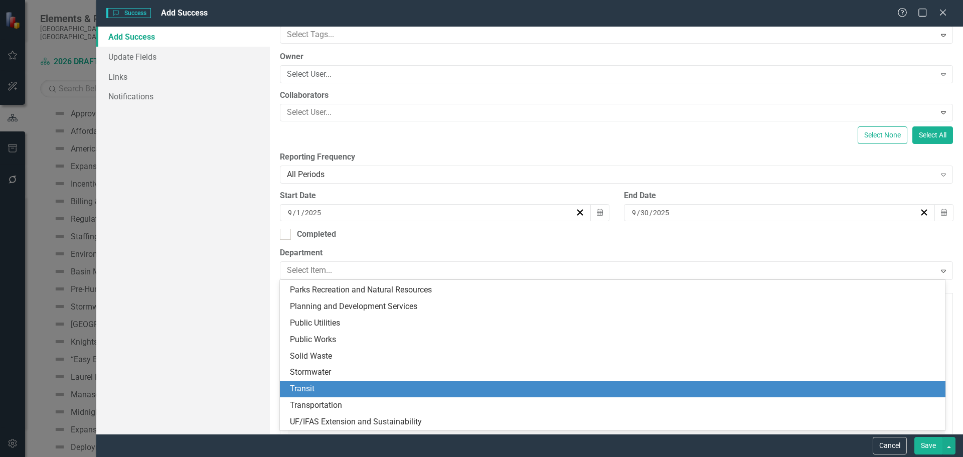
click at [335, 382] on div "Transit" at bounding box center [612, 389] width 665 height 17
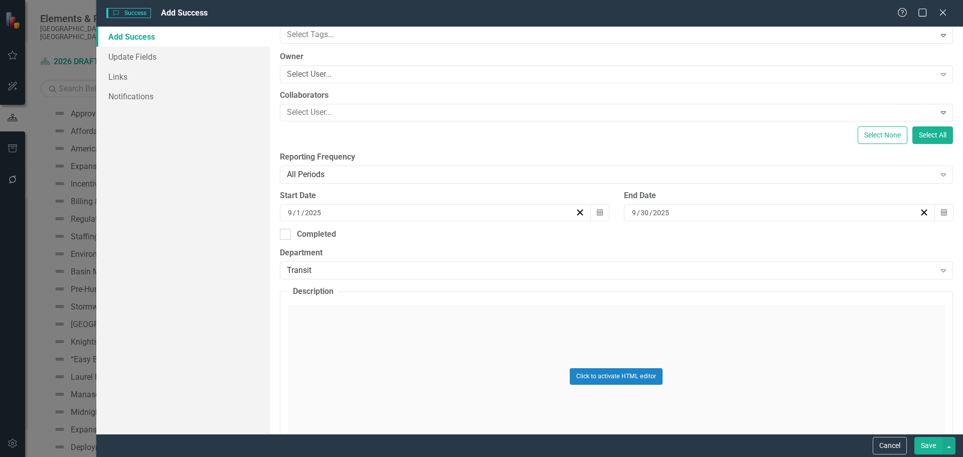
click at [349, 343] on div "Click to activate HTML editor" at bounding box center [616, 376] width 657 height 143
click at [349, 340] on p "Rich Text Area. Press ALT-0 for help." at bounding box center [616, 338] width 650 height 12
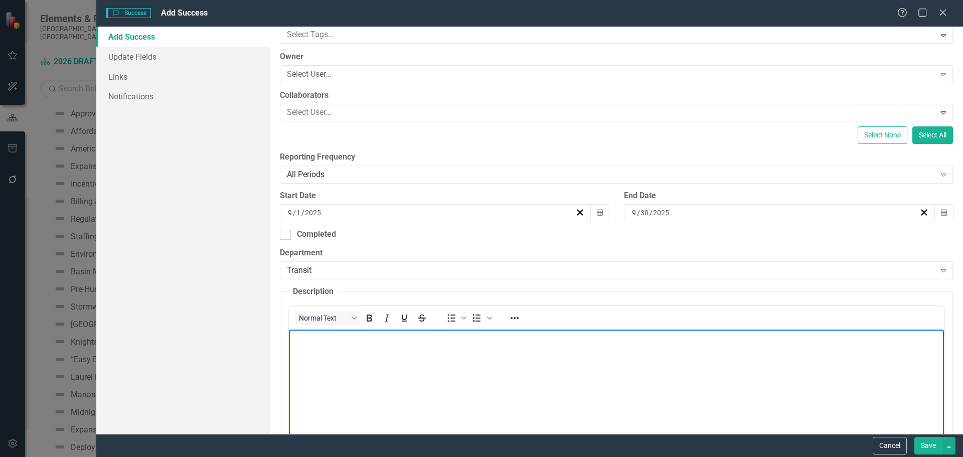
click at [400, 365] on body "Rich Text Area. Press ALT-0 for help." at bounding box center [615, 404] width 655 height 150
paste body "Rich Text Area. Press ALT-0 for help."
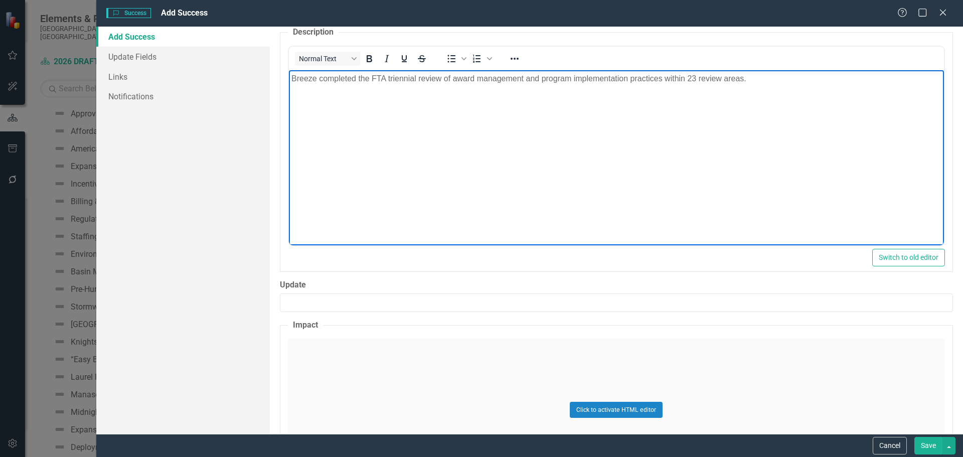
scroll to position [401, 0]
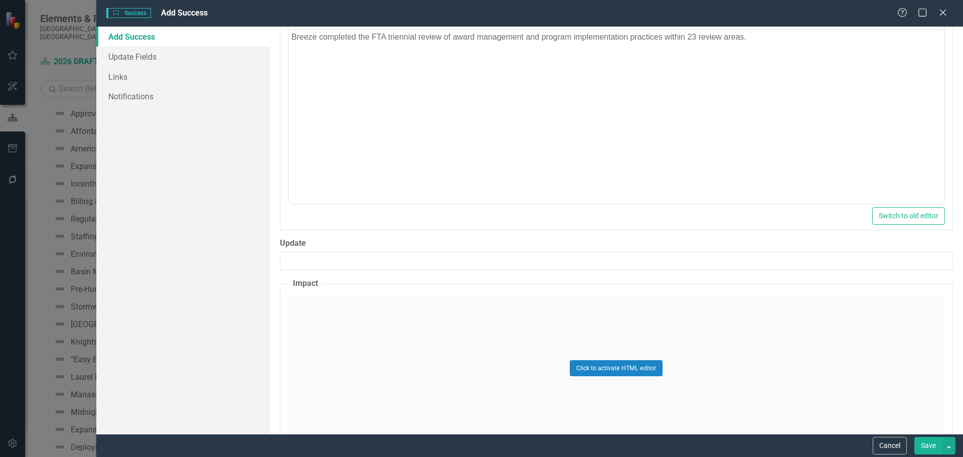
click at [373, 320] on div "Click to activate HTML editor" at bounding box center [616, 368] width 657 height 143
click at [348, 337] on body "Rich Text Area. Press ALT-0 for help." at bounding box center [615, 396] width 655 height 150
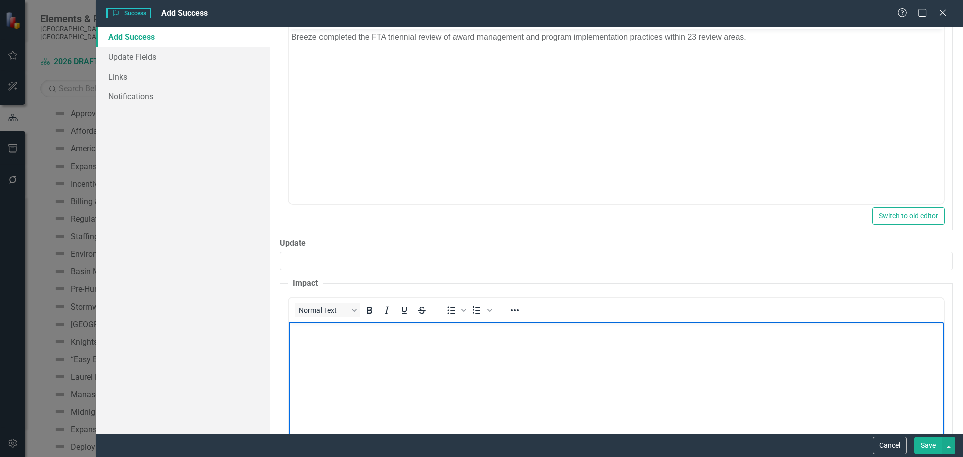
click at [336, 372] on body "Rich Text Area. Press ALT-0 for help." at bounding box center [615, 396] width 655 height 150
paste body "Rich Text Area. Press ALT-0 for help."
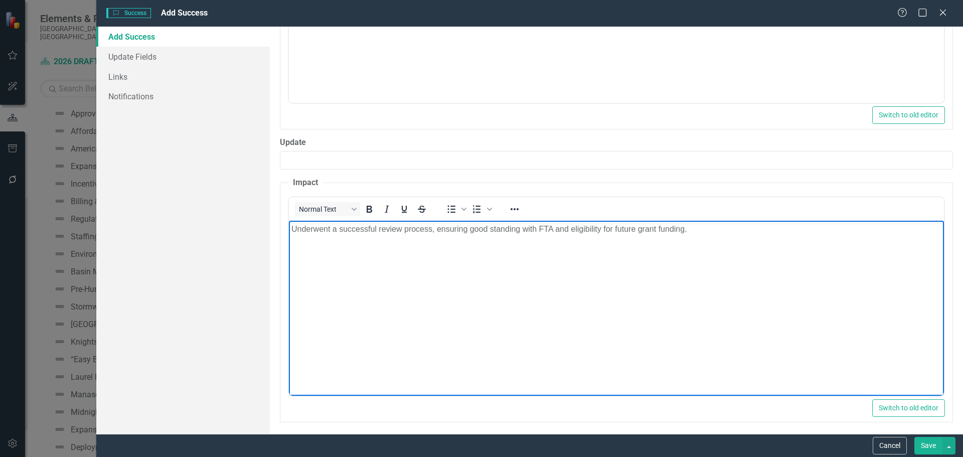
scroll to position [506, 0]
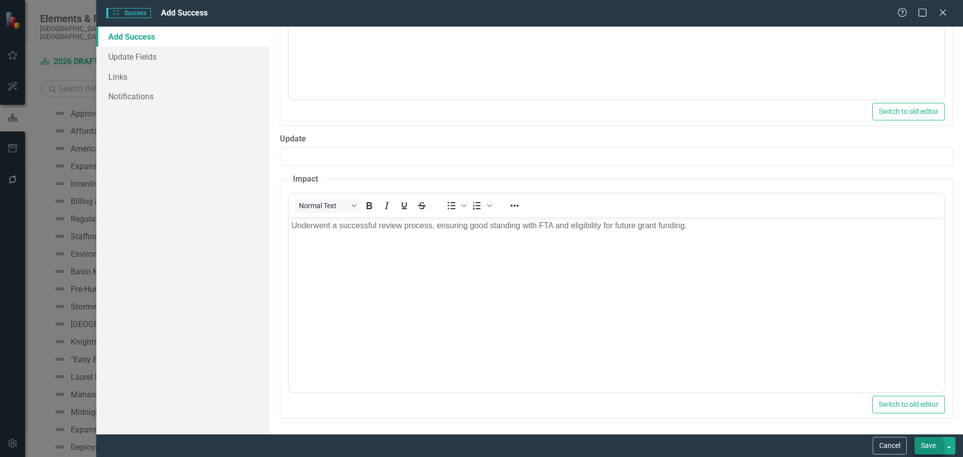
click at [934, 445] on button "Save" at bounding box center [928, 446] width 28 height 18
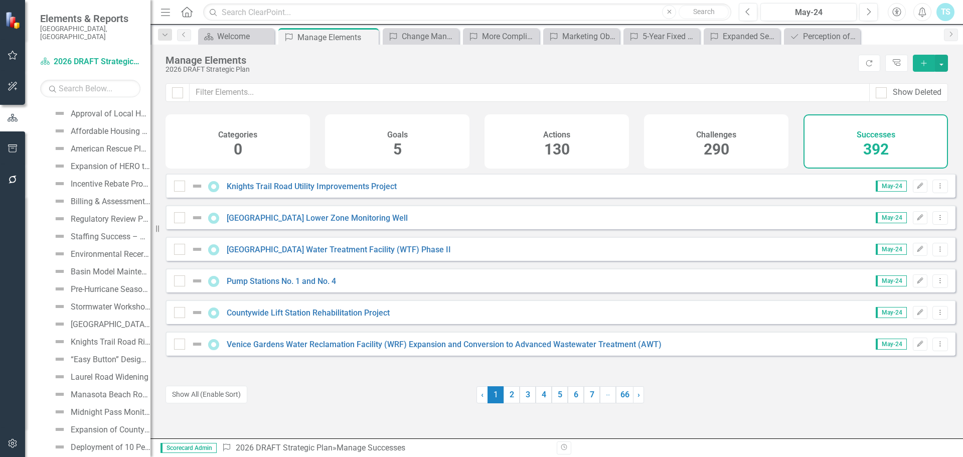
click at [919, 64] on icon "Add" at bounding box center [923, 63] width 9 height 7
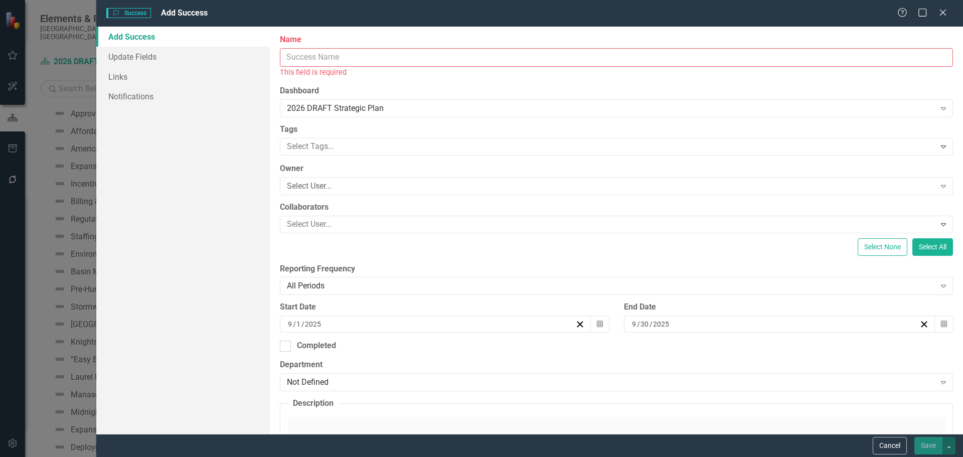
click at [343, 60] on input "Name" at bounding box center [616, 57] width 673 height 19
paste input "Transit Development Plan (TDP) Major Update"
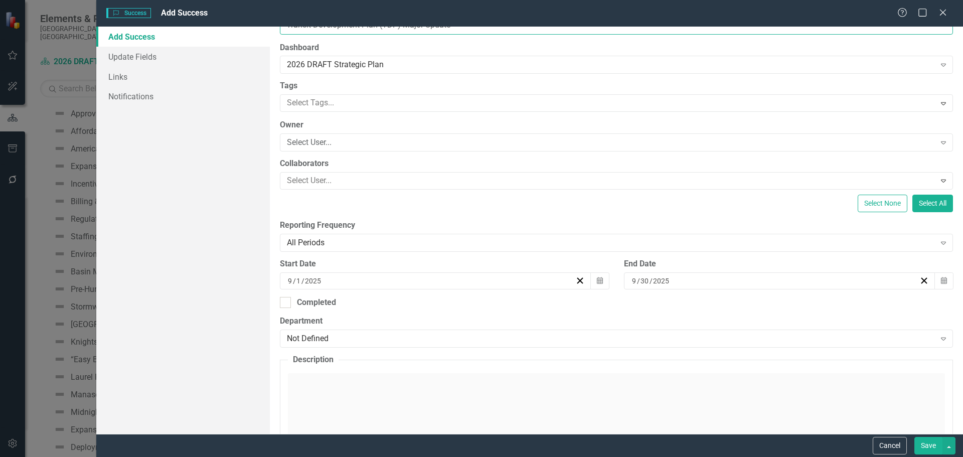
scroll to position [50, 0]
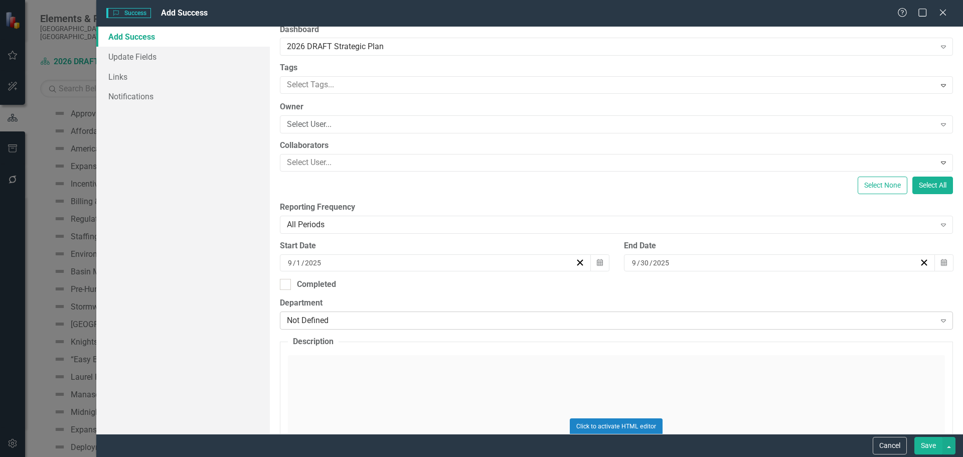
type input "Transit Development Plan (TDP) Major Update"
click at [343, 318] on div "Not Defined" at bounding box center [611, 321] width 648 height 12
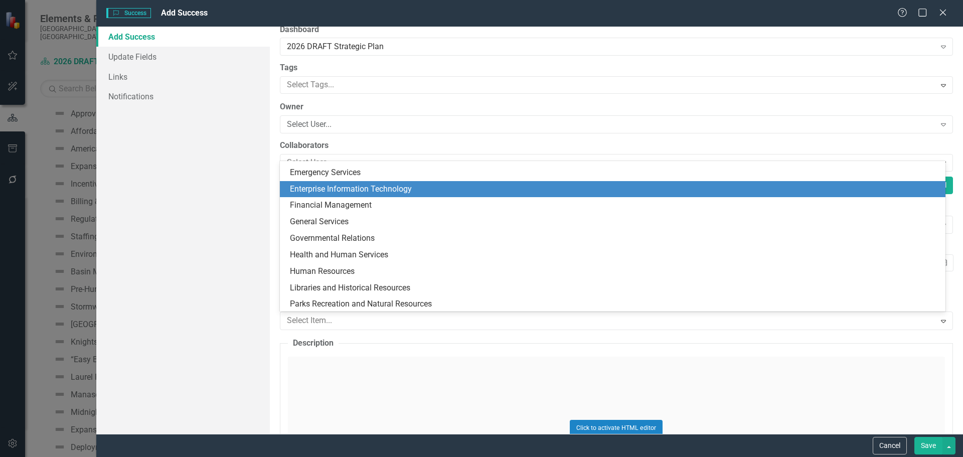
scroll to position [196, 0]
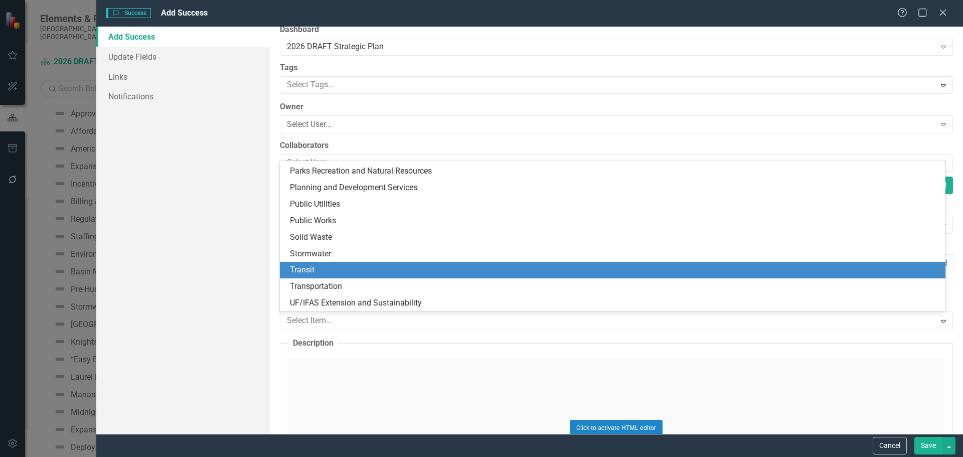
click at [350, 268] on div "Transit" at bounding box center [614, 270] width 649 height 12
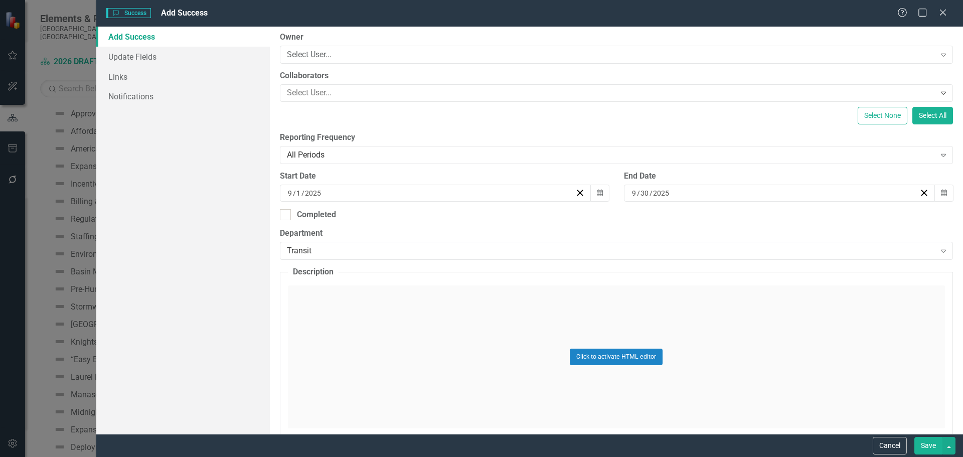
scroll to position [201, 0]
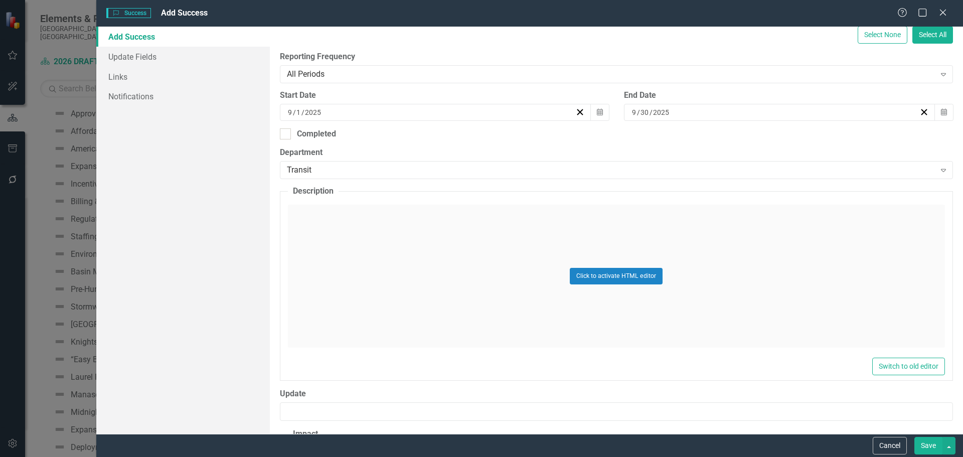
click at [380, 228] on div "Click to activate HTML editor" at bounding box center [616, 276] width 657 height 143
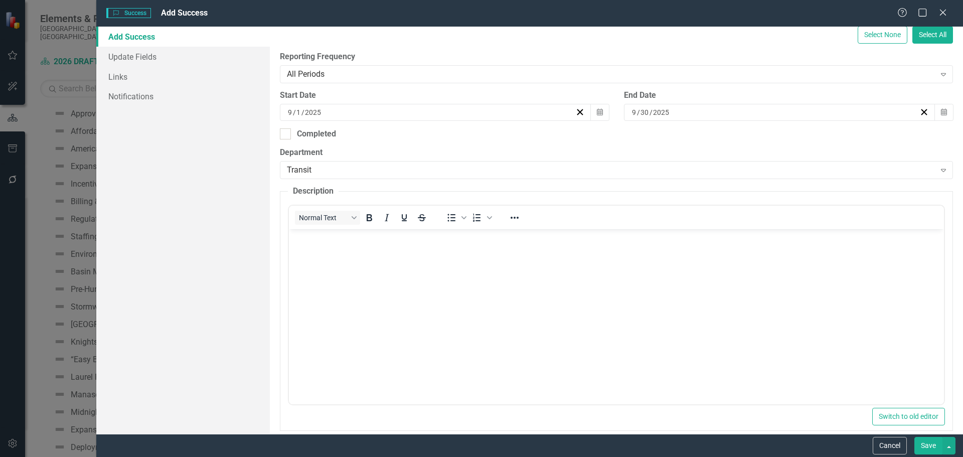
scroll to position [0, 0]
click at [340, 252] on body "Rich Text Area. Press ALT-0 for help." at bounding box center [615, 304] width 655 height 150
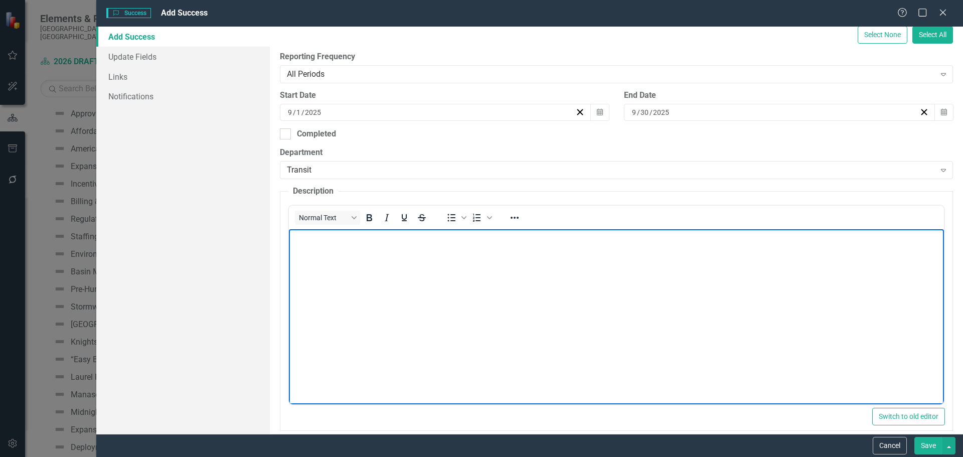
click at [323, 278] on body "Rich Text Area. Press ALT-0 for help." at bounding box center [615, 304] width 655 height 150
paste body "Rich Text Area. Press ALT-0 for help."
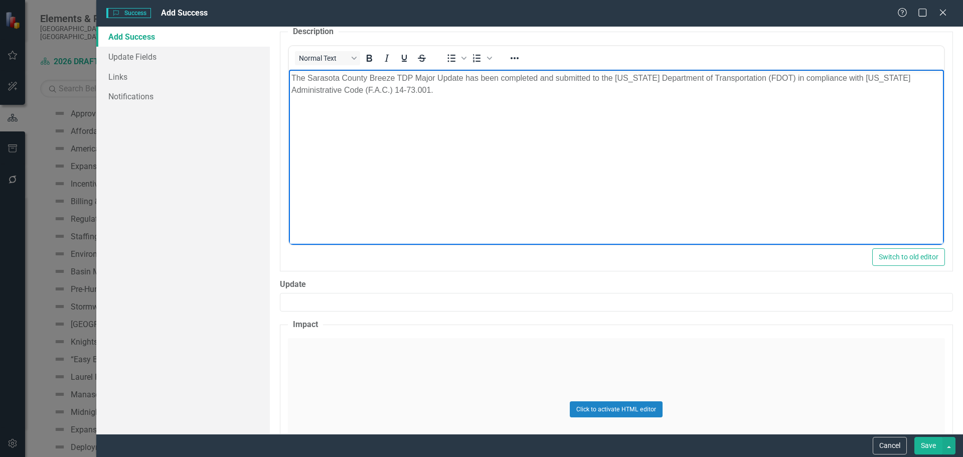
scroll to position [401, 0]
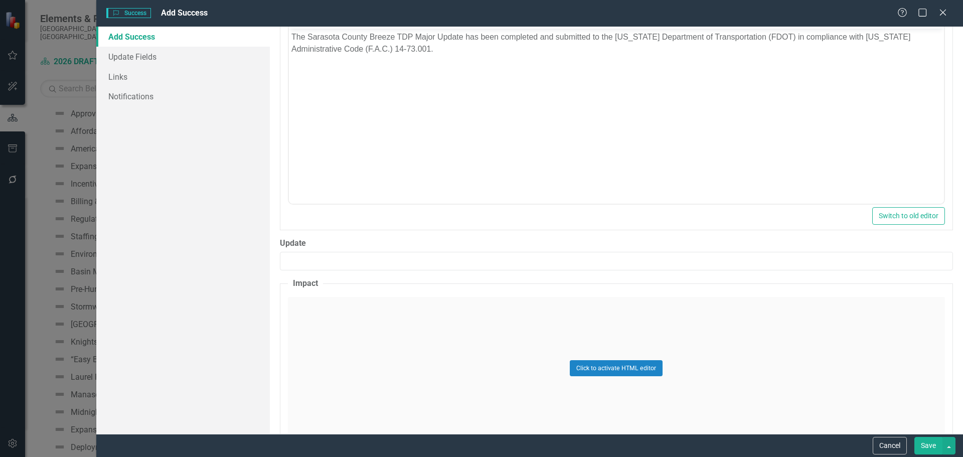
click at [348, 309] on div "Click to activate HTML editor" at bounding box center [616, 368] width 657 height 143
click at [319, 343] on body "Rich Text Area. Press ALT-0 for help." at bounding box center [615, 396] width 655 height 150
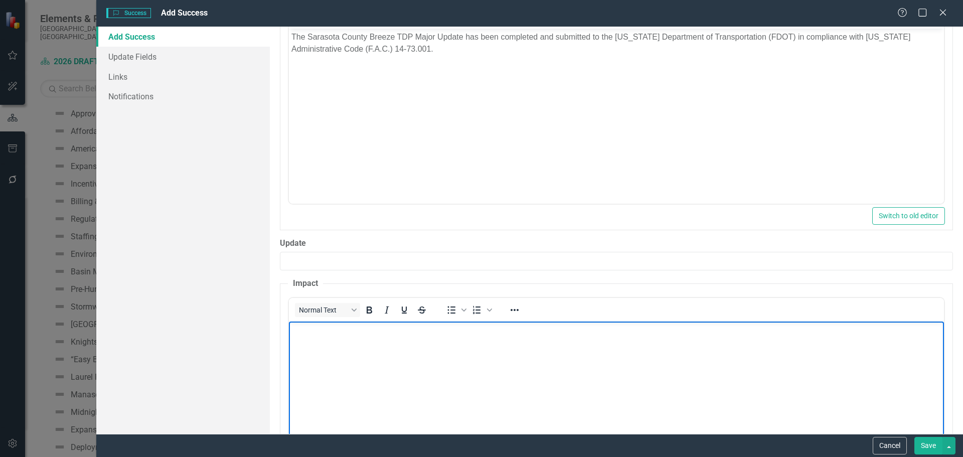
click at [443, 357] on body "Rich Text Area. Press ALT-0 for help." at bounding box center [615, 396] width 655 height 150
paste body "Rich Text Area. Press ALT-0 for help."
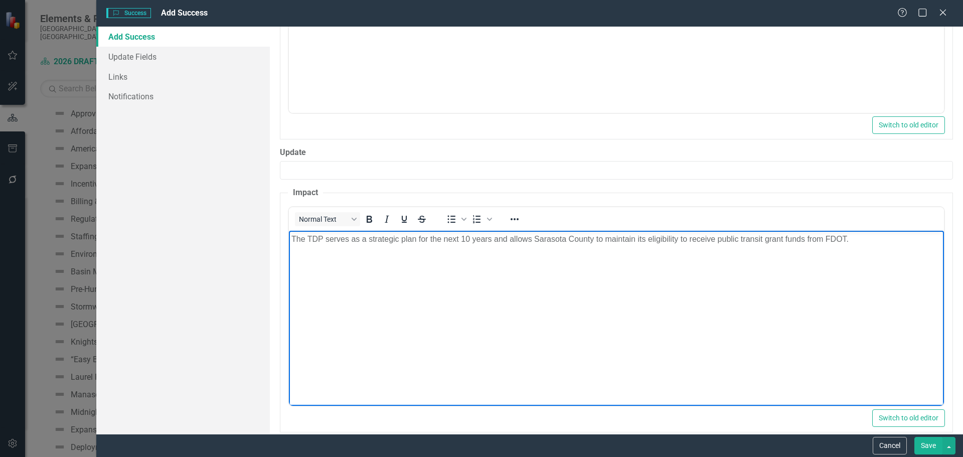
scroll to position [506, 0]
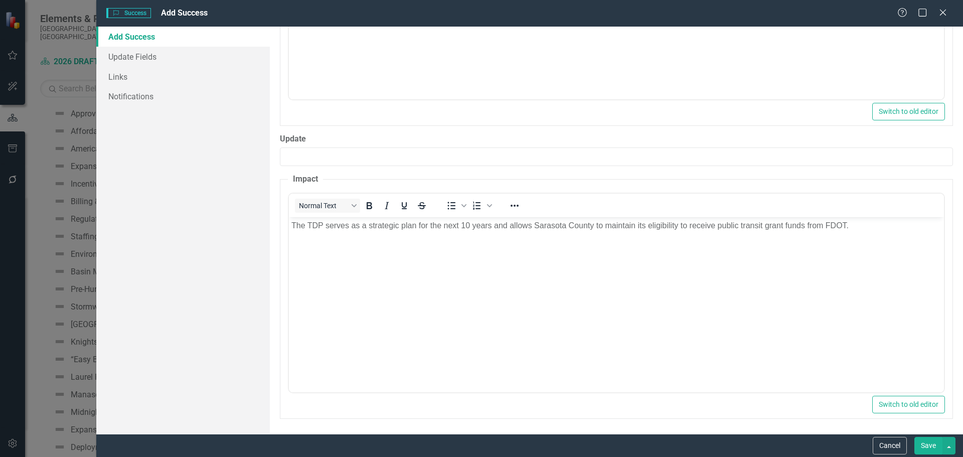
click at [936, 449] on button "Save" at bounding box center [928, 446] width 28 height 18
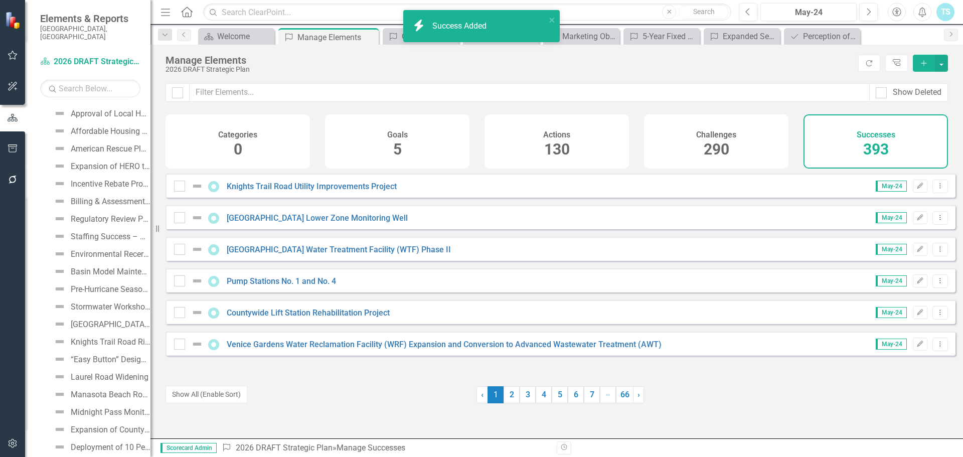
click at [922, 63] on icon "button" at bounding box center [924, 63] width 6 height 6
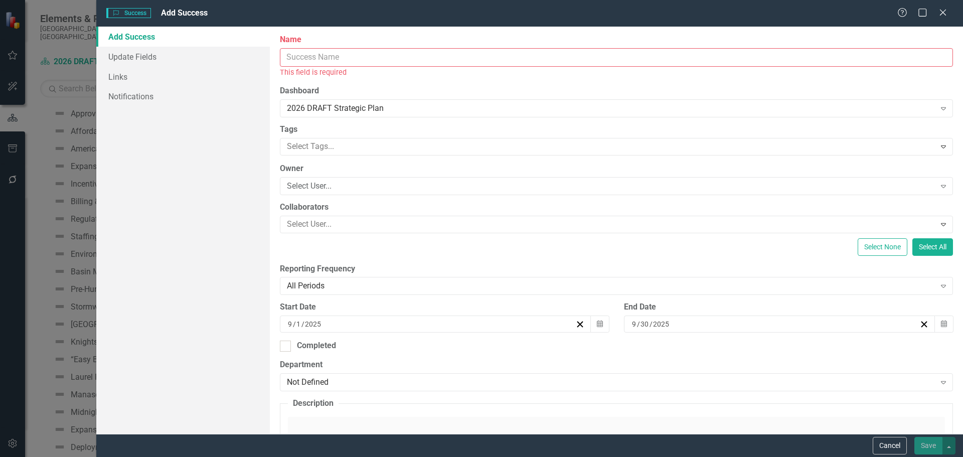
click at [317, 59] on input "Name" at bounding box center [616, 57] width 673 height 19
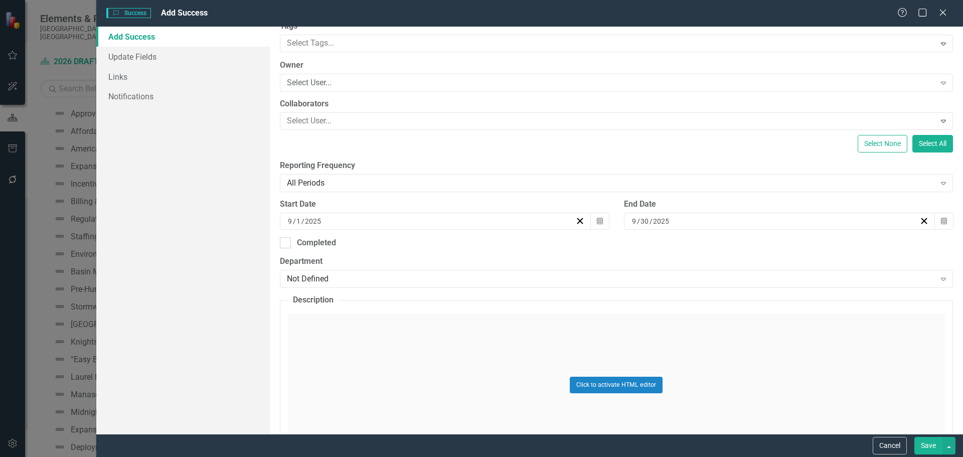
scroll to position [100, 0]
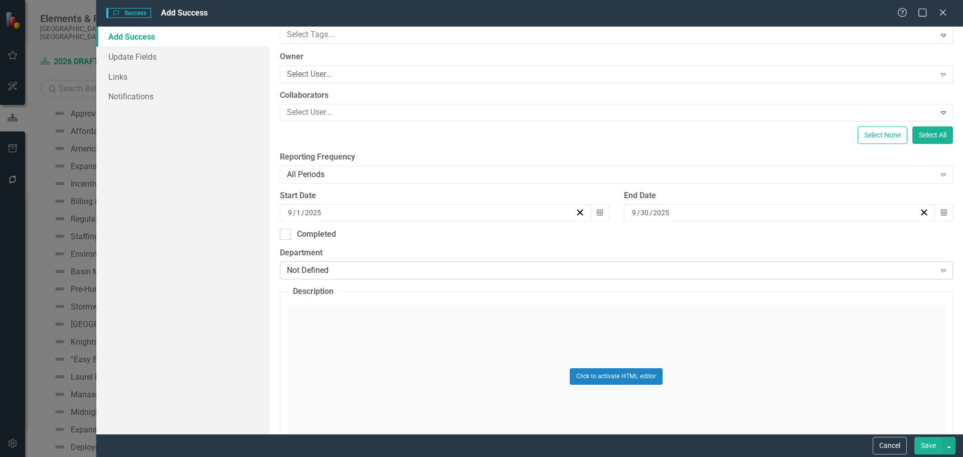
type input "Solar Lighting"
click at [339, 269] on div "Not Defined" at bounding box center [611, 271] width 648 height 12
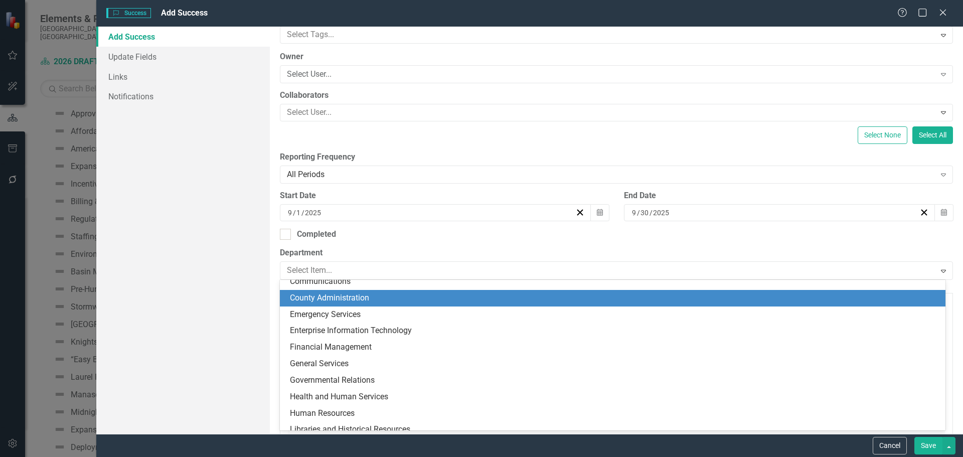
scroll to position [196, 0]
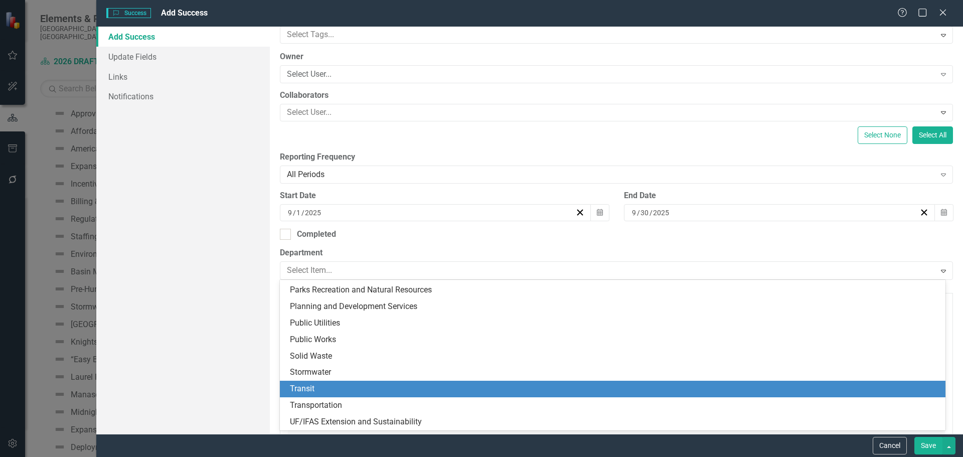
click at [373, 392] on div "Transit" at bounding box center [614, 389] width 649 height 12
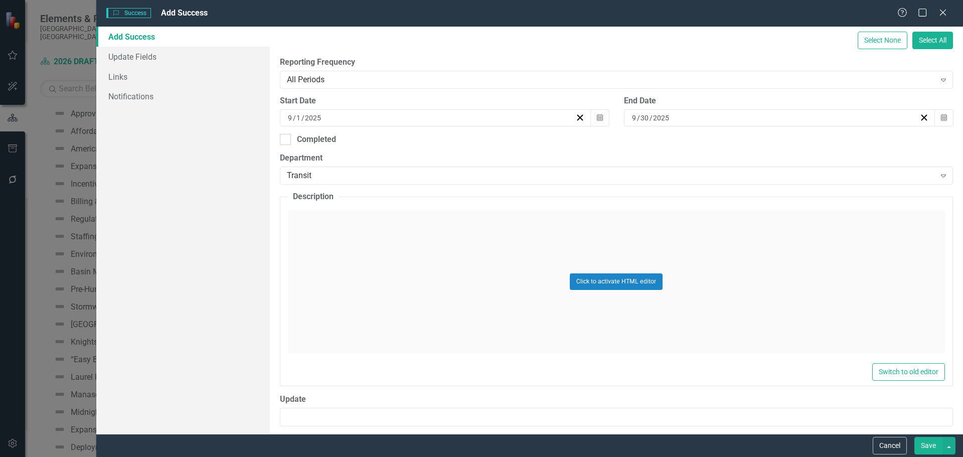
scroll to position [201, 0]
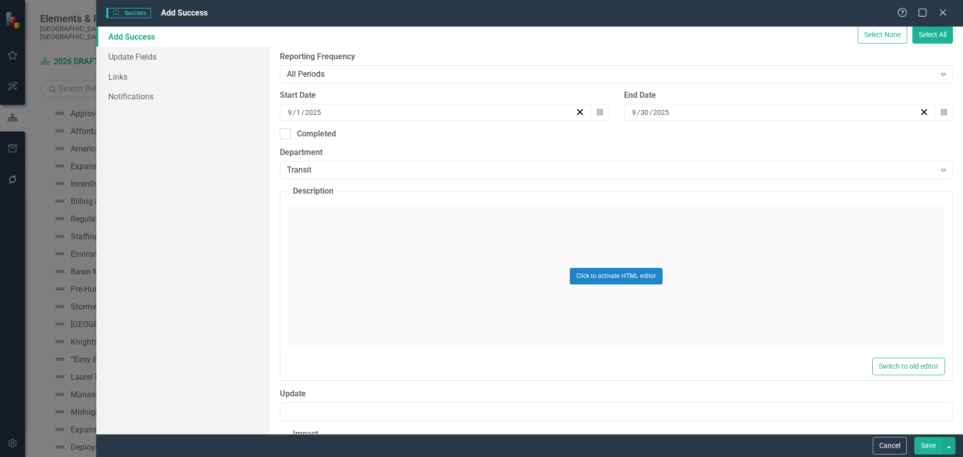
click at [346, 276] on div "Click to activate HTML editor" at bounding box center [616, 276] width 657 height 143
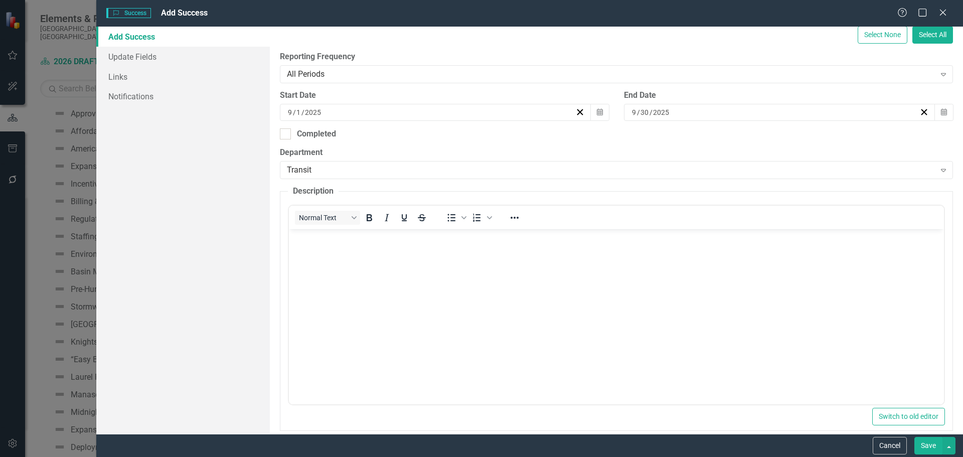
scroll to position [0, 0]
click at [337, 271] on body "Rich Text Area. Press ALT-0 for help." at bounding box center [615, 304] width 655 height 150
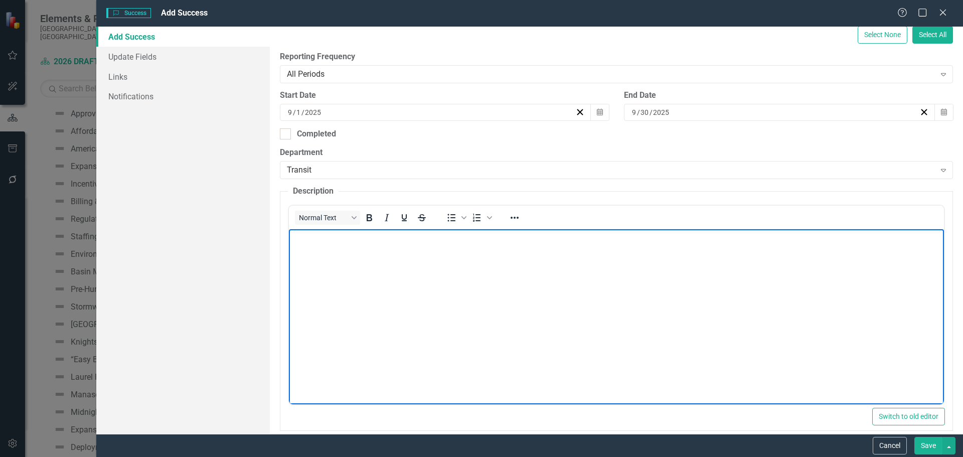
click at [399, 296] on body "Rich Text Area. Press ALT-0 for help." at bounding box center [615, 304] width 655 height 150
paste body "Rich Text Area. Press ALT-0 for help."
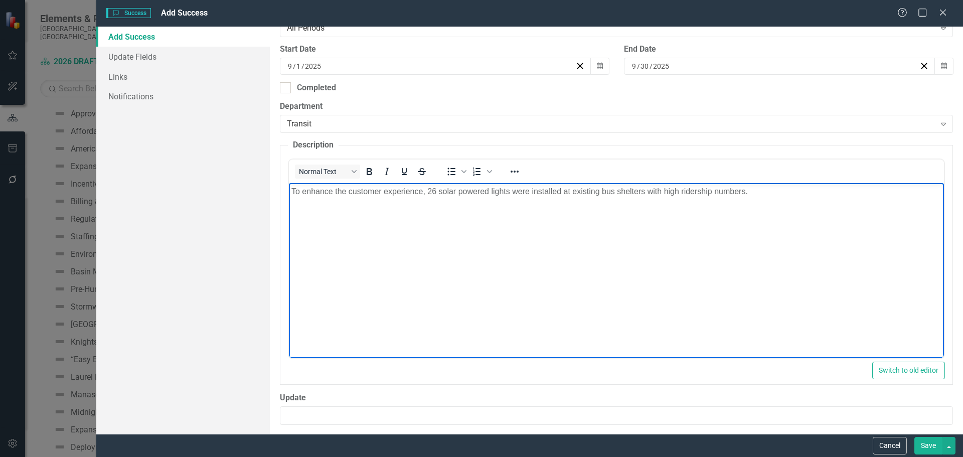
scroll to position [301, 0]
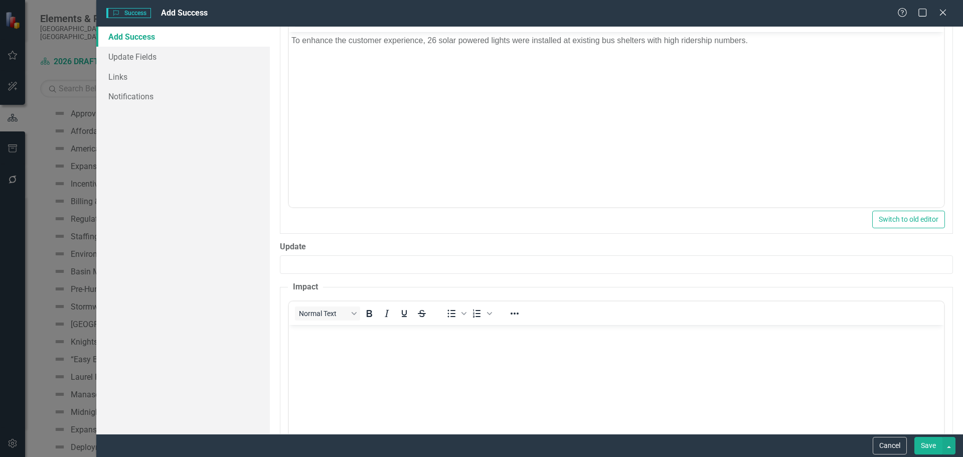
scroll to position [451, 0]
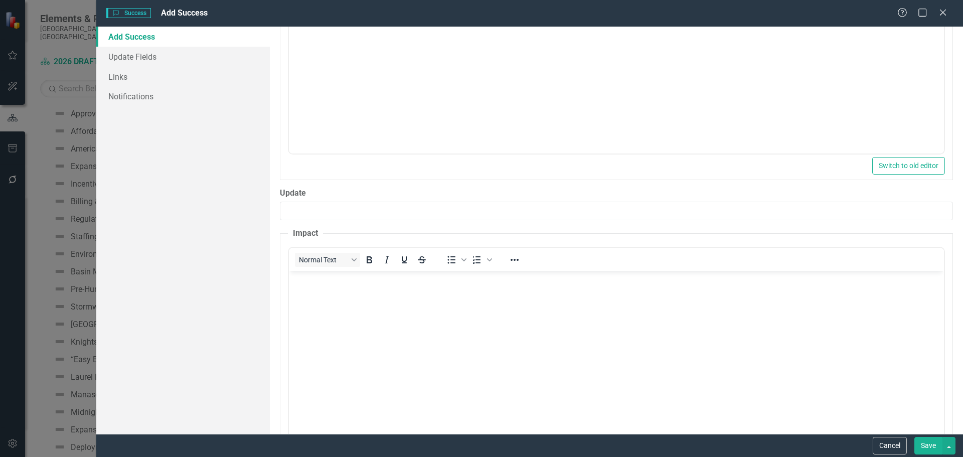
click at [345, 319] on body "Rich Text Area. Press ALT-0 for help." at bounding box center [615, 346] width 655 height 150
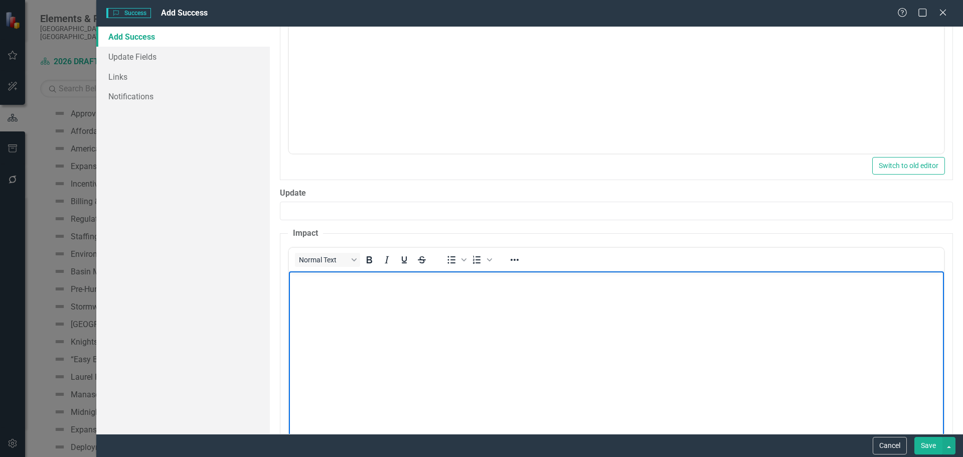
click at [350, 307] on body "Rich Text Area. Press ALT-0 for help." at bounding box center [615, 346] width 655 height 150
paste body "Rich Text Area. Press ALT-0 for help."
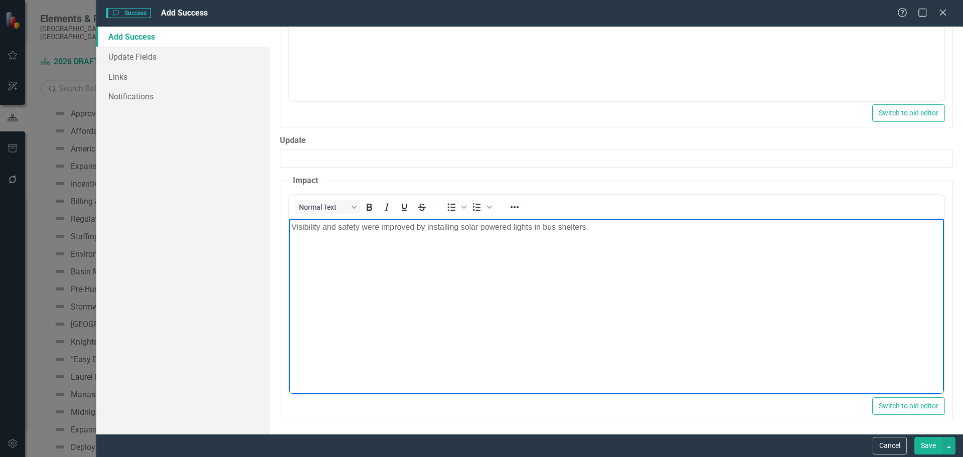
scroll to position [506, 0]
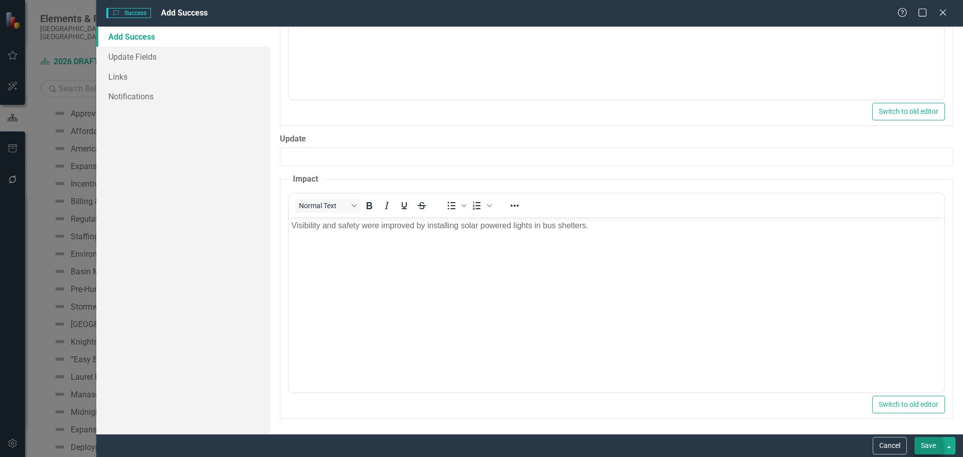
click at [935, 445] on button "Save" at bounding box center [928, 446] width 28 height 18
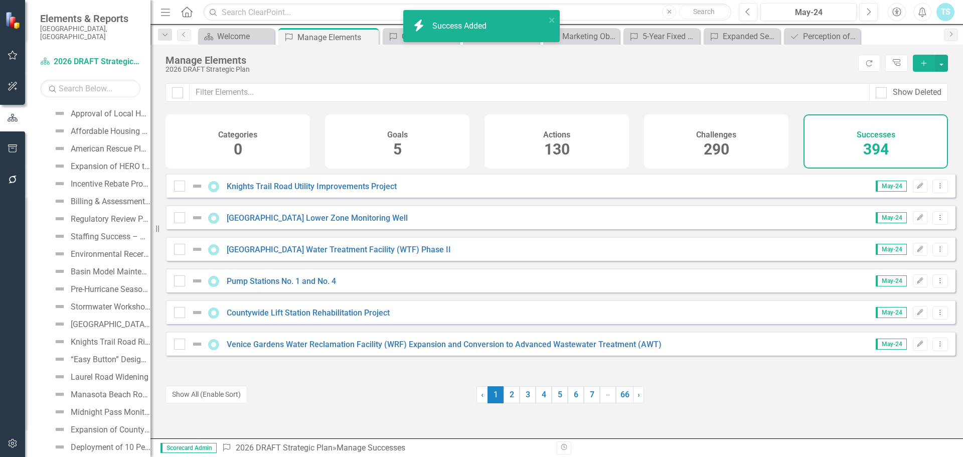
click at [922, 62] on icon "Add" at bounding box center [923, 63] width 9 height 7
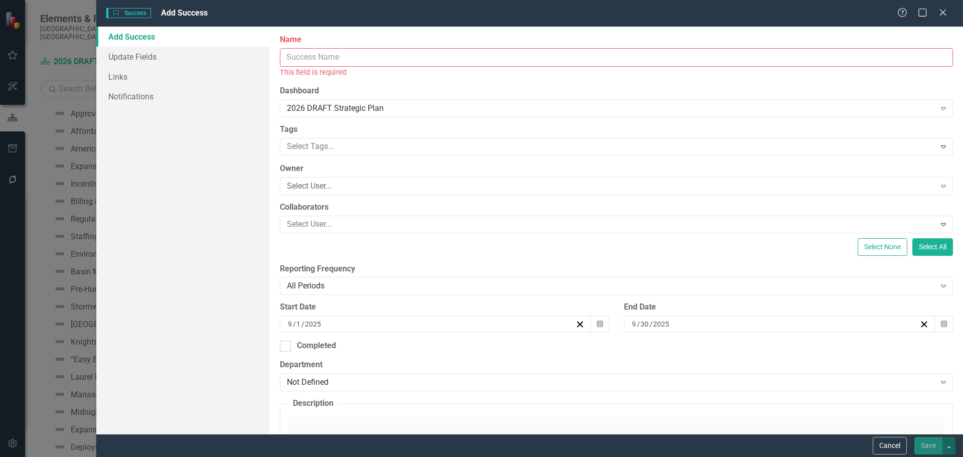
click at [354, 60] on input "Name" at bounding box center [616, 57] width 673 height 19
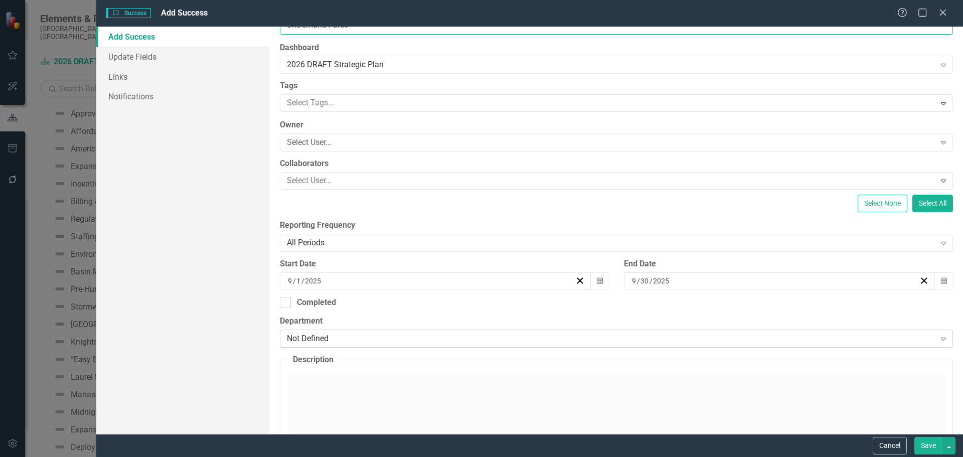
scroll to position [50, 0]
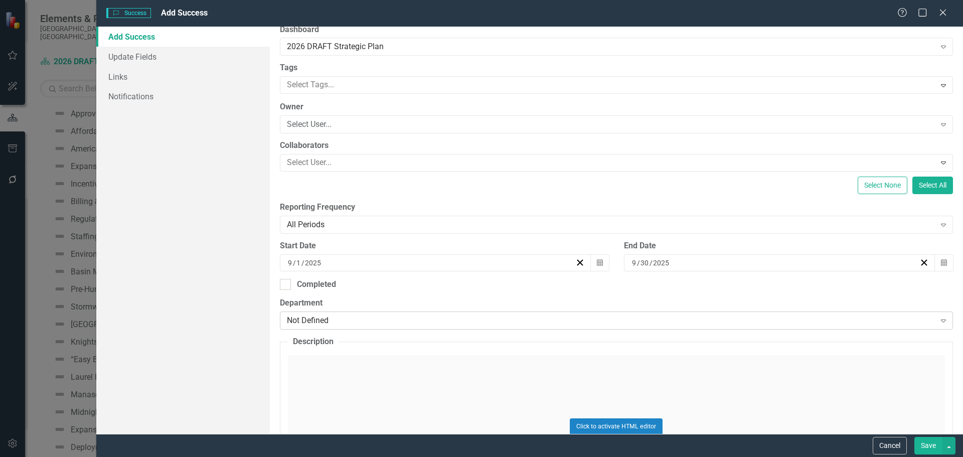
type input "OnDemand Fares"
click at [343, 318] on div "Not Defined" at bounding box center [611, 321] width 648 height 12
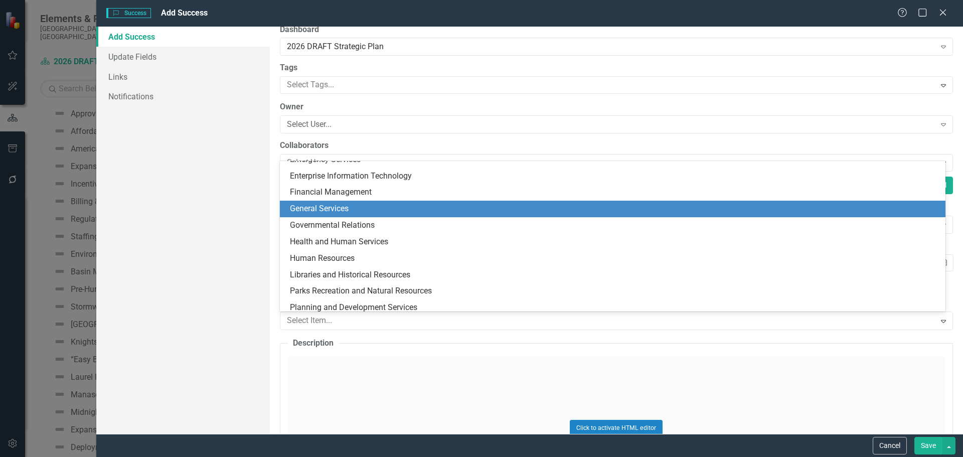
scroll to position [196, 0]
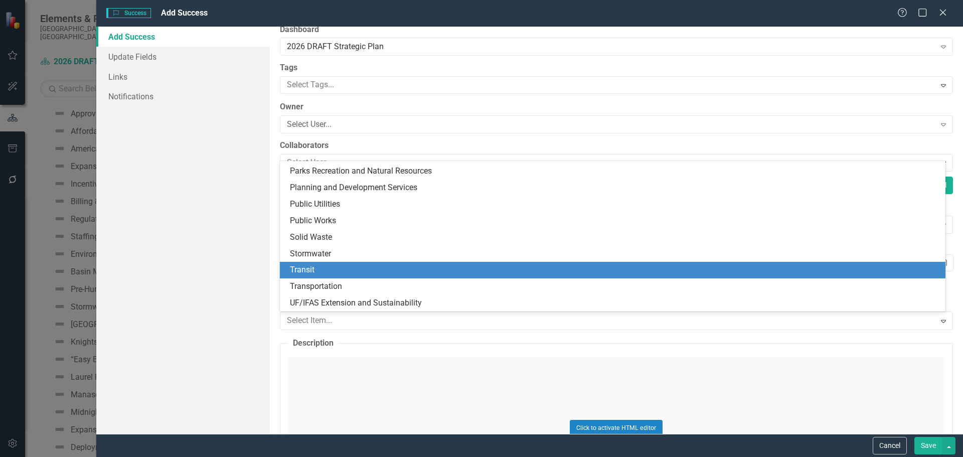
click at [326, 271] on div "Transit" at bounding box center [614, 270] width 649 height 12
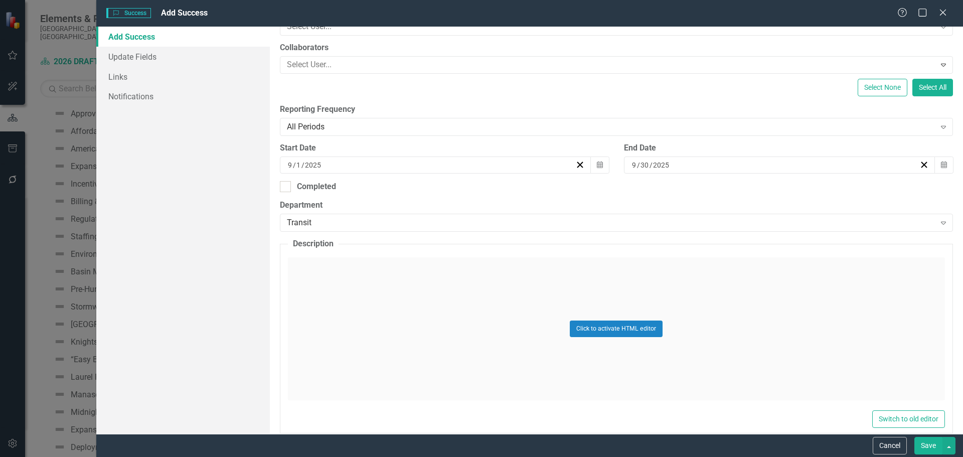
scroll to position [150, 0]
click at [345, 301] on div "Click to activate HTML editor" at bounding box center [616, 326] width 657 height 143
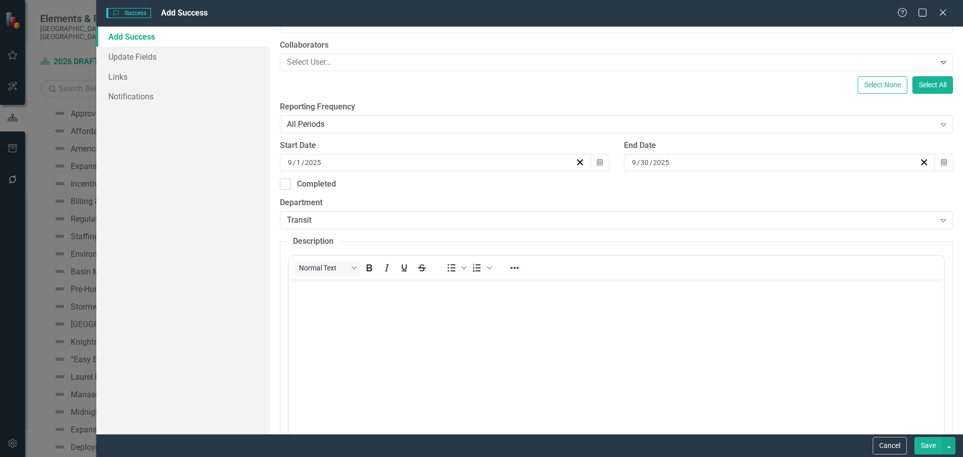
scroll to position [0, 0]
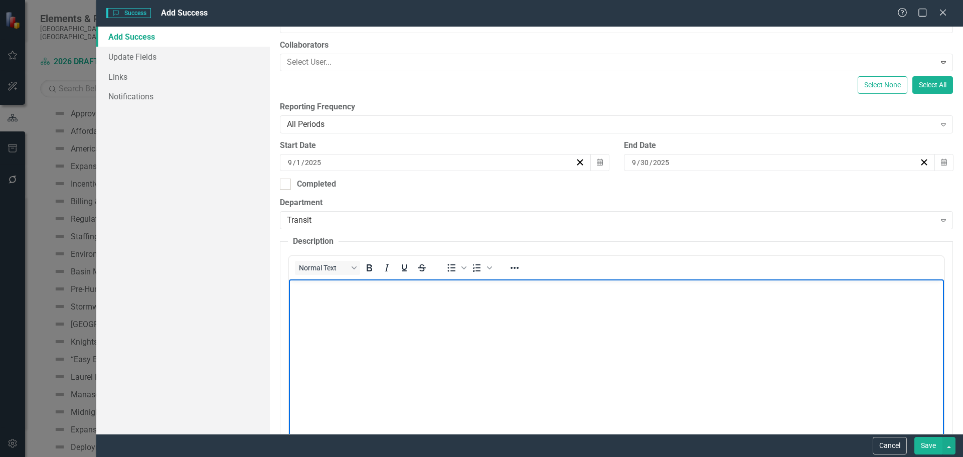
click at [346, 316] on body "Rich Text Area. Press ALT-0 for help." at bounding box center [615, 354] width 655 height 150
click at [399, 340] on body "Rich Text Area. Press ALT-0 for help." at bounding box center [615, 354] width 655 height 150
paste body "Rich Text Area. Press ALT-0 for help."
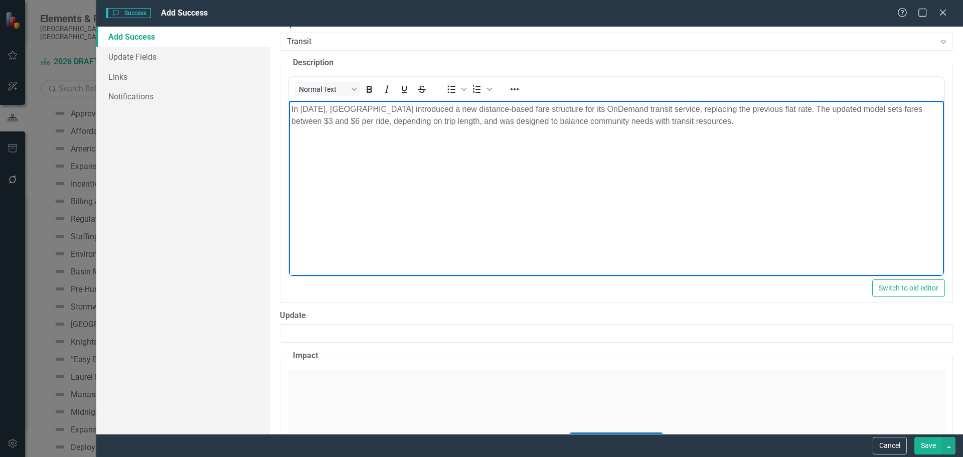
scroll to position [351, 0]
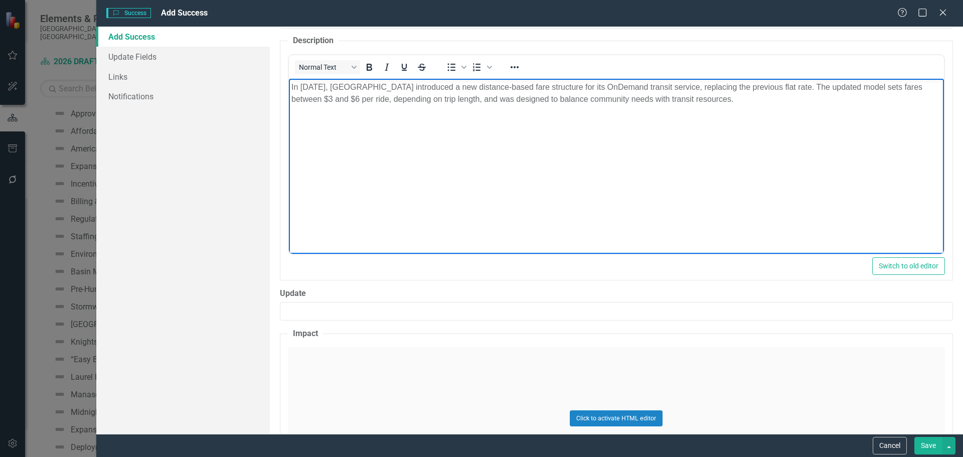
click at [342, 352] on div "Click to activate HTML editor" at bounding box center [616, 418] width 657 height 143
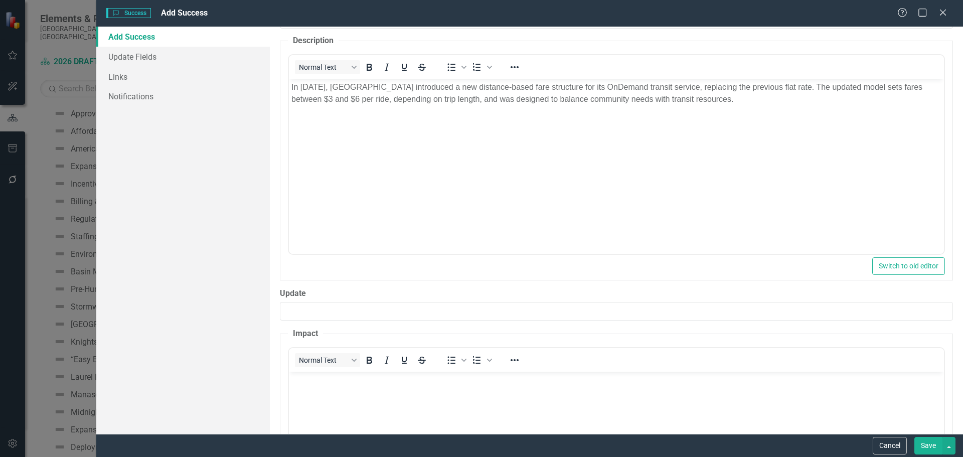
scroll to position [0, 0]
click at [314, 387] on body "Rich Text Area. Press ALT-0 for help." at bounding box center [615, 446] width 655 height 150
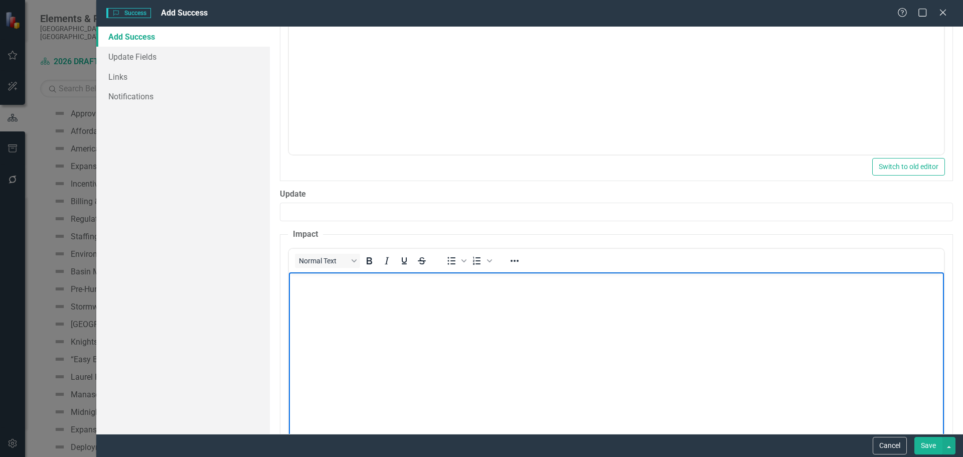
scroll to position [451, 0]
click at [338, 358] on body "Rich Text Area. Press ALT-0 for help." at bounding box center [615, 346] width 655 height 150
paste body "Rich Text Area. Press ALT-0 for help."
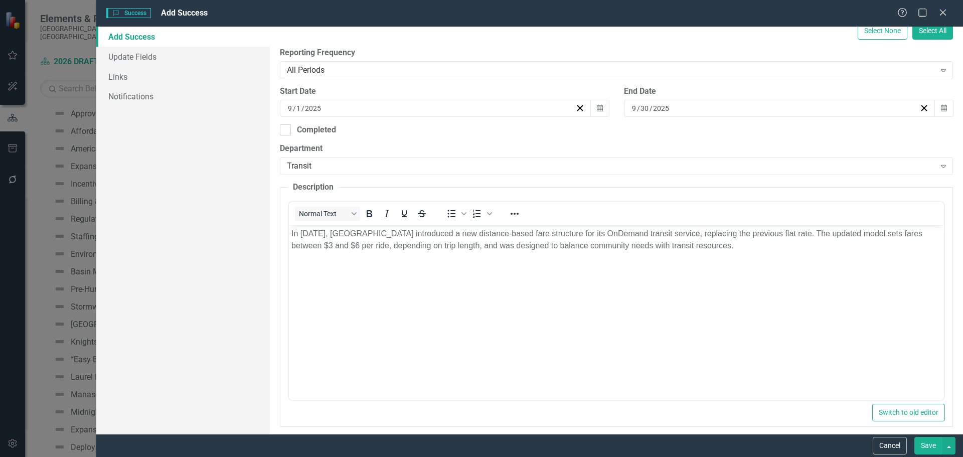
scroll to position [0, 0]
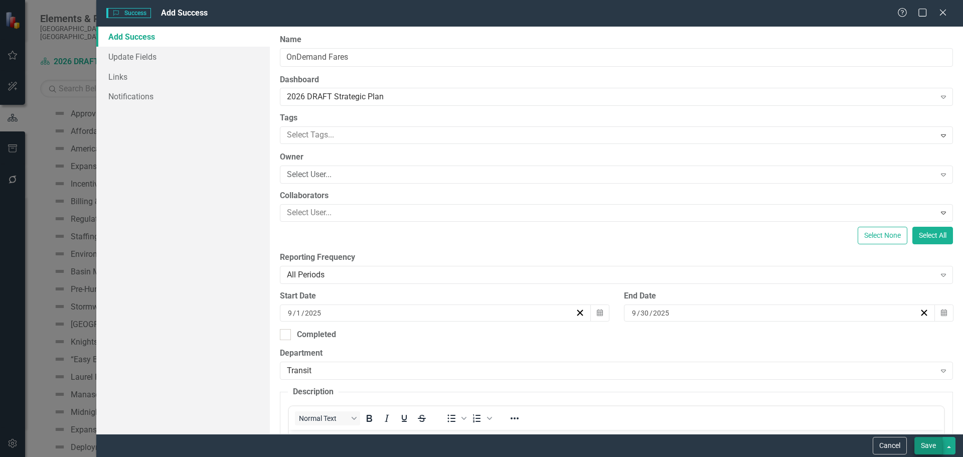
click at [921, 448] on button "Save" at bounding box center [928, 446] width 28 height 18
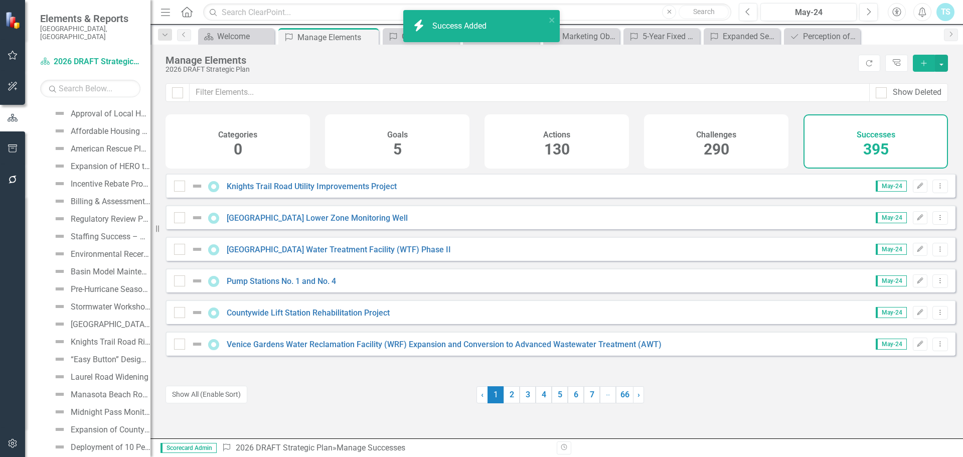
click at [921, 64] on icon "Add" at bounding box center [923, 63] width 9 height 7
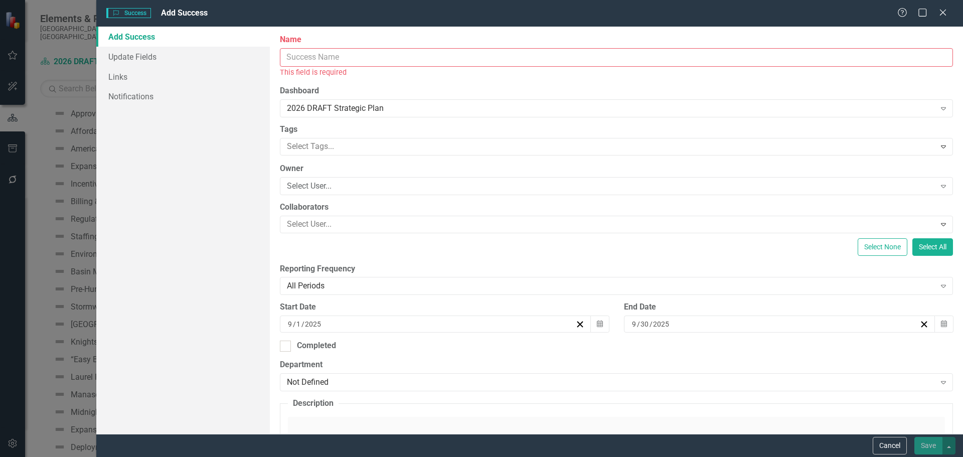
click at [376, 58] on input "Name" at bounding box center [616, 57] width 673 height 19
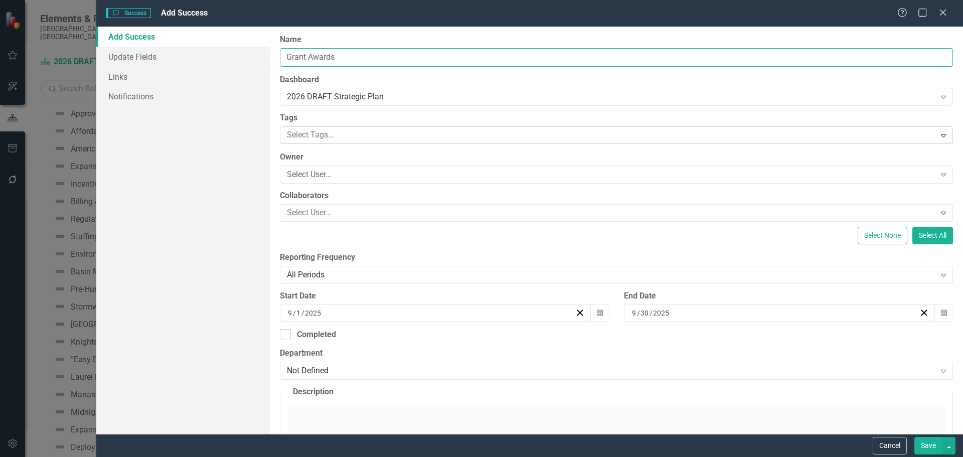
type input "Grant Awards"
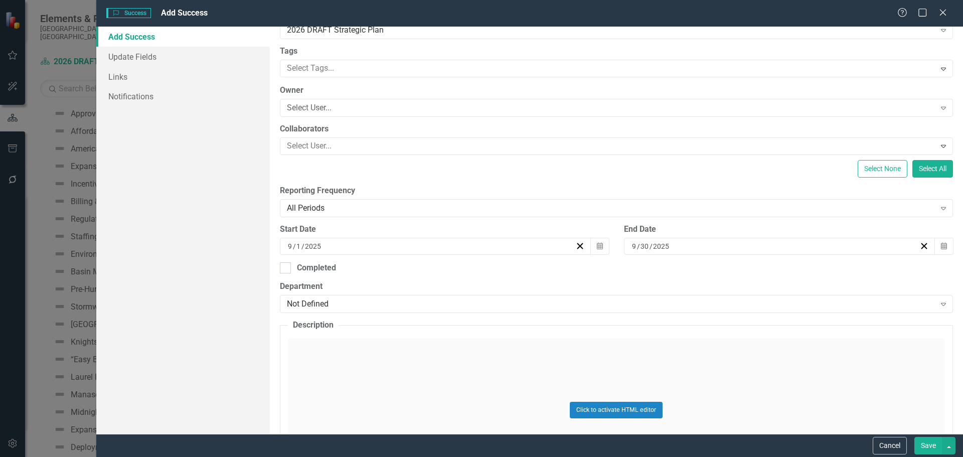
scroll to position [100, 0]
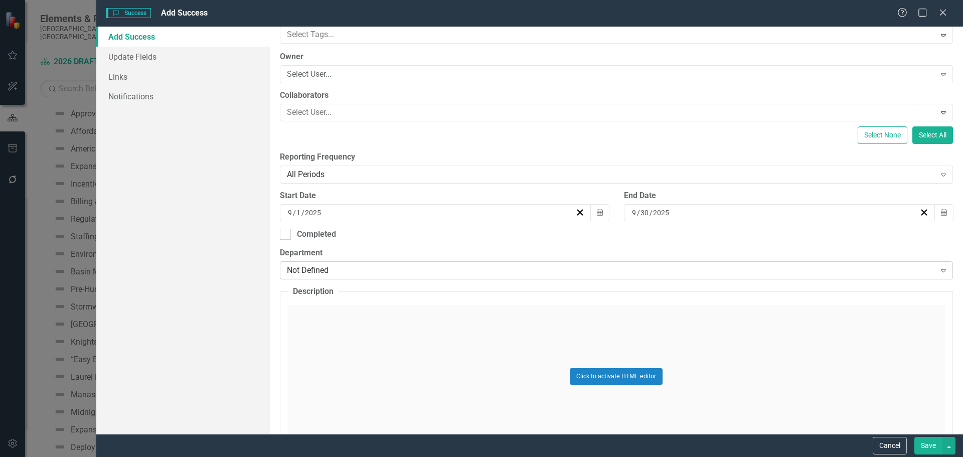
click at [351, 264] on div "Not Defined Expand" at bounding box center [616, 270] width 673 height 18
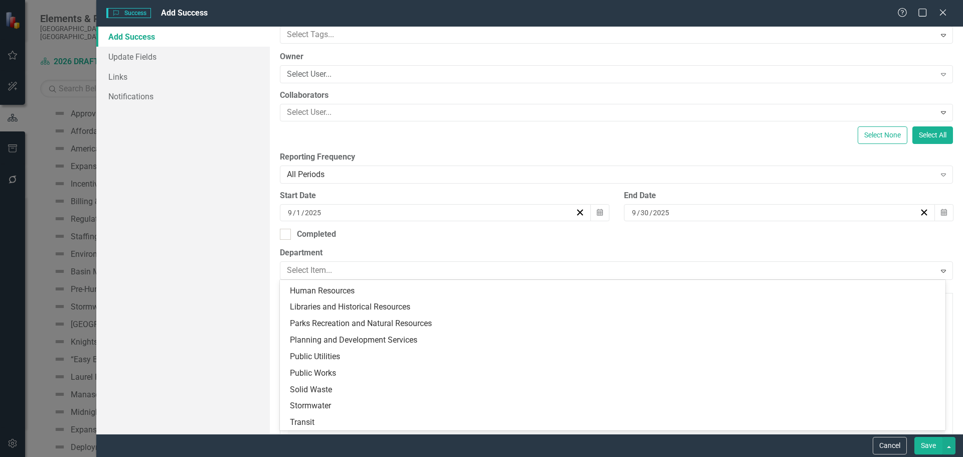
scroll to position [196, 0]
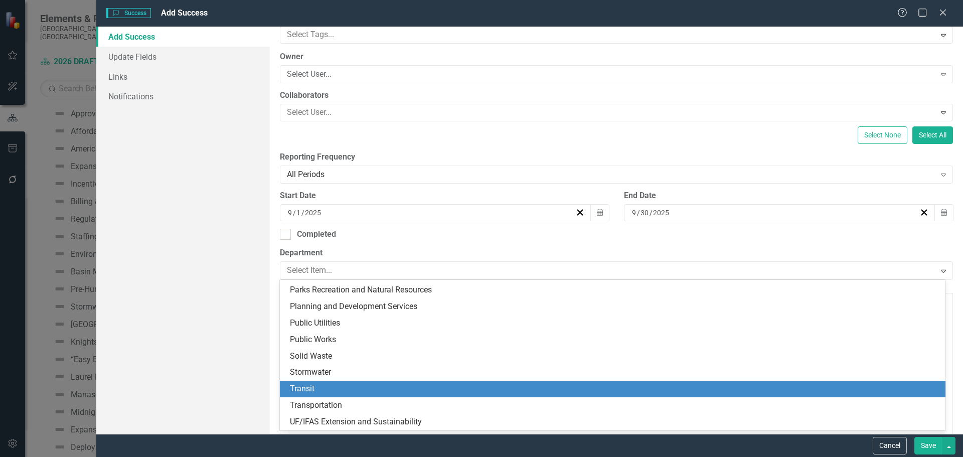
click at [332, 391] on div "Transit" at bounding box center [614, 389] width 649 height 12
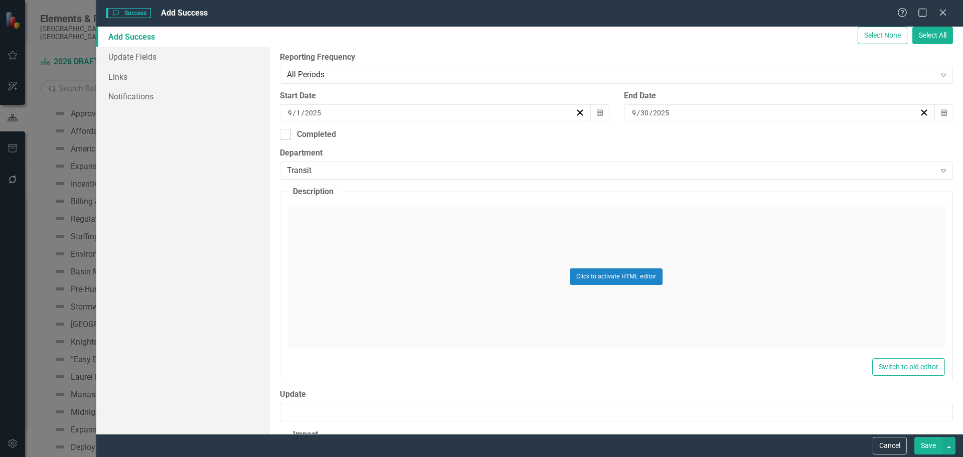
scroll to position [201, 0]
click at [362, 244] on div "Click to activate HTML editor" at bounding box center [616, 276] width 657 height 143
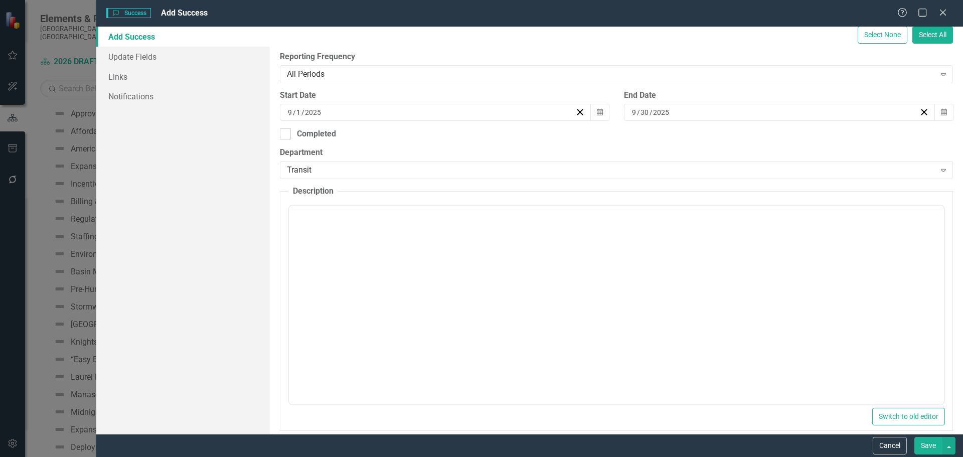
scroll to position [0, 0]
click at [330, 260] on body "Rich Text Area. Press ALT-0 for help." at bounding box center [615, 304] width 655 height 150
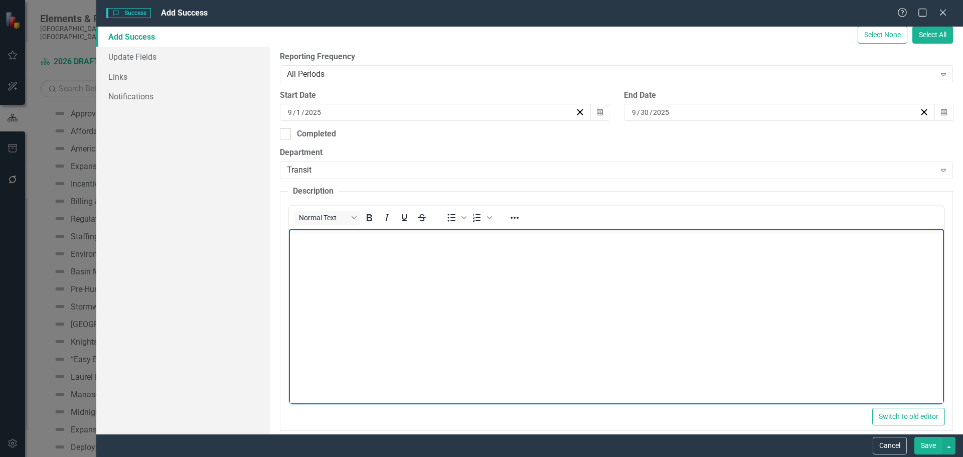
click at [342, 322] on body "Rich Text Area. Press ALT-0 for help." at bounding box center [615, 304] width 655 height 150
paste body "Rich Text Area. Press ALT-0 for help."
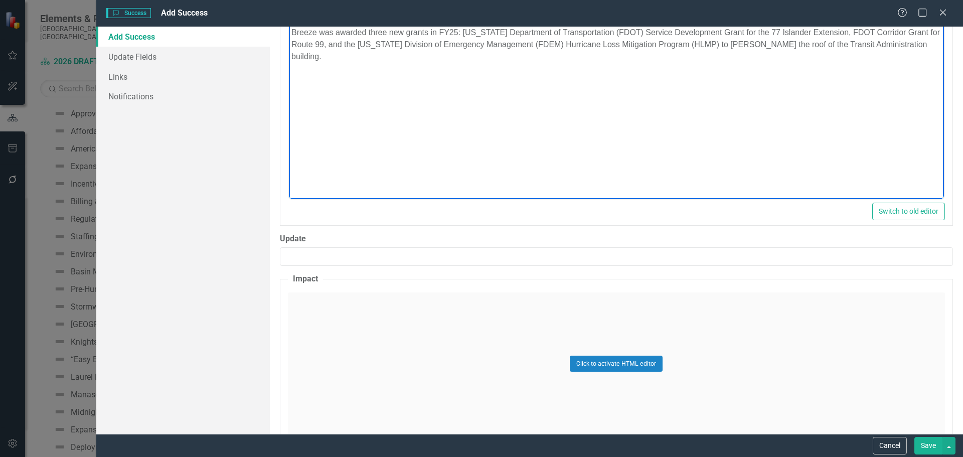
scroll to position [451, 0]
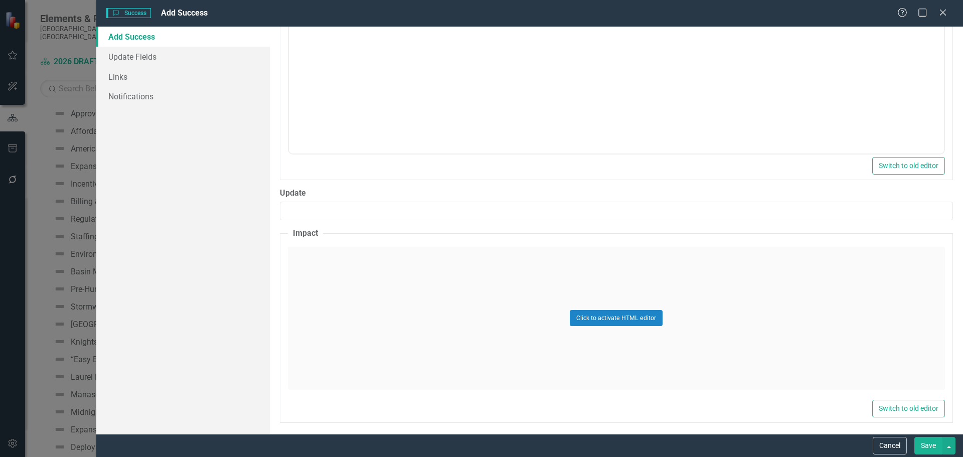
click at [465, 287] on div "Click to activate HTML editor" at bounding box center [616, 318] width 657 height 143
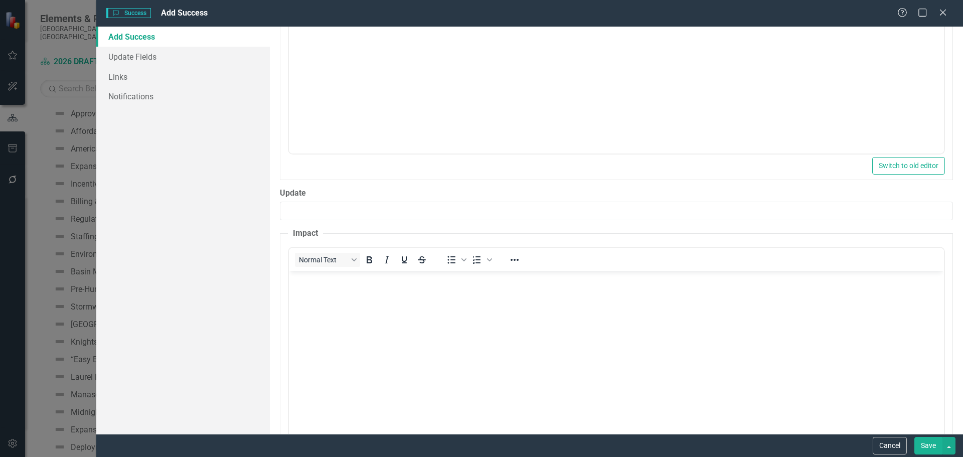
scroll to position [0, 0]
drag, startPoint x: 753, startPoint y: 558, endPoint x: 360, endPoint y: 287, distance: 477.7
click at [360, 287] on body "Rich Text Area. Press ALT-0 for help." at bounding box center [615, 346] width 655 height 150
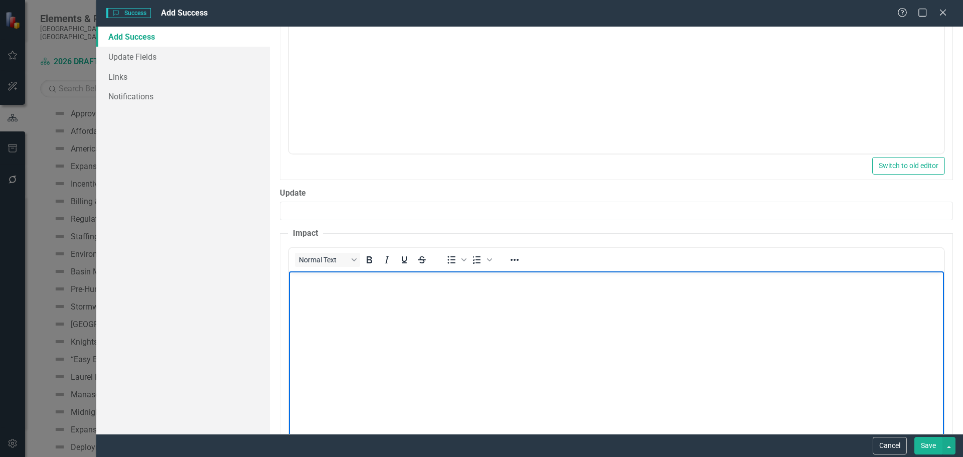
click at [333, 320] on body "Rich Text Area. Press ALT-0 for help." at bounding box center [615, 346] width 655 height 150
paste body "Rich Text Area. Press ALT-0 for help."
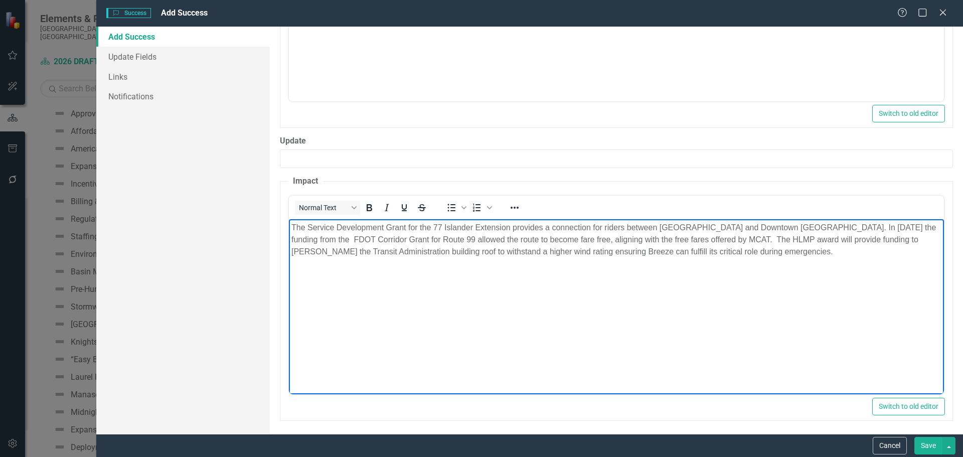
scroll to position [506, 0]
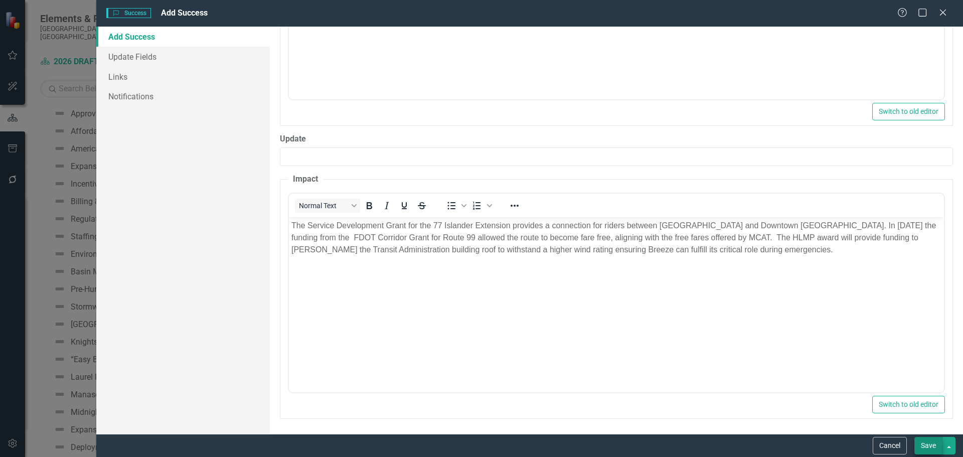
click at [931, 445] on button "Save" at bounding box center [928, 446] width 28 height 18
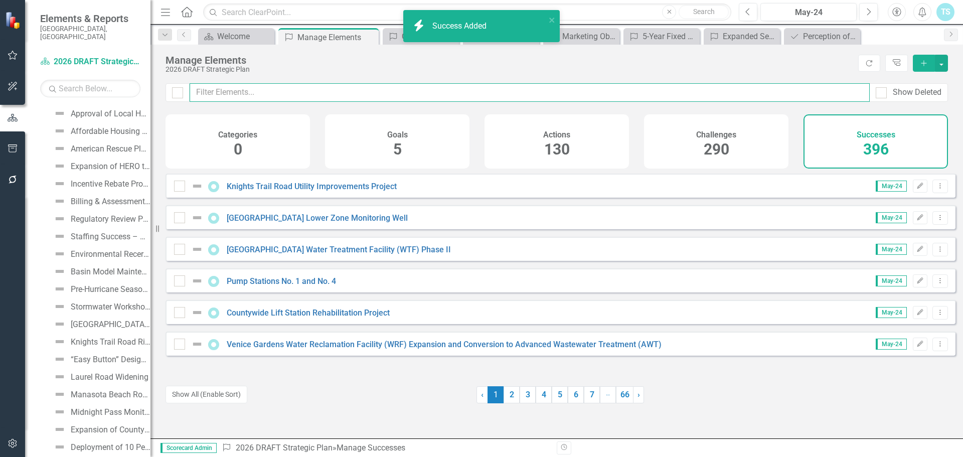
click at [404, 86] on input "text" at bounding box center [530, 92] width 680 height 19
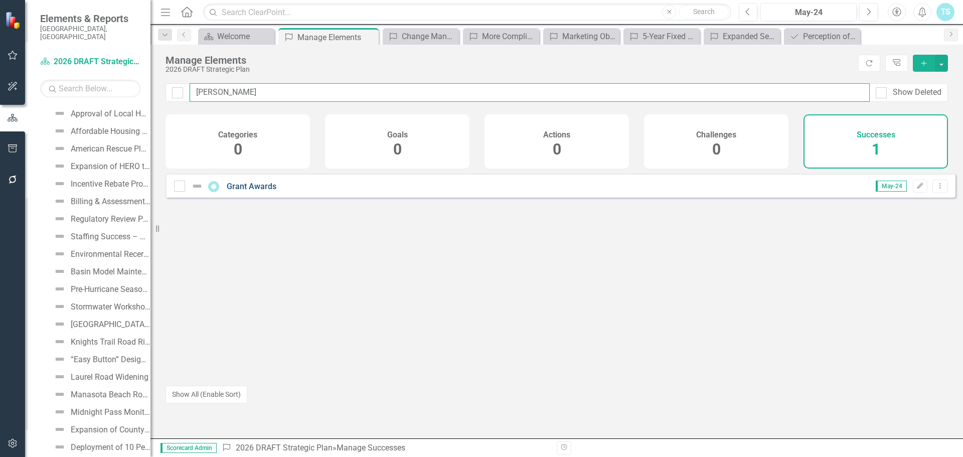
type input "grant aw"
click at [268, 191] on link "Grant Awards" at bounding box center [252, 187] width 50 height 10
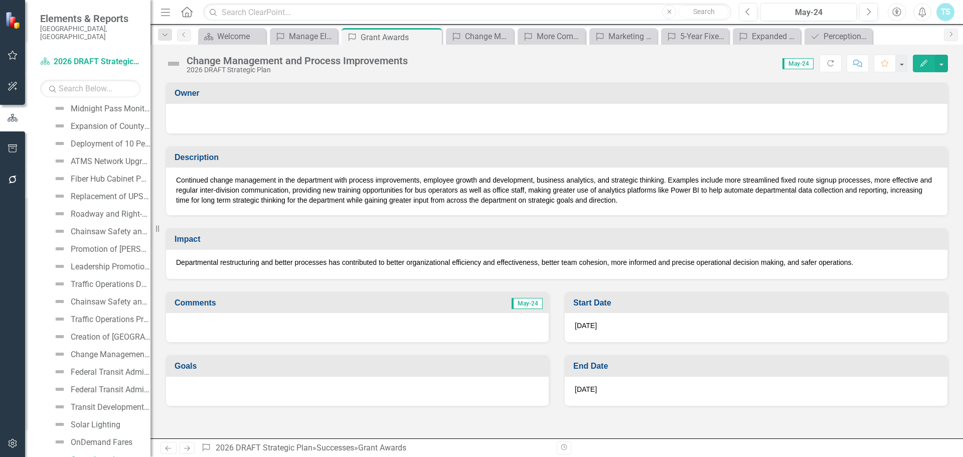
scroll to position [6701, 0]
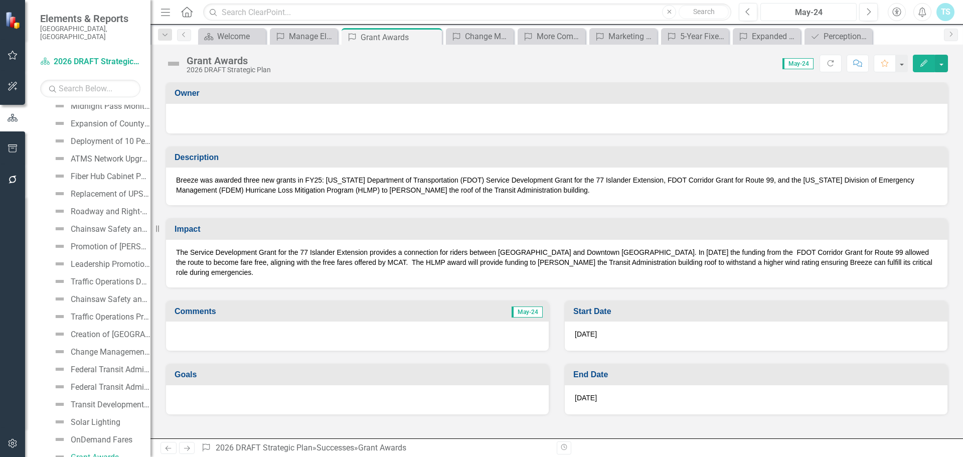
click at [833, 13] on div "May-24" at bounding box center [808, 13] width 89 height 12
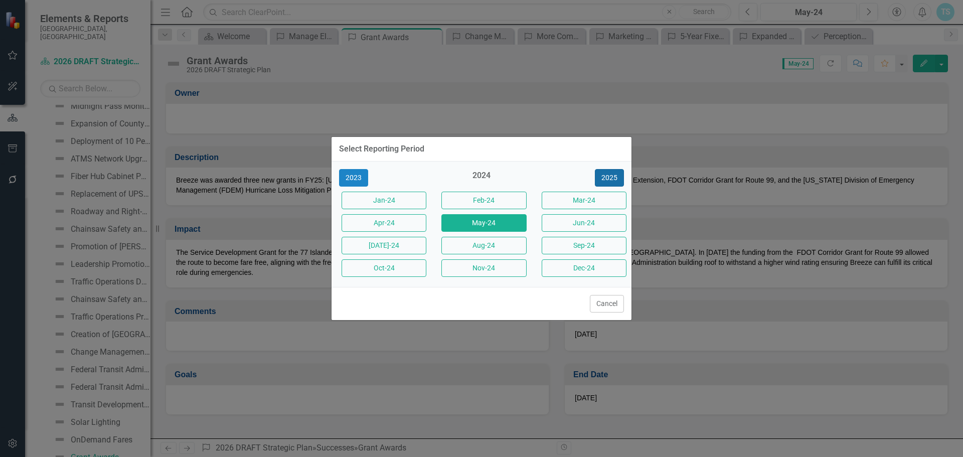
click at [604, 178] on button "2025" at bounding box center [609, 178] width 29 height 18
click at [507, 247] on button "Aug-25" at bounding box center [483, 246] width 85 height 18
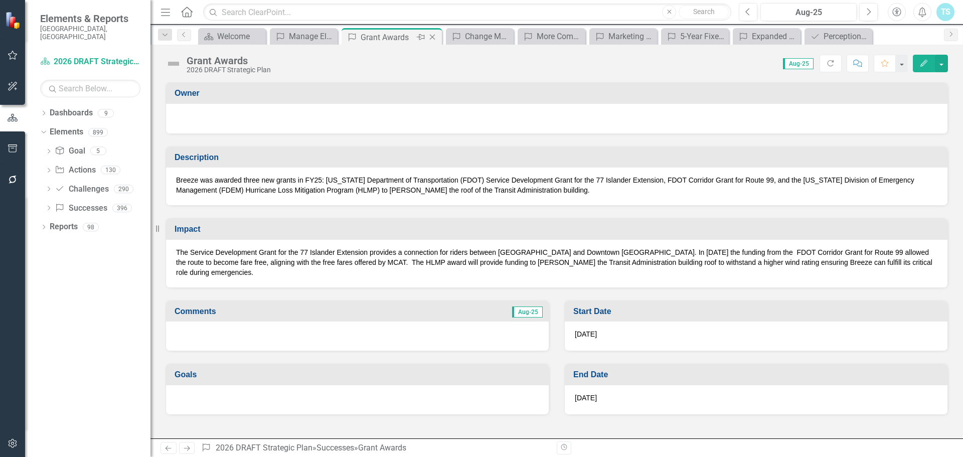
click at [434, 36] on icon "Close" at bounding box center [432, 37] width 10 height 8
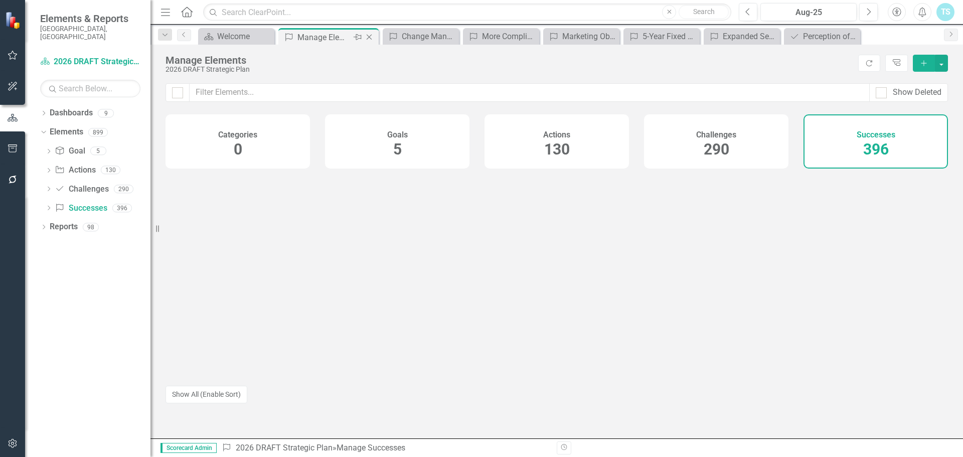
click at [311, 37] on div "Manage Elements" at bounding box center [324, 37] width 54 height 13
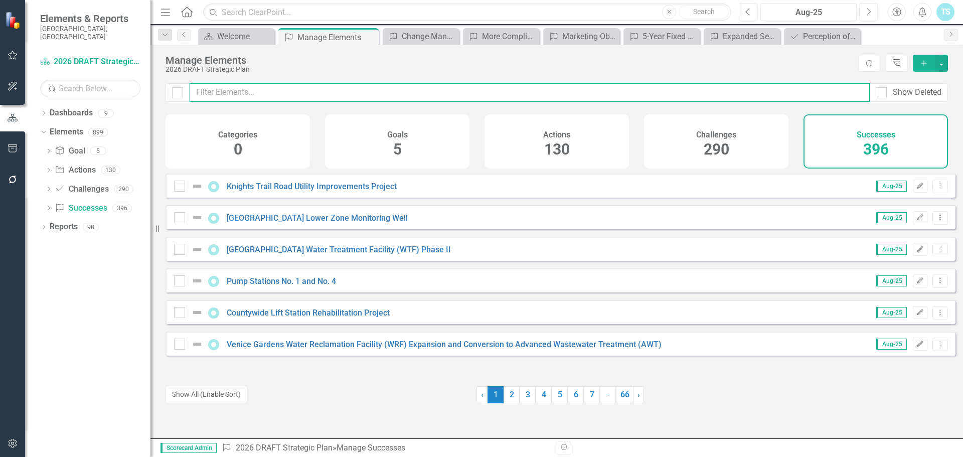
click at [330, 87] on input "text" at bounding box center [530, 92] width 680 height 19
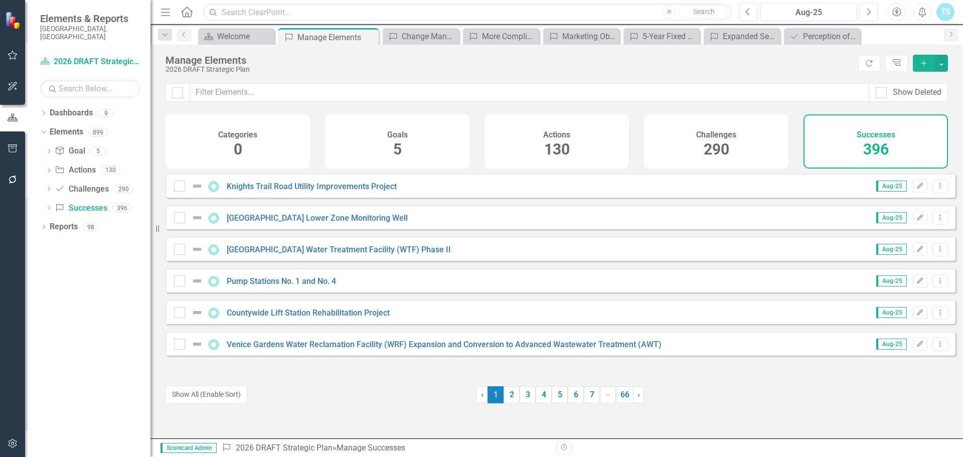
click at [920, 61] on icon "Add" at bounding box center [923, 63] width 9 height 7
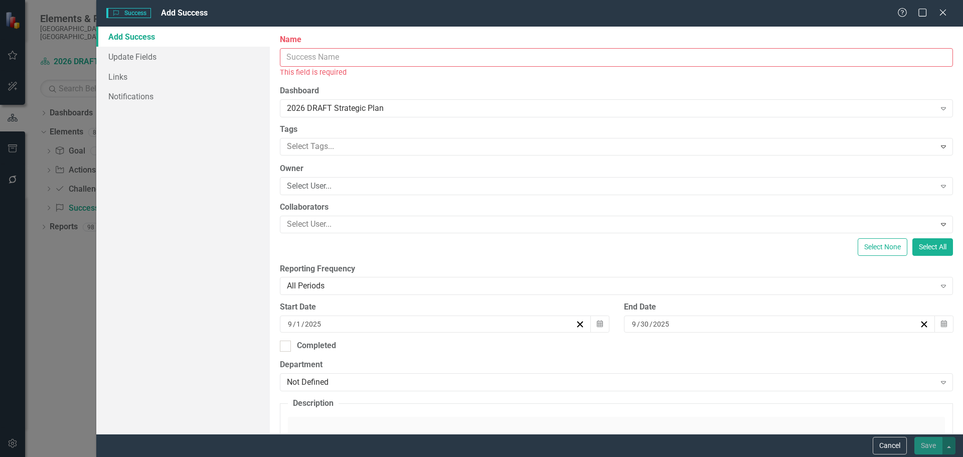
click at [370, 56] on input "Name" at bounding box center [616, 57] width 673 height 19
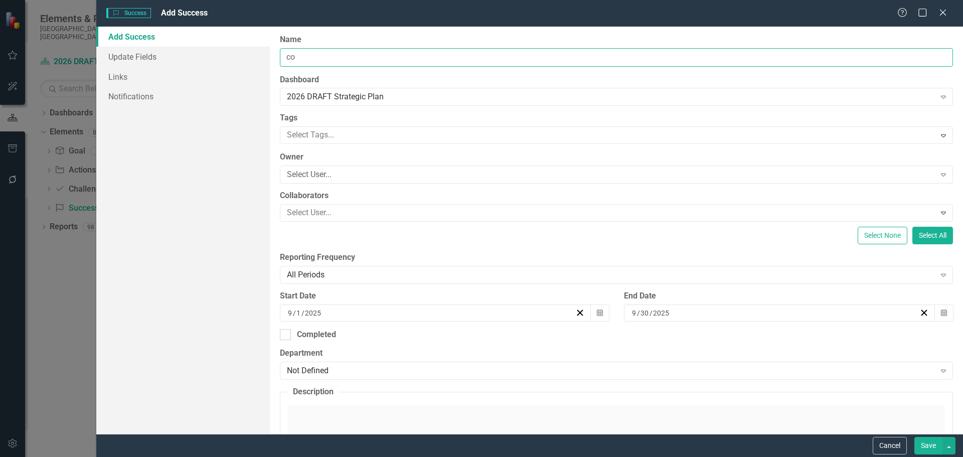
type input "c"
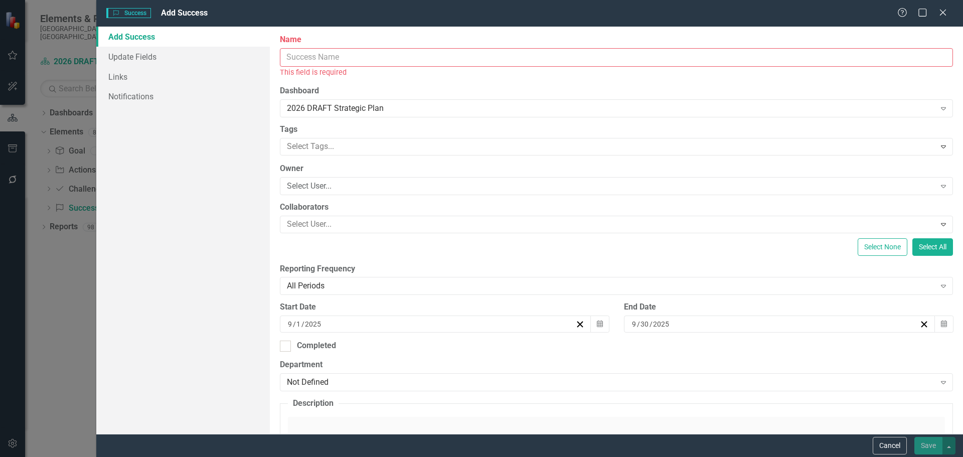
click at [320, 65] on input "Name" at bounding box center [616, 57] width 673 height 19
paste input "Countywide Commercial Driver's License (CDL) Training Program in Transit"
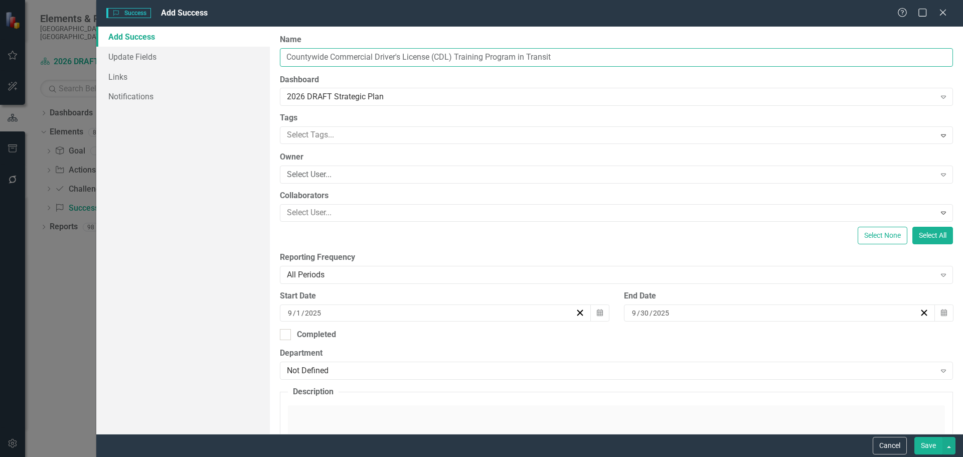
type input "Countywide Commercial Driver's License (CDL) Training Program in Transit"
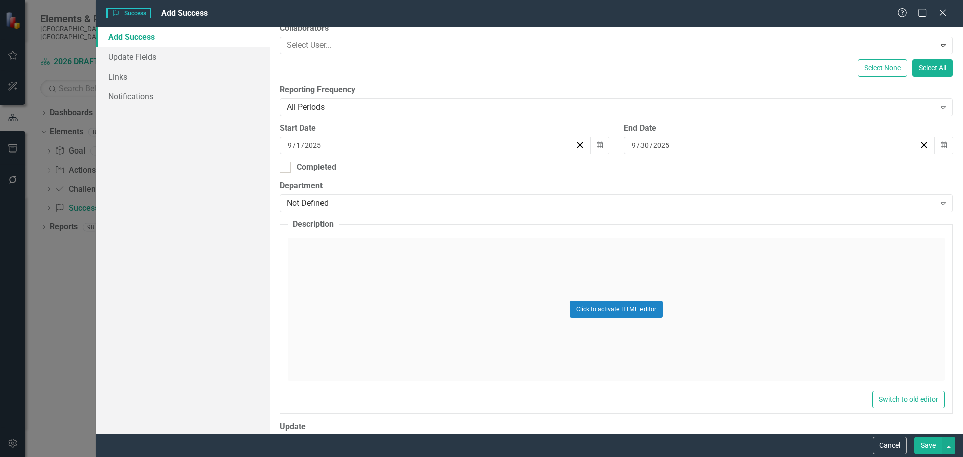
scroll to position [201, 0]
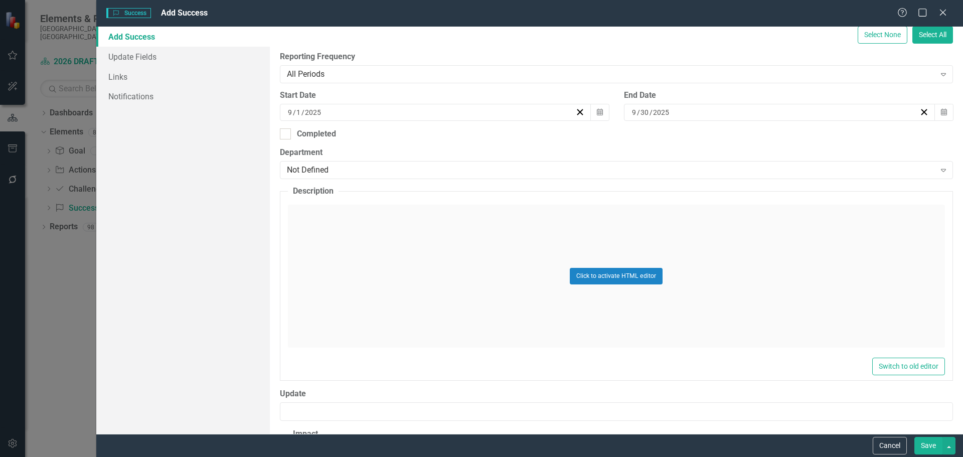
click at [365, 242] on div "Click to activate HTML editor" at bounding box center [616, 276] width 657 height 143
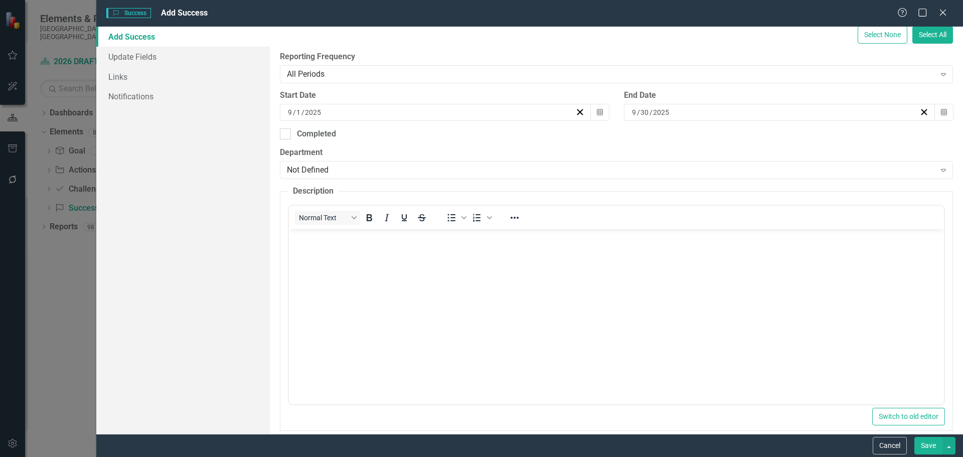
scroll to position [0, 0]
click at [334, 249] on body "Rich Text Area. Press ALT-0 for help." at bounding box center [615, 304] width 655 height 150
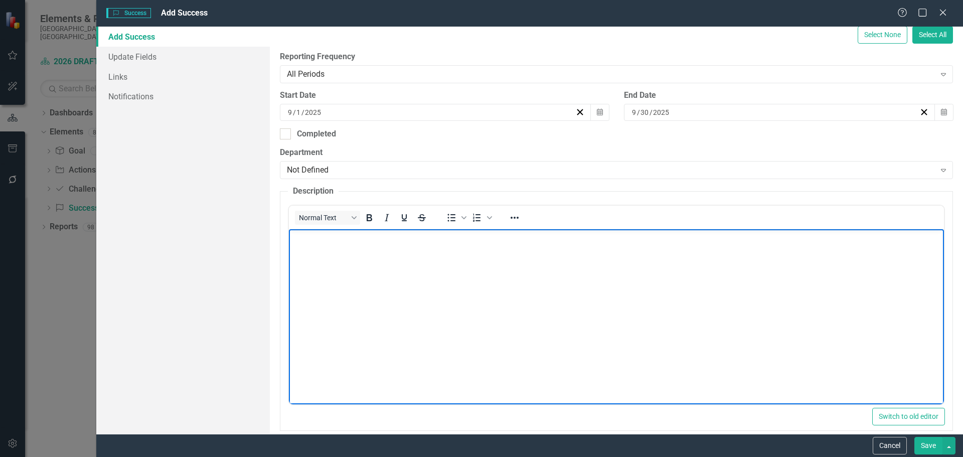
paste body "Rich Text Area. Press ALT-0 for help."
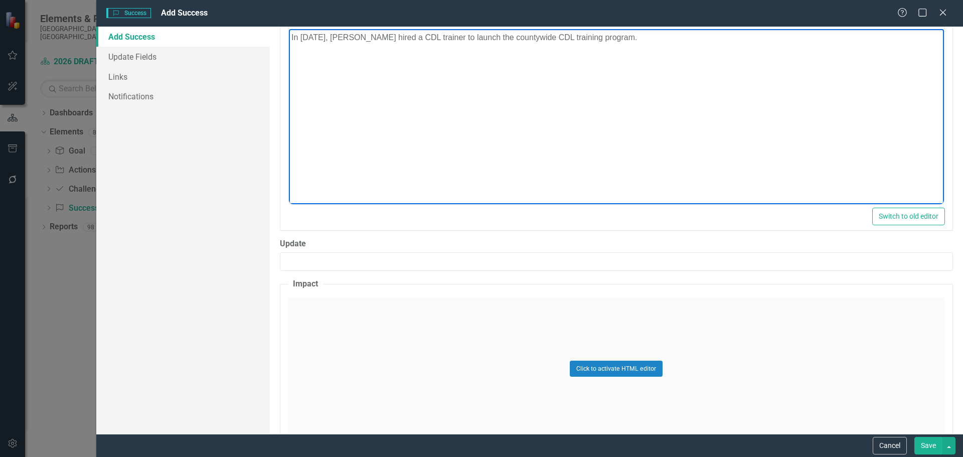
scroll to position [401, 0]
click at [340, 314] on div "Click to activate HTML editor" at bounding box center [616, 368] width 657 height 143
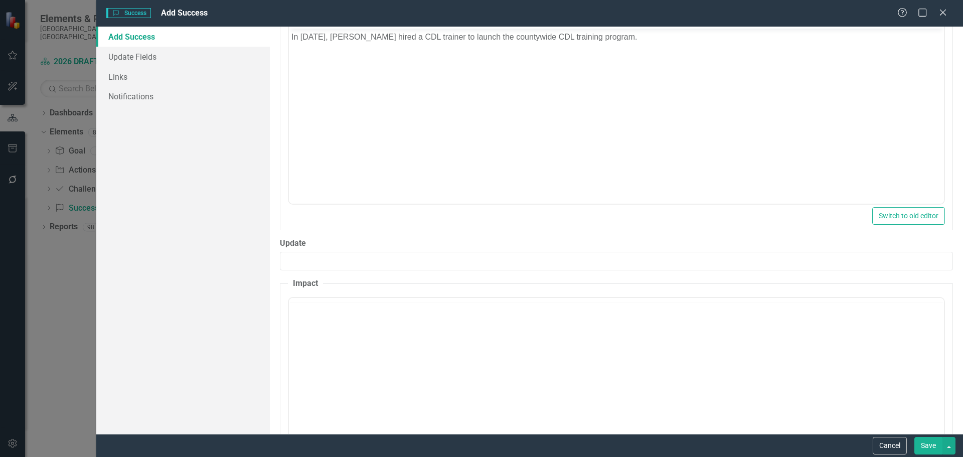
scroll to position [0, 0]
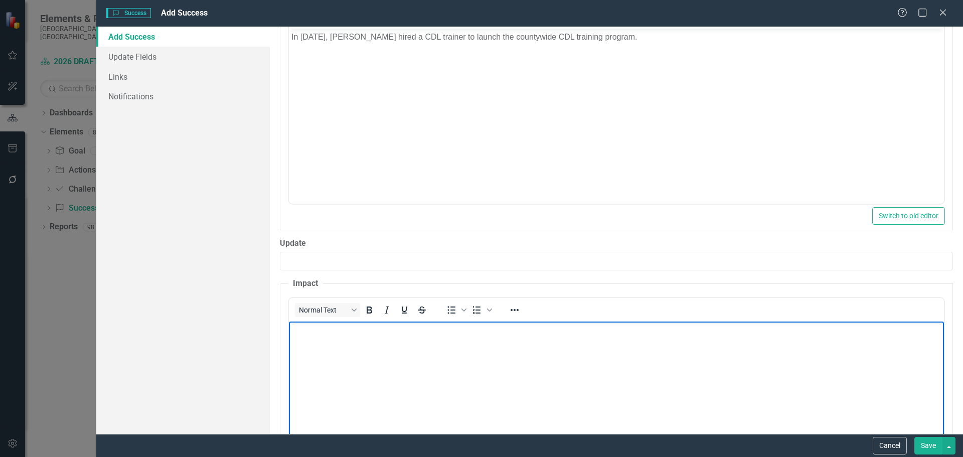
click at [318, 339] on body "Rich Text Area. Press ALT-0 for help." at bounding box center [615, 396] width 655 height 150
click at [372, 351] on body "Rich Text Area. Press ALT-0 for help." at bounding box center [615, 396] width 655 height 150
paste body "Rich Text Area. Press ALT-0 for help."
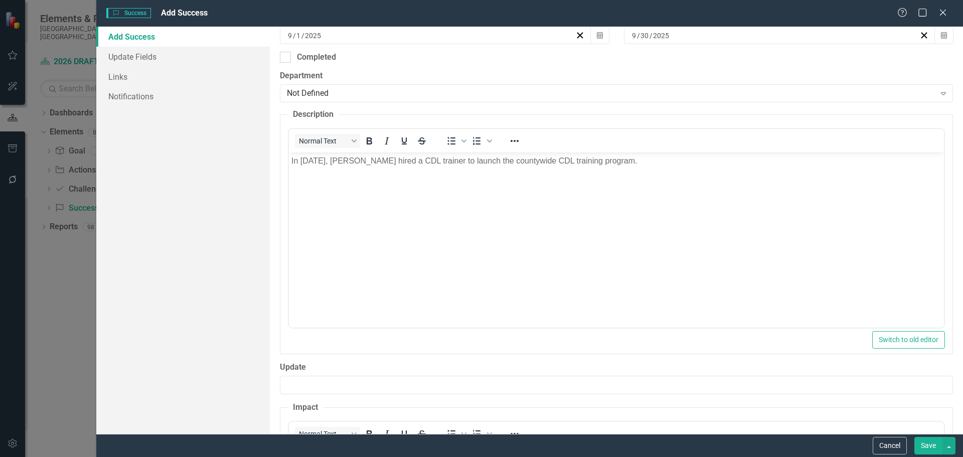
scroll to position [100, 0]
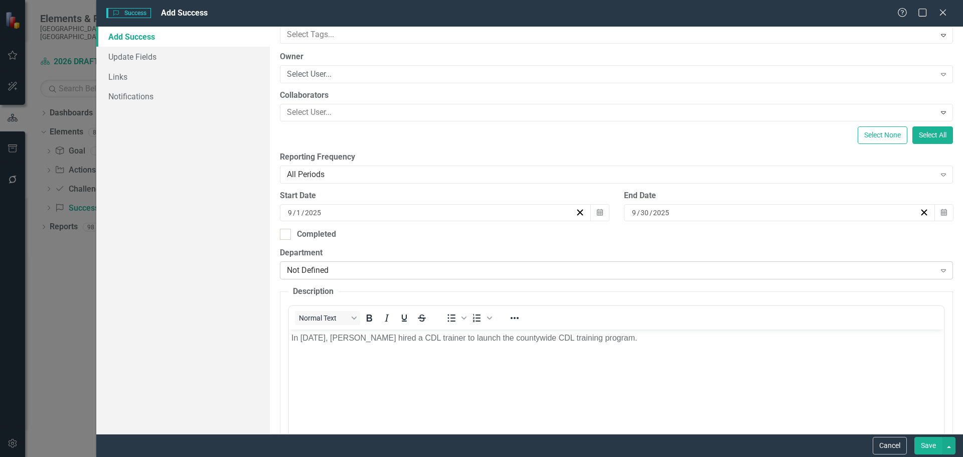
click at [324, 275] on div "Not Defined" at bounding box center [611, 271] width 648 height 12
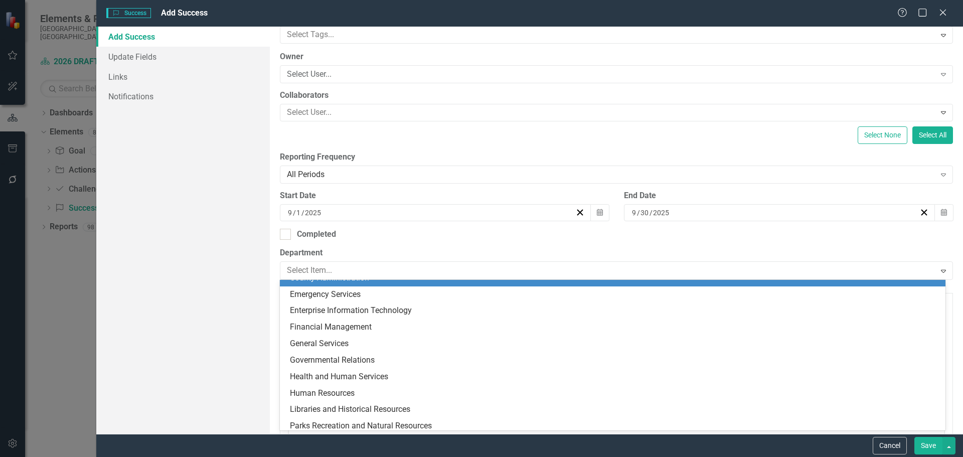
scroll to position [196, 0]
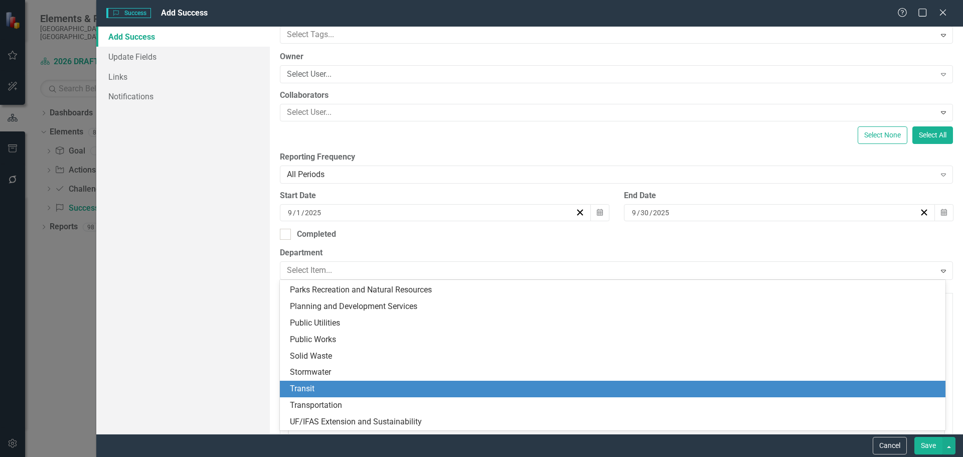
click at [316, 386] on div "Transit" at bounding box center [614, 389] width 649 height 12
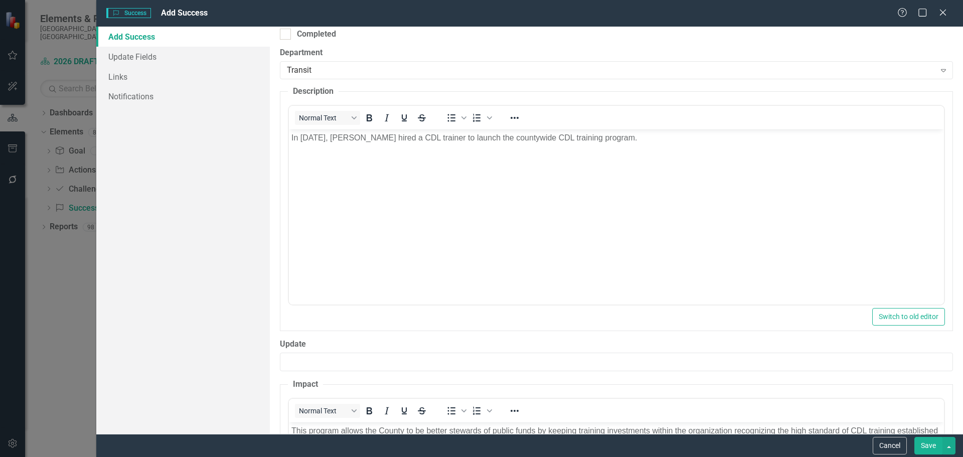
scroll to position [301, 0]
click at [932, 443] on button "Save" at bounding box center [928, 446] width 28 height 18
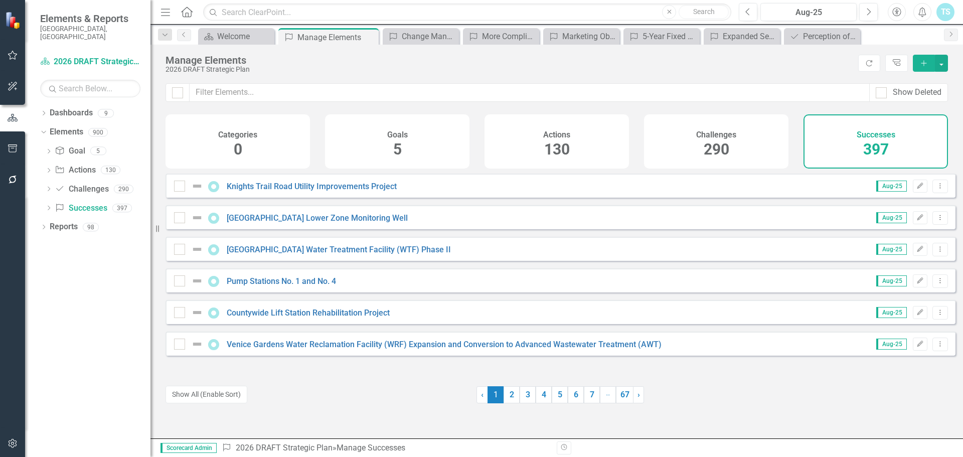
click at [924, 64] on icon "Add" at bounding box center [923, 63] width 9 height 7
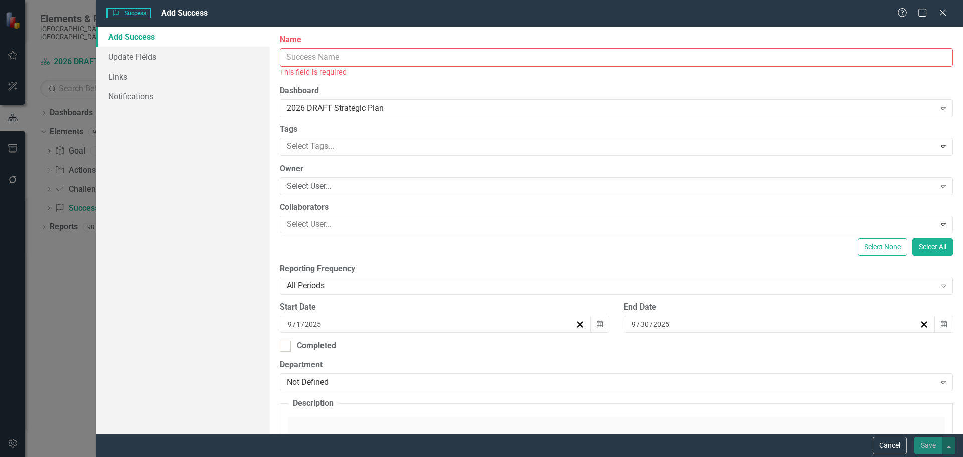
click at [324, 55] on input "Name" at bounding box center [616, 57] width 673 height 19
click at [330, 56] on input "Name" at bounding box center [616, 57] width 673 height 19
paste input "Urbanized Area (UZA) Split resolution with Manatee County Area Transit (MCAT)"
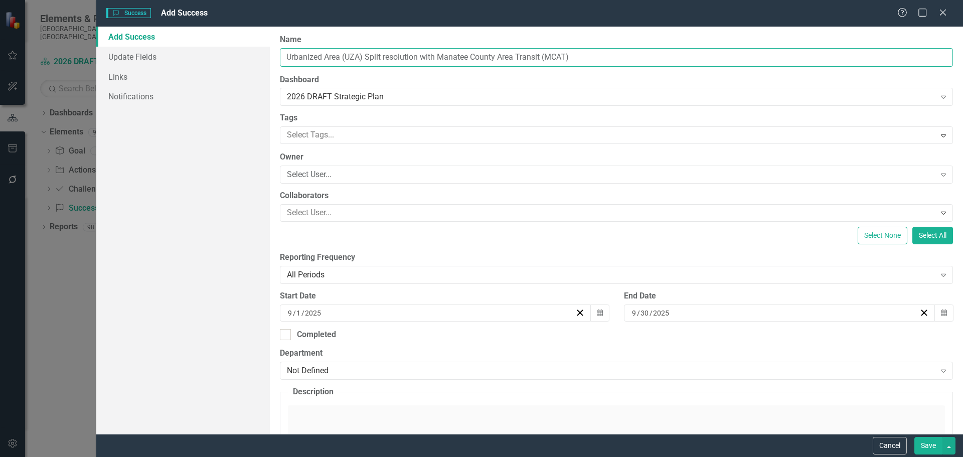
type input "Urbanized Area (UZA) Split resolution with Manatee County Area Transit (MCAT)"
click at [344, 366] on div "Not Defined" at bounding box center [611, 371] width 648 height 12
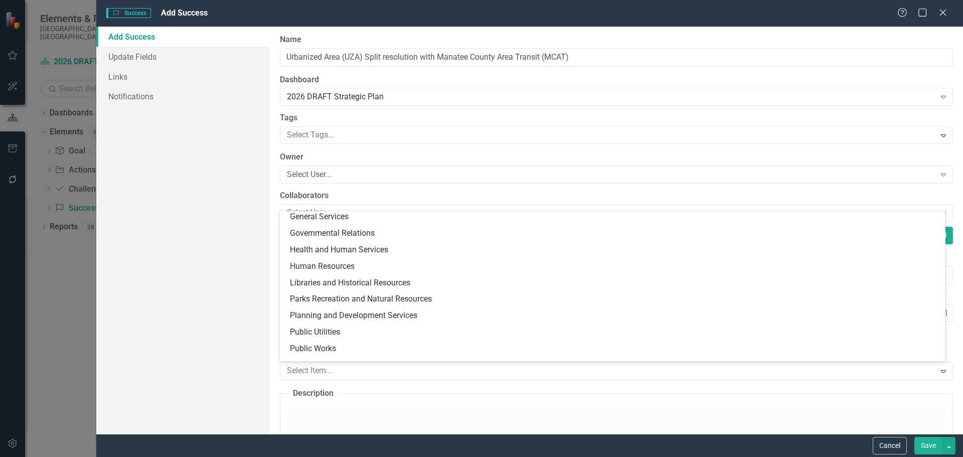
scroll to position [196, 0]
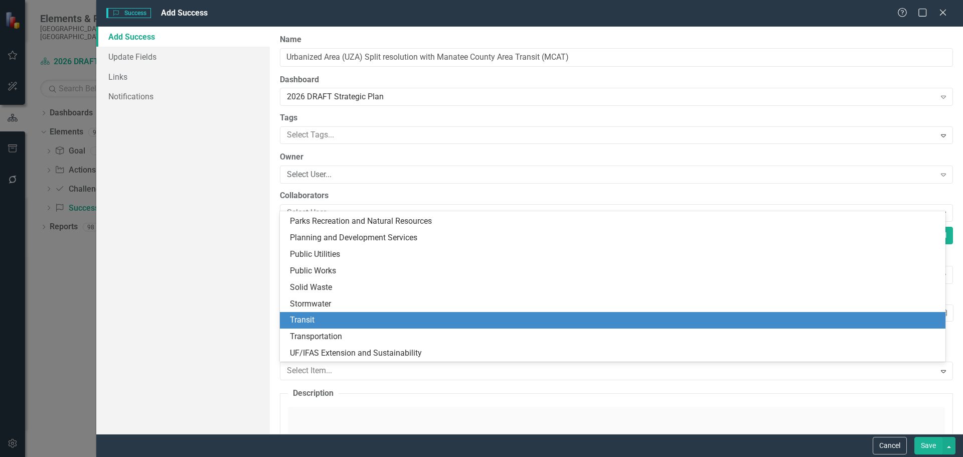
click at [333, 323] on div "Transit" at bounding box center [614, 320] width 649 height 12
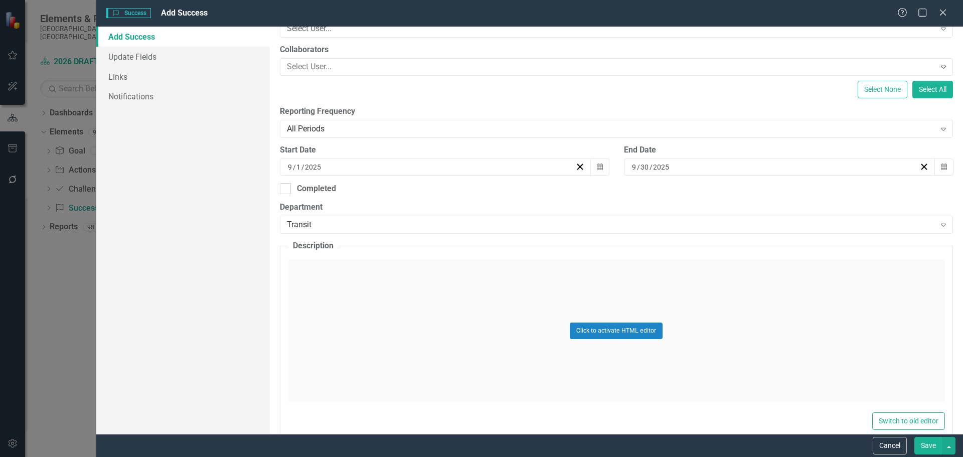
scroll to position [150, 0]
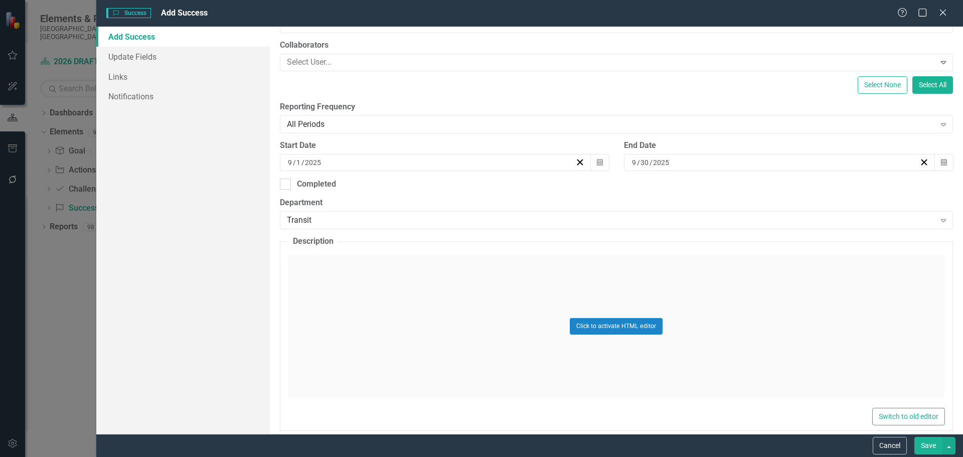
click at [370, 290] on div "Click to activate HTML editor" at bounding box center [616, 326] width 657 height 143
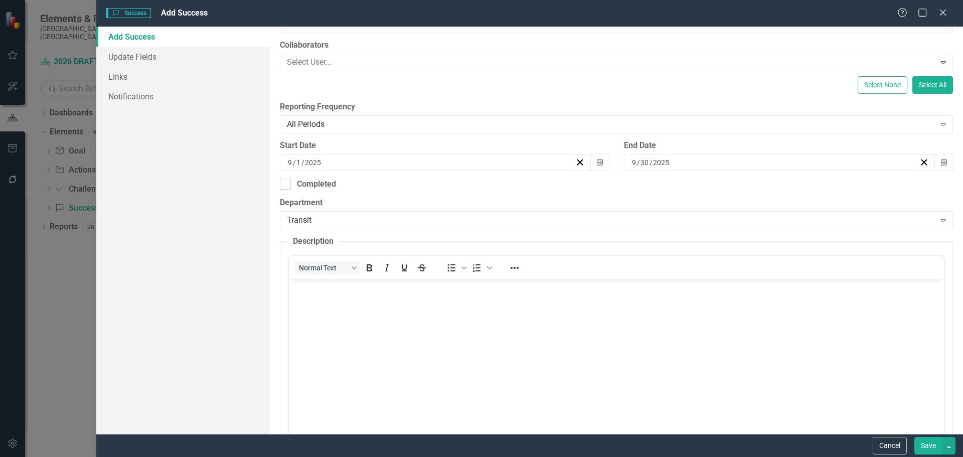
click at [335, 297] on body "Rich Text Area. Press ALT-0 for help." at bounding box center [615, 354] width 655 height 150
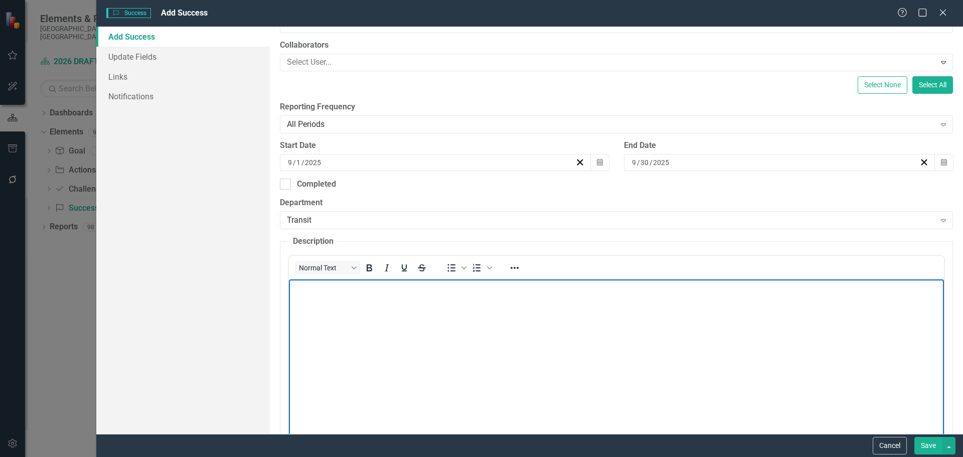
click at [322, 304] on body "Rich Text Area. Press ALT-0 for help." at bounding box center [615, 354] width 655 height 150
paste body "Rich Text Area. Press ALT-0 for help."
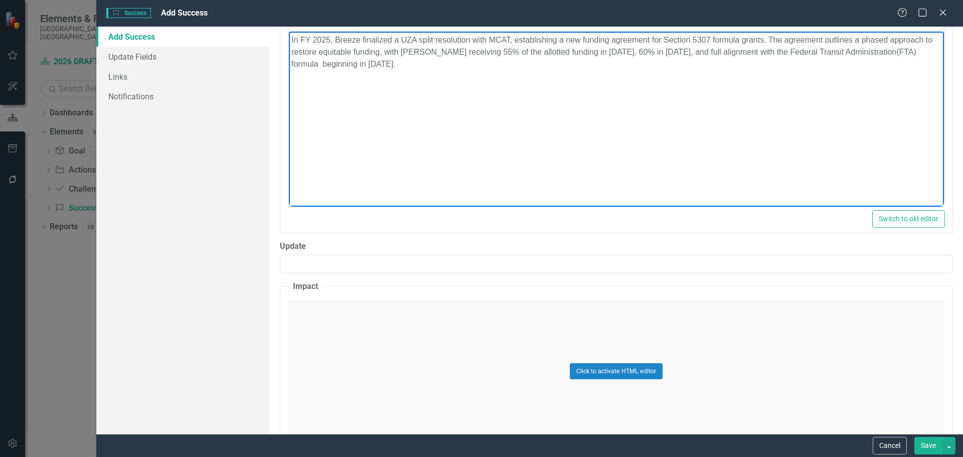
scroll to position [401, 0]
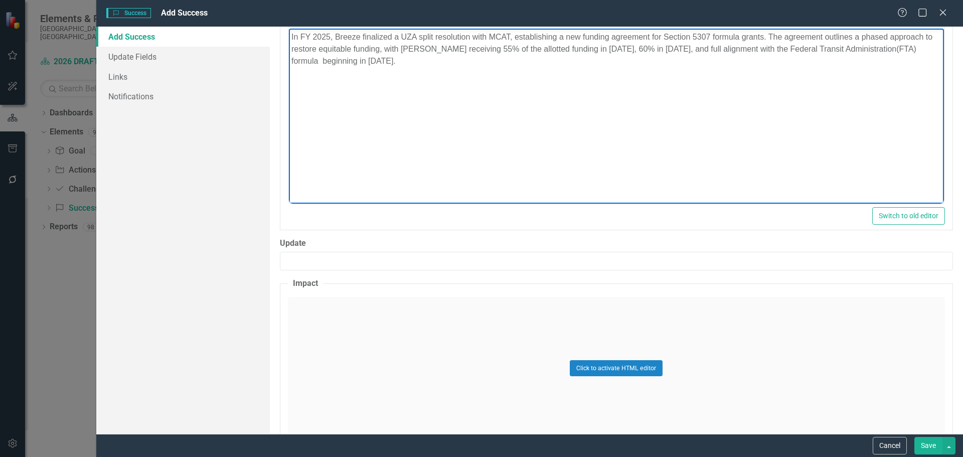
click at [319, 309] on div "Click to activate HTML editor" at bounding box center [616, 368] width 657 height 143
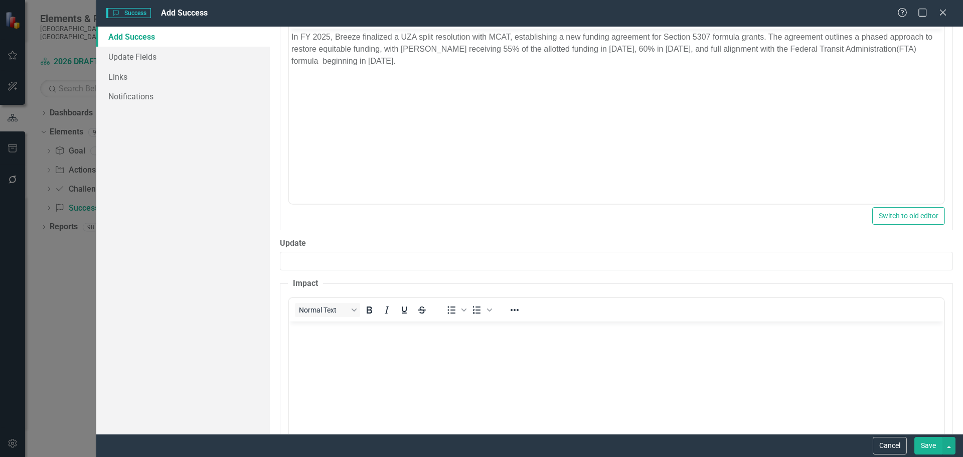
scroll to position [0, 0]
click at [321, 338] on body "Rich Text Area. Press ALT-0 for help." at bounding box center [615, 396] width 655 height 150
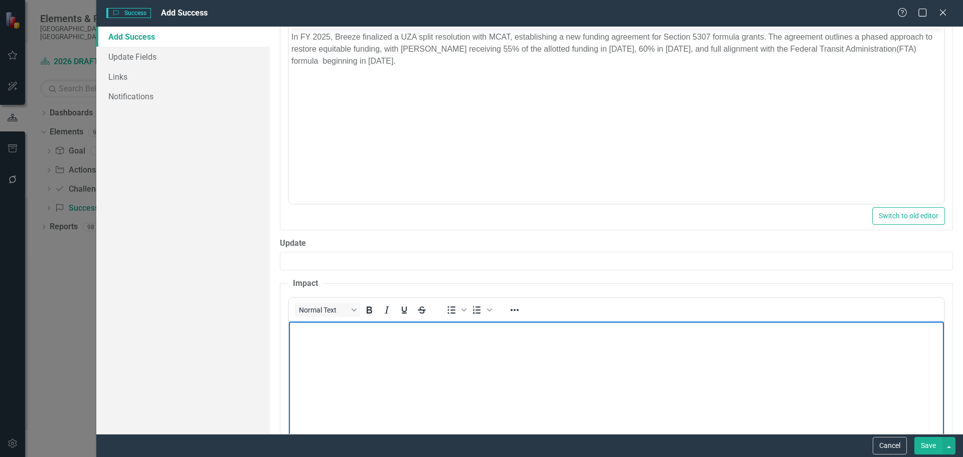
click at [386, 365] on body "Rich Text Area. Press ALT-0 for help." at bounding box center [615, 396] width 655 height 150
paste body "Rich Text Area. Press ALT-0 for help."
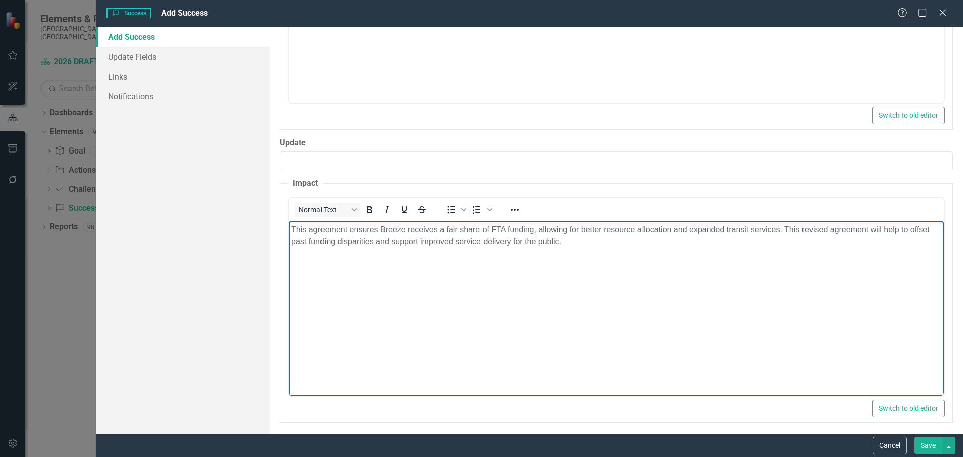
scroll to position [506, 0]
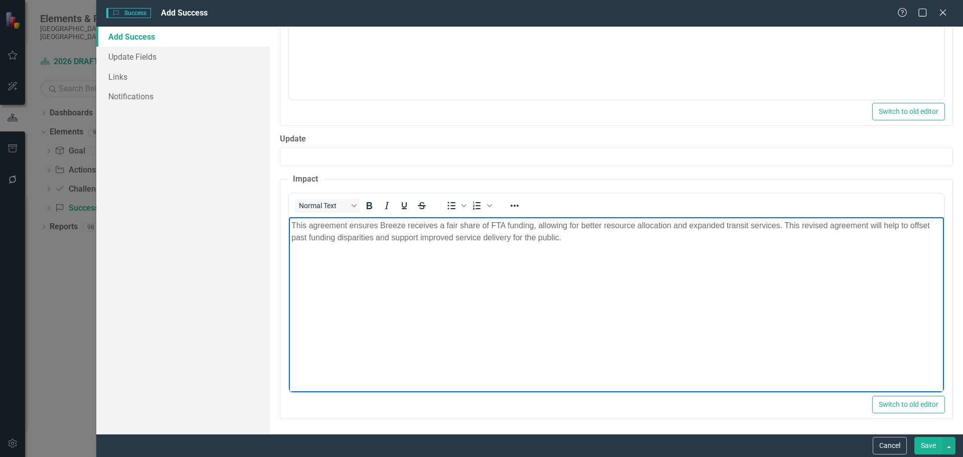
click at [925, 440] on button "Save" at bounding box center [928, 446] width 28 height 18
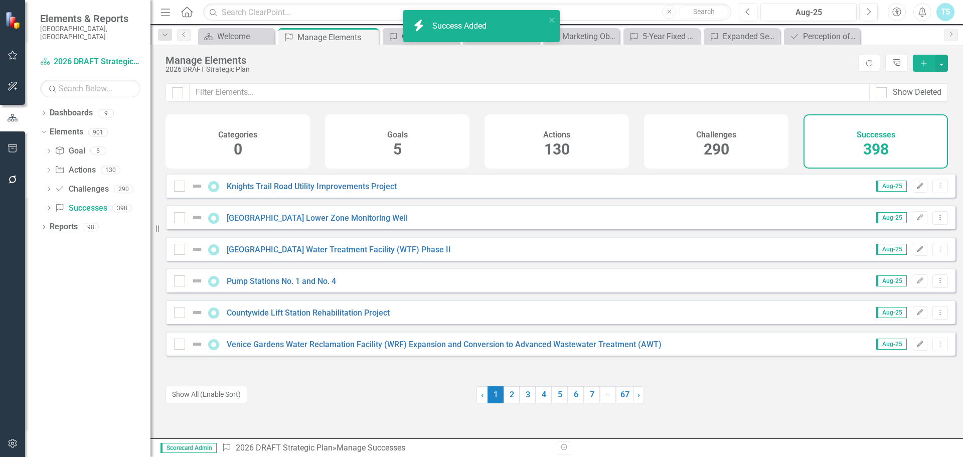
click at [582, 64] on div "Manage Elements" at bounding box center [509, 60] width 688 height 11
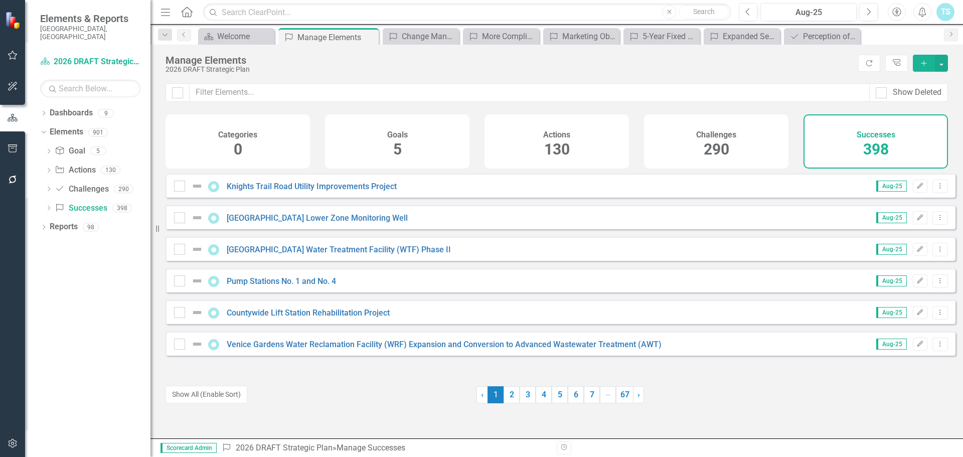
click at [923, 64] on icon "Add" at bounding box center [923, 63] width 9 height 7
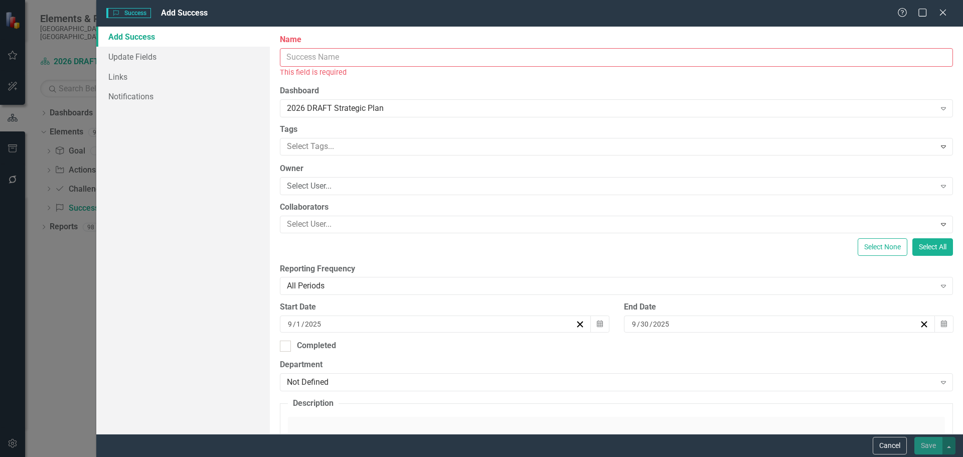
click at [299, 64] on input "Name" at bounding box center [616, 57] width 673 height 19
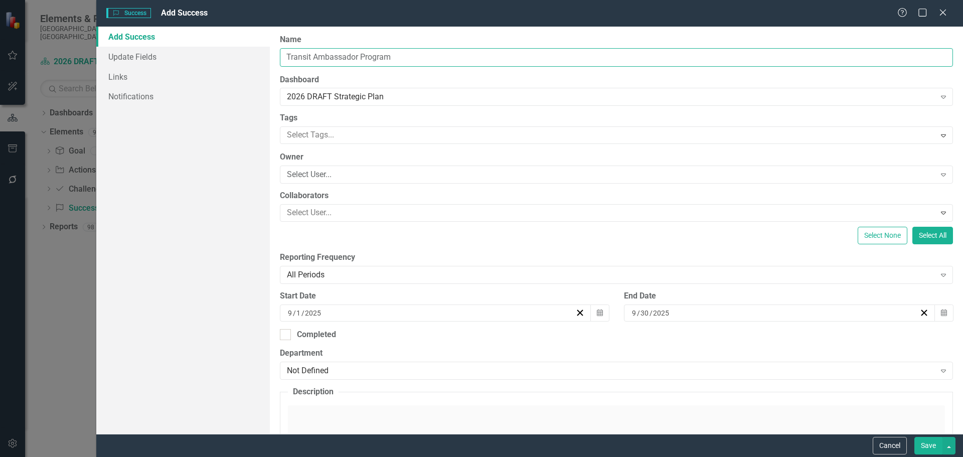
type input "Transit Ambassador Program"
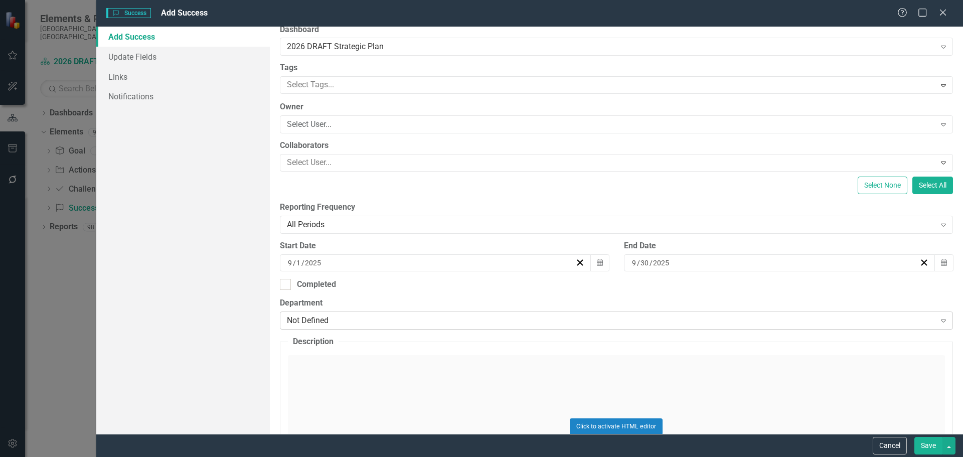
click at [347, 315] on div "Not Defined" at bounding box center [611, 321] width 648 height 12
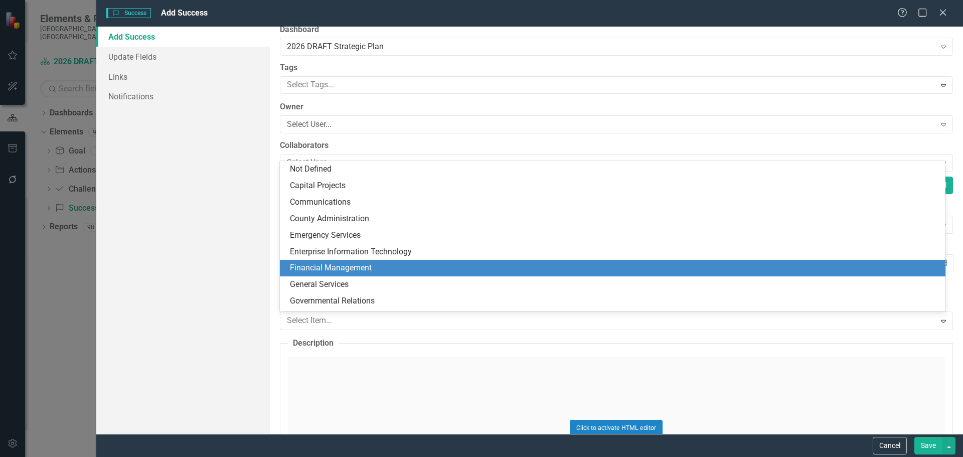
scroll to position [196, 0]
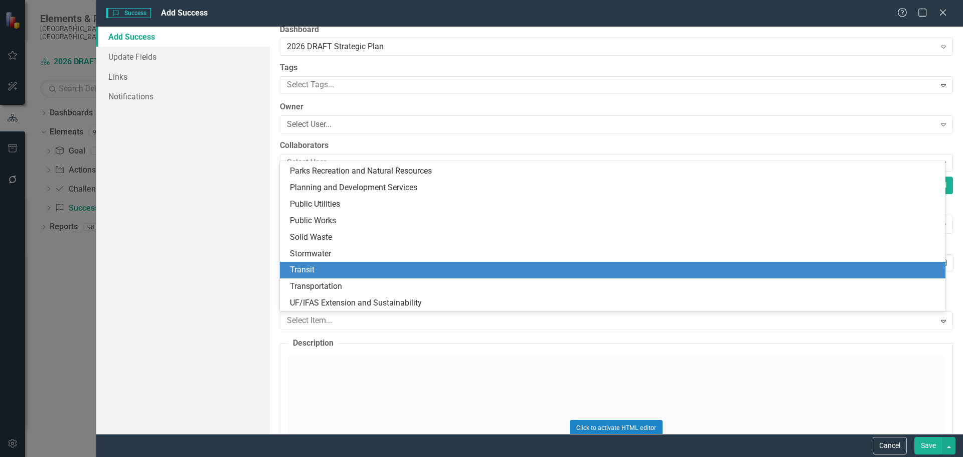
click at [331, 268] on div "Transit" at bounding box center [614, 270] width 649 height 12
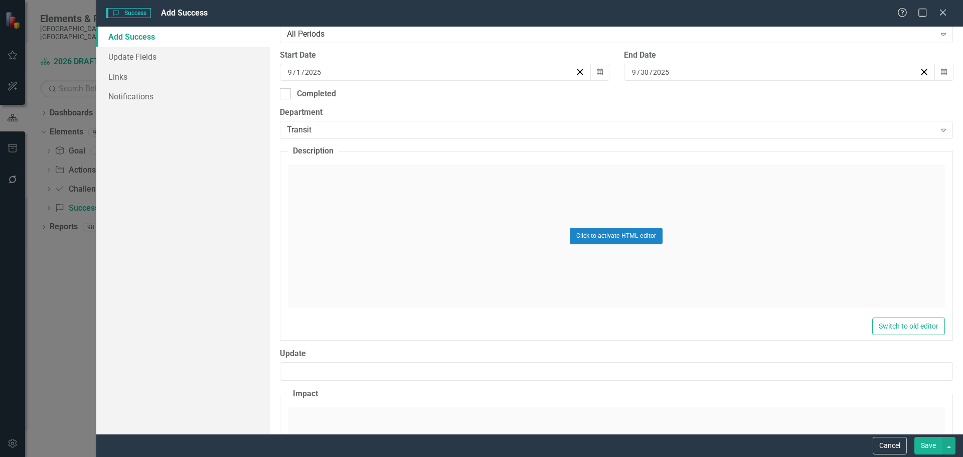
scroll to position [251, 0]
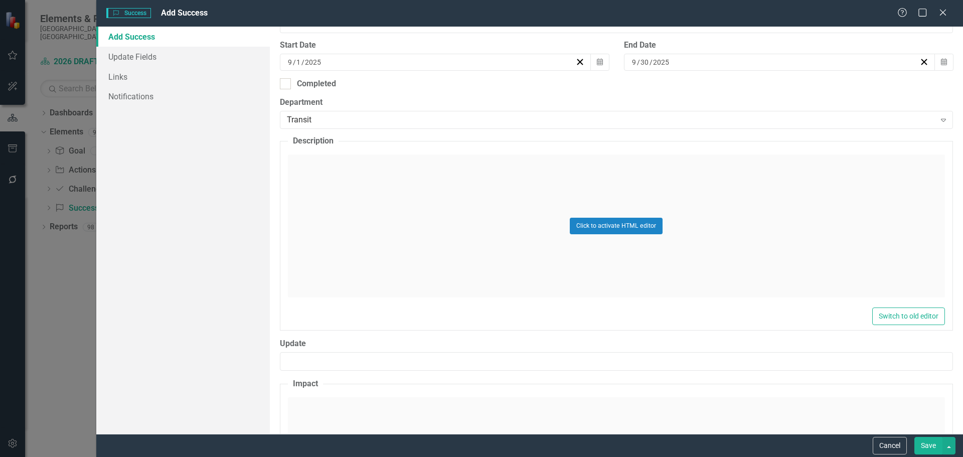
click at [342, 211] on div "Click to activate HTML editor" at bounding box center [616, 225] width 657 height 143
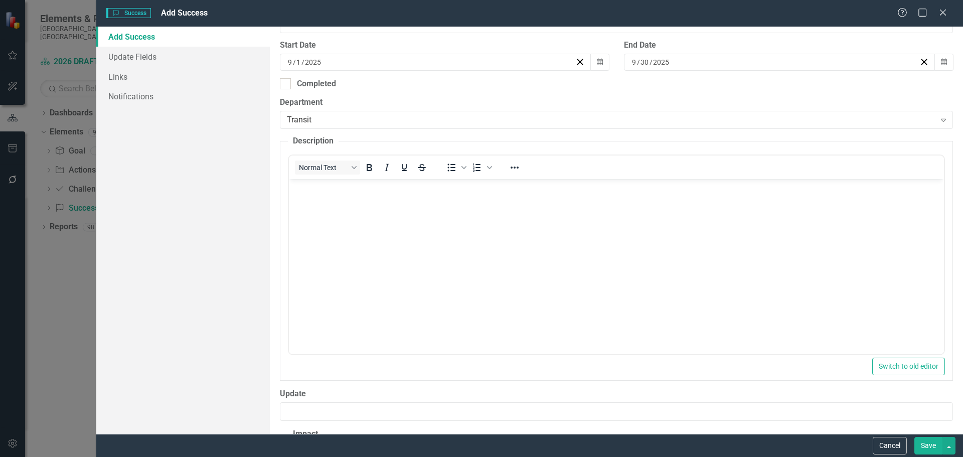
scroll to position [0, 0]
click at [342, 210] on body "Rich Text Area. Press ALT-0 for help." at bounding box center [615, 254] width 655 height 150
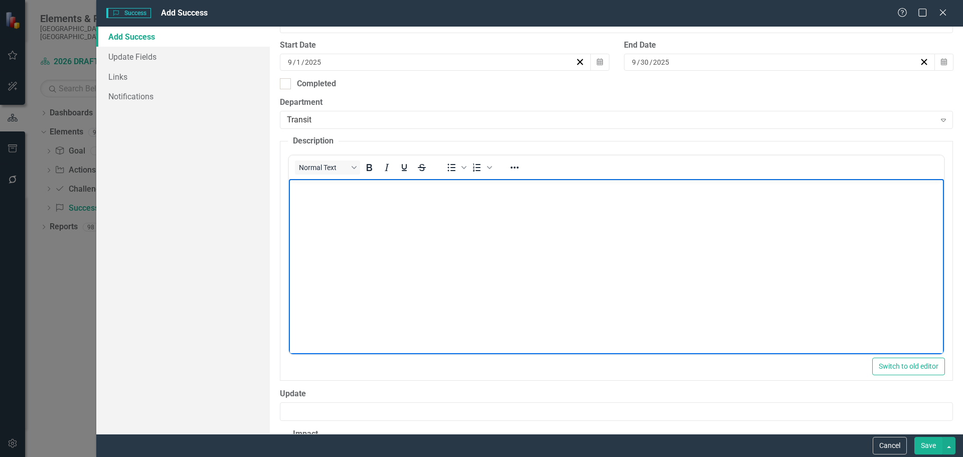
click at [331, 202] on body "Rich Text Area. Press ALT-0 for help." at bounding box center [615, 254] width 655 height 150
paste body "Rich Text Area. Press ALT-0 for help."
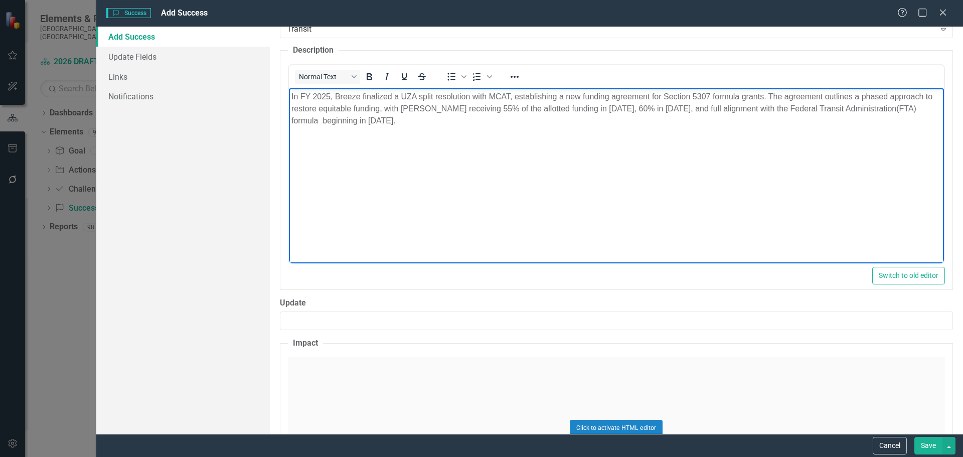
scroll to position [351, 0]
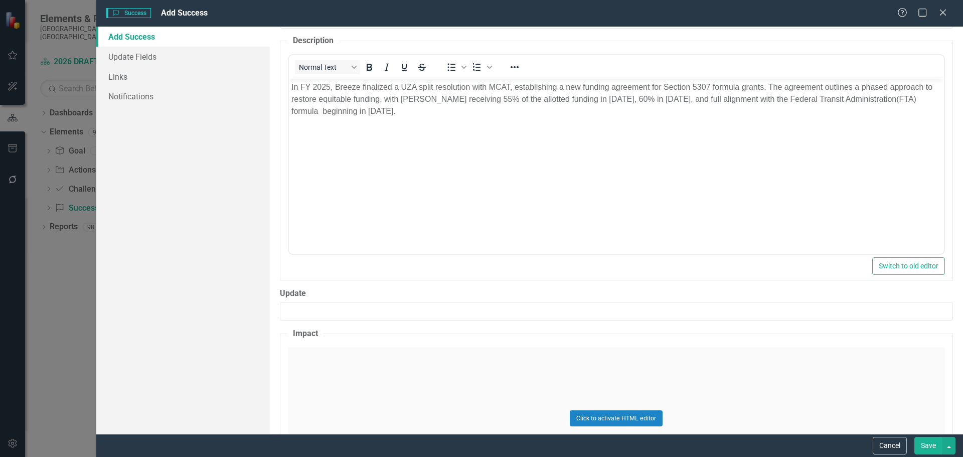
click at [333, 367] on div "Click to activate HTML editor" at bounding box center [616, 418] width 657 height 143
click at [315, 386] on body "Rich Text Area. Press ALT-0 for help." at bounding box center [615, 446] width 655 height 150
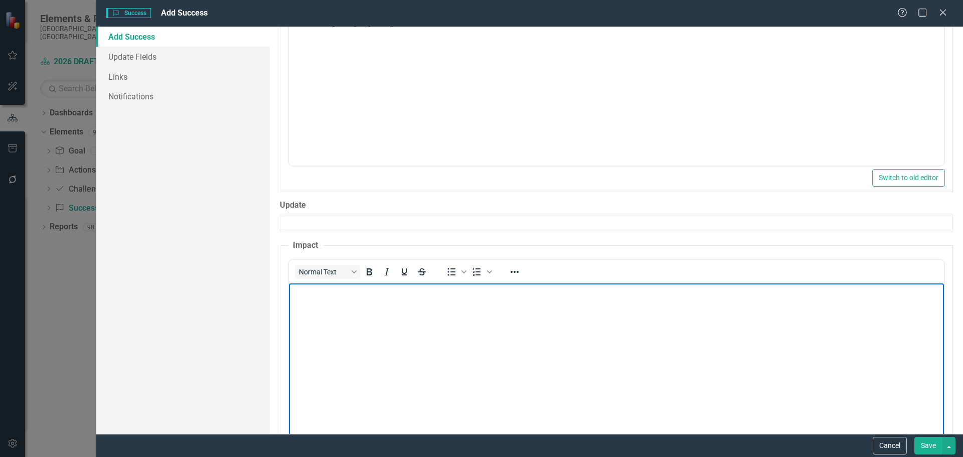
scroll to position [451, 0]
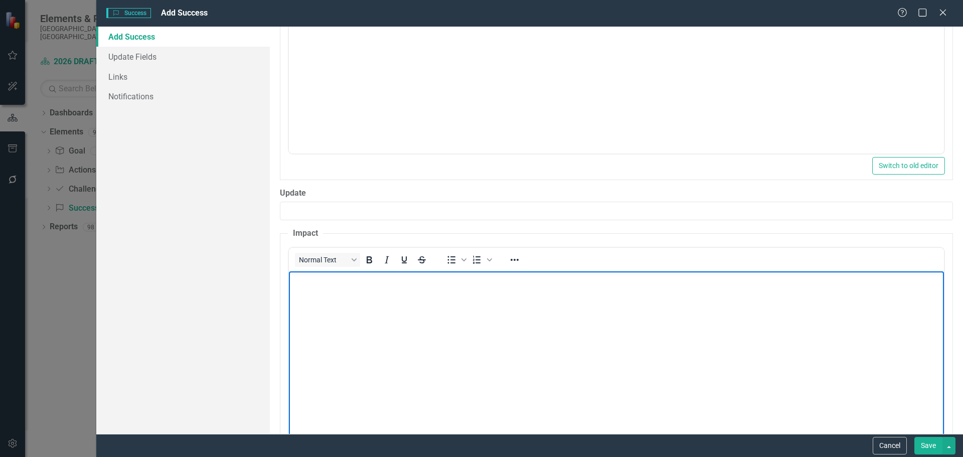
click at [345, 295] on body "Rich Text Area. Press ALT-0 for help." at bounding box center [615, 346] width 655 height 150
paste body "Rich Text Area. Press ALT-0 for help."
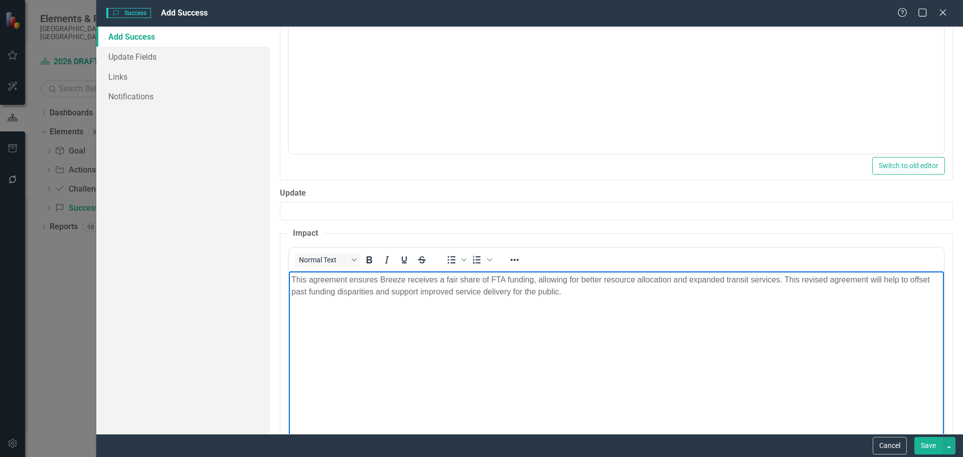
scroll to position [501, 0]
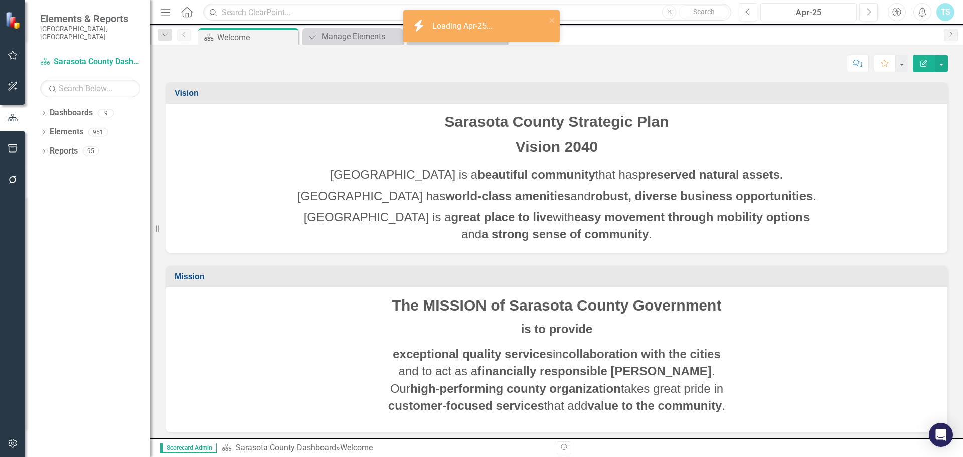
click at [807, 9] on div "Apr-25" at bounding box center [808, 13] width 89 height 12
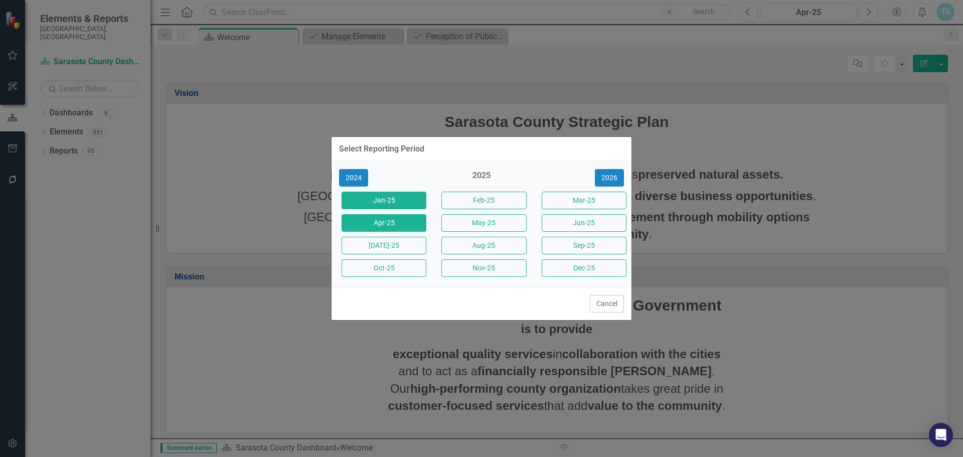
click at [399, 204] on button "Jan-25" at bounding box center [384, 201] width 85 height 18
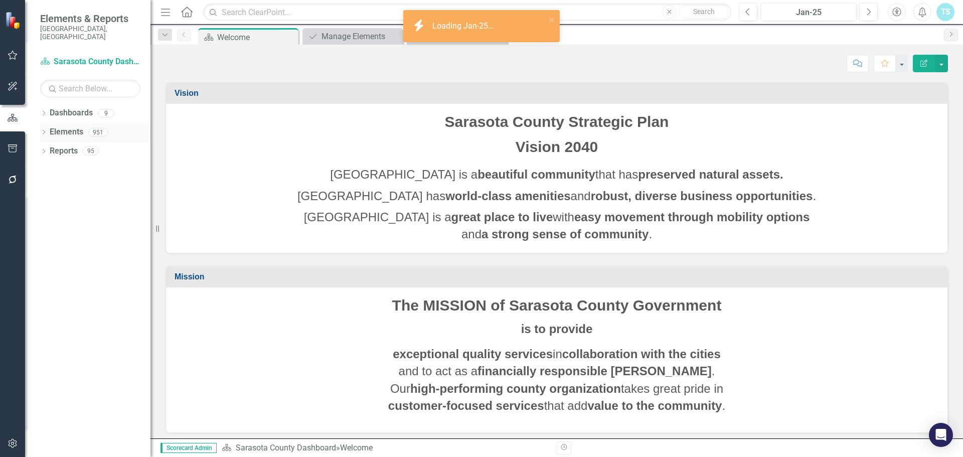
click at [79, 126] on link "Elements" at bounding box center [67, 132] width 34 height 12
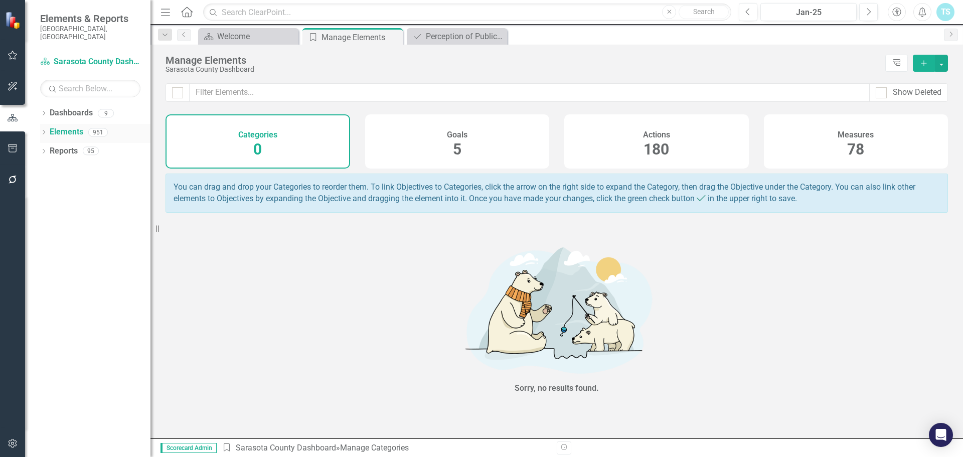
click at [48, 126] on div "Dropdown Elements 951" at bounding box center [95, 133] width 110 height 19
click at [47, 111] on icon "Dropdown" at bounding box center [43, 114] width 7 height 6
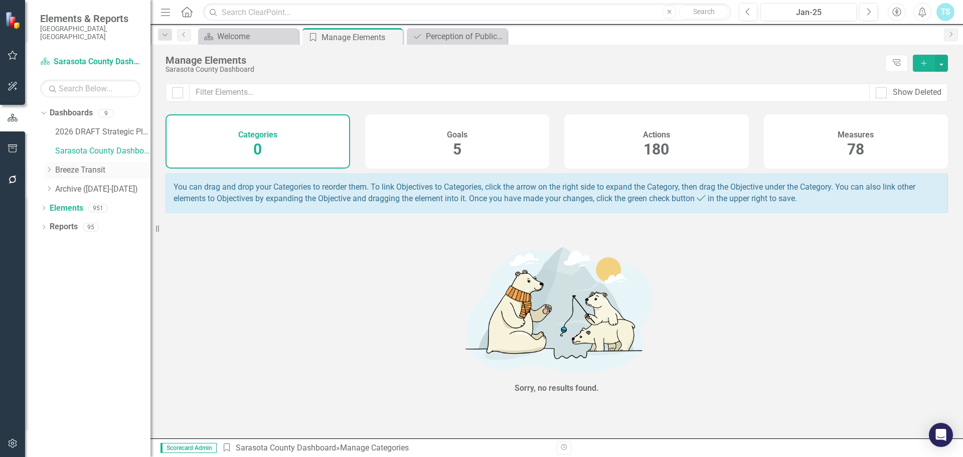
click at [72, 164] on link "Breeze Transit" at bounding box center [102, 170] width 95 height 12
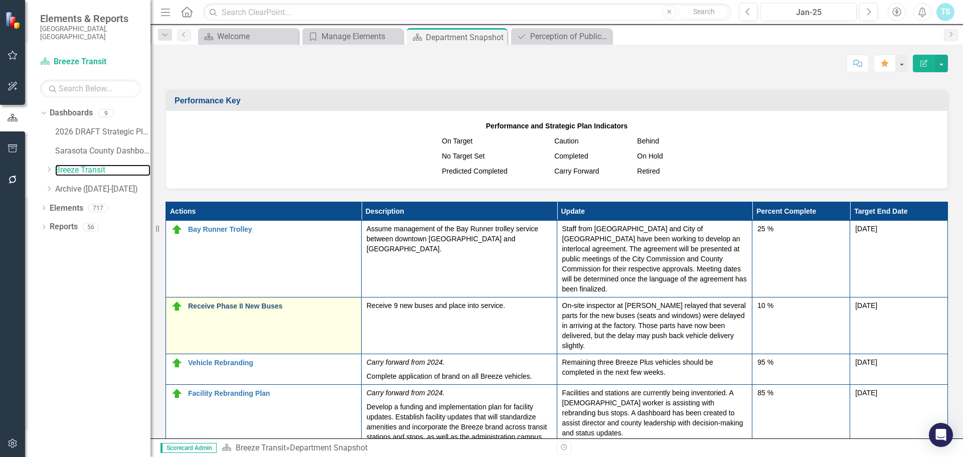
scroll to position [1153, 0]
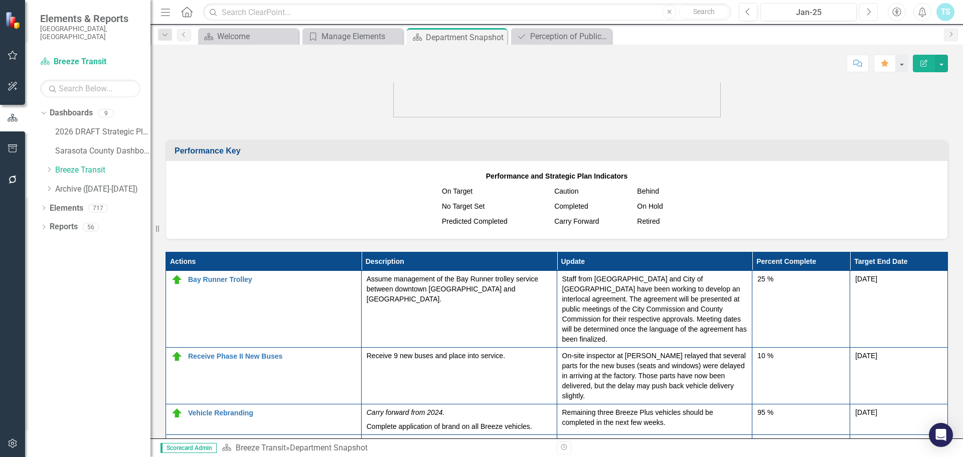
click at [874, 13] on button "Next" at bounding box center [868, 12] width 19 height 18
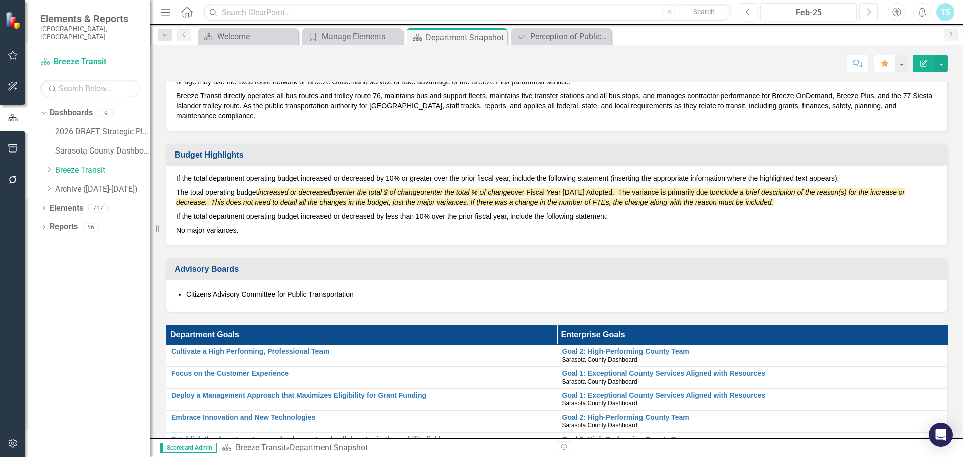
scroll to position [428, 0]
